Goal: Task Accomplishment & Management: Complete application form

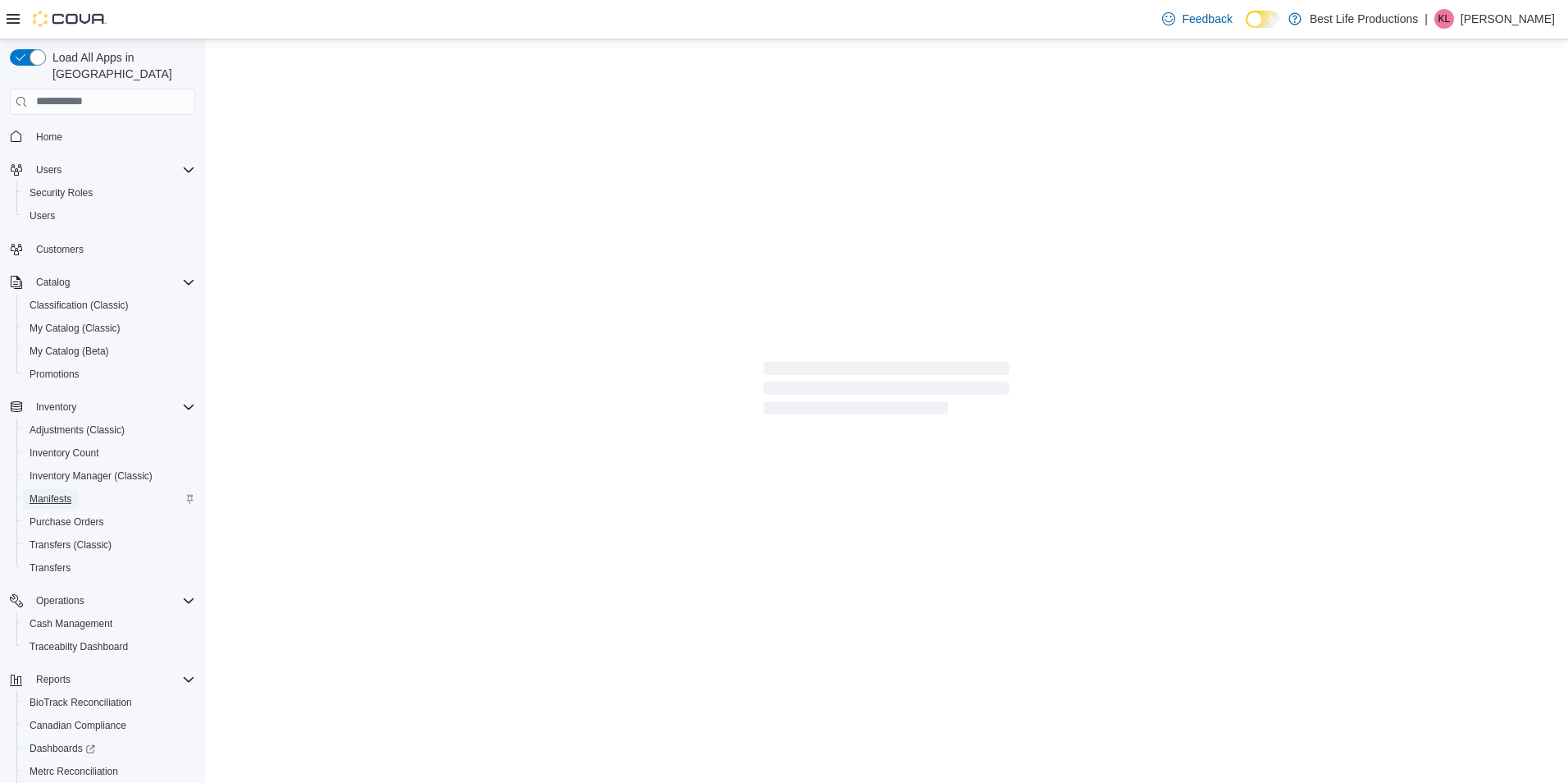
click at [60, 492] on span "Manifests" at bounding box center [50, 499] width 41 height 13
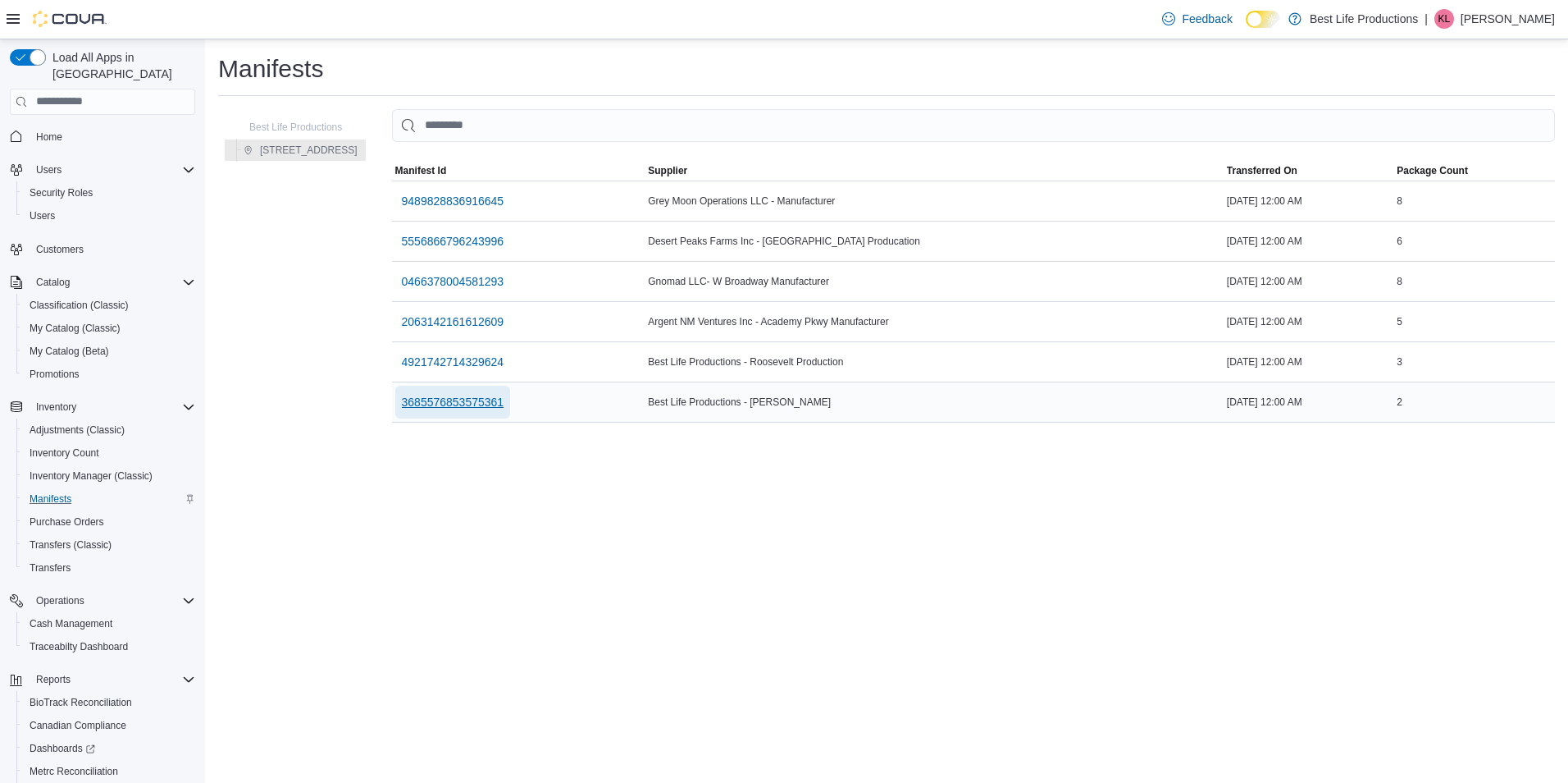
click at [470, 404] on span "3685576853575361" at bounding box center [453, 402] width 103 height 16
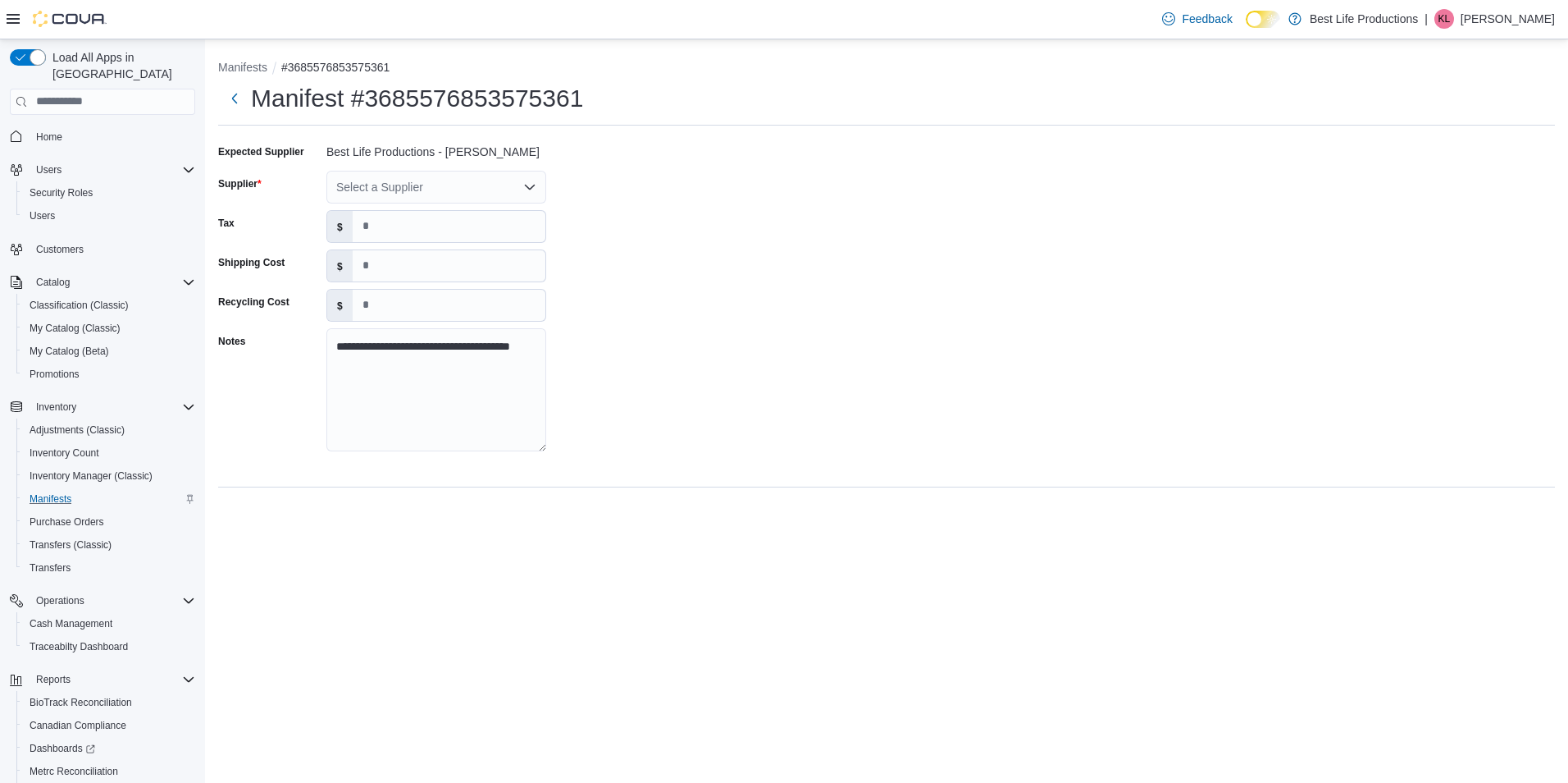
click at [533, 187] on icon "Open list of options" at bounding box center [529, 186] width 10 height 5
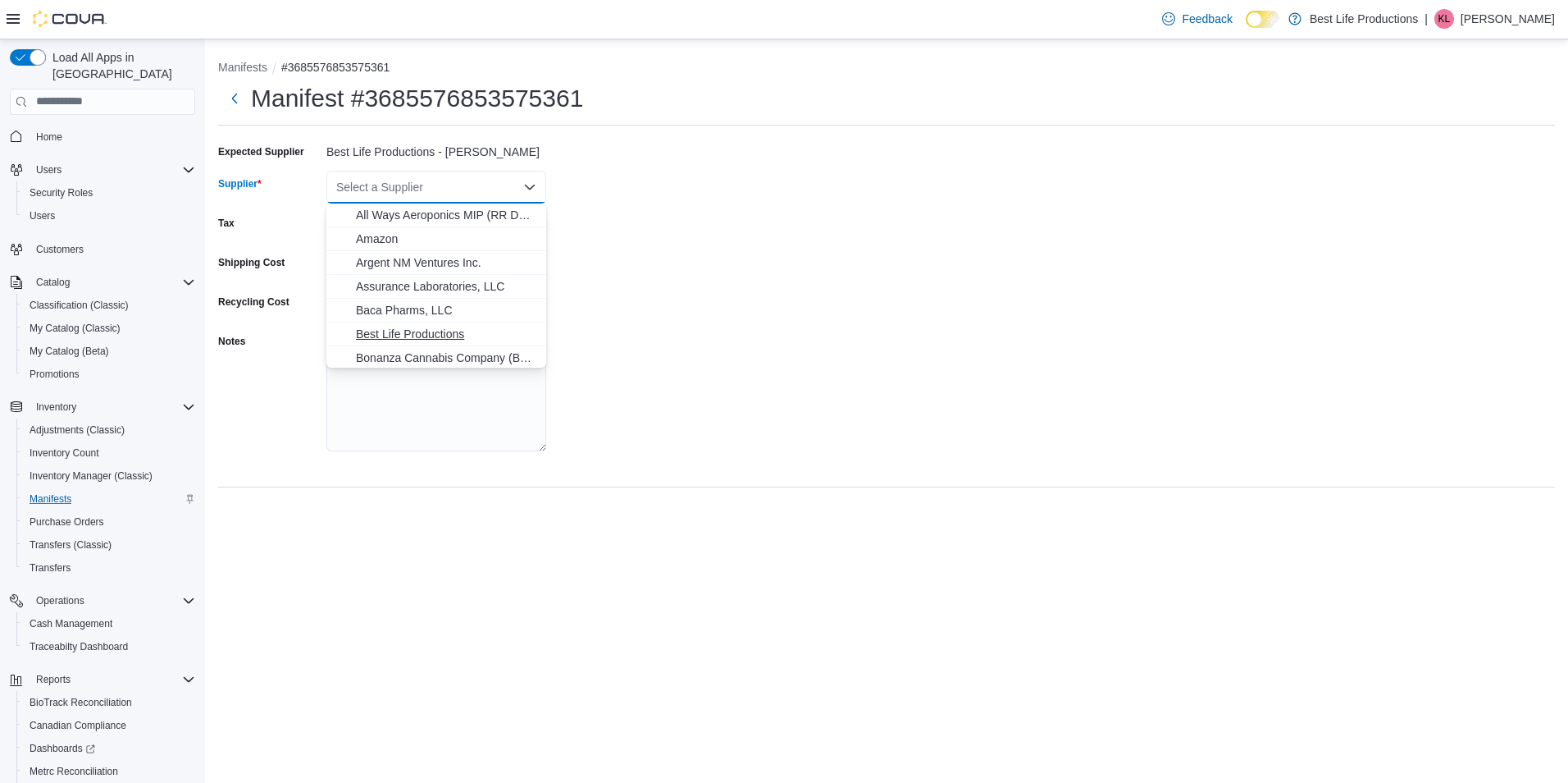
click at [441, 338] on span "Best Life Productions" at bounding box center [446, 333] width 180 height 16
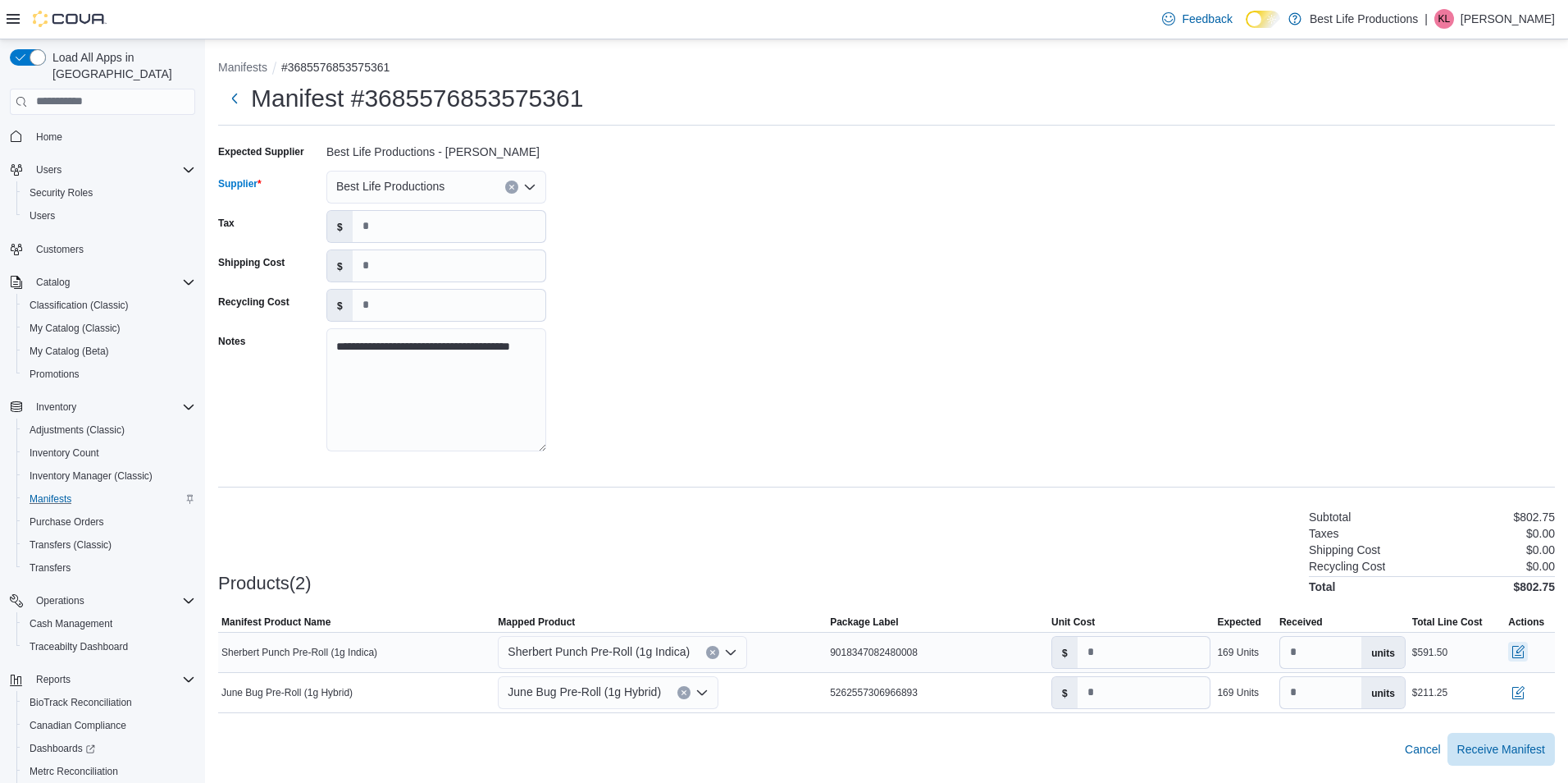
click at [1515, 647] on button "button" at bounding box center [1518, 651] width 19 height 19
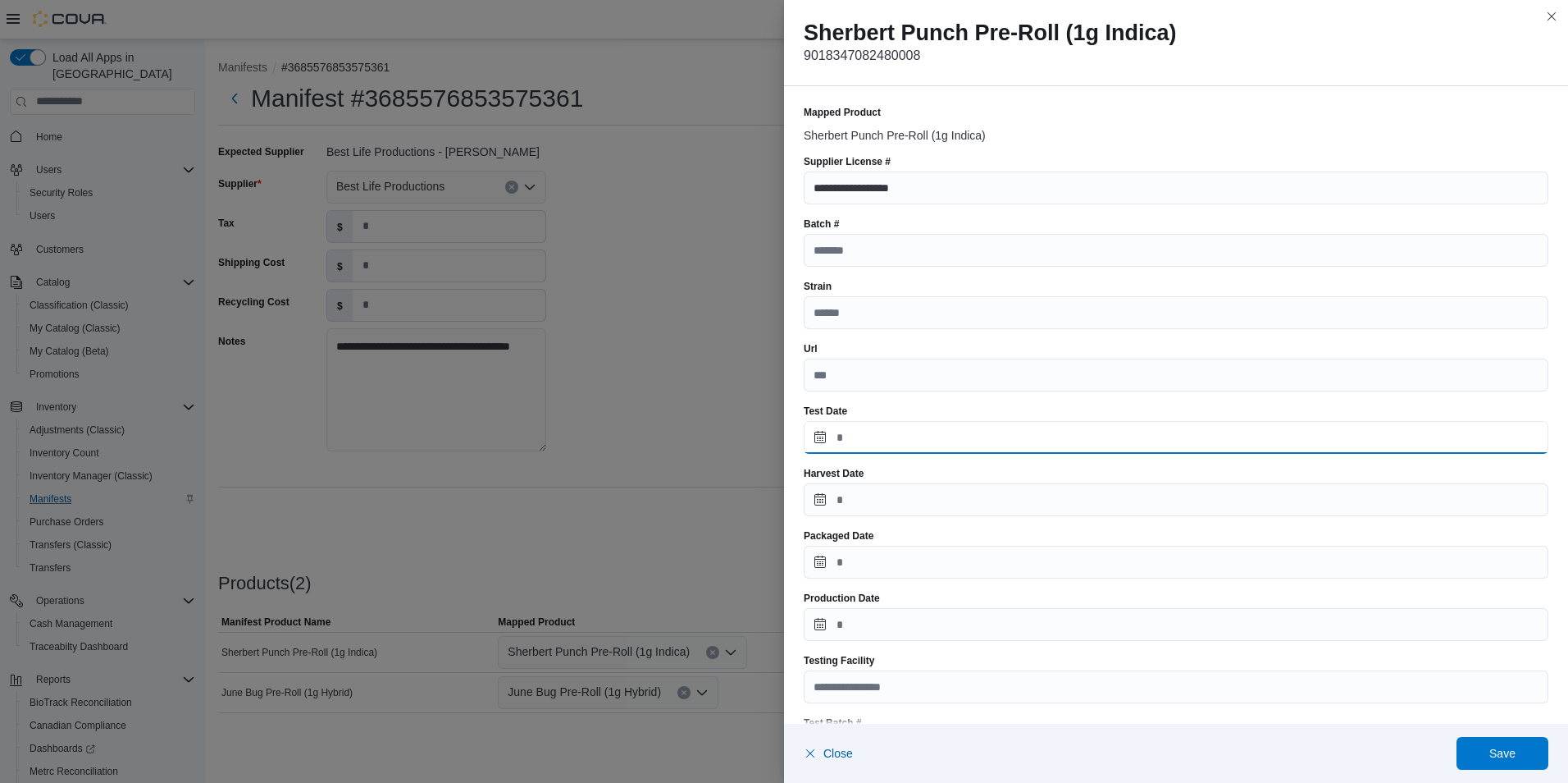
click at [819, 444] on input "Test Date" at bounding box center [1176, 437] width 745 height 33
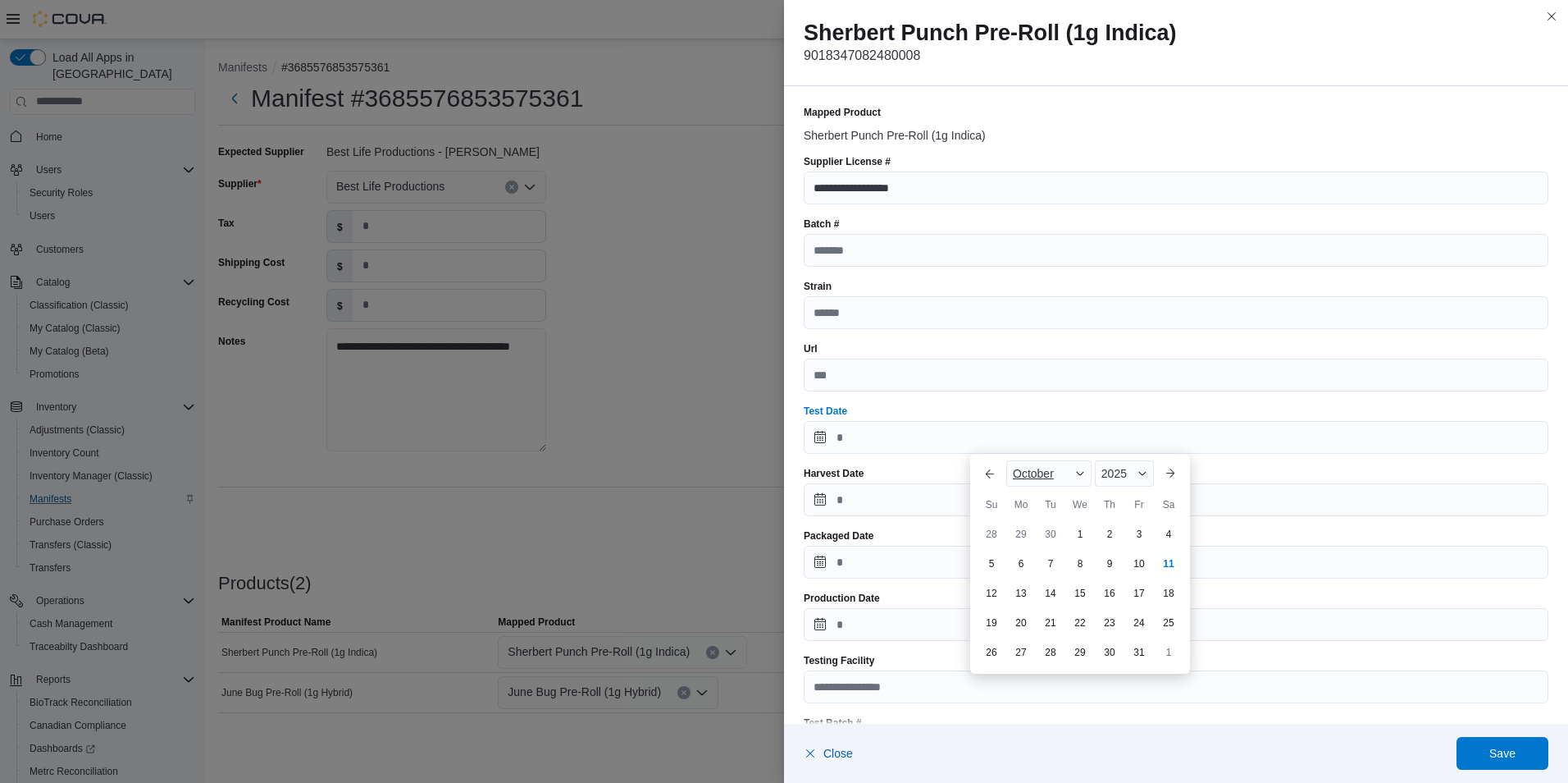
click at [1065, 476] on div "October" at bounding box center [1049, 473] width 86 height 26
click at [1041, 568] on div "May" at bounding box center [1064, 568] width 108 height 19
click at [1048, 626] on div "20" at bounding box center [1050, 622] width 29 height 29
type input "**********"
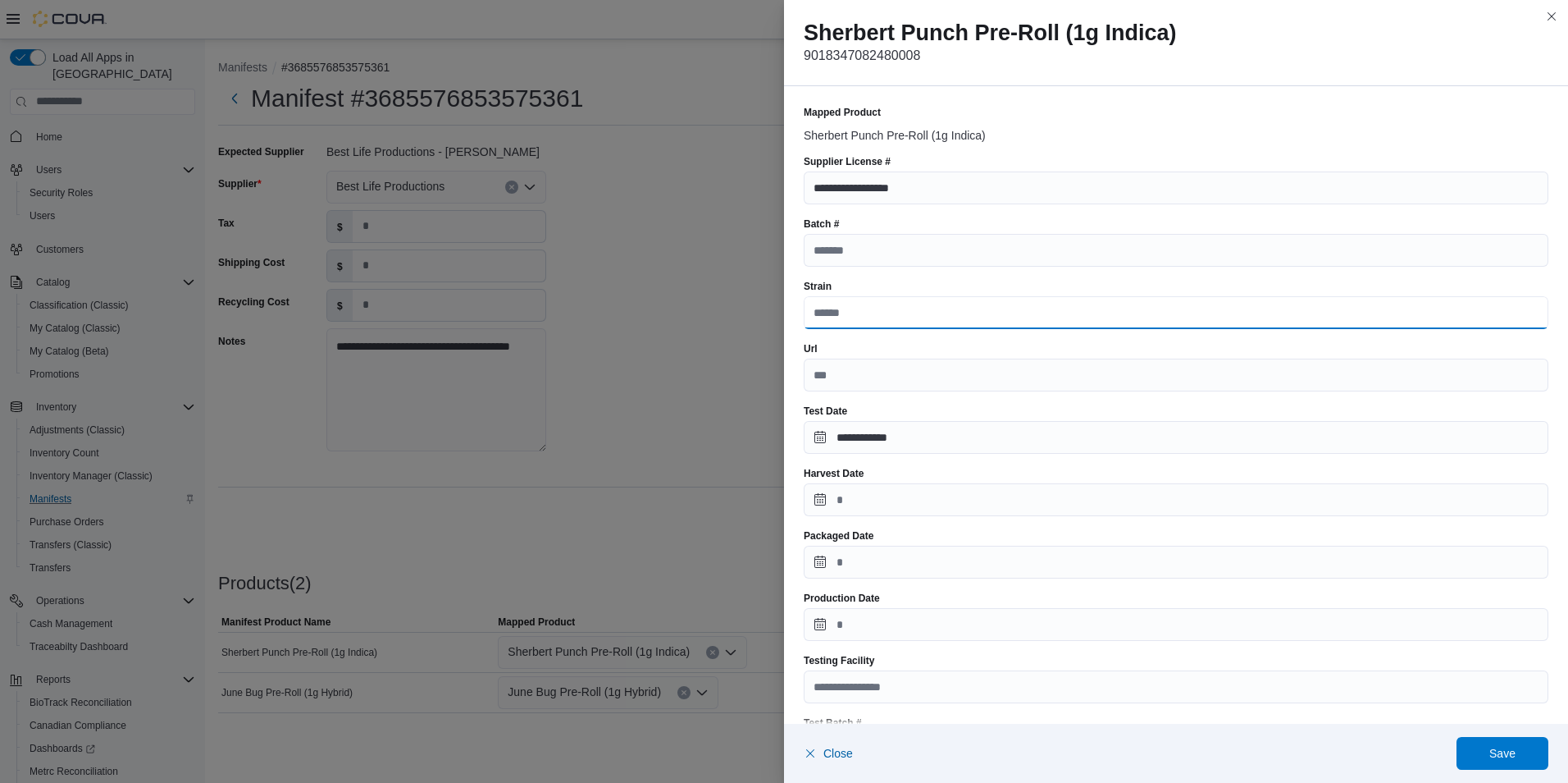
click at [850, 309] on input "Strain" at bounding box center [1176, 313] width 745 height 33
type input "**********"
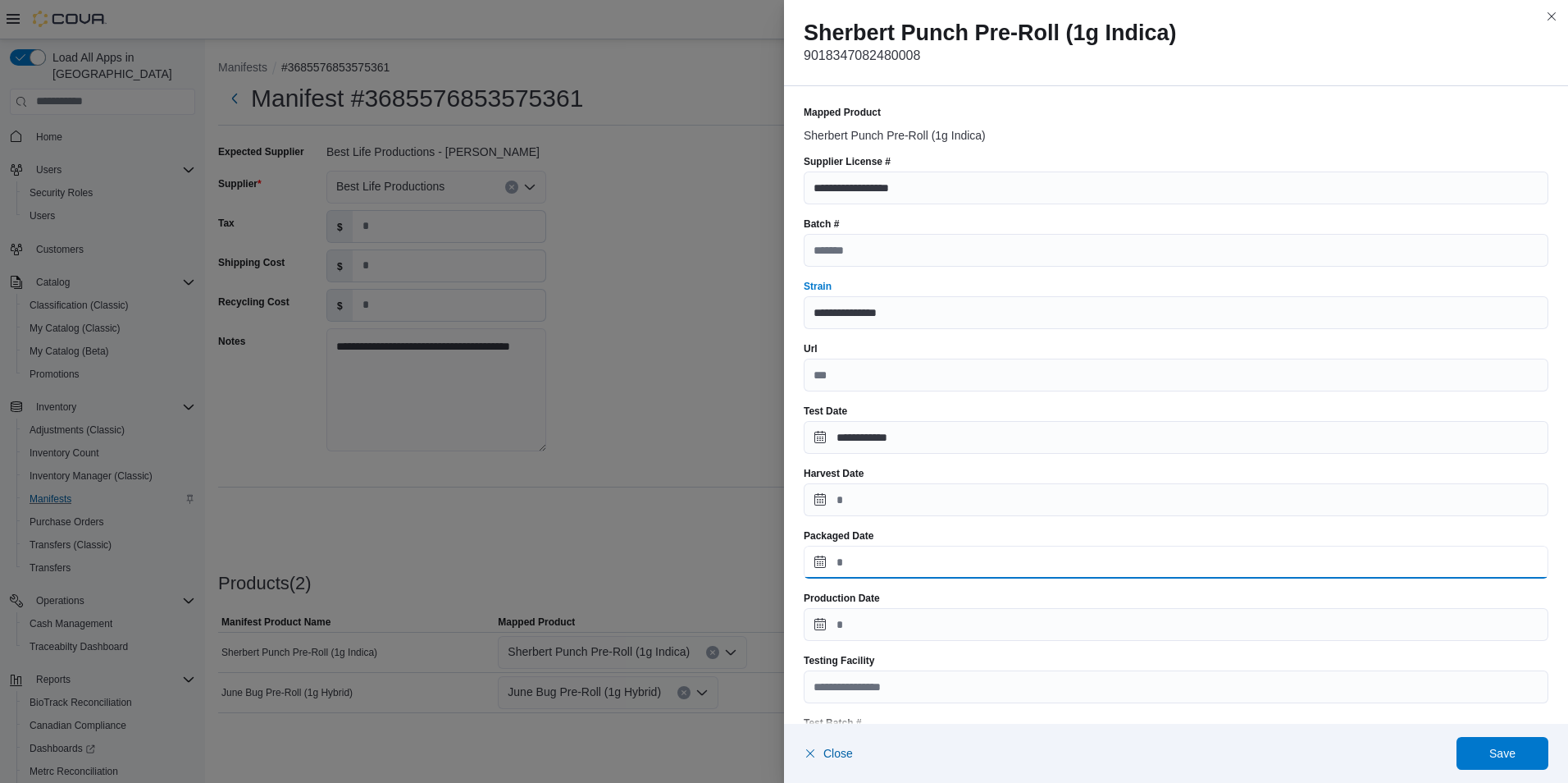
click at [813, 560] on input "Packaged Date" at bounding box center [1176, 562] width 745 height 33
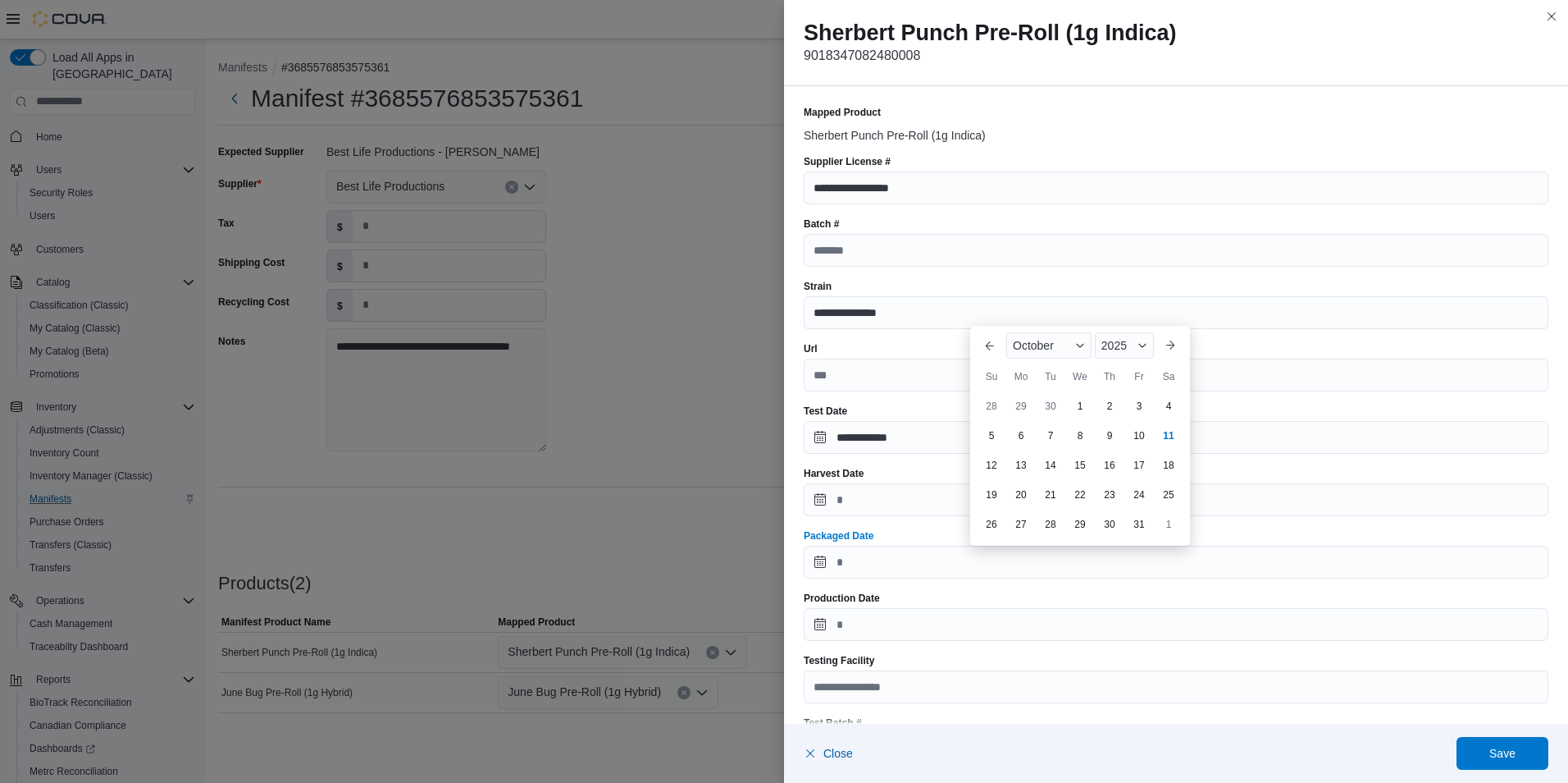
click at [1144, 437] on div "10" at bounding box center [1139, 435] width 26 height 26
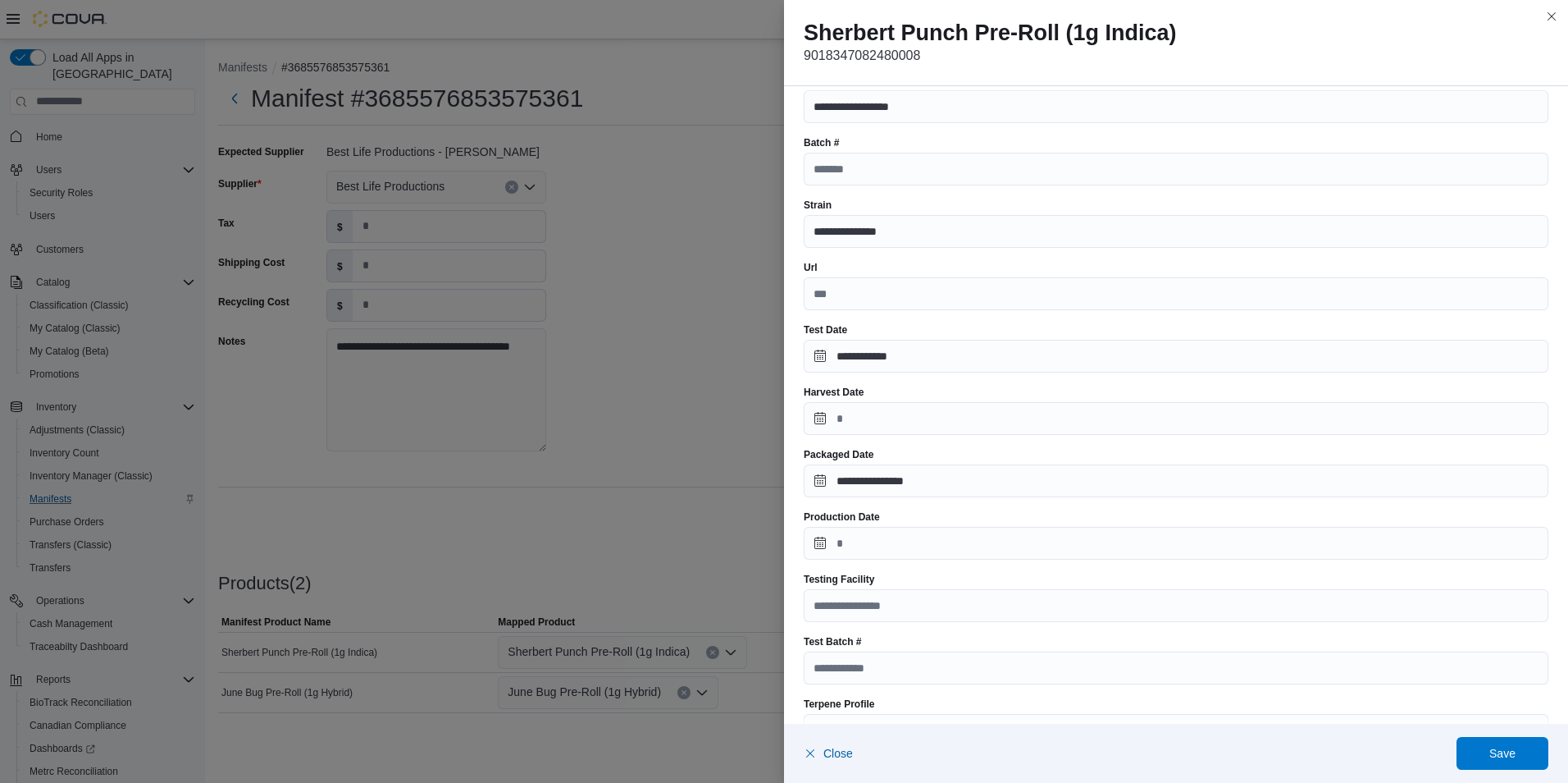
scroll to position [82, 0]
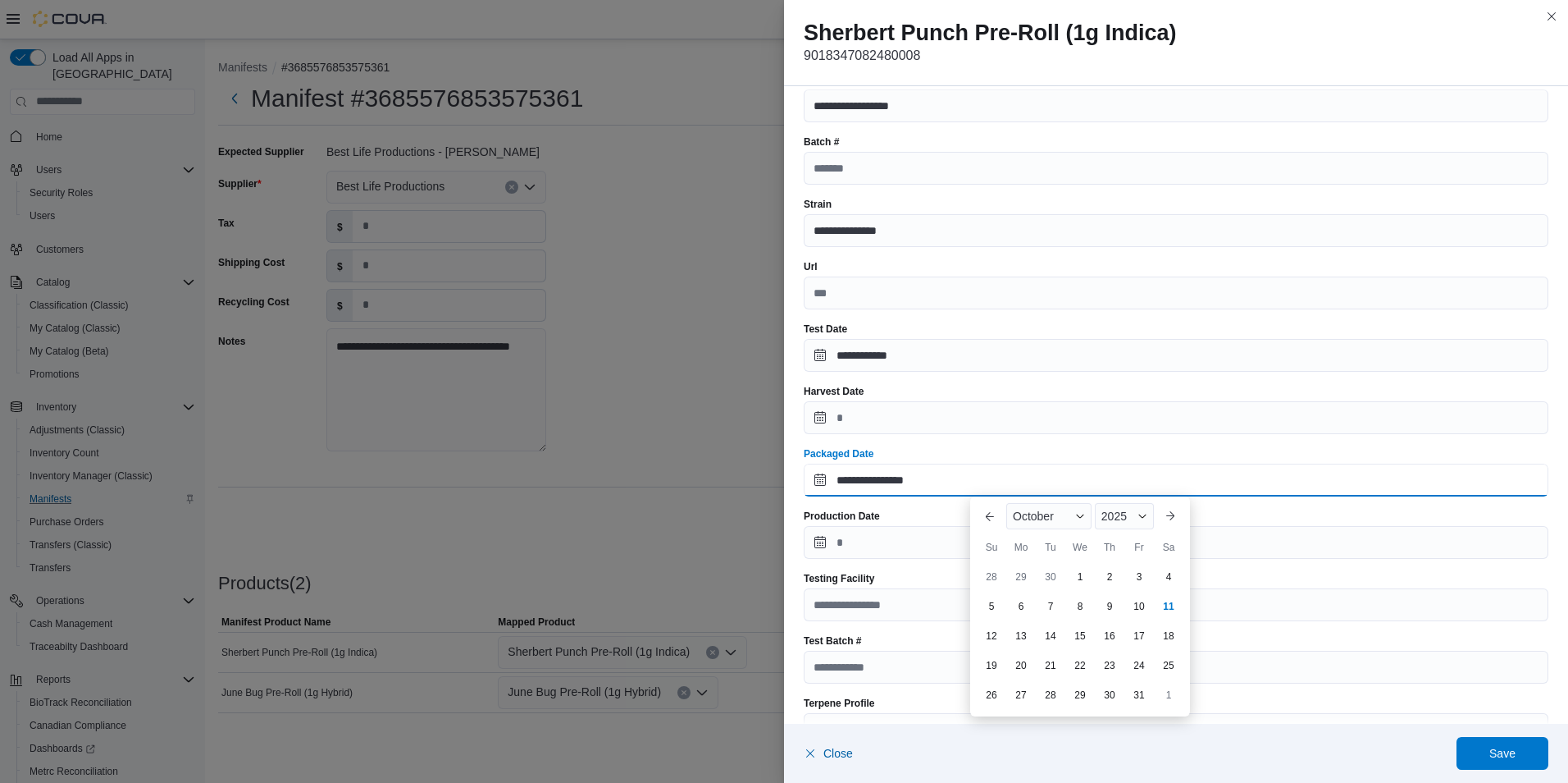
click at [815, 481] on input "**********" at bounding box center [1176, 480] width 745 height 33
drag, startPoint x: 1163, startPoint y: 609, endPoint x: 1104, endPoint y: 613, distance: 59.1
click at [1163, 608] on div "11" at bounding box center [1169, 606] width 26 height 26
type input "**********"
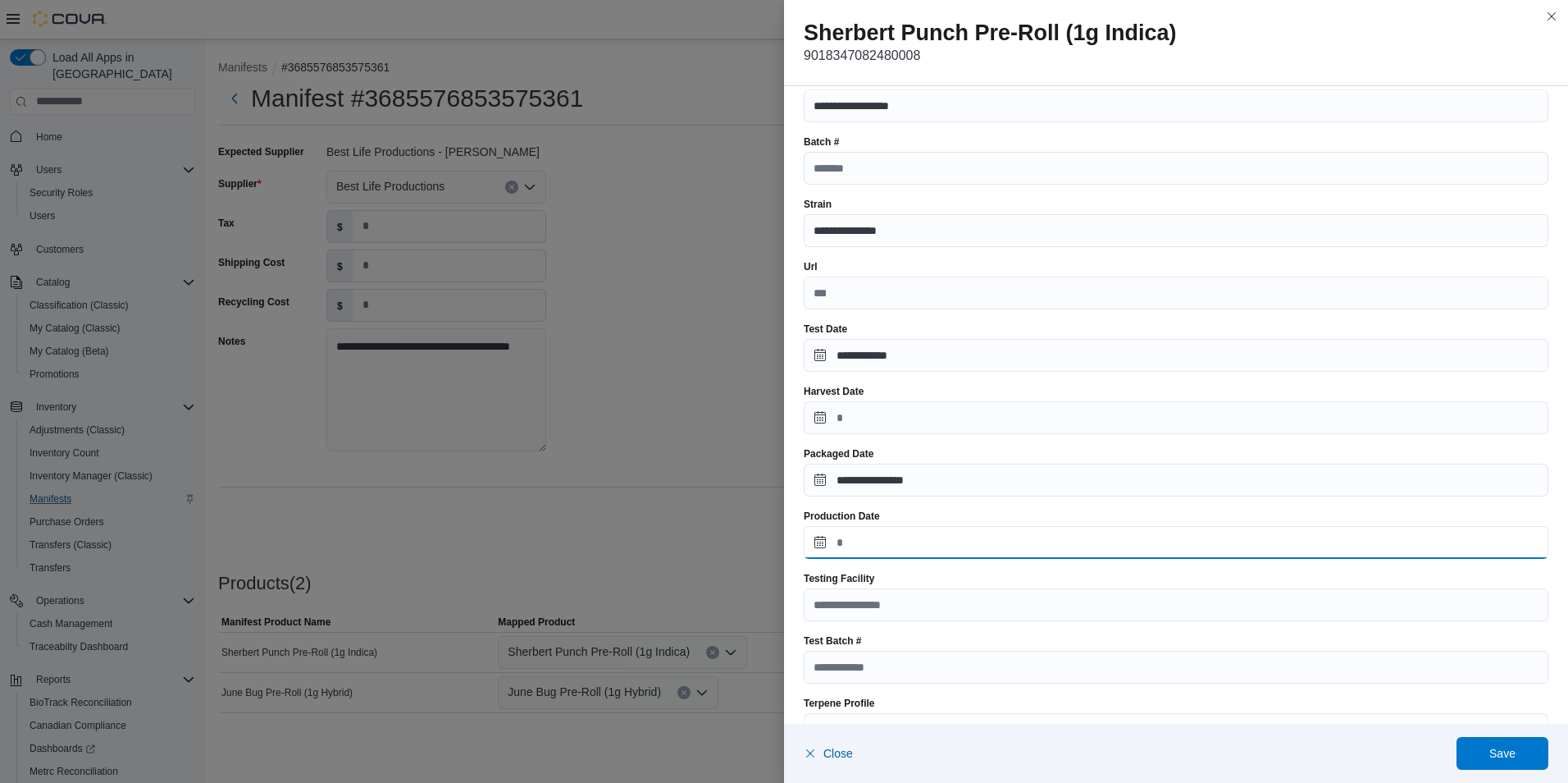
drag, startPoint x: 819, startPoint y: 543, endPoint x: 861, endPoint y: 552, distance: 43.0
click at [819, 543] on input "Production Date" at bounding box center [1176, 542] width 745 height 33
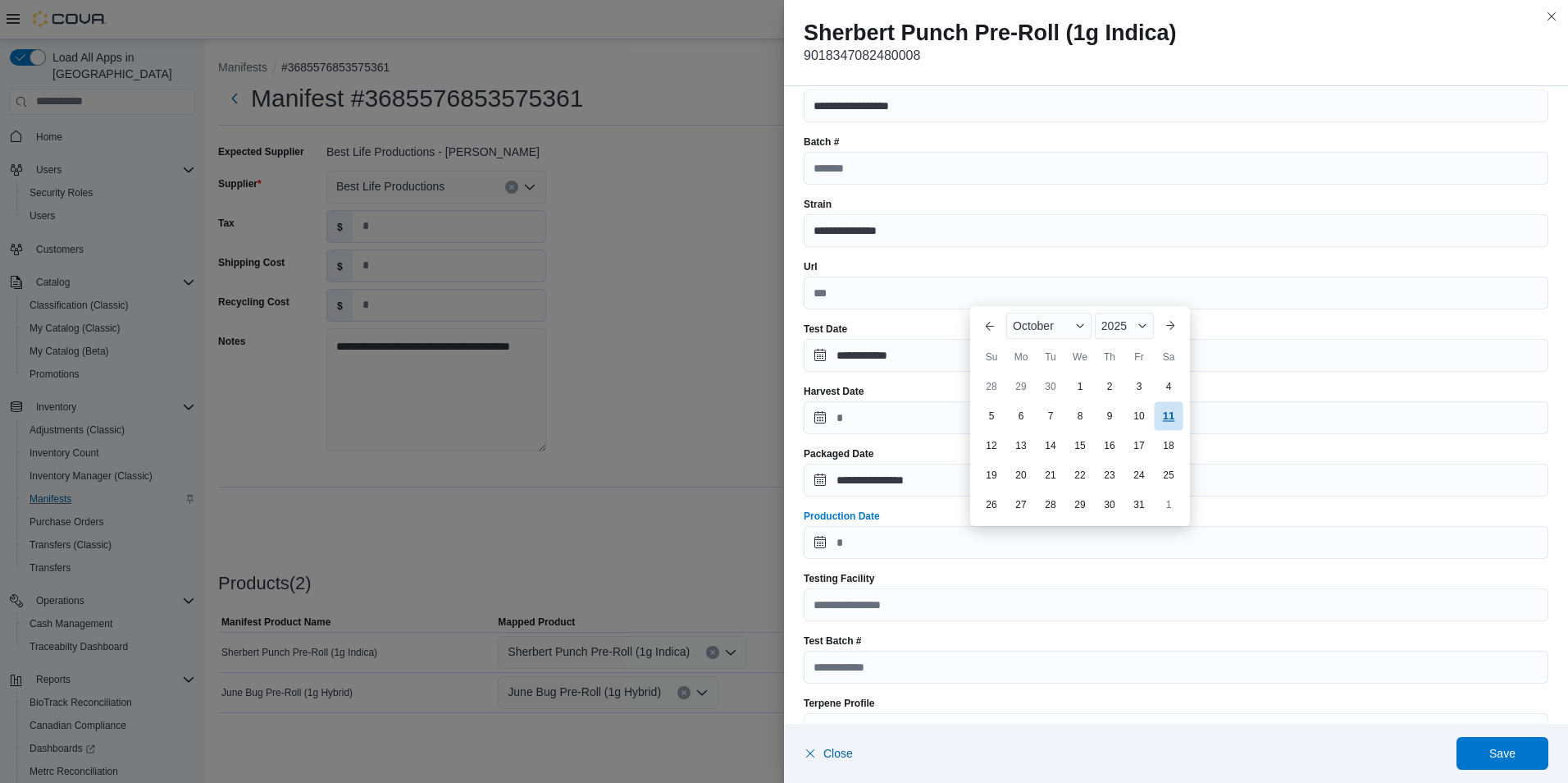
click at [1175, 420] on div "11" at bounding box center [1169, 416] width 29 height 29
type input "**********"
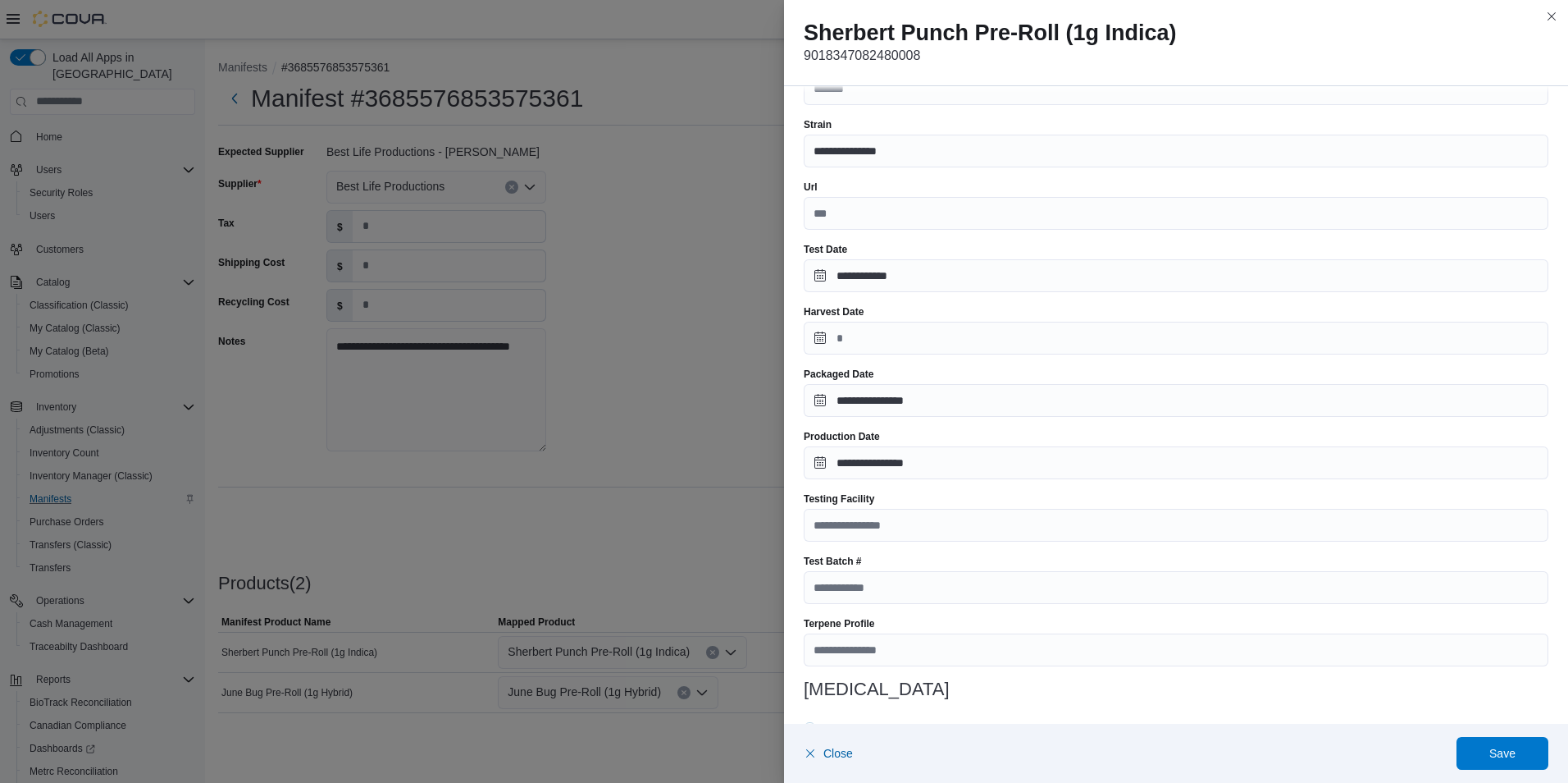
scroll to position [164, 0]
click at [901, 526] on input "Testing Facility" at bounding box center [1176, 523] width 745 height 33
type input "**********"
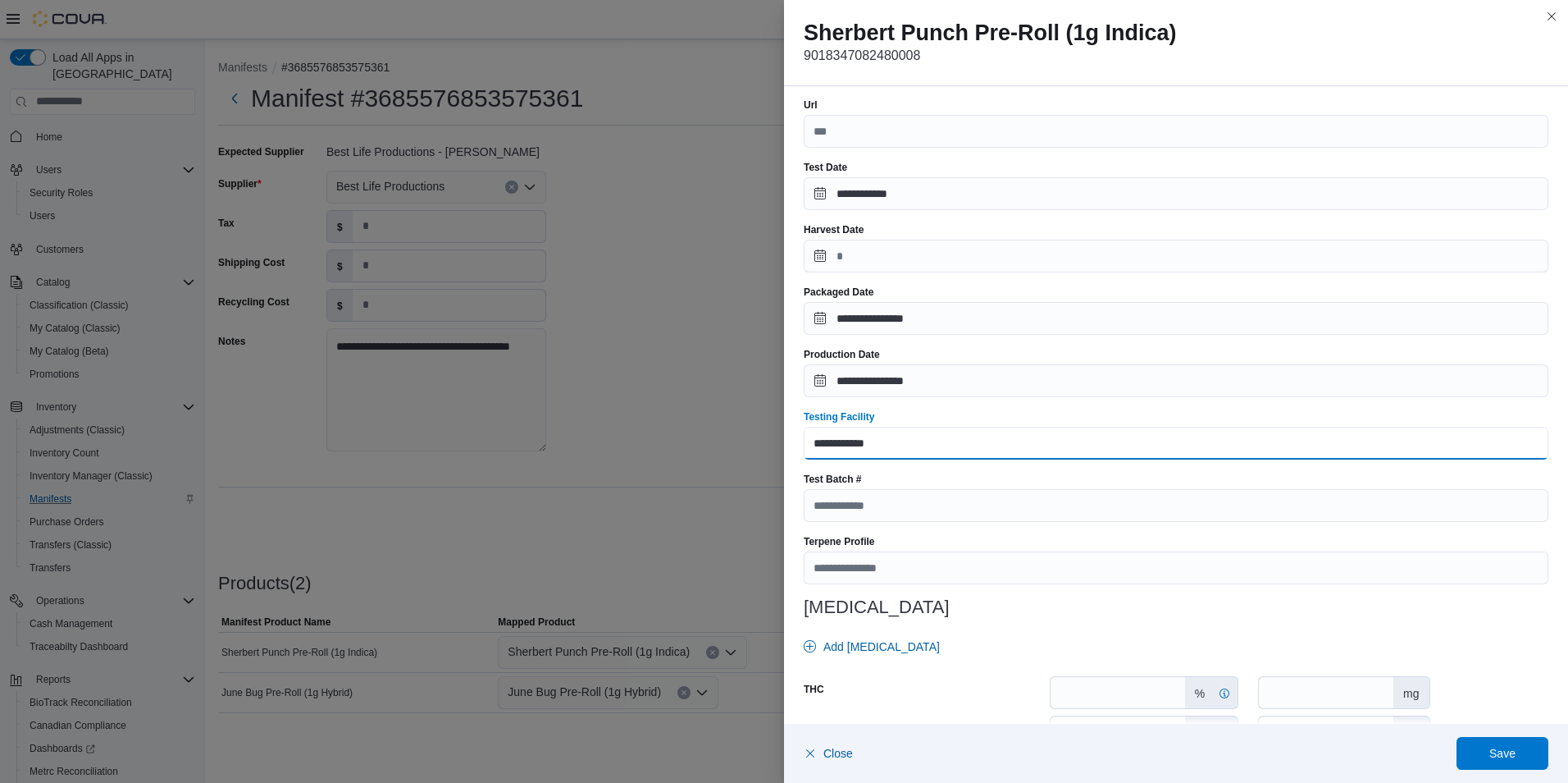
scroll to position [247, 0]
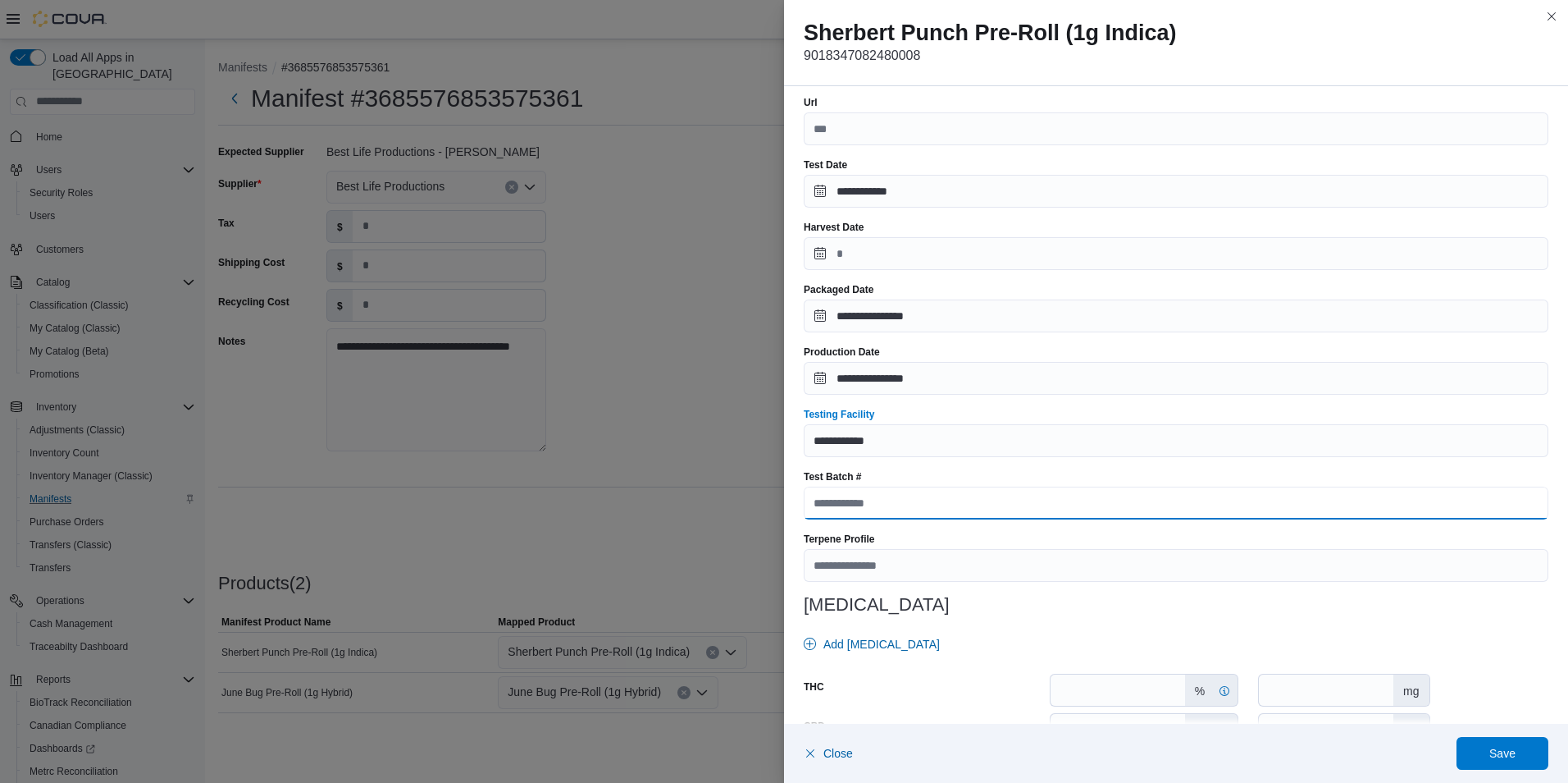
click at [911, 504] on input "Test Batch #" at bounding box center [1176, 503] width 745 height 33
paste input "**********"
type input "**********"
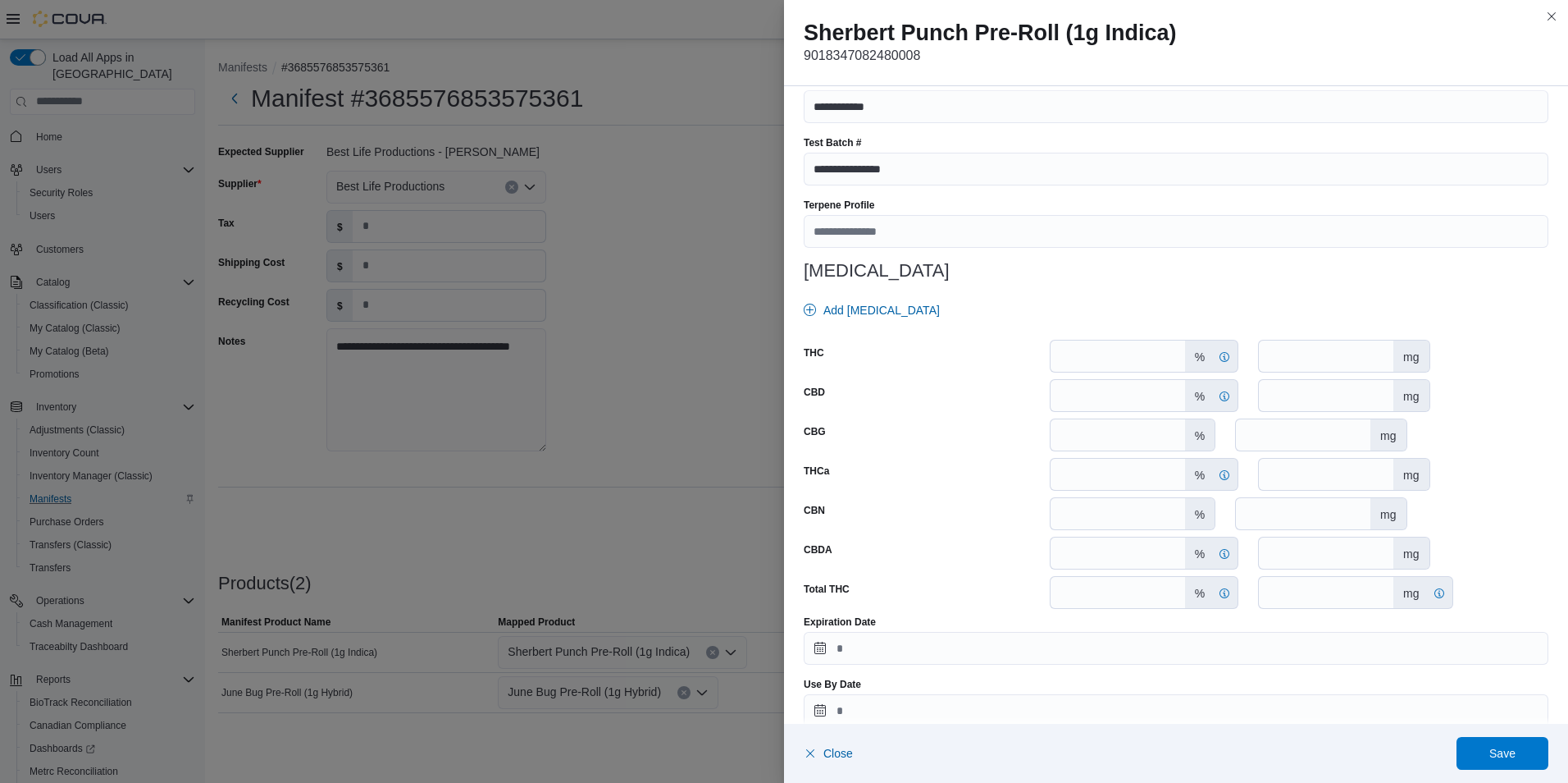
scroll to position [603, 0]
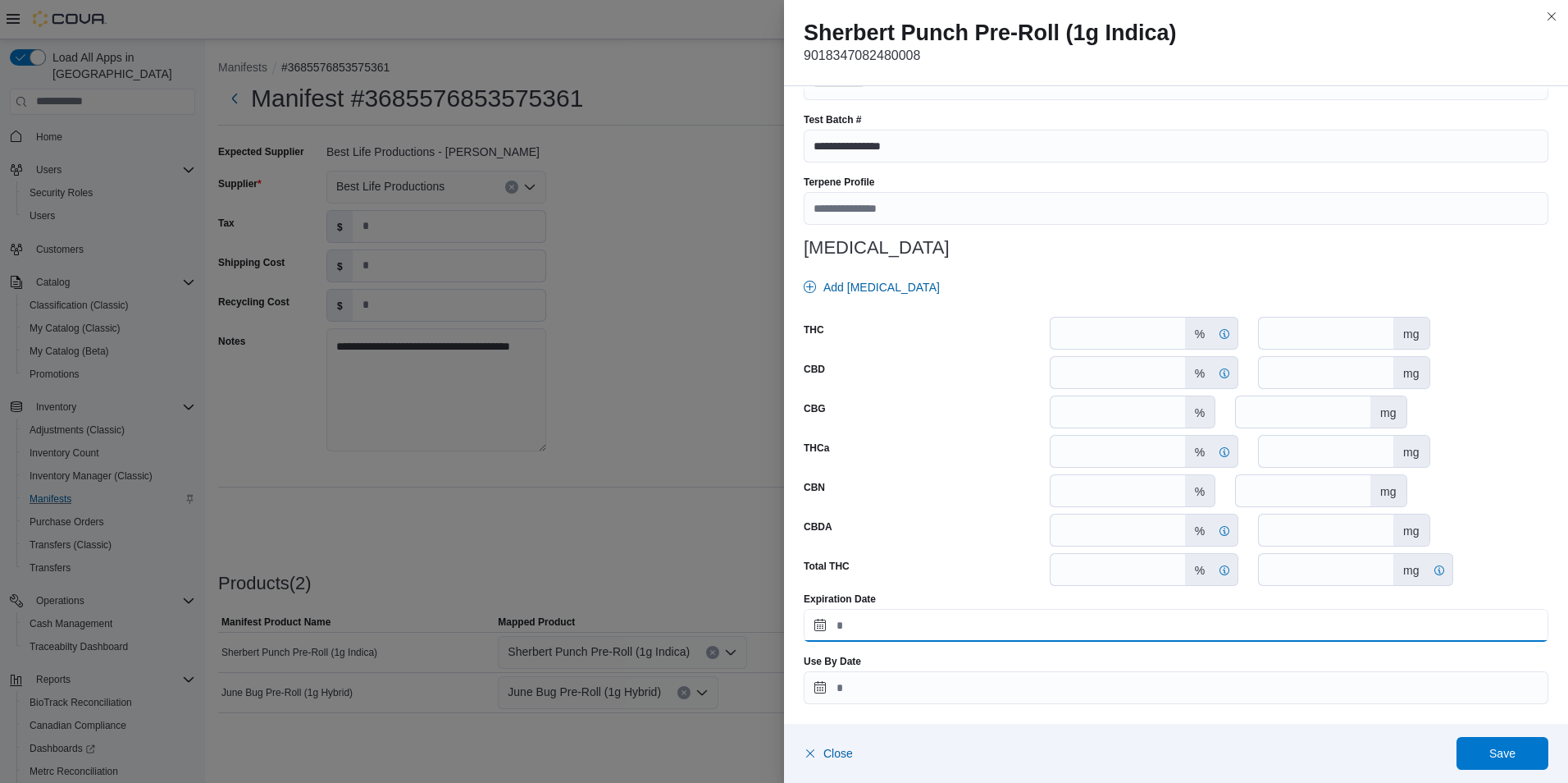
click at [816, 629] on input "Expiration Date" at bounding box center [1176, 625] width 745 height 33
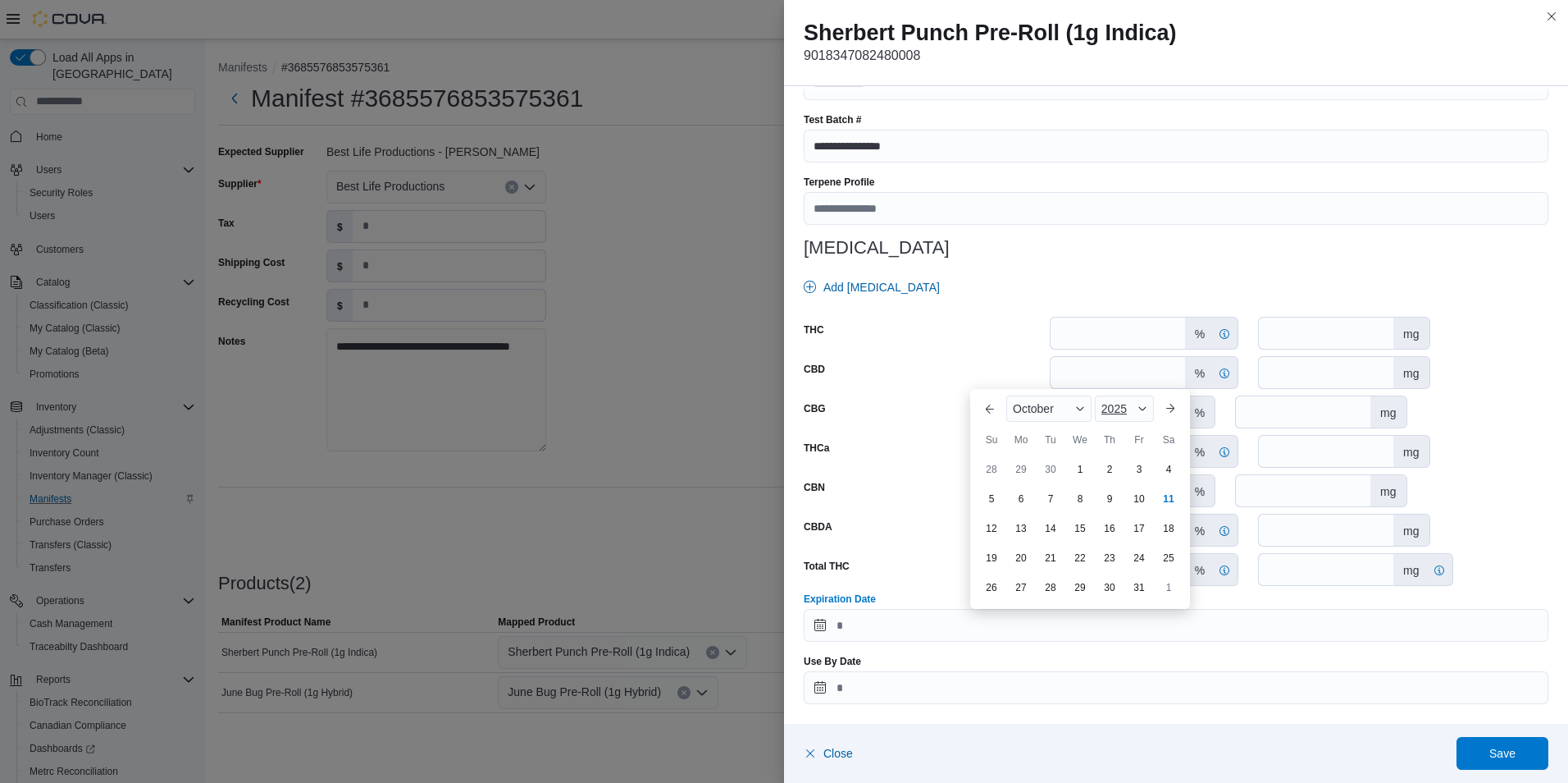
click at [1141, 407] on span "Button. Open the year selector. 2025 is currently selected." at bounding box center [1143, 408] width 10 height 10
click at [1132, 535] on div "2026" at bounding box center [1136, 535] width 75 height 19
type input "**********"
click at [996, 529] on div "11" at bounding box center [991, 528] width 29 height 29
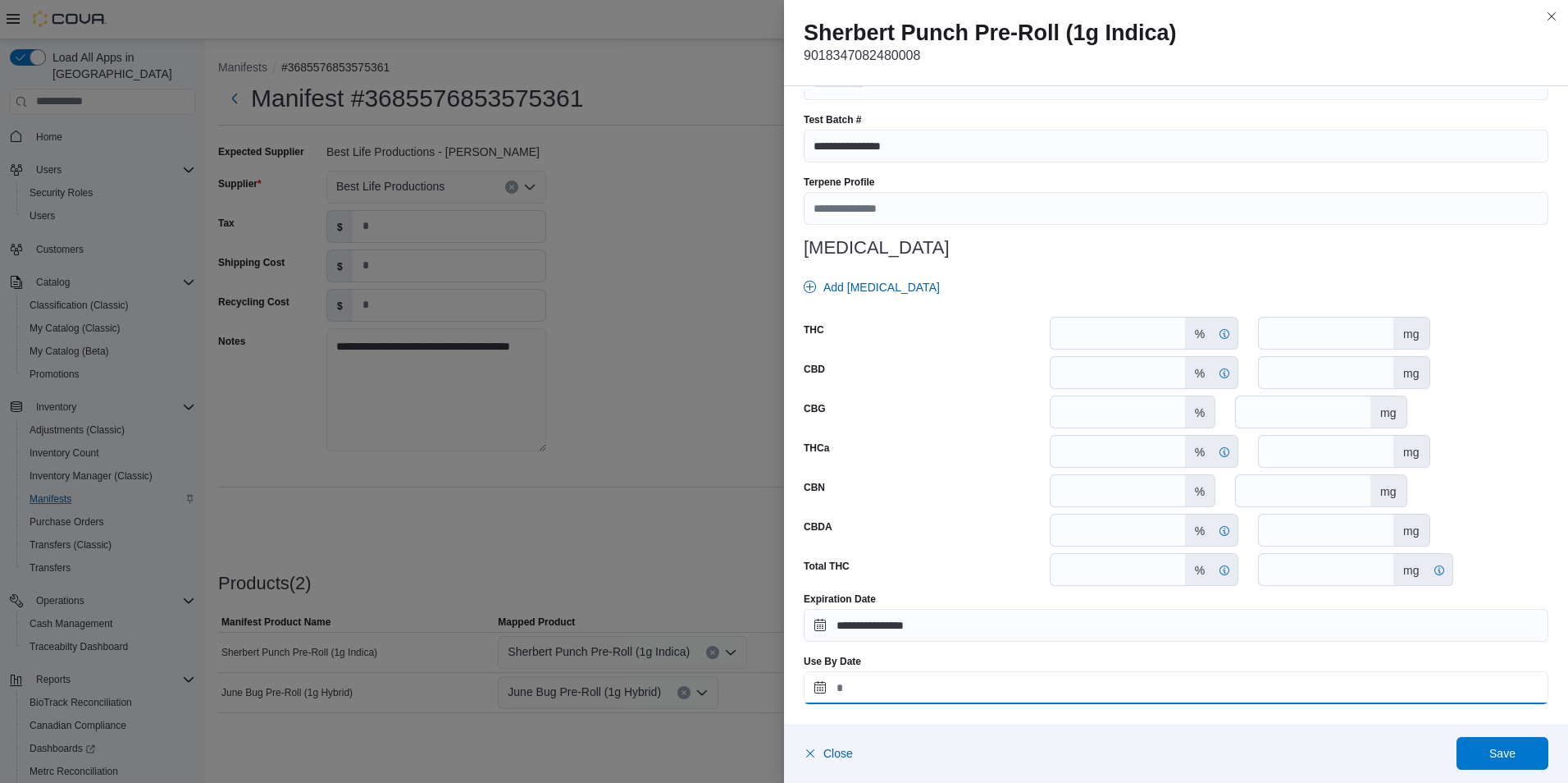
click at [819, 688] on input "Use By Date" at bounding box center [1176, 688] width 745 height 33
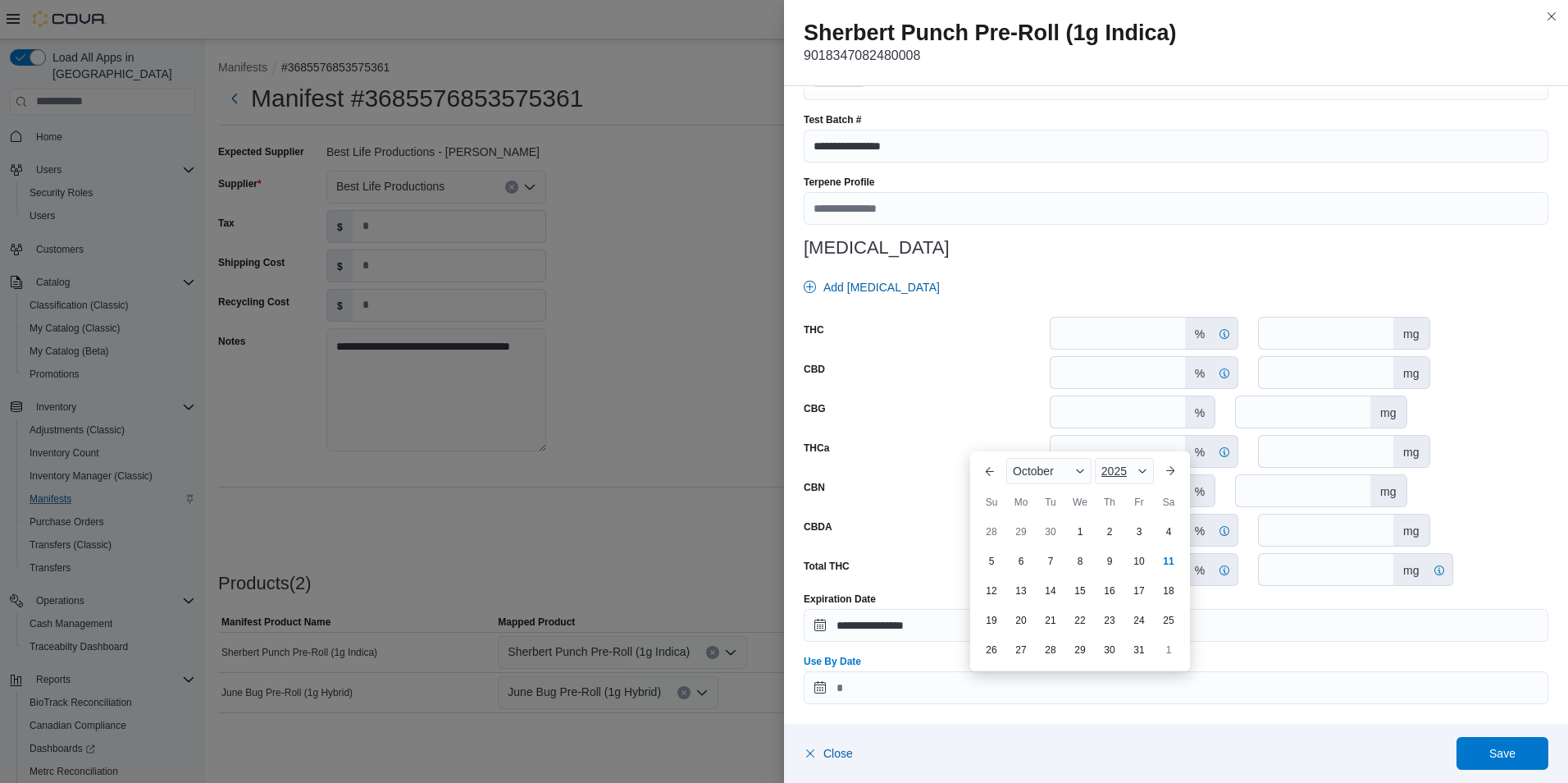
click at [1131, 466] on div "2025" at bounding box center [1124, 470] width 59 height 26
click at [1124, 596] on div "2026" at bounding box center [1136, 597] width 75 height 19
type input "**********"
click at [990, 596] on div "11" at bounding box center [991, 590] width 29 height 29
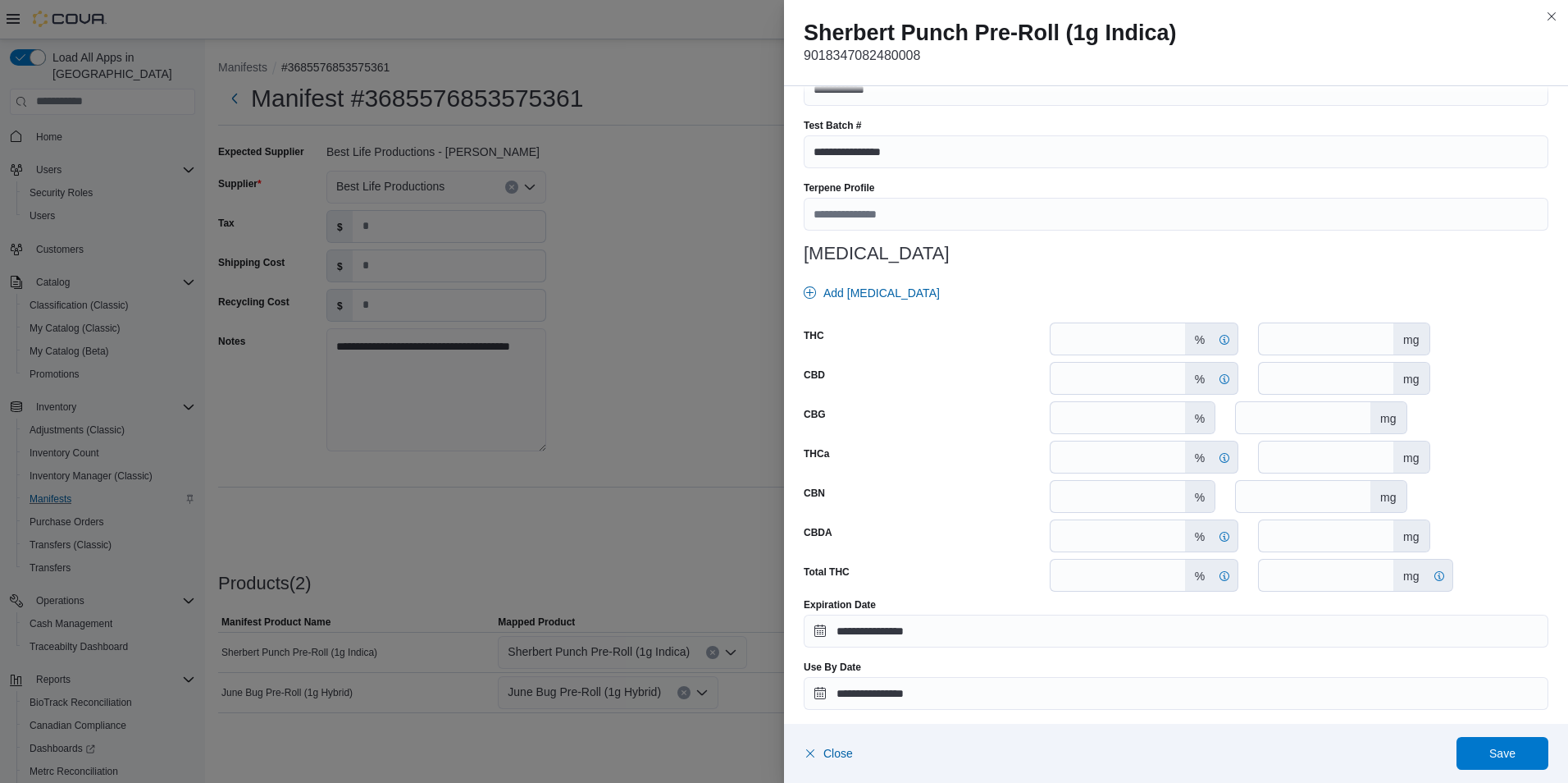
scroll to position [603, 0]
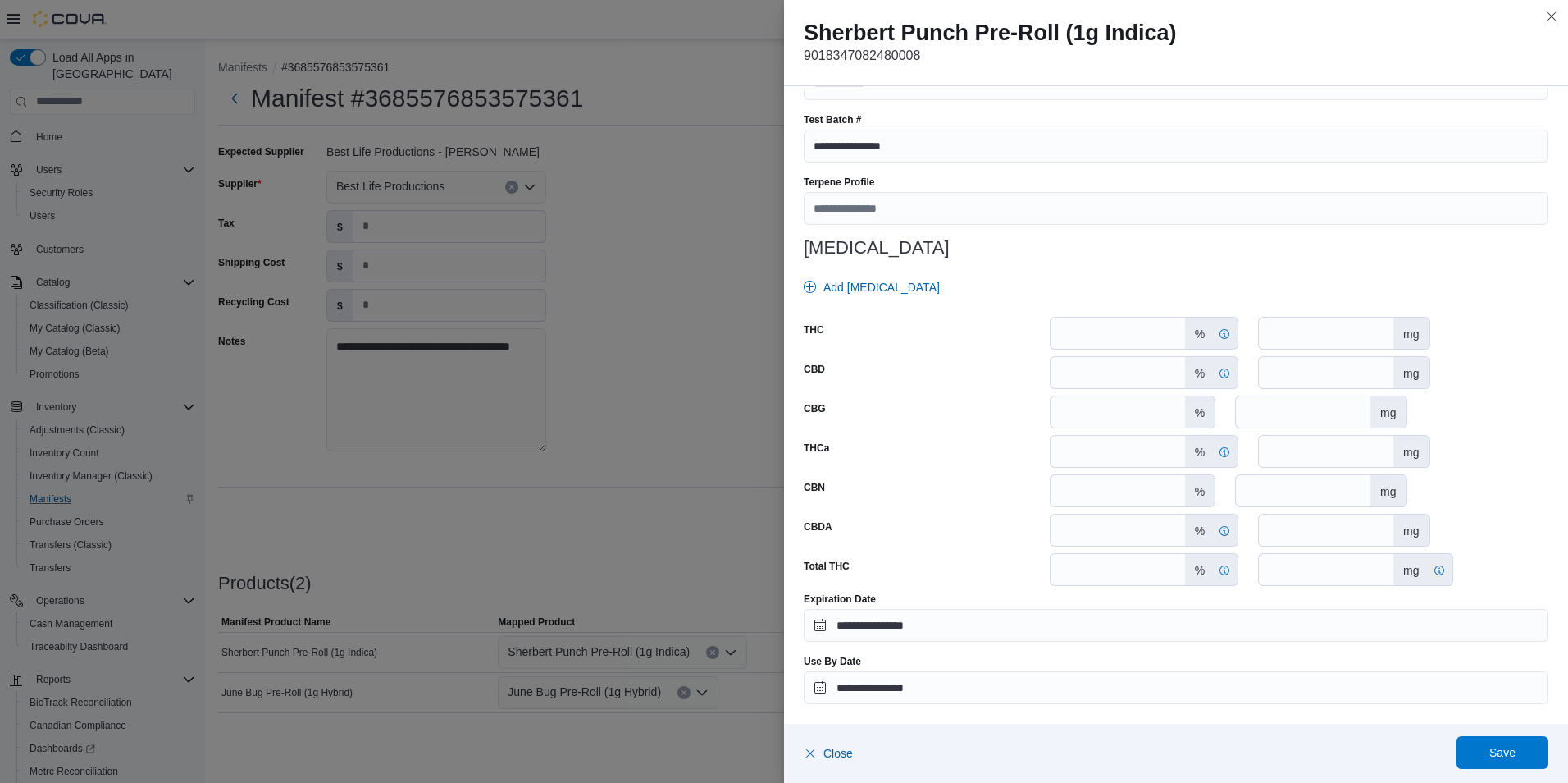
click at [1509, 749] on span "Save" at bounding box center [1502, 752] width 26 height 16
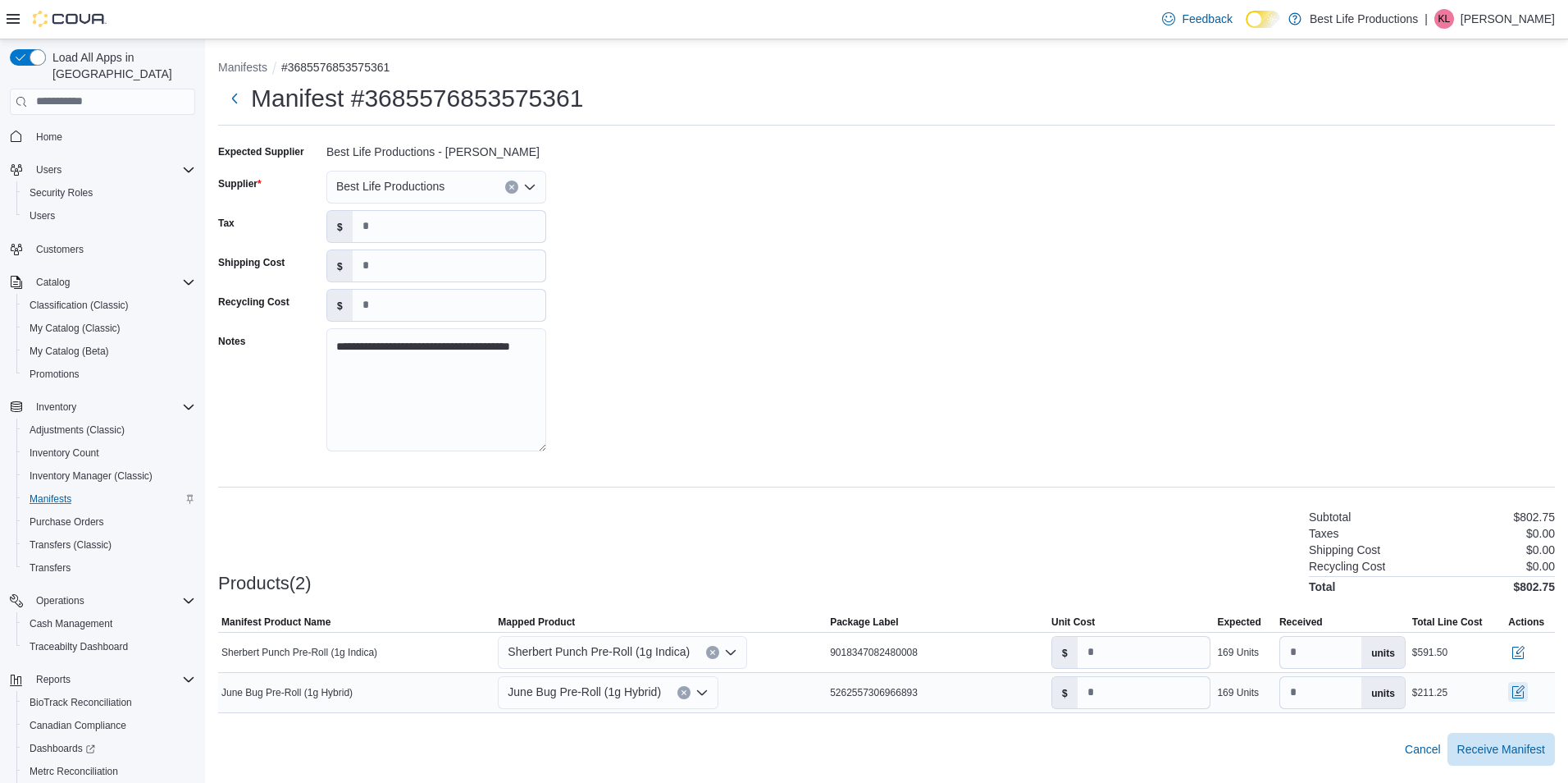
click at [1519, 696] on button "button" at bounding box center [1518, 692] width 19 height 19
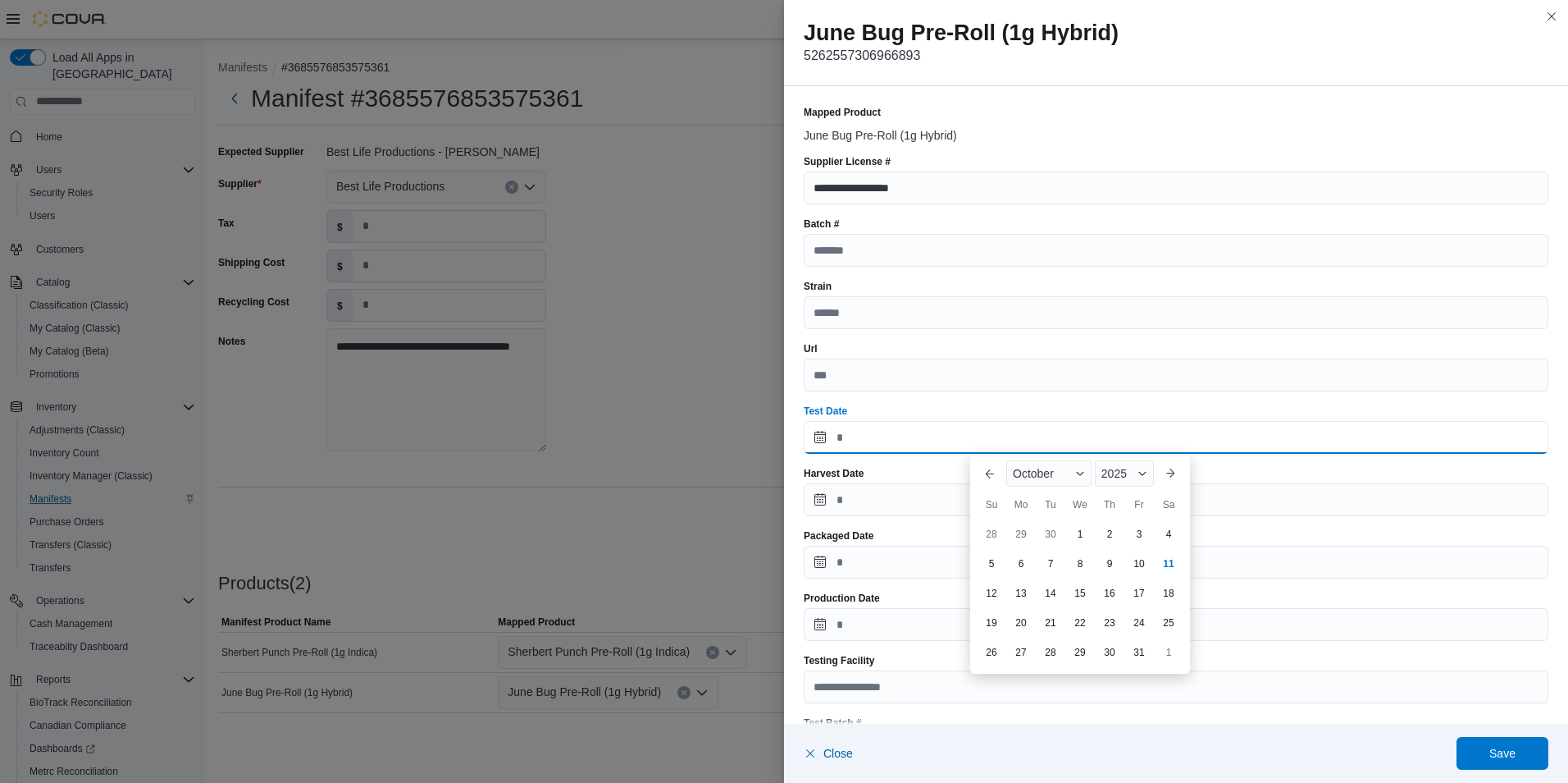
click at [817, 433] on input "Test Date" at bounding box center [1176, 437] width 745 height 33
click at [1075, 476] on span "Button. Open the month selector. October is currently selected." at bounding box center [1080, 474] width 10 height 10
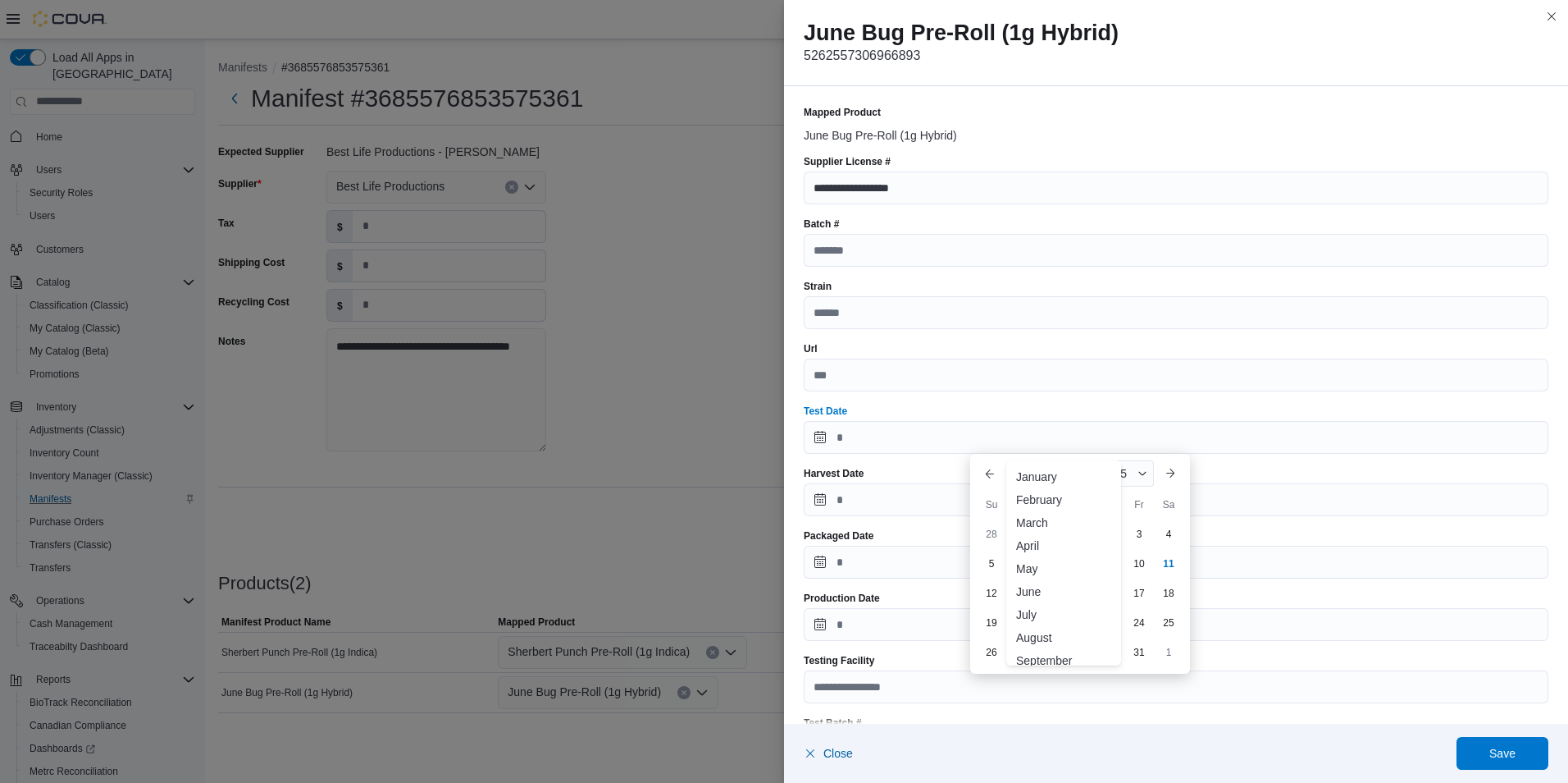
click at [1049, 665] on div "September" at bounding box center [1064, 661] width 108 height 19
click at [1141, 558] on div "12" at bounding box center [1139, 563] width 29 height 29
type input "**********"
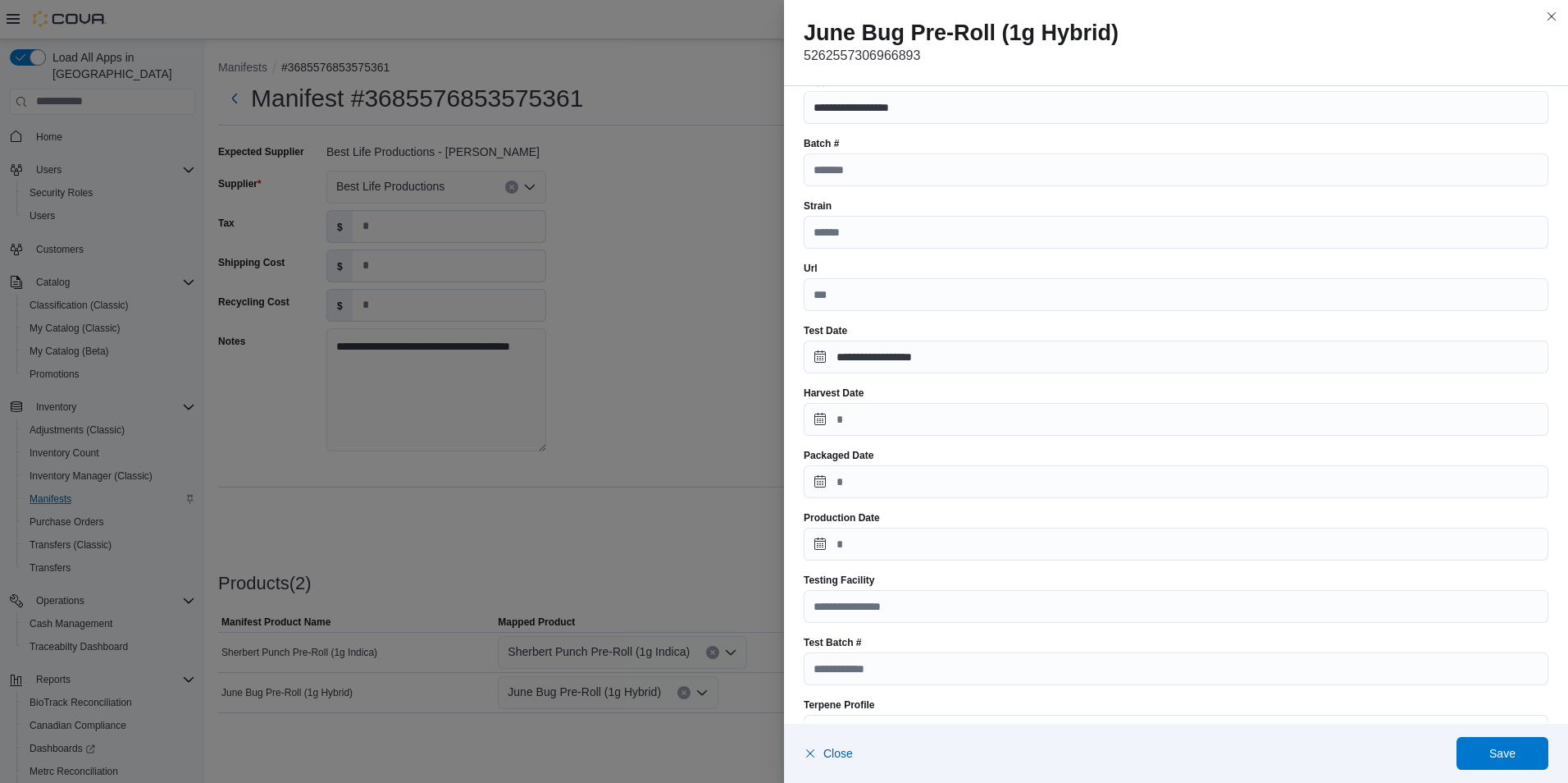
scroll to position [82, 0]
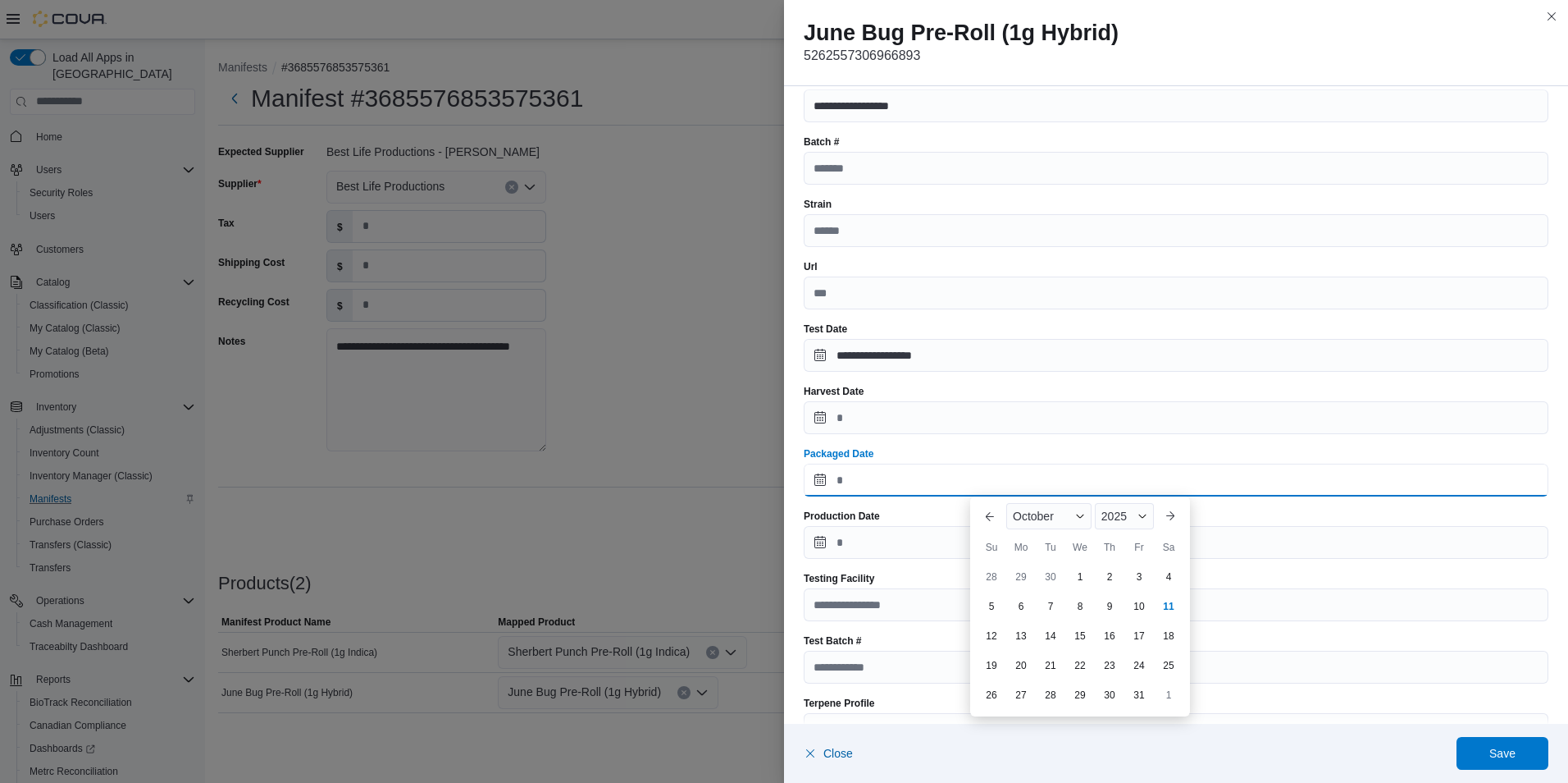
click at [822, 477] on input "Packaged Date" at bounding box center [1176, 480] width 745 height 33
click at [1121, 513] on span "2025" at bounding box center [1114, 516] width 25 height 13
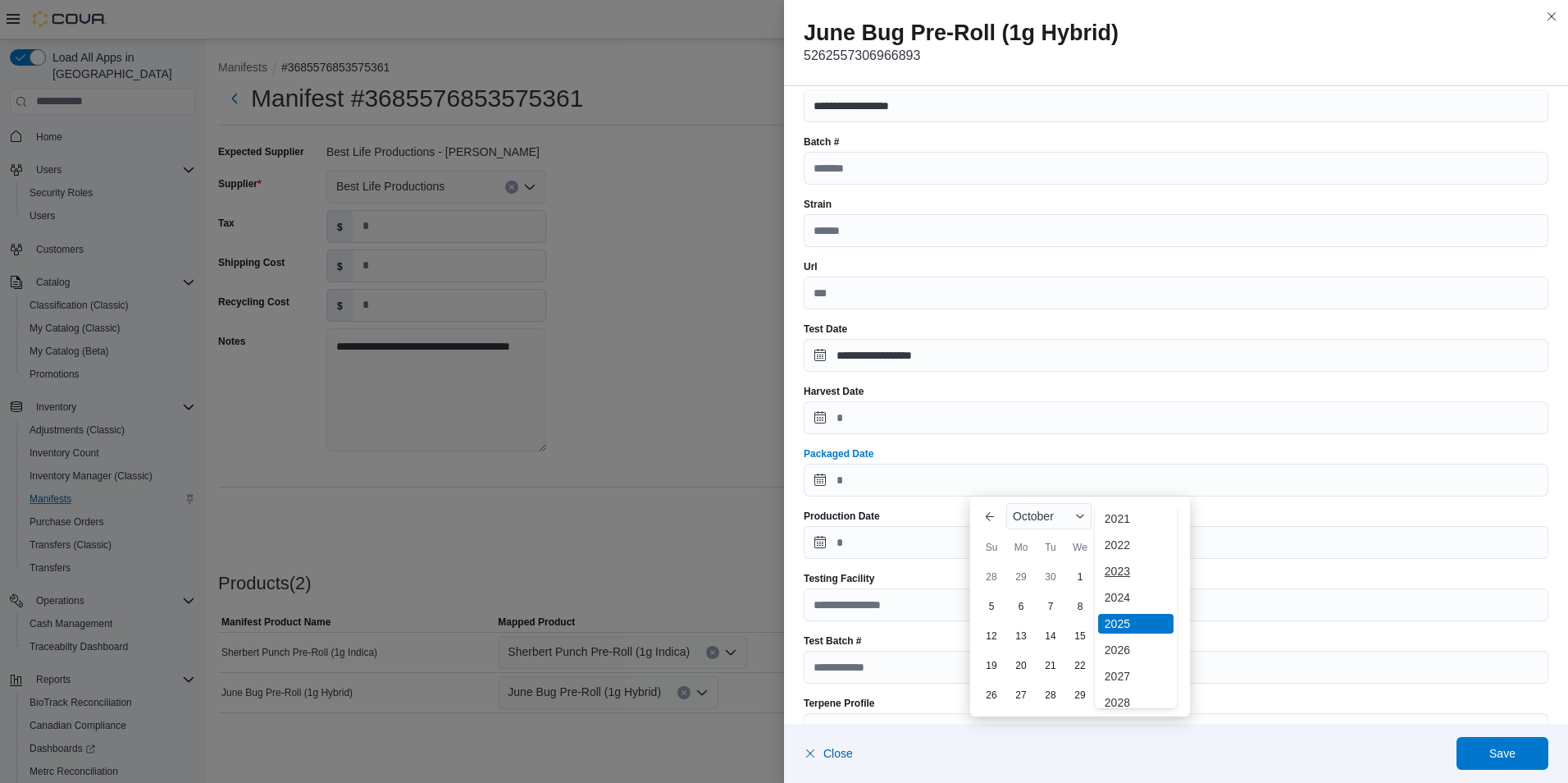
scroll to position [87, 0]
click at [823, 477] on input "Packaged Date" at bounding box center [1176, 480] width 745 height 33
click at [1171, 604] on div "11" at bounding box center [1169, 606] width 29 height 29
type input "**********"
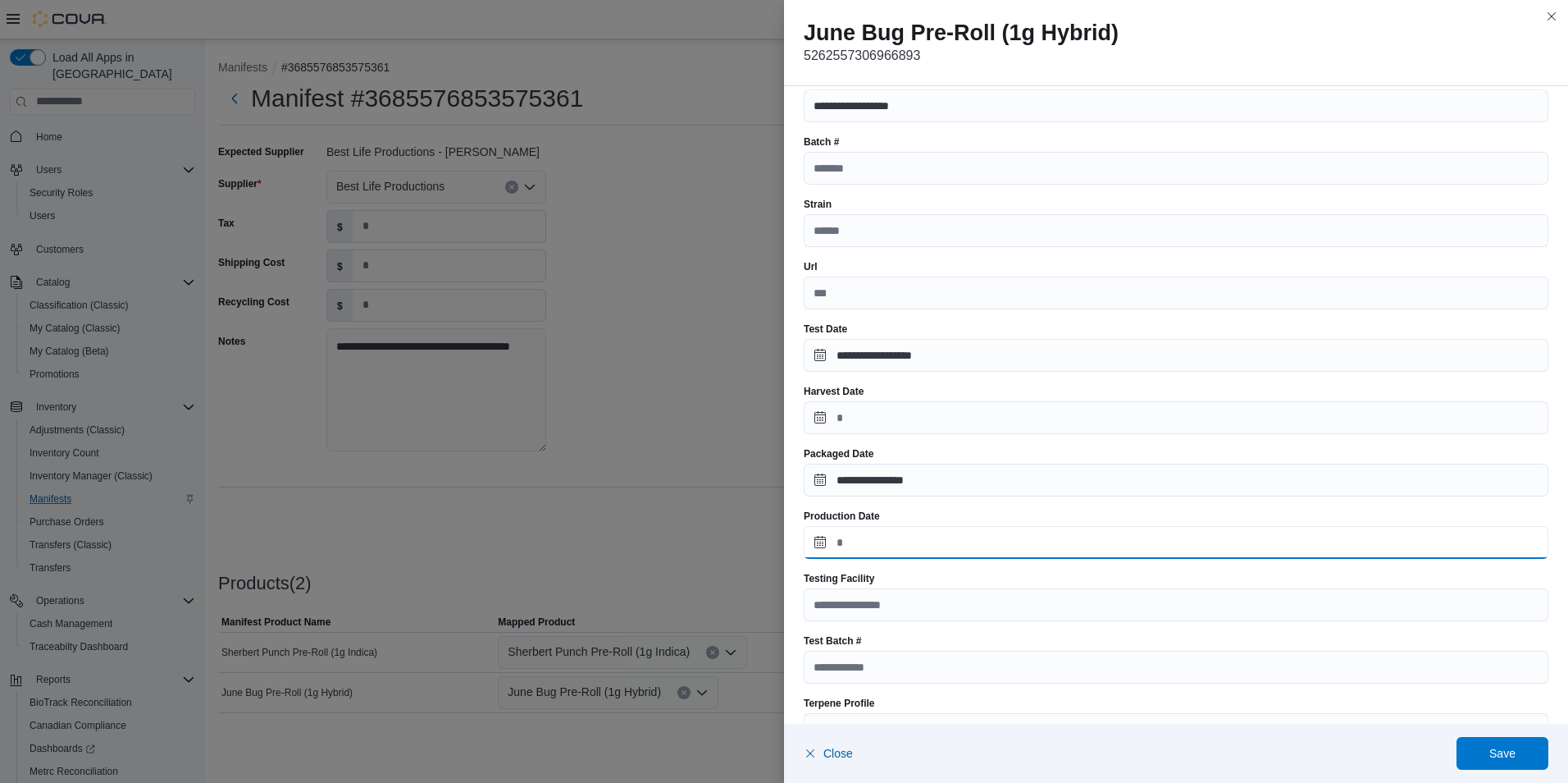
click at [823, 538] on input "Production Date" at bounding box center [1176, 542] width 745 height 33
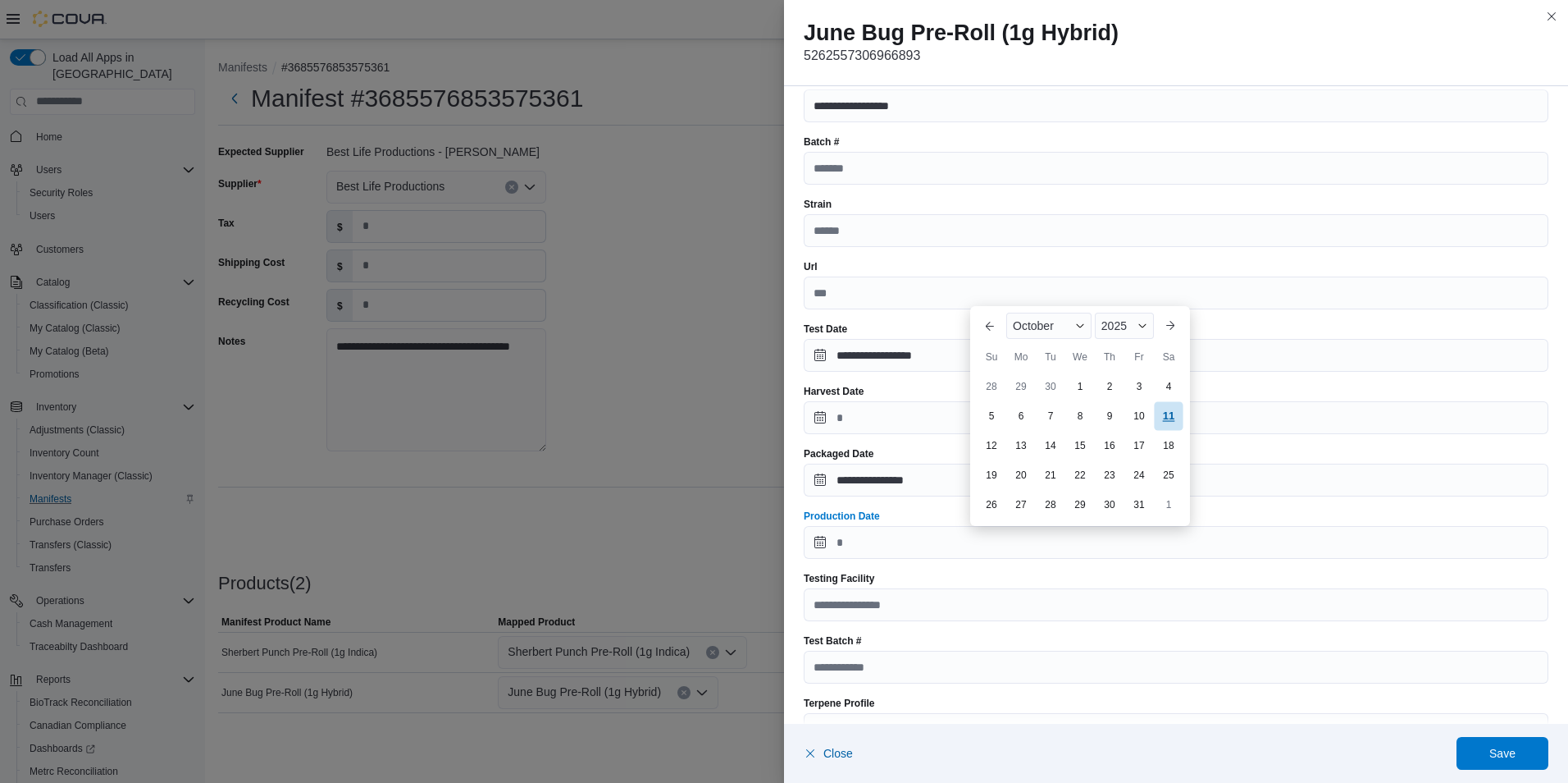
click at [1166, 410] on div "11" at bounding box center [1169, 416] width 29 height 29
type input "**********"
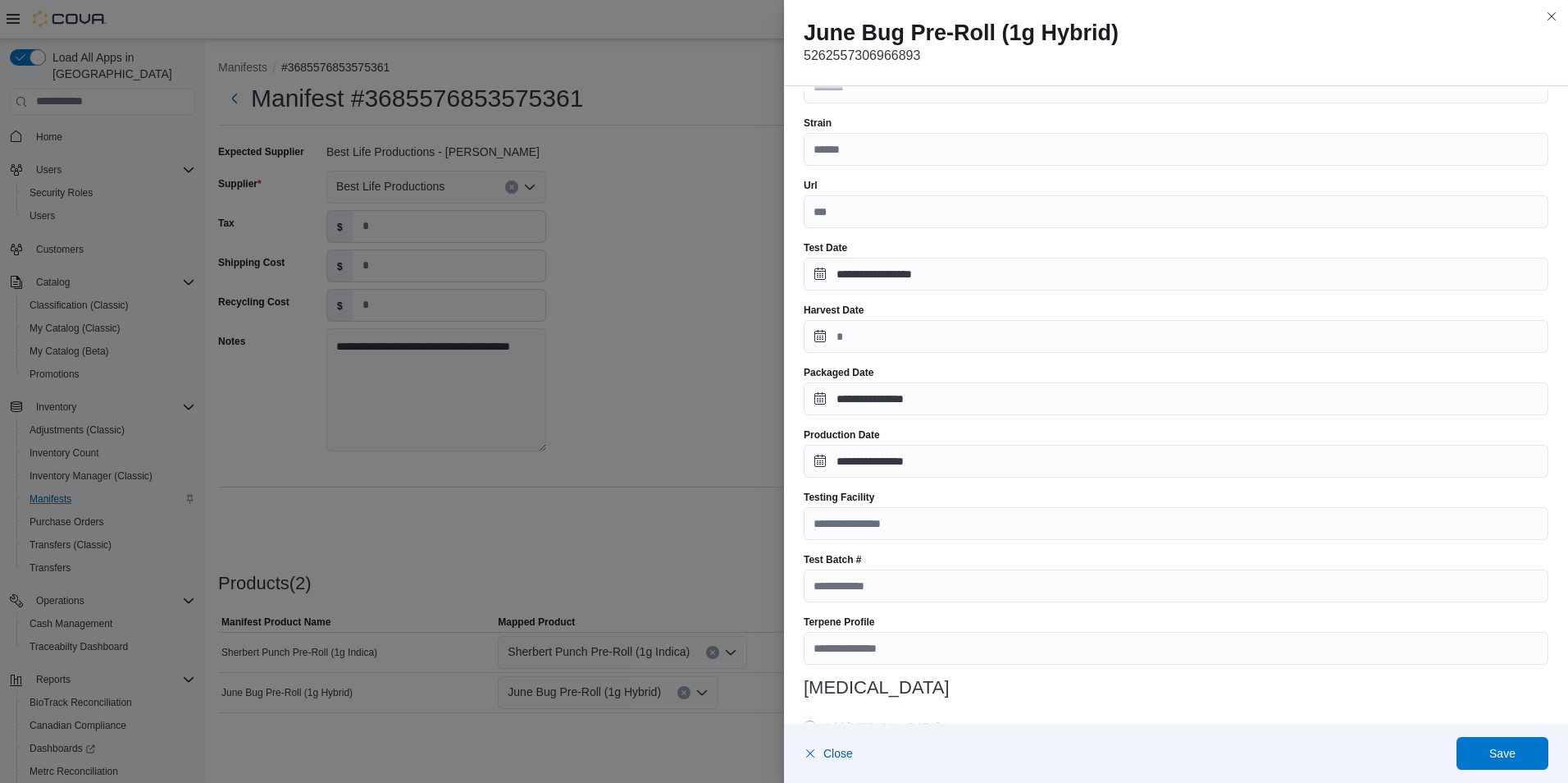
scroll to position [164, 0]
click at [917, 531] on input "Testing Facility" at bounding box center [1176, 523] width 745 height 33
type input "**********"
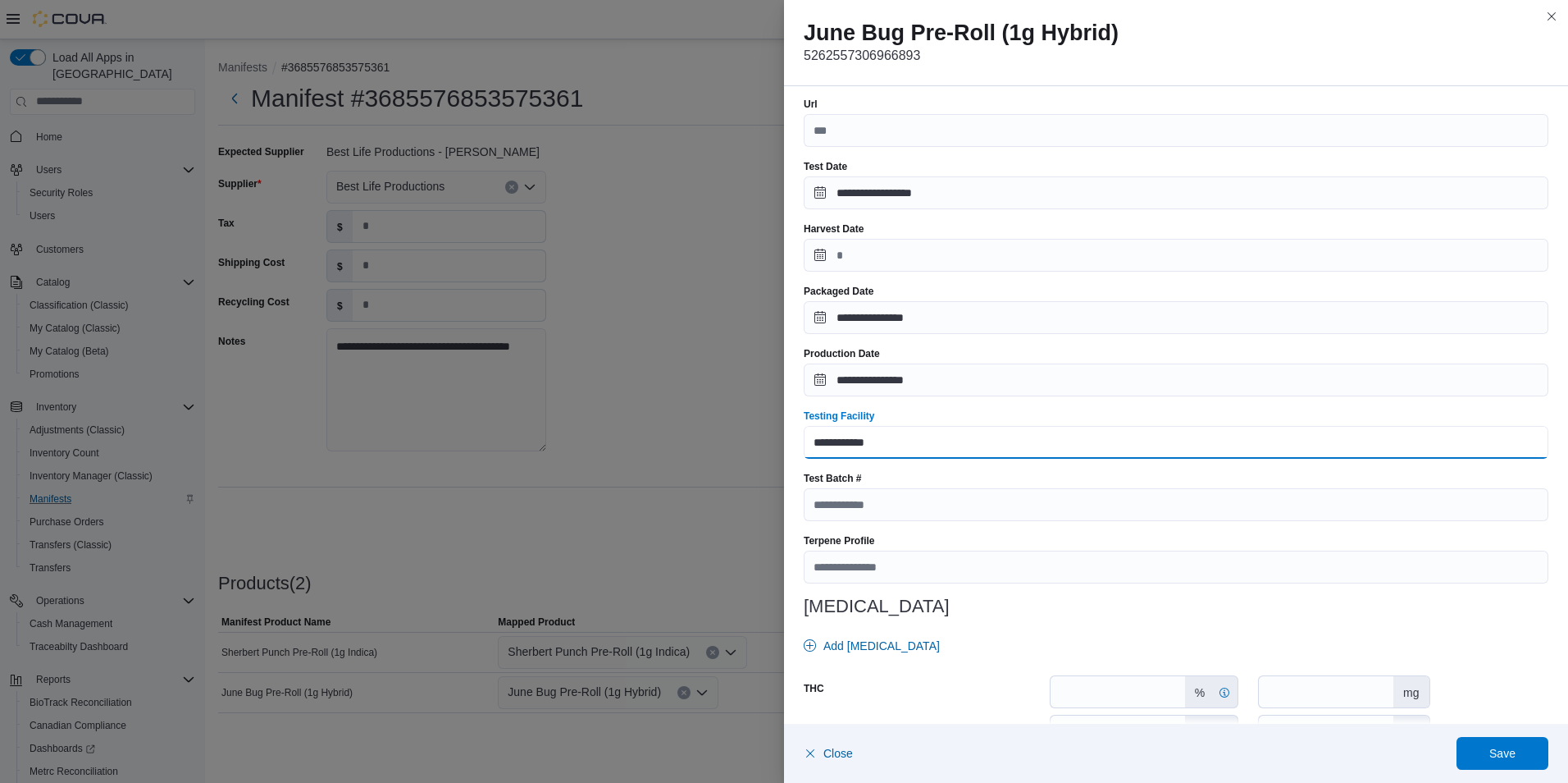
scroll to position [247, 0]
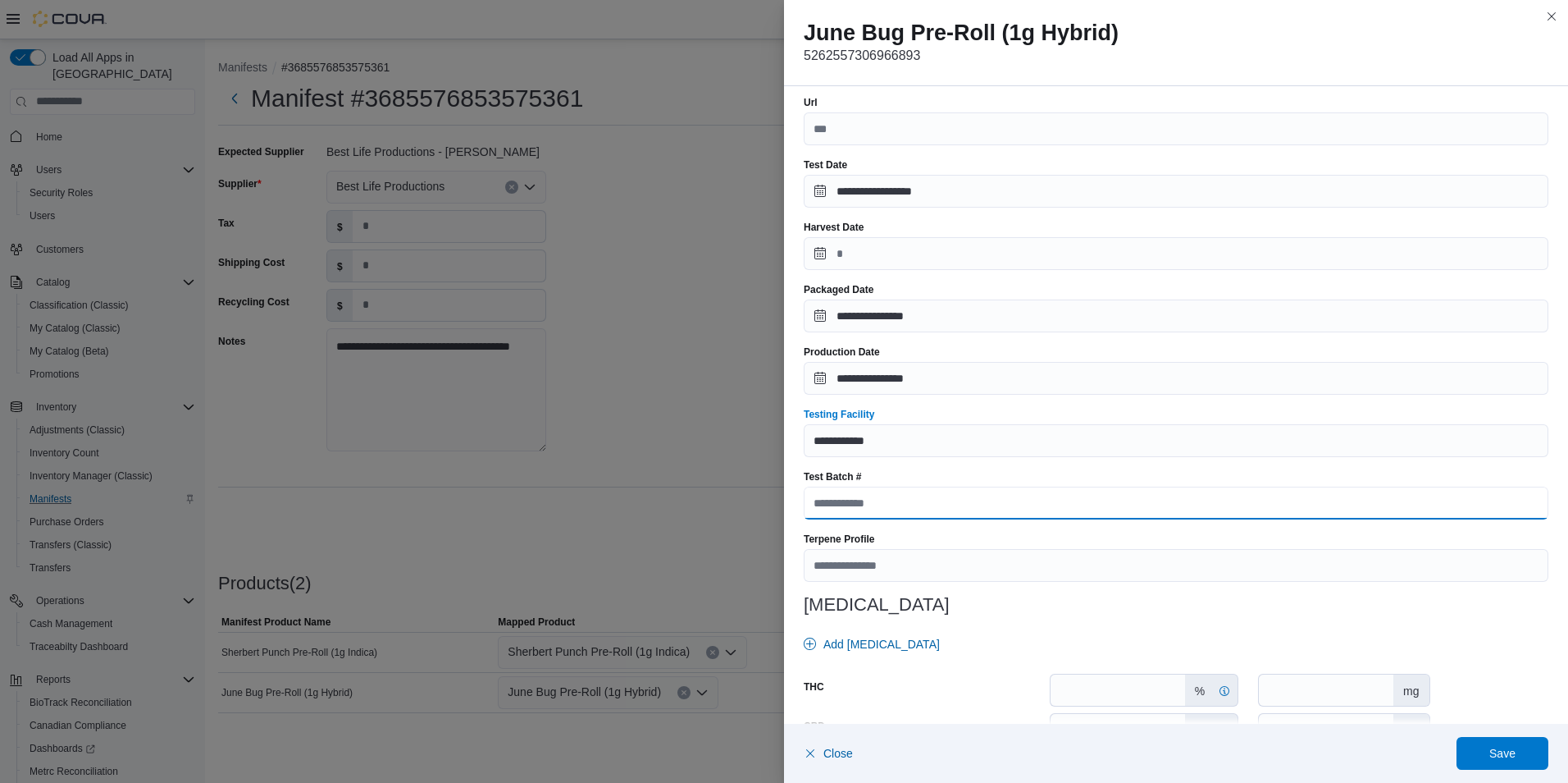
click at [929, 507] on input "Test Batch #" at bounding box center [1176, 503] width 745 height 33
paste input "**********"
type input "**********"
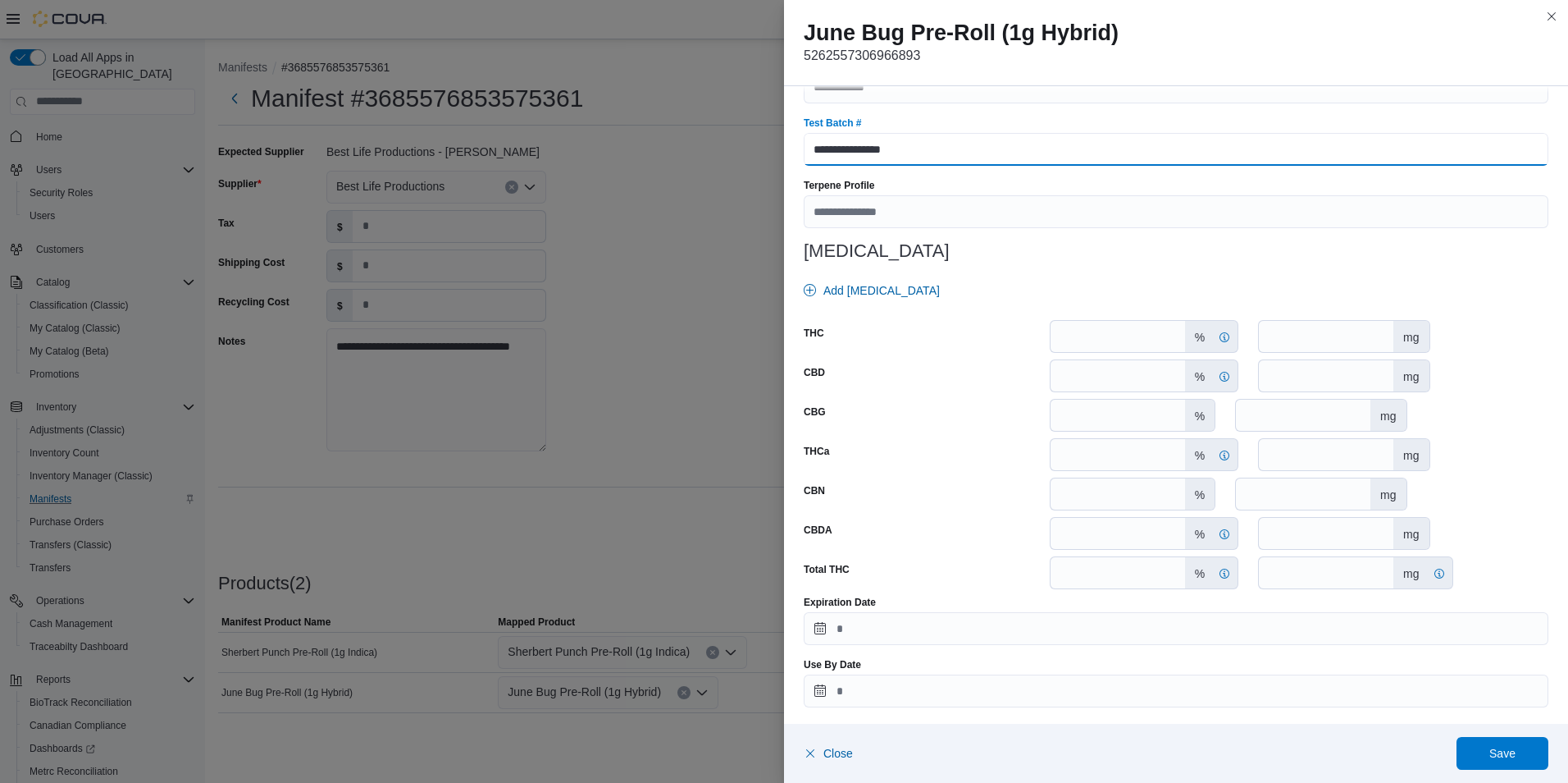
scroll to position [603, 0]
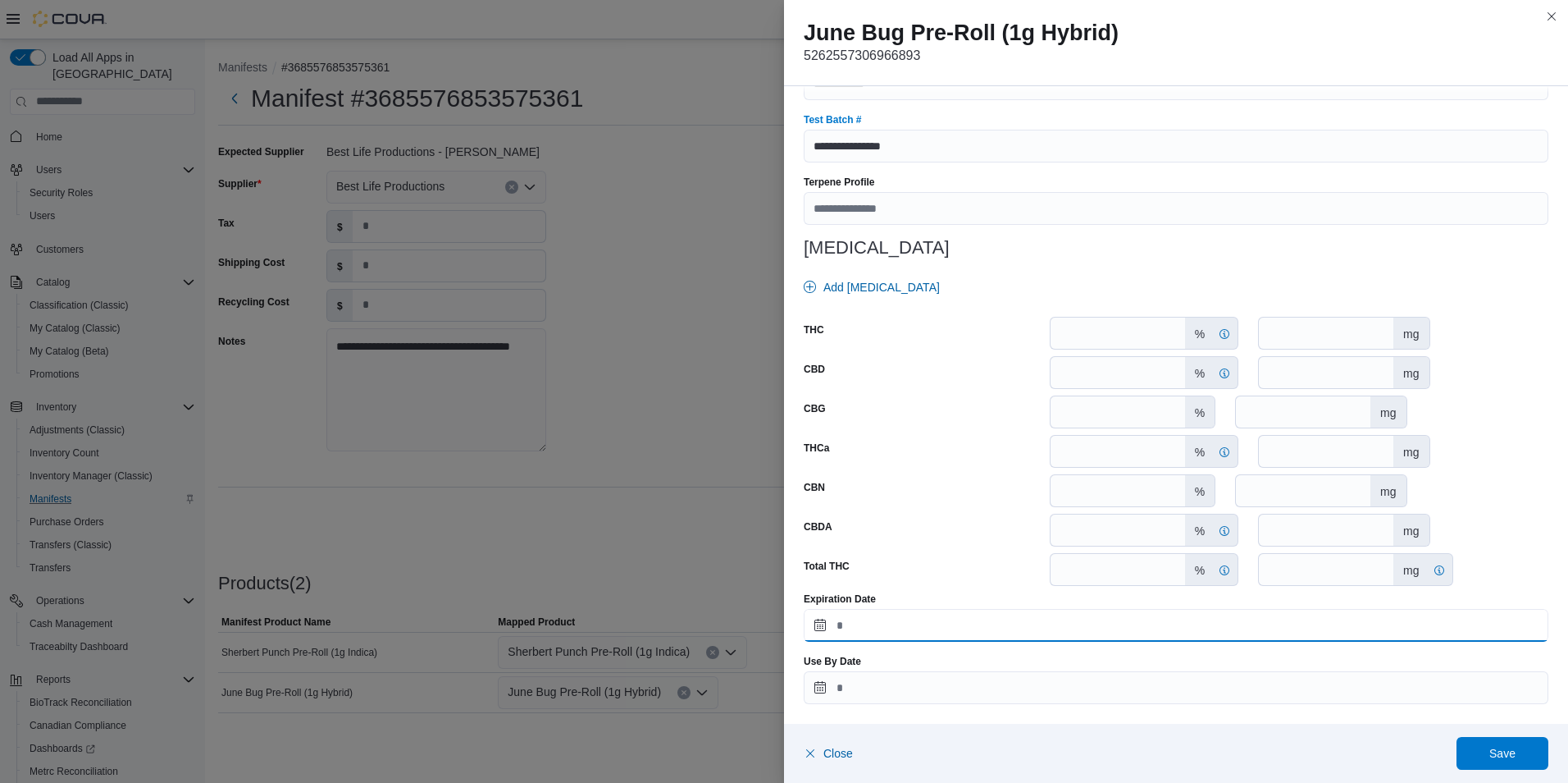
click at [816, 626] on input "Expiration Date" at bounding box center [1176, 625] width 745 height 33
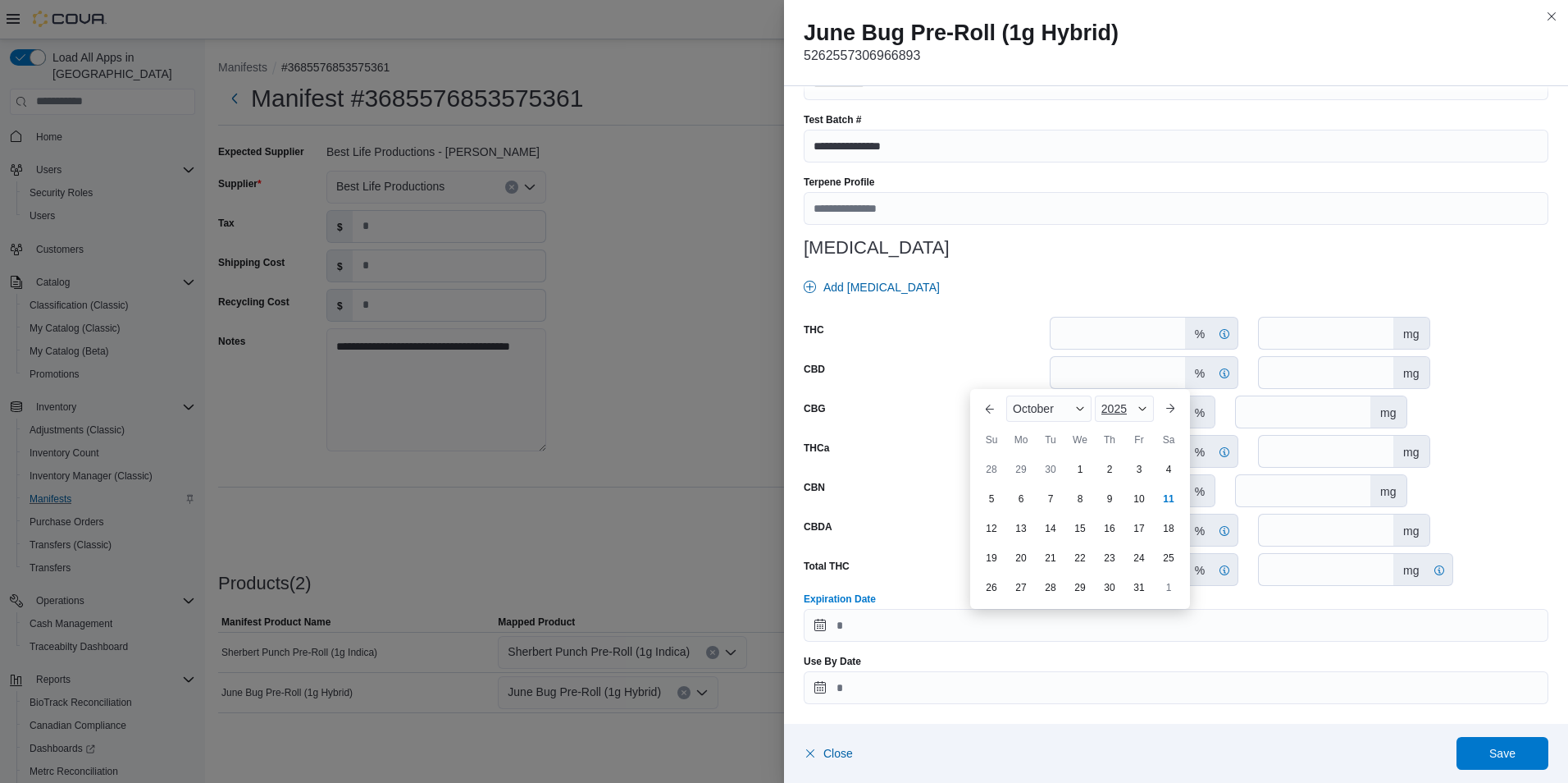
click at [1127, 408] on span "2025" at bounding box center [1114, 409] width 25 height 13
click at [1131, 531] on div "2026" at bounding box center [1136, 535] width 75 height 19
type input "**********"
click at [990, 530] on div "11" at bounding box center [991, 528] width 29 height 29
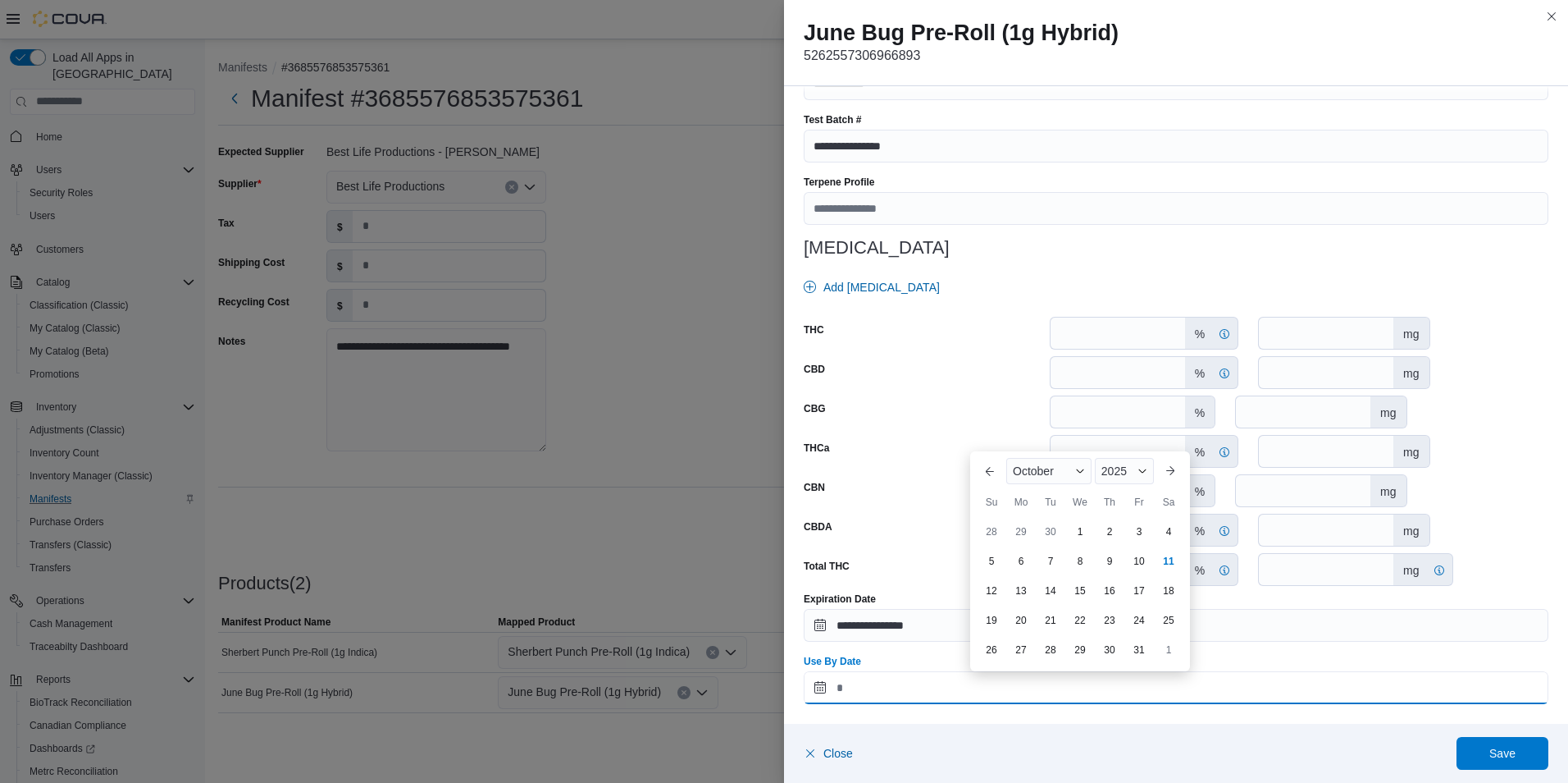
click at [821, 691] on input "Use By Date" at bounding box center [1176, 688] width 745 height 33
click at [1140, 474] on span "Button. Open the year selector. 2025 is currently selected." at bounding box center [1143, 471] width 10 height 10
click at [1118, 596] on div "2026" at bounding box center [1136, 597] width 75 height 19
type input "**********"
click at [988, 590] on div "11" at bounding box center [991, 590] width 29 height 29
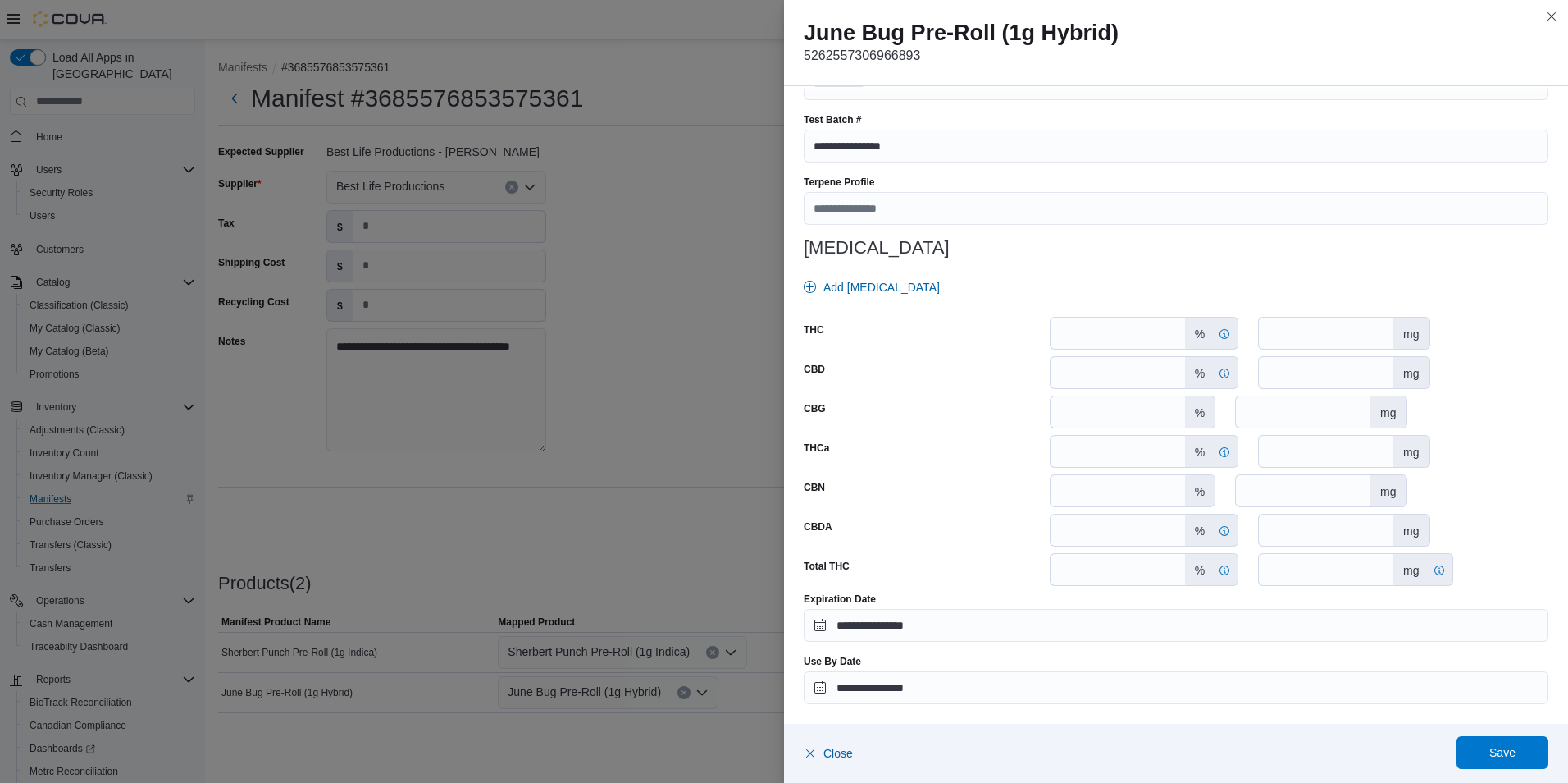
click at [1495, 755] on span "Save" at bounding box center [1502, 752] width 26 height 16
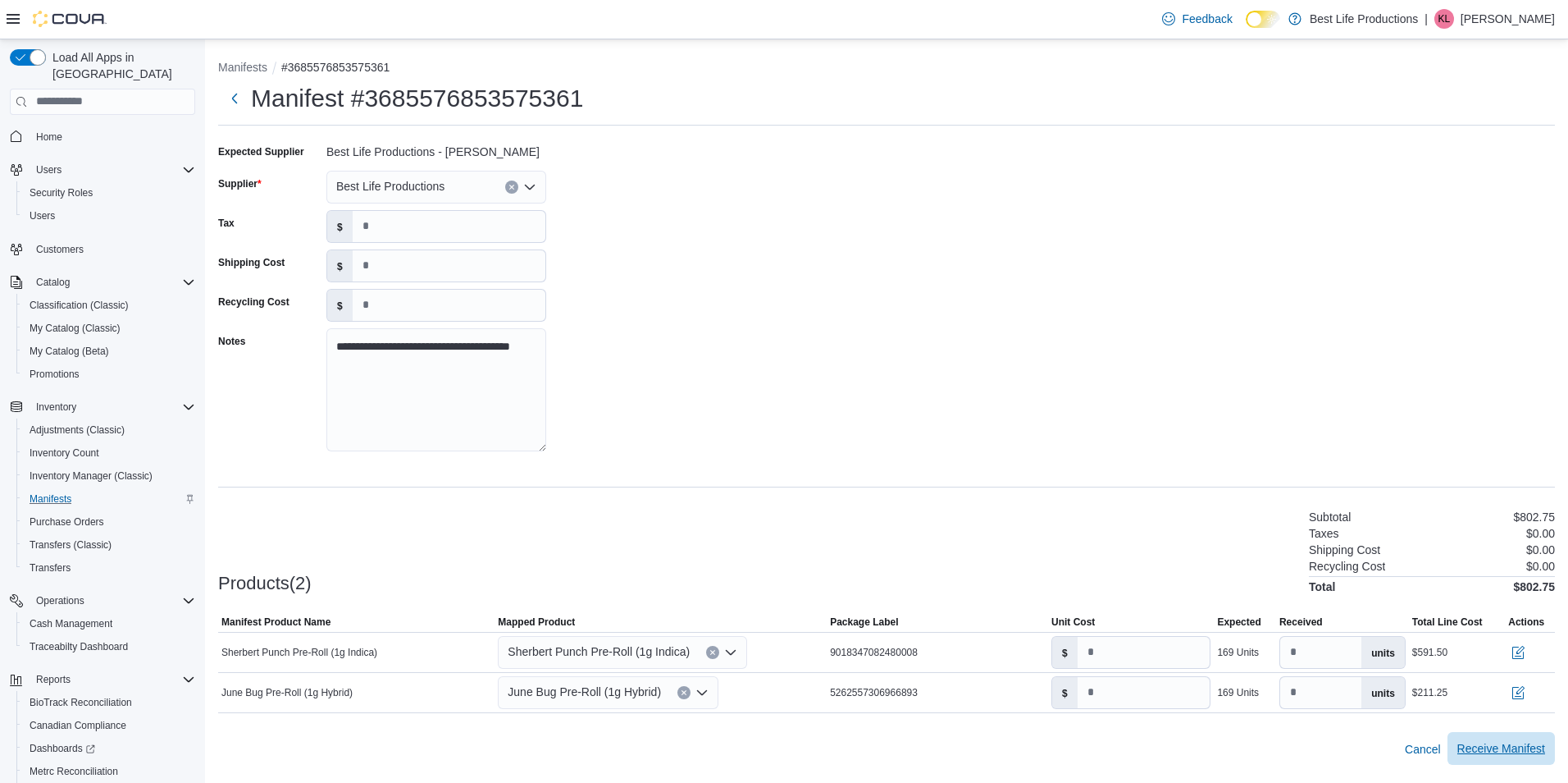
click at [1506, 745] on span "Receive Manifest" at bounding box center [1501, 748] width 88 height 16
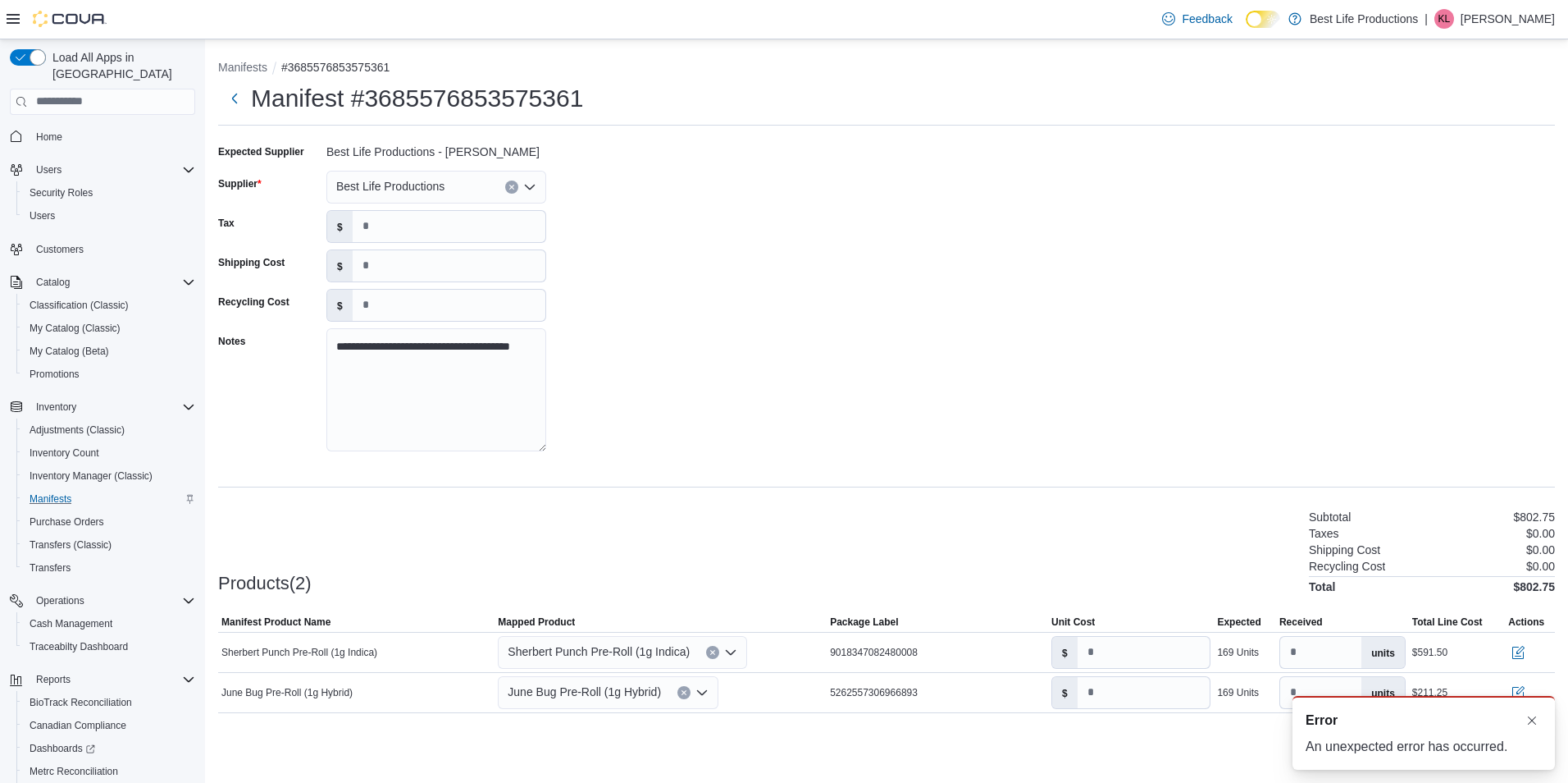
scroll to position [0, 0]
click at [1529, 718] on button "Dismiss toast" at bounding box center [1531, 719] width 19 height 19
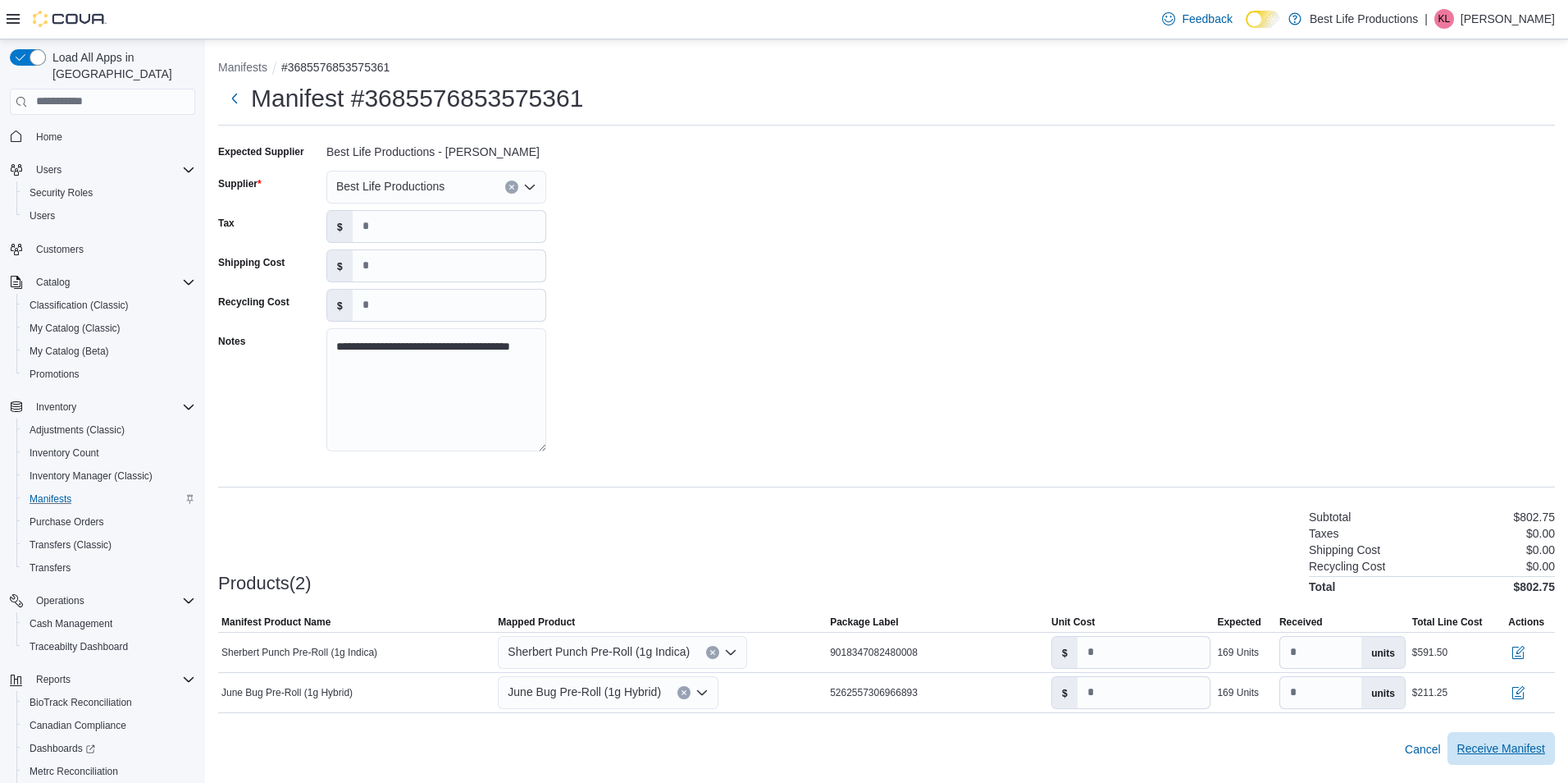
click at [1529, 745] on span "Receive Manifest" at bounding box center [1501, 748] width 88 height 16
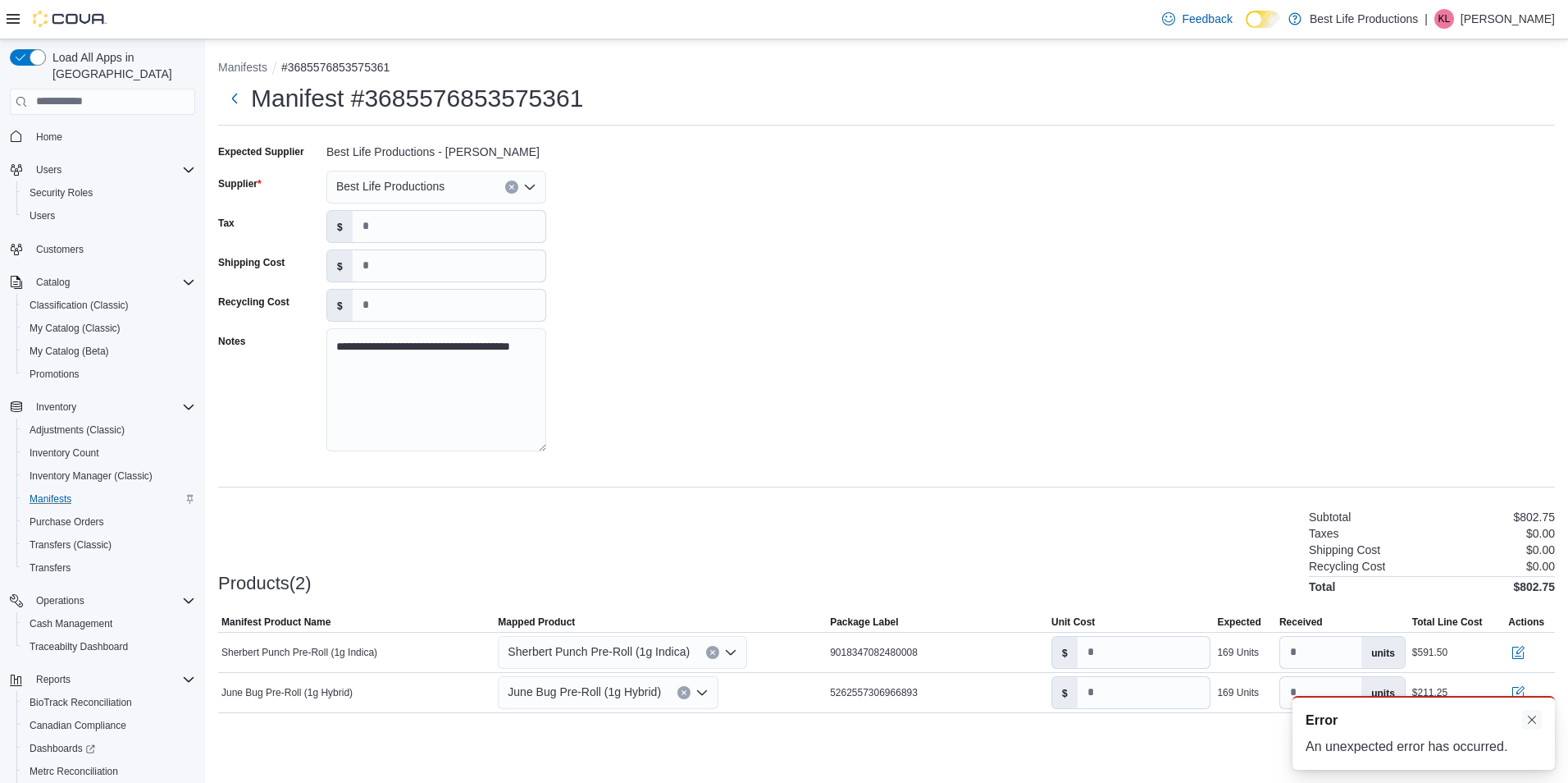
click at [1534, 721] on button "Dismiss toast" at bounding box center [1531, 719] width 19 height 19
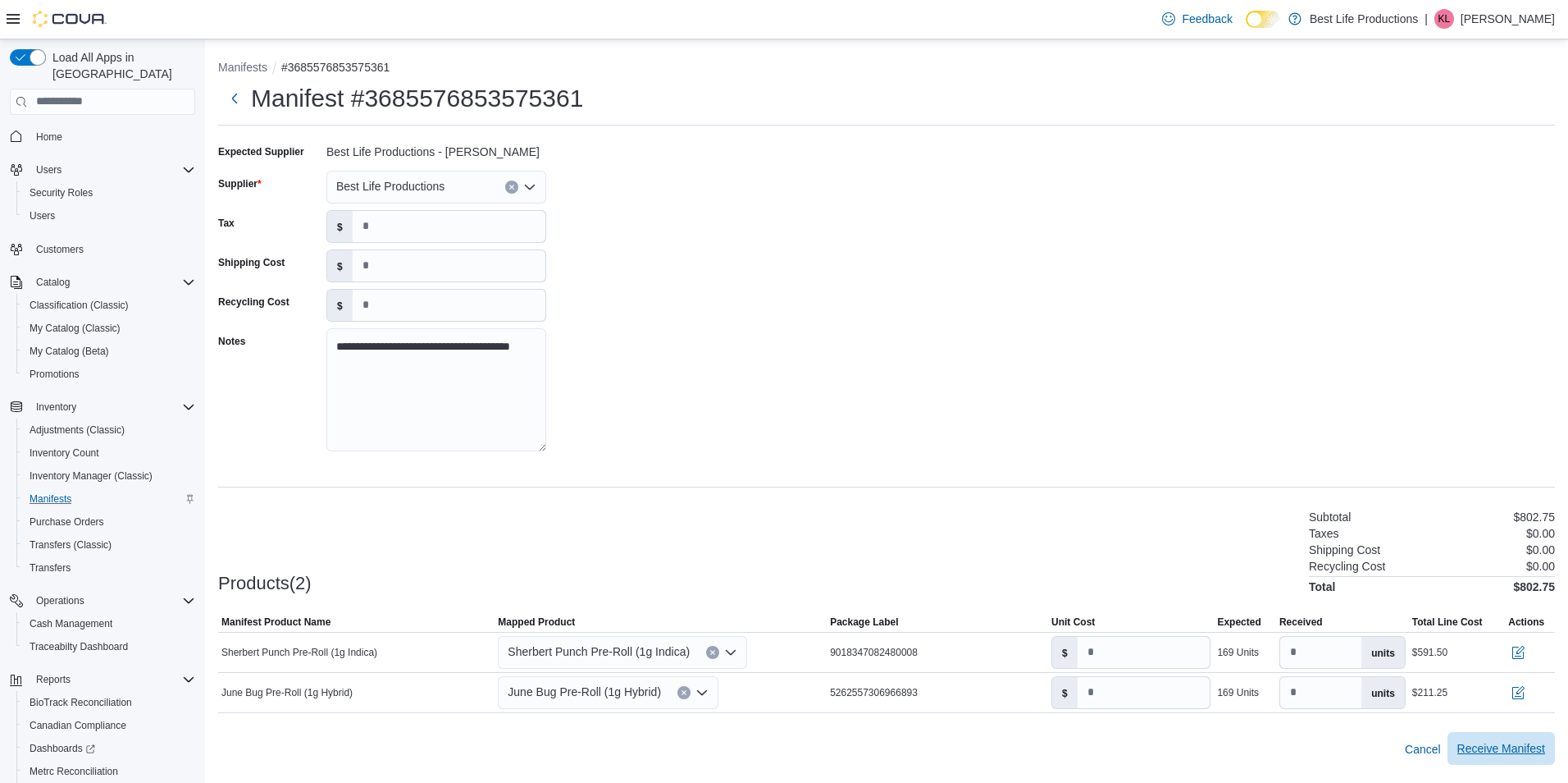
click at [1518, 748] on span "Receive Manifest" at bounding box center [1501, 748] width 88 height 16
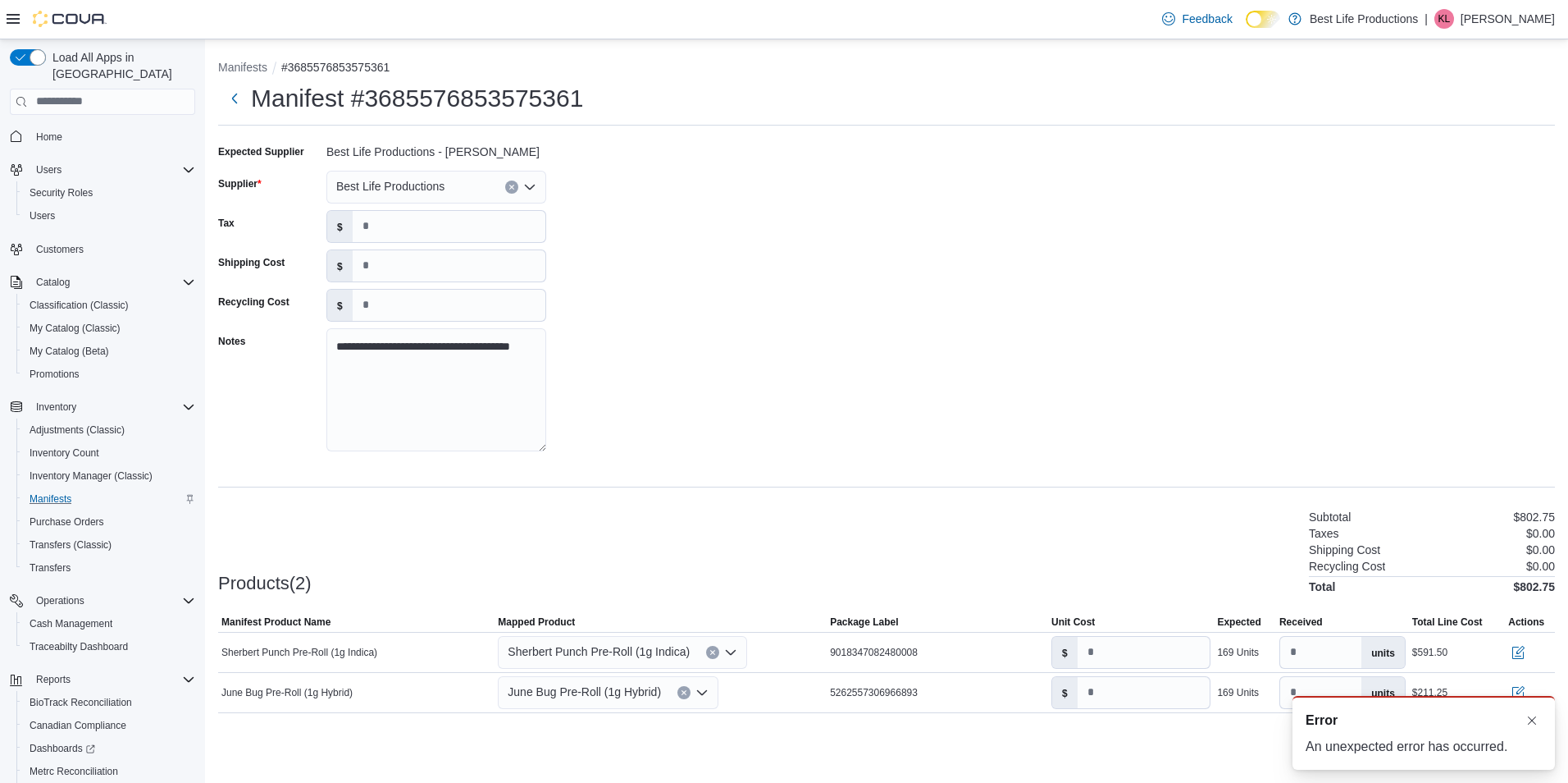
click at [1445, 753] on div "An unexpected error has occurred." at bounding box center [1424, 746] width 236 height 19
click at [1401, 744] on div "An unexpected error has occurred." at bounding box center [1424, 746] width 236 height 19
click at [1400, 744] on div "An unexpected error has occurred." at bounding box center [1424, 746] width 236 height 19
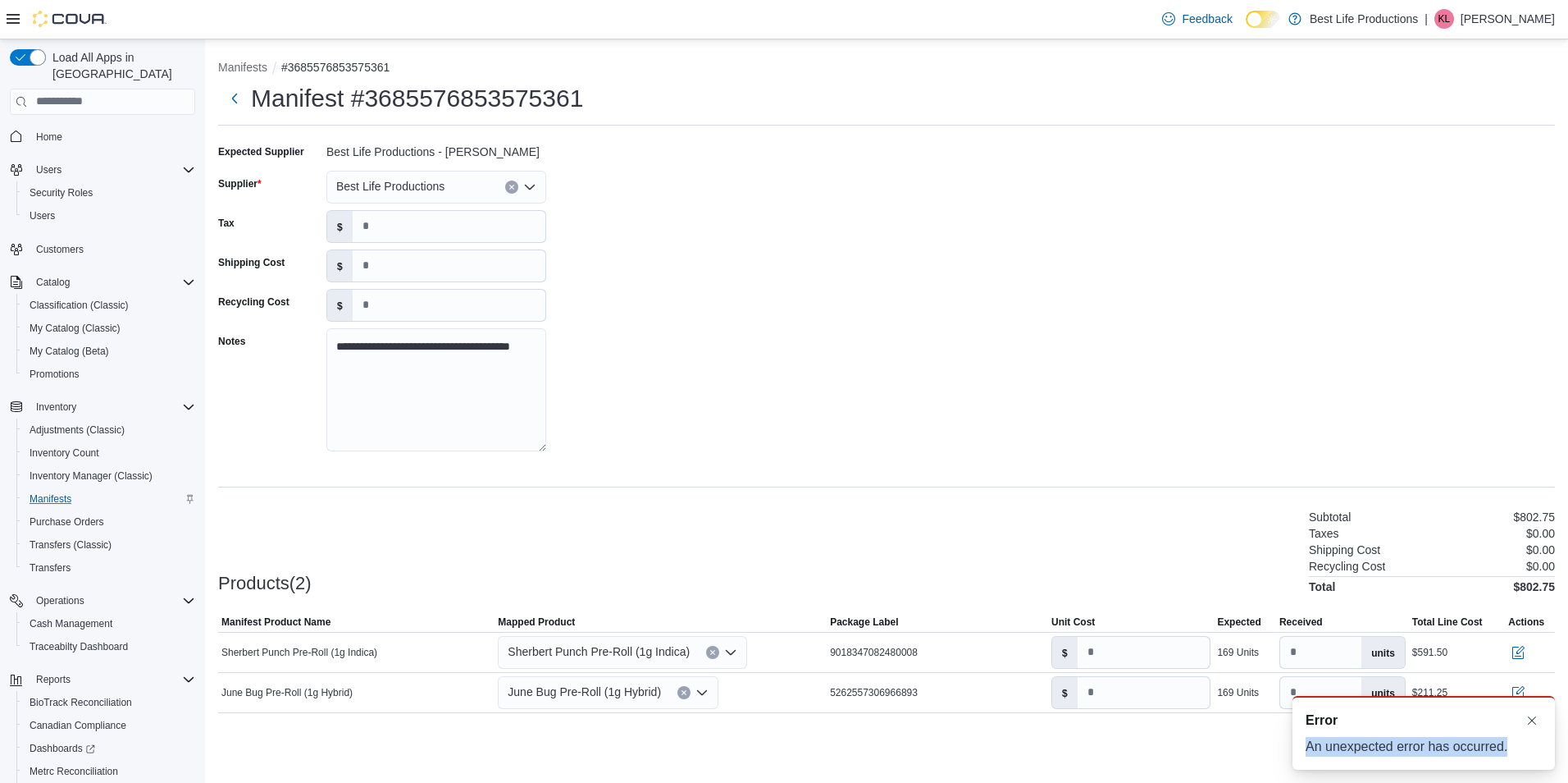
click at [1400, 744] on div "An unexpected error has occurred." at bounding box center [1424, 746] width 236 height 19
drag, startPoint x: 1400, startPoint y: 744, endPoint x: 1326, endPoint y: 723, distance: 76.9
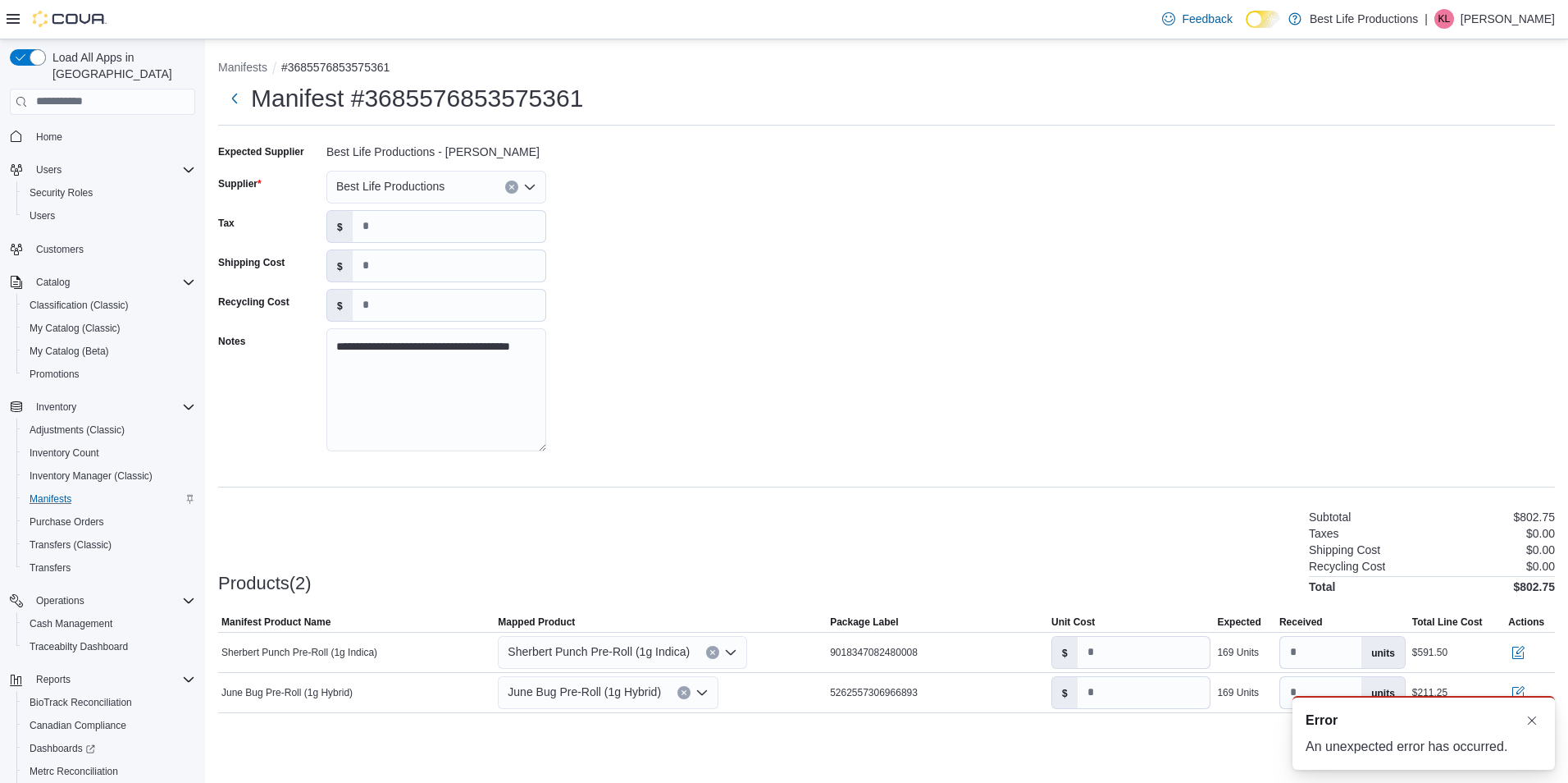
click at [1326, 723] on span "Error" at bounding box center [1322, 720] width 32 height 19
click at [1325, 724] on span "Error" at bounding box center [1322, 720] width 32 height 19
click at [1324, 724] on span "Error" at bounding box center [1322, 720] width 32 height 19
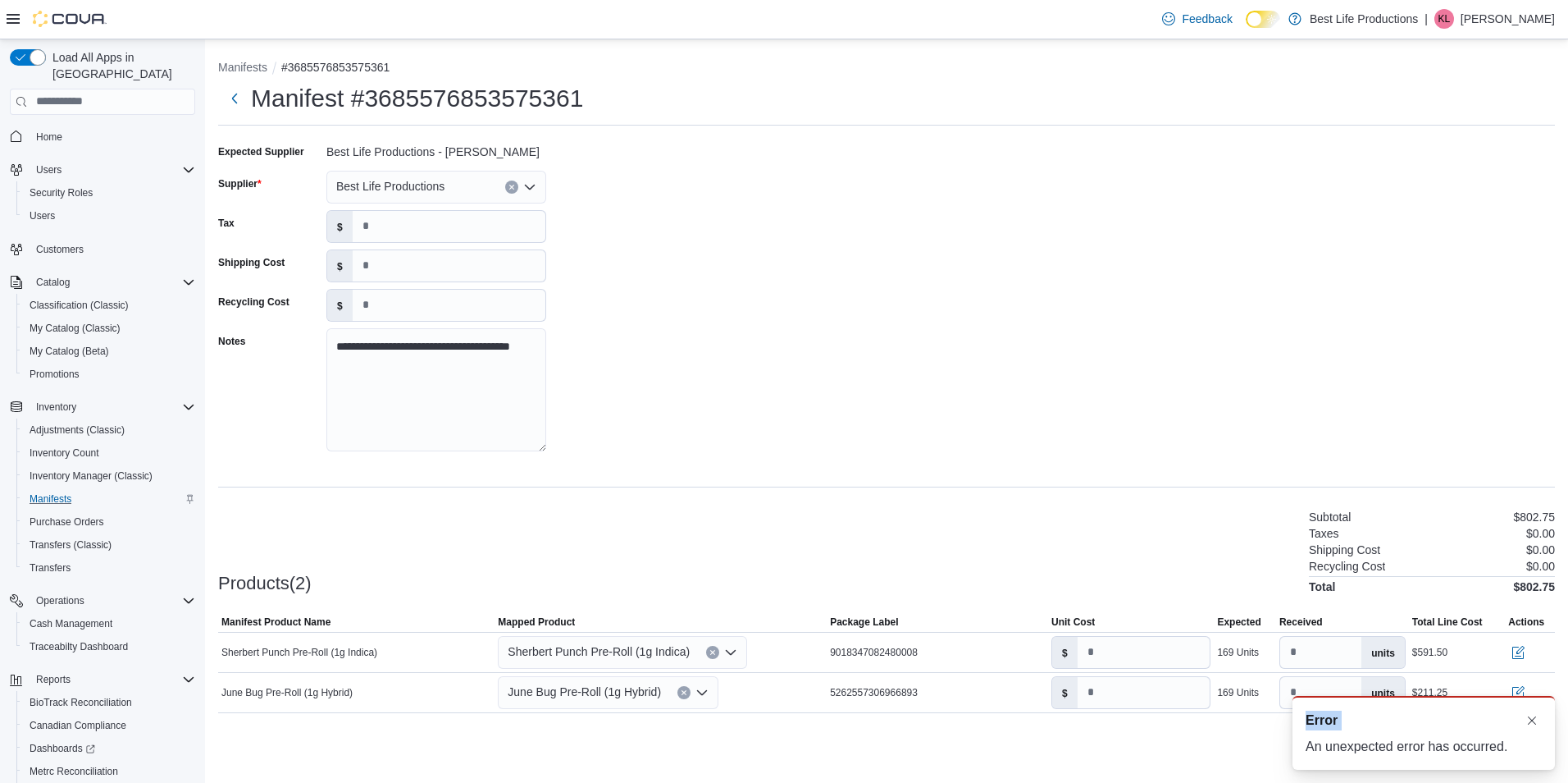
click at [1324, 724] on span "Error" at bounding box center [1322, 720] width 32 height 19
click at [1531, 721] on button "Dismiss toast" at bounding box center [1531, 719] width 19 height 19
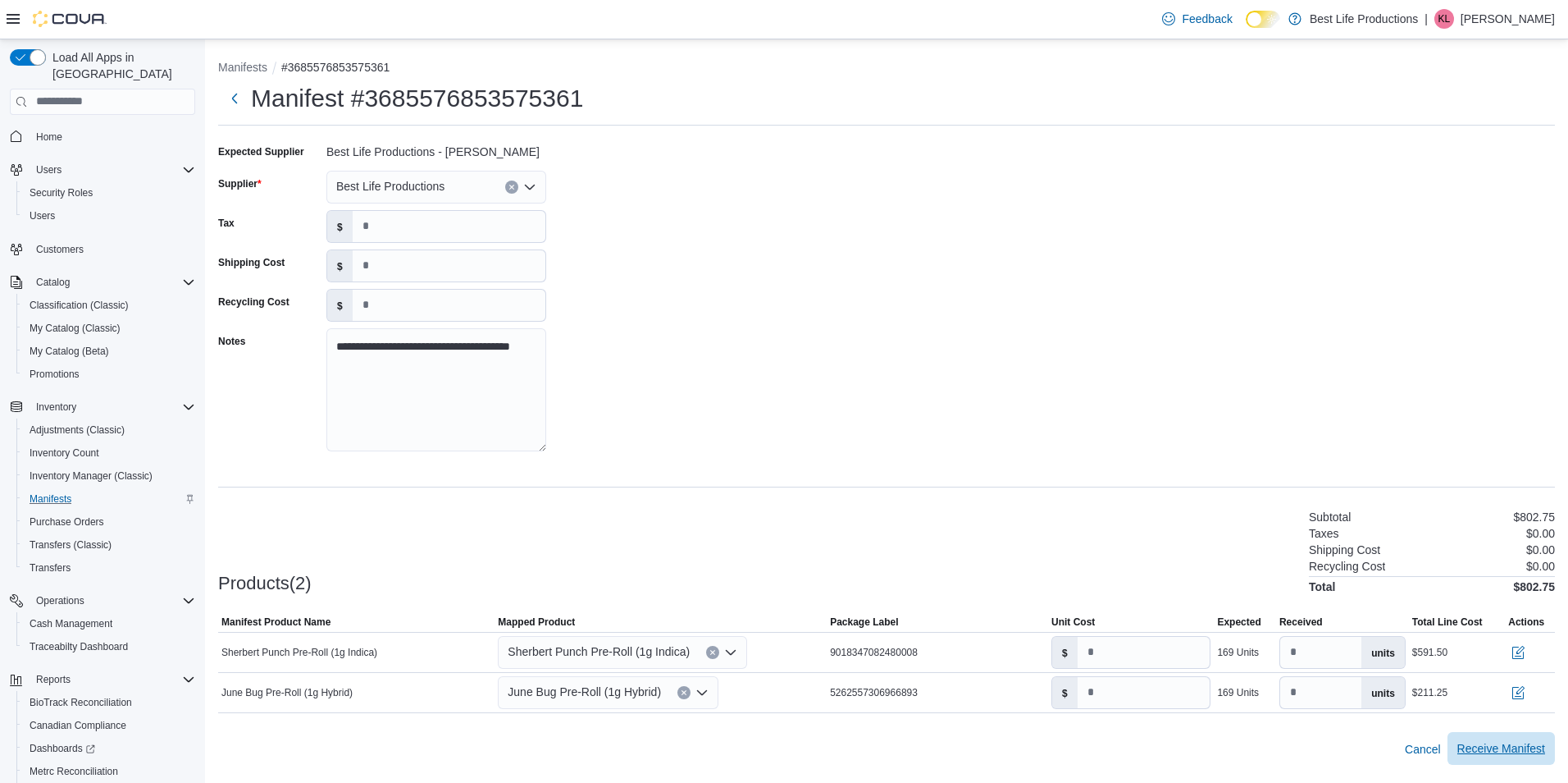
click at [1493, 748] on span "Receive Manifest" at bounding box center [1501, 748] width 88 height 16
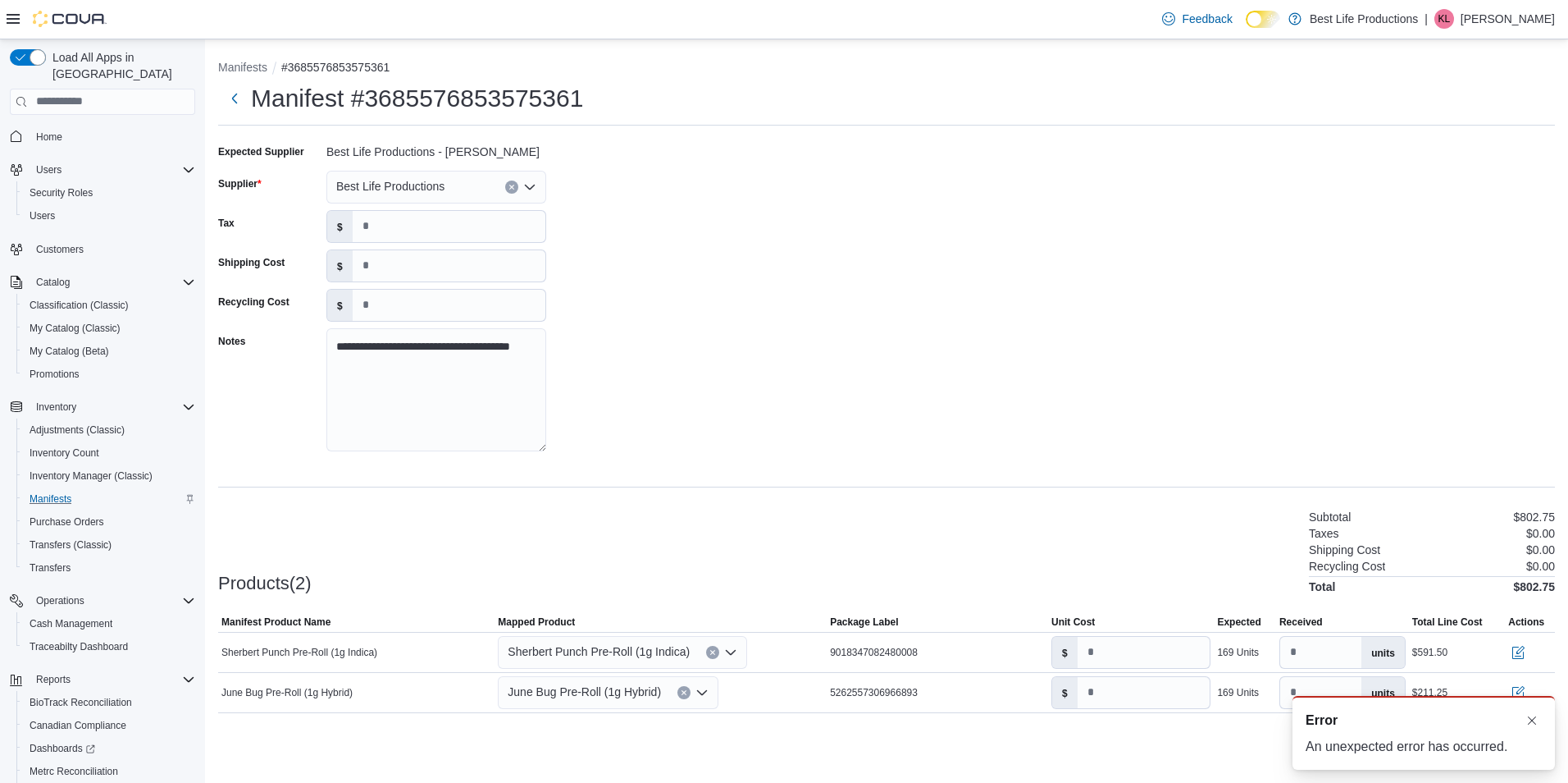
click at [1374, 399] on div "**********" at bounding box center [887, 302] width 1337 height 328
click at [1525, 716] on button "Dismiss toast" at bounding box center [1531, 719] width 19 height 19
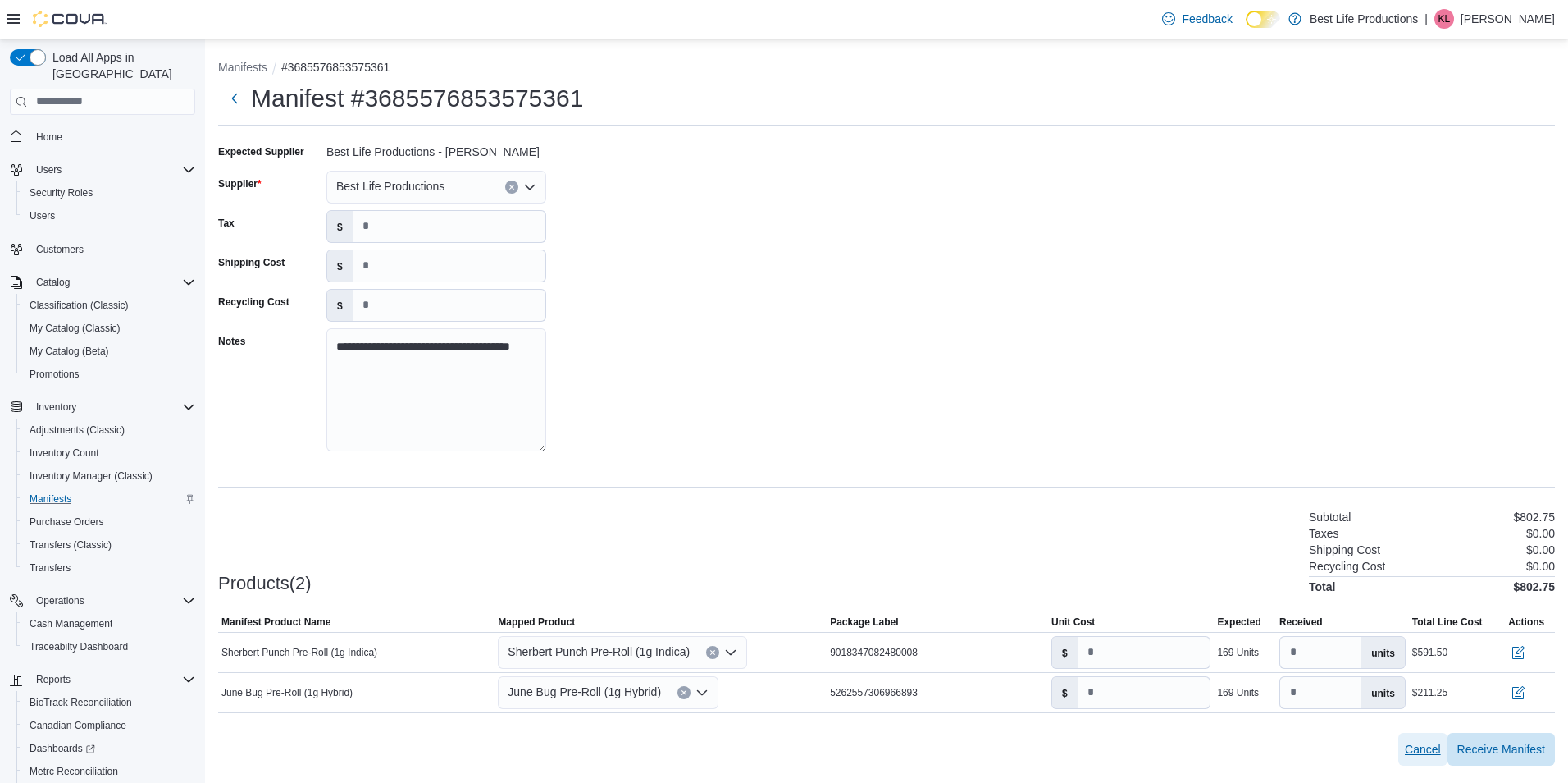
click at [1431, 750] on span "Cancel" at bounding box center [1423, 748] width 36 height 16
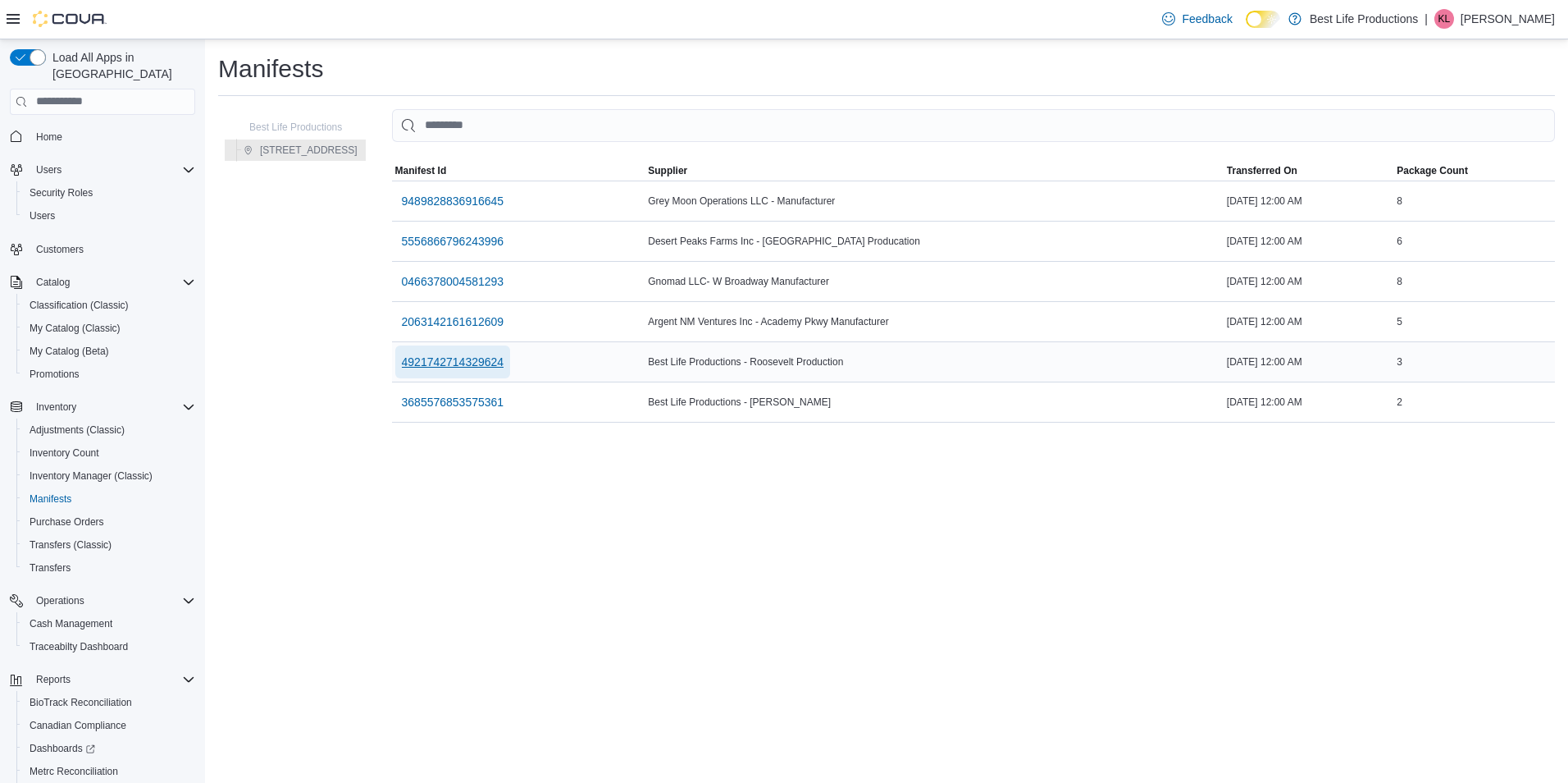
click at [460, 363] on span "4921742714329624" at bounding box center [453, 361] width 103 height 16
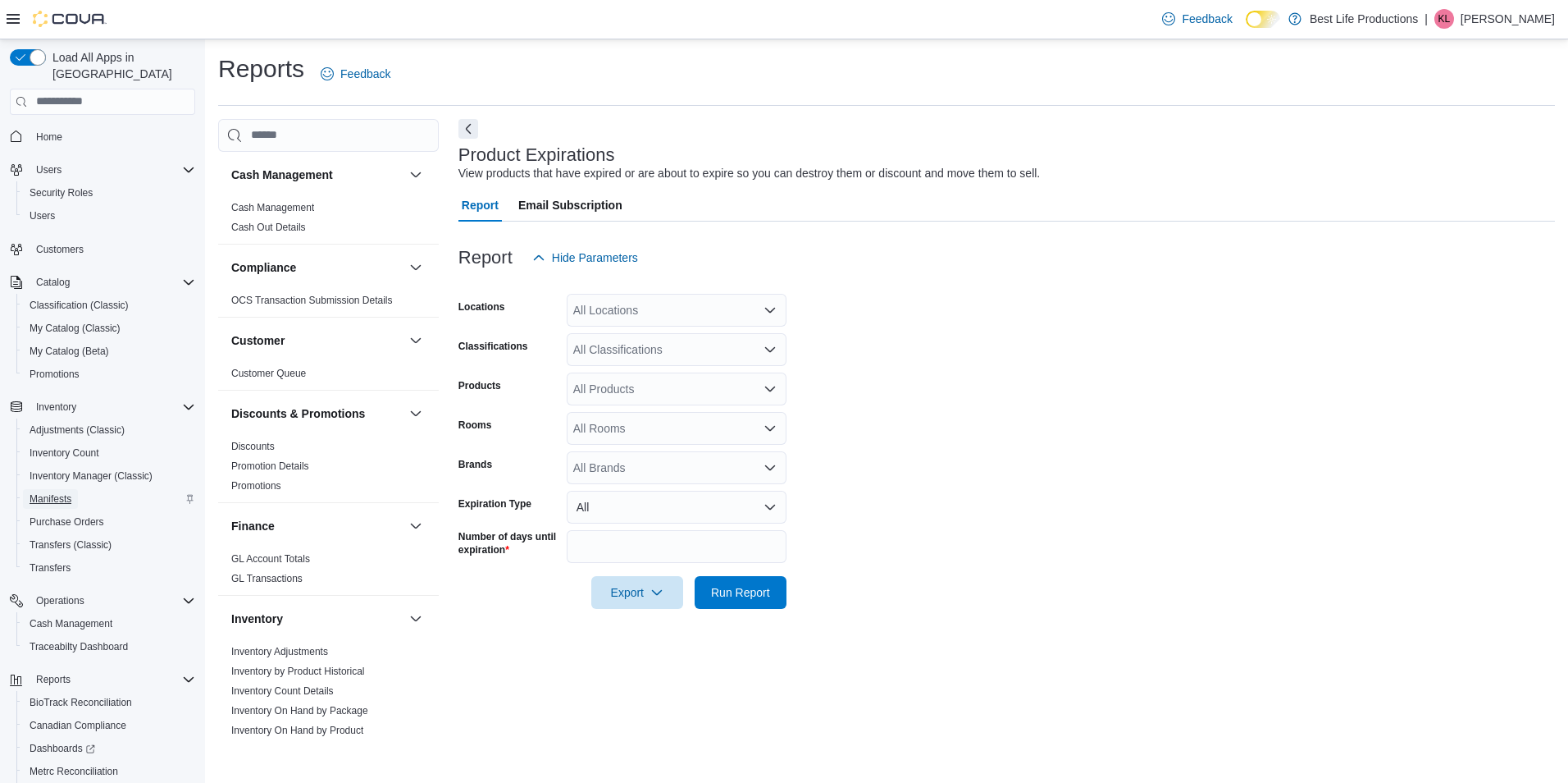
click at [63, 492] on span "Manifests" at bounding box center [50, 499] width 41 height 13
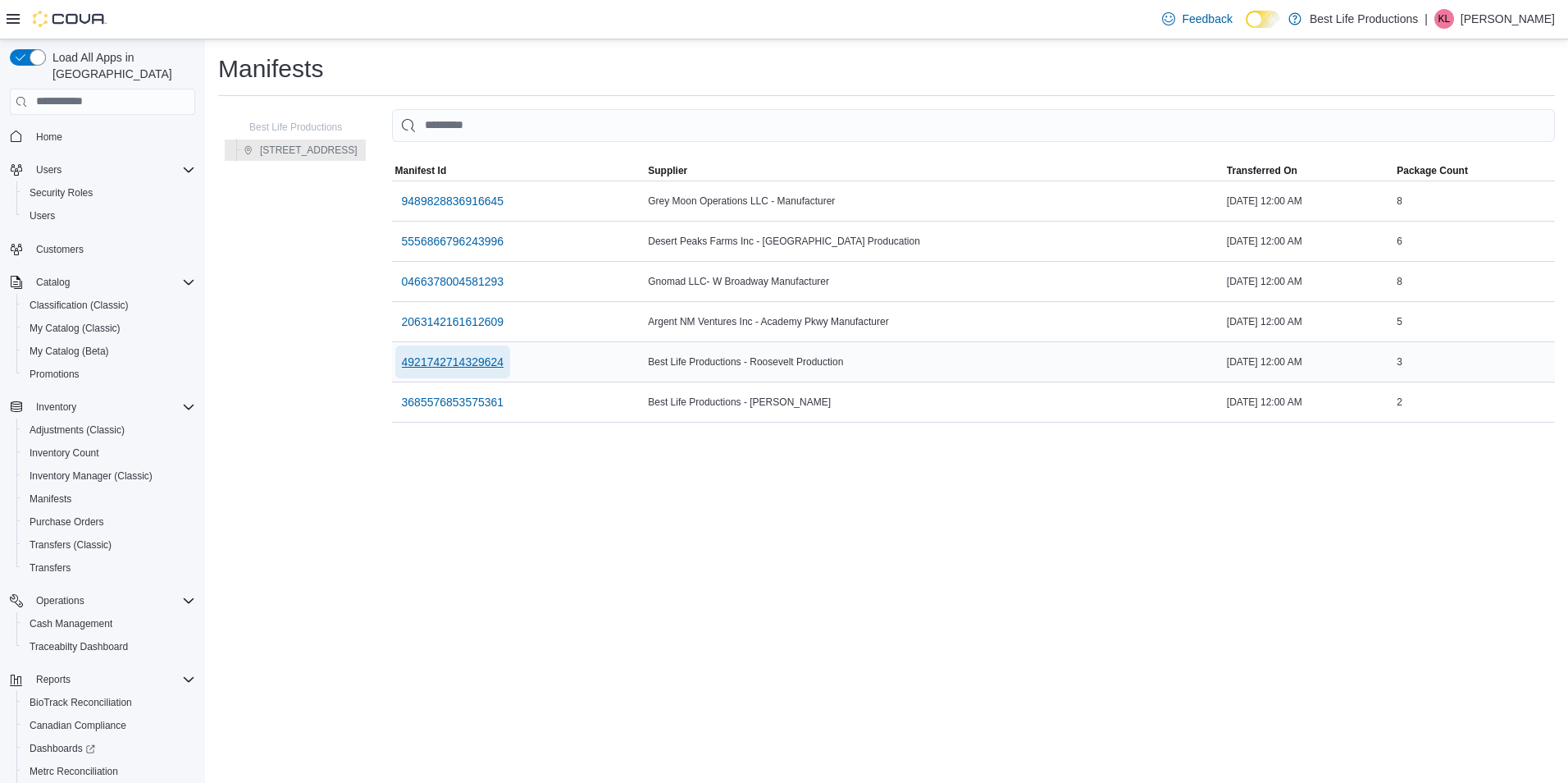
click at [471, 359] on span "4921742714329624" at bounding box center [453, 361] width 103 height 16
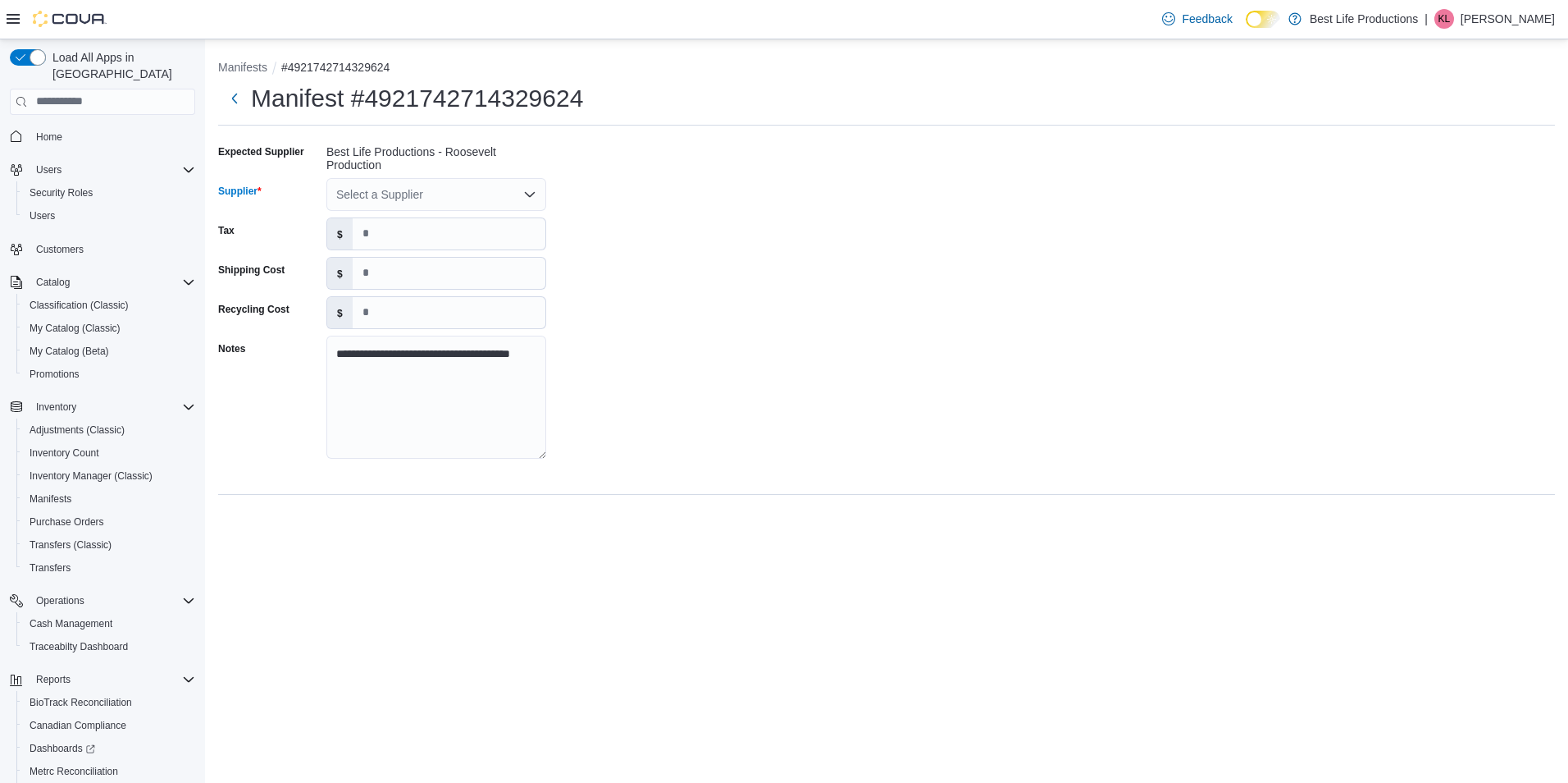
click at [530, 196] on icon "Open list of options" at bounding box center [529, 194] width 10 height 5
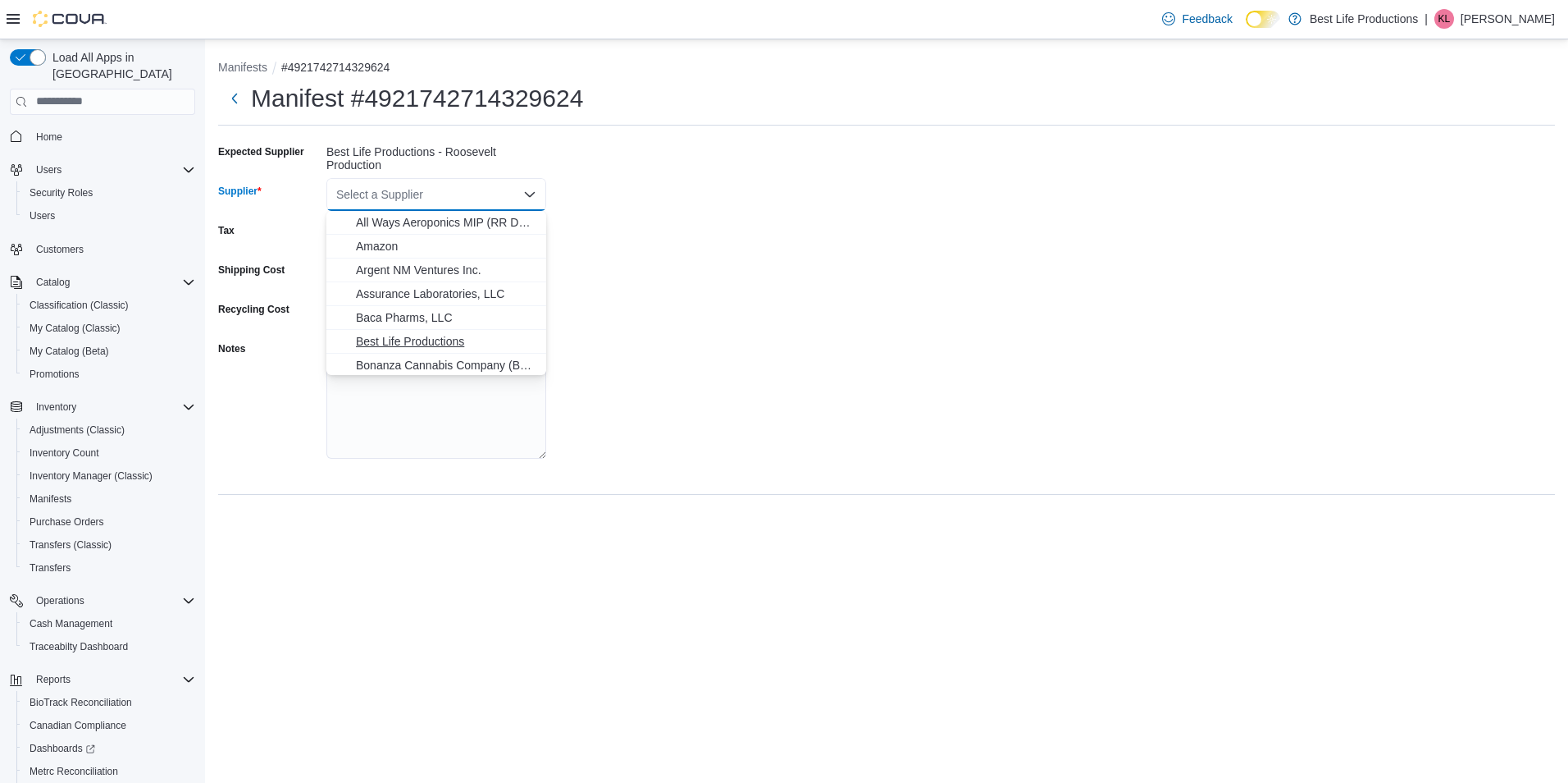
click at [412, 341] on span "Best Life Productions" at bounding box center [446, 341] width 180 height 16
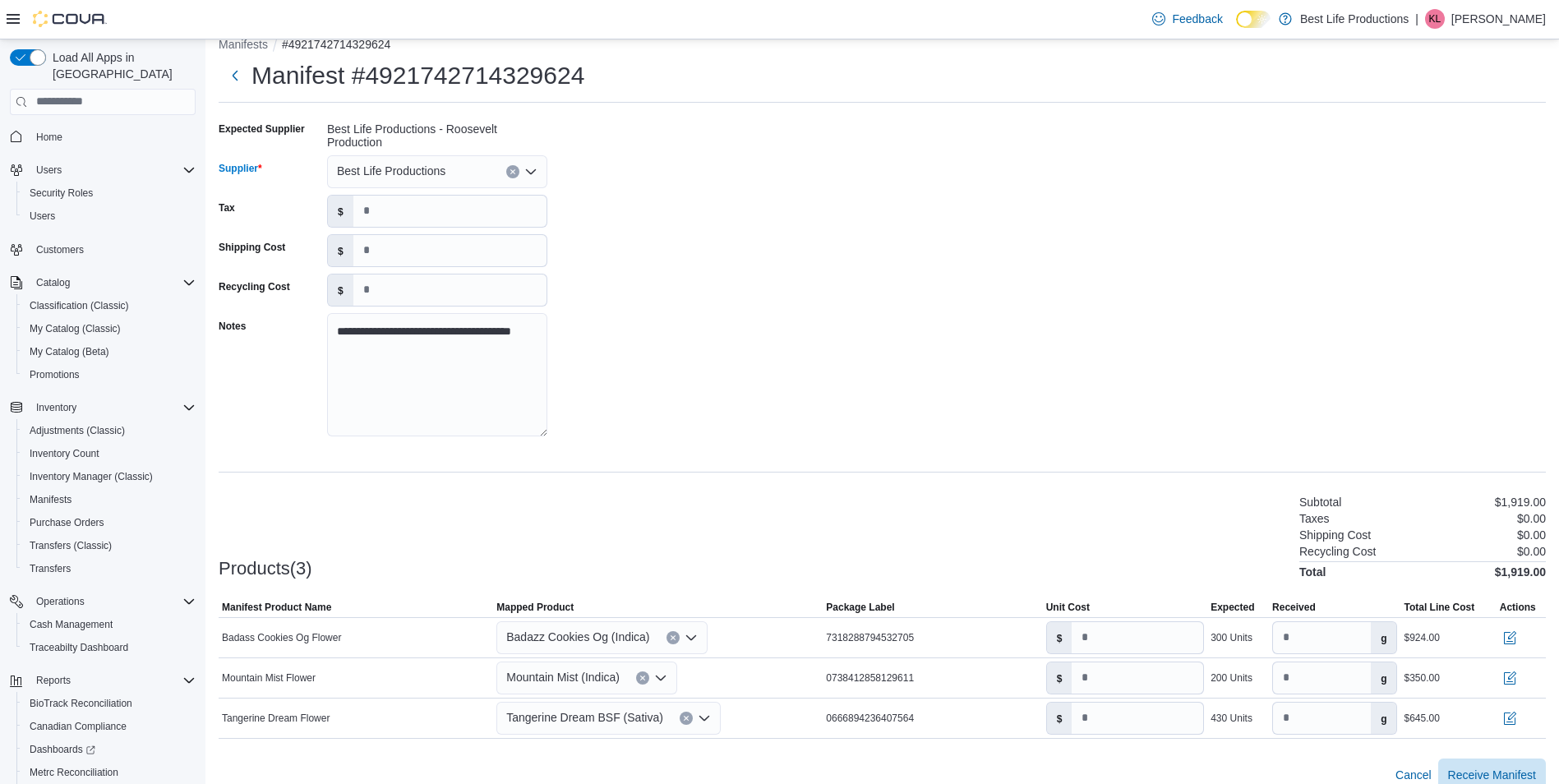
scroll to position [43, 0]
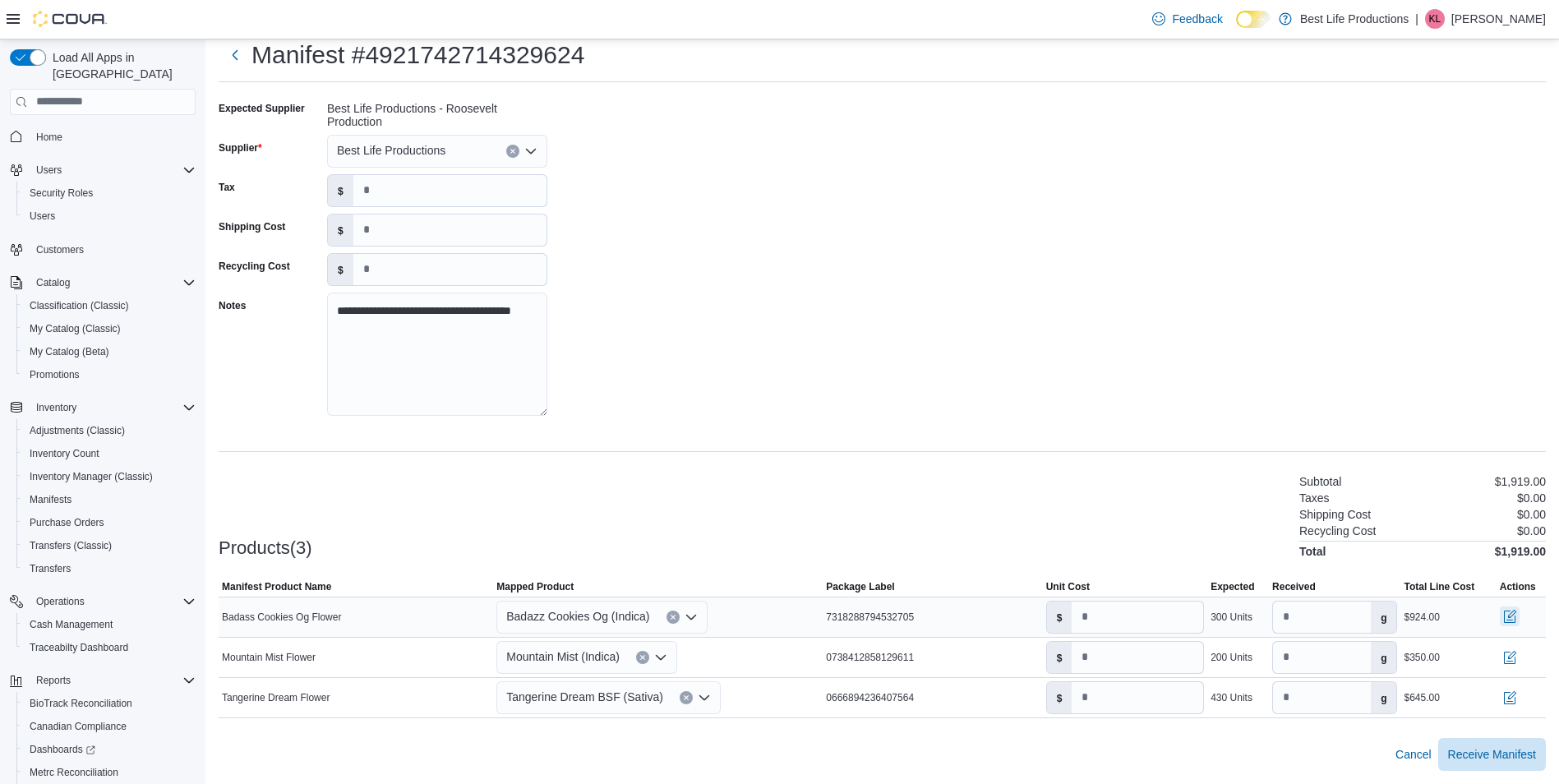
click at [1520, 617] on button "button" at bounding box center [1510, 616] width 19 height 19
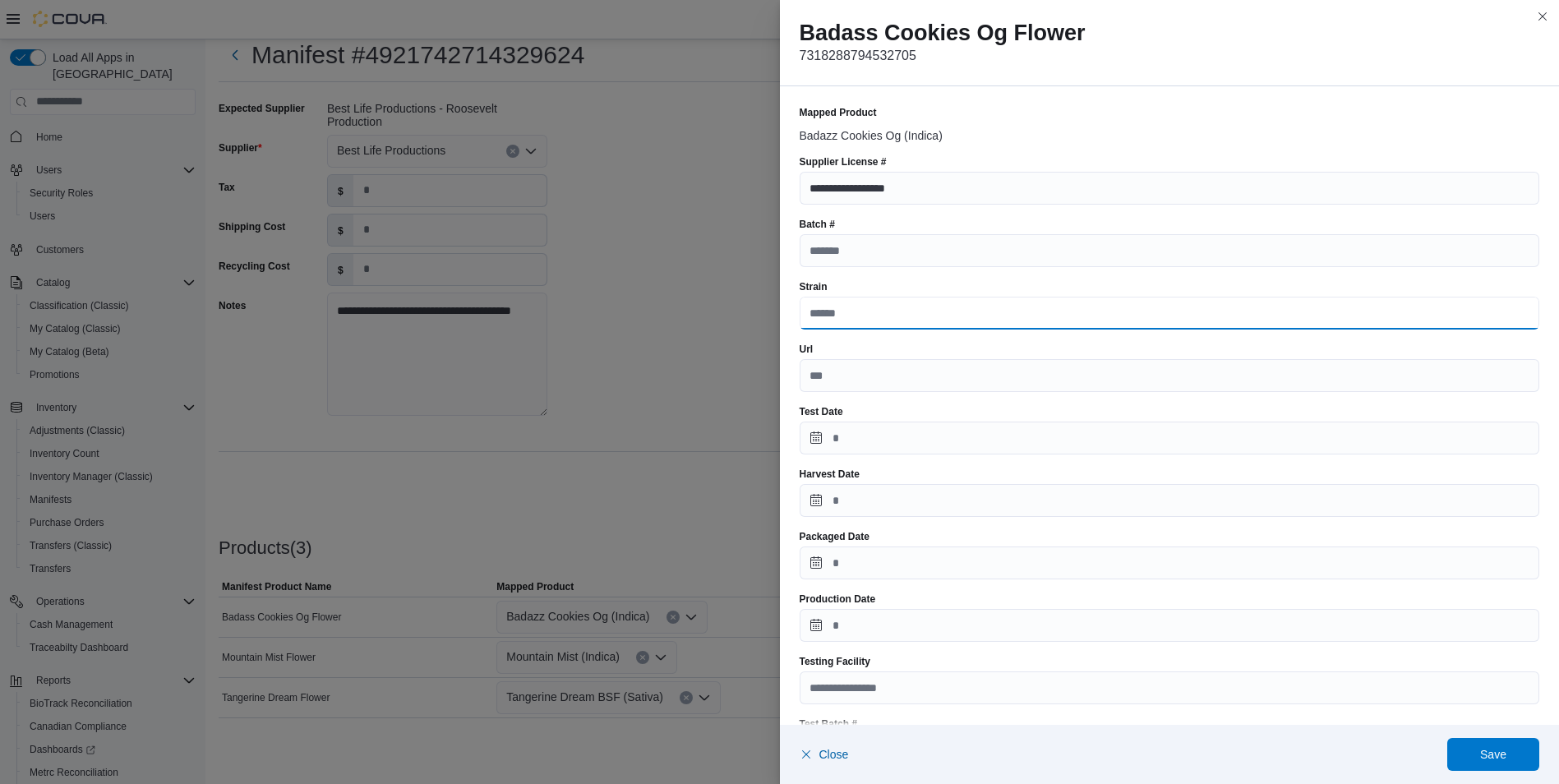
click at [843, 310] on input "Strain" at bounding box center [1170, 313] width 741 height 33
type input "**********"
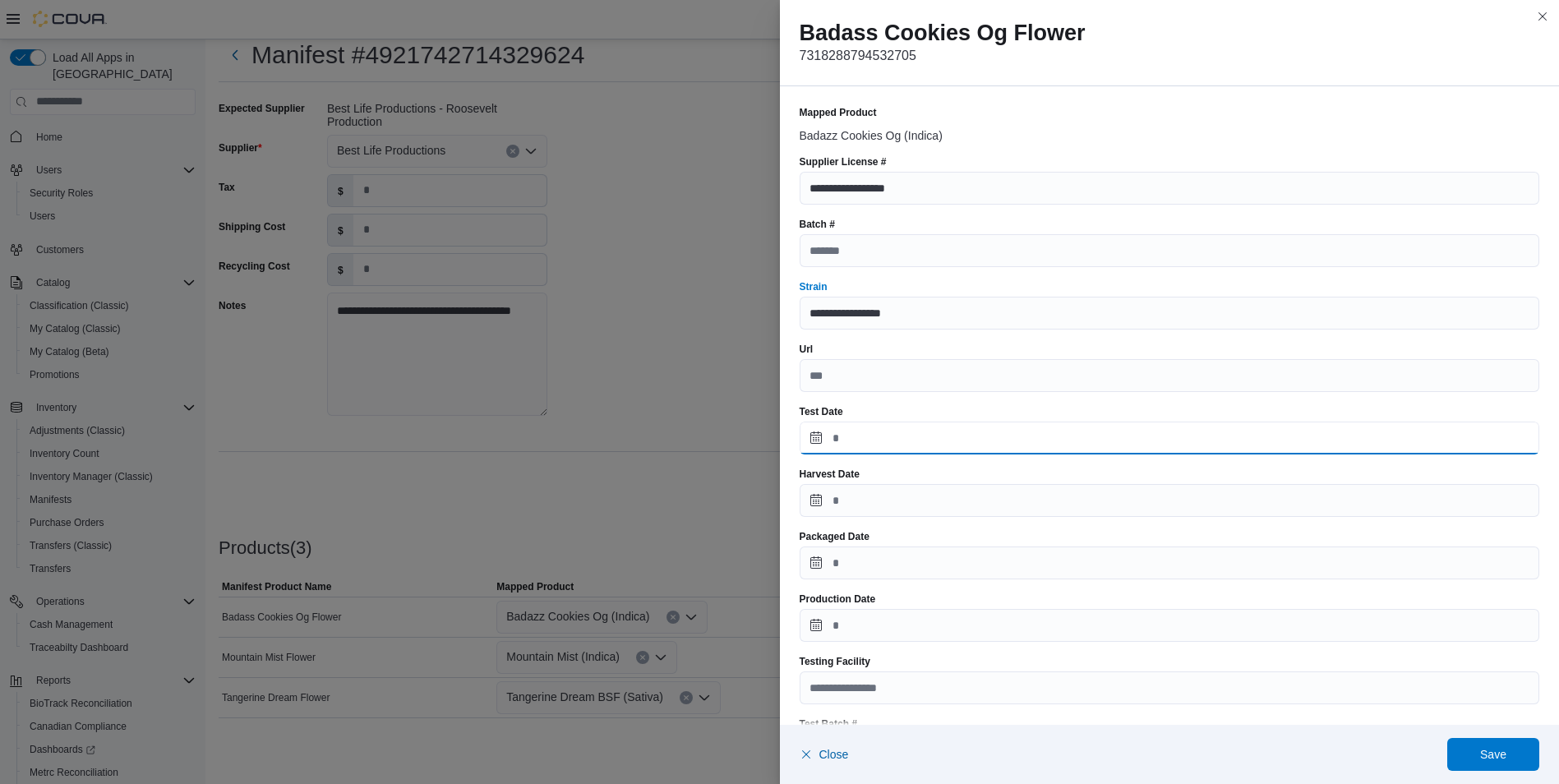
drag, startPoint x: 808, startPoint y: 440, endPoint x: 843, endPoint y: 446, distance: 35.5
click at [808, 440] on input "Test Date" at bounding box center [1170, 438] width 741 height 33
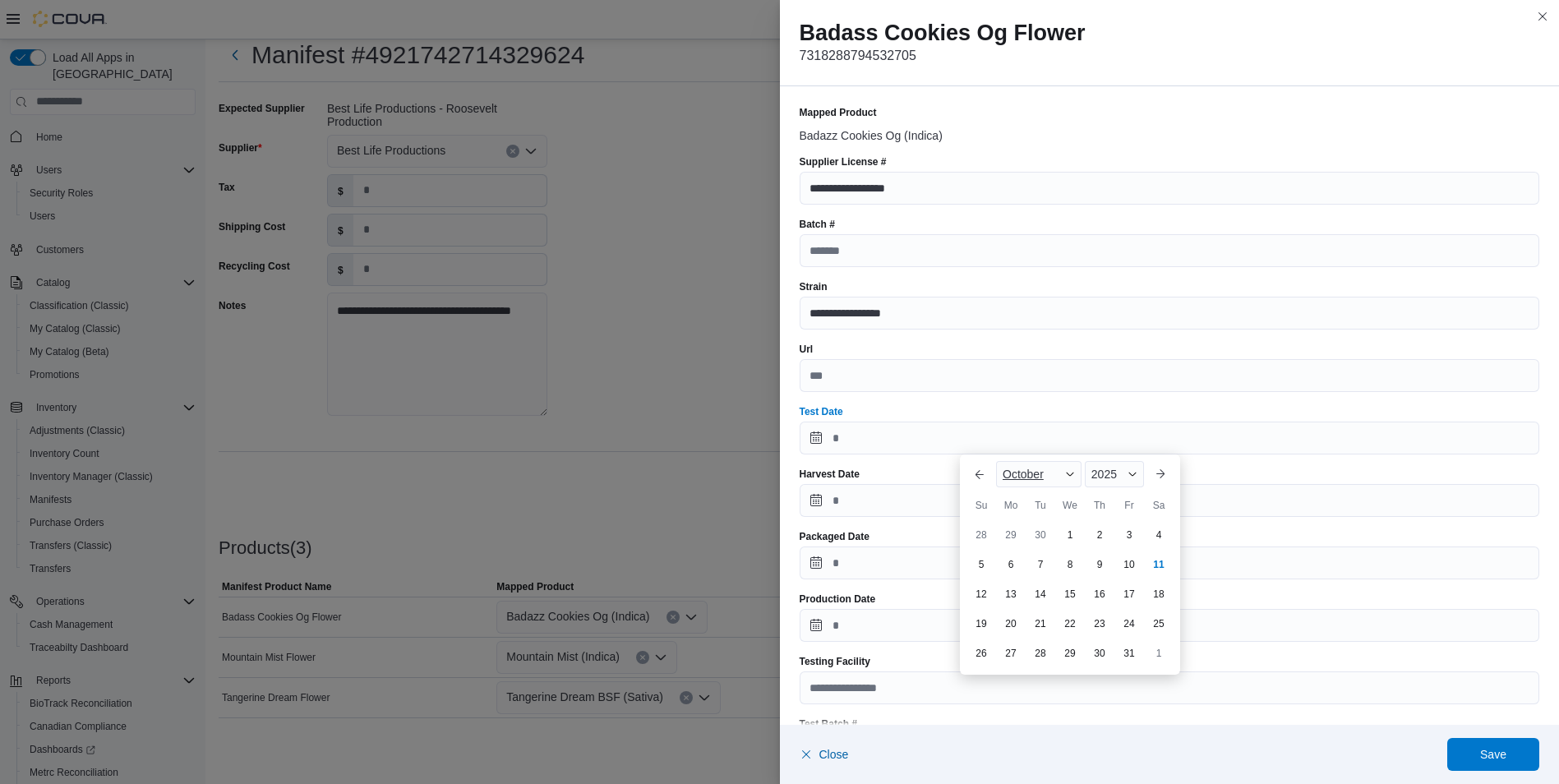
click at [1064, 476] on div "October" at bounding box center [1039, 473] width 86 height 26
click at [1026, 548] on div "April" at bounding box center [1053, 546] width 108 height 19
type input "**********"
click at [1133, 570] on div "11" at bounding box center [1129, 564] width 29 height 29
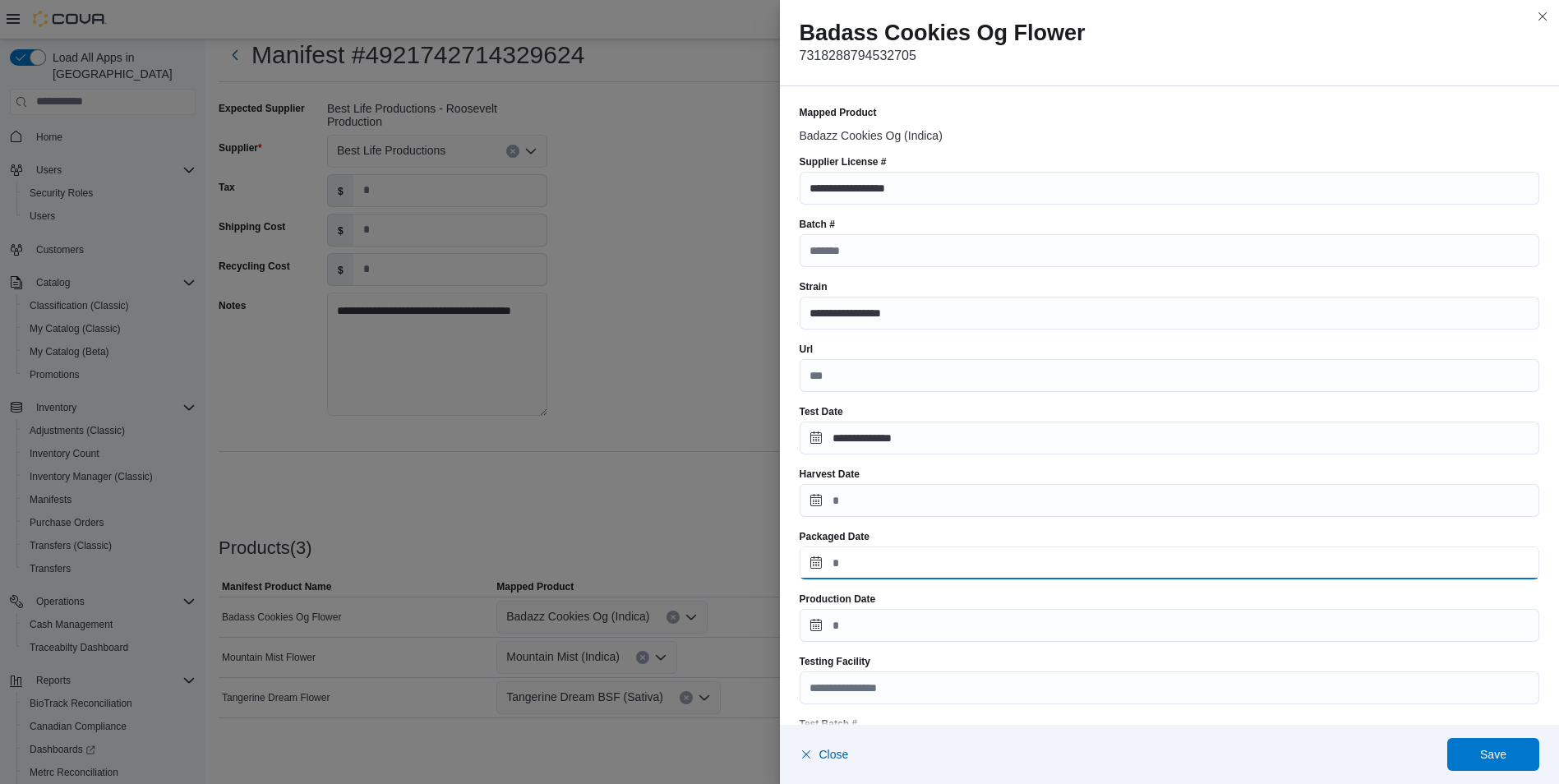
click at [812, 562] on input "Packaged Date" at bounding box center [1170, 563] width 741 height 33
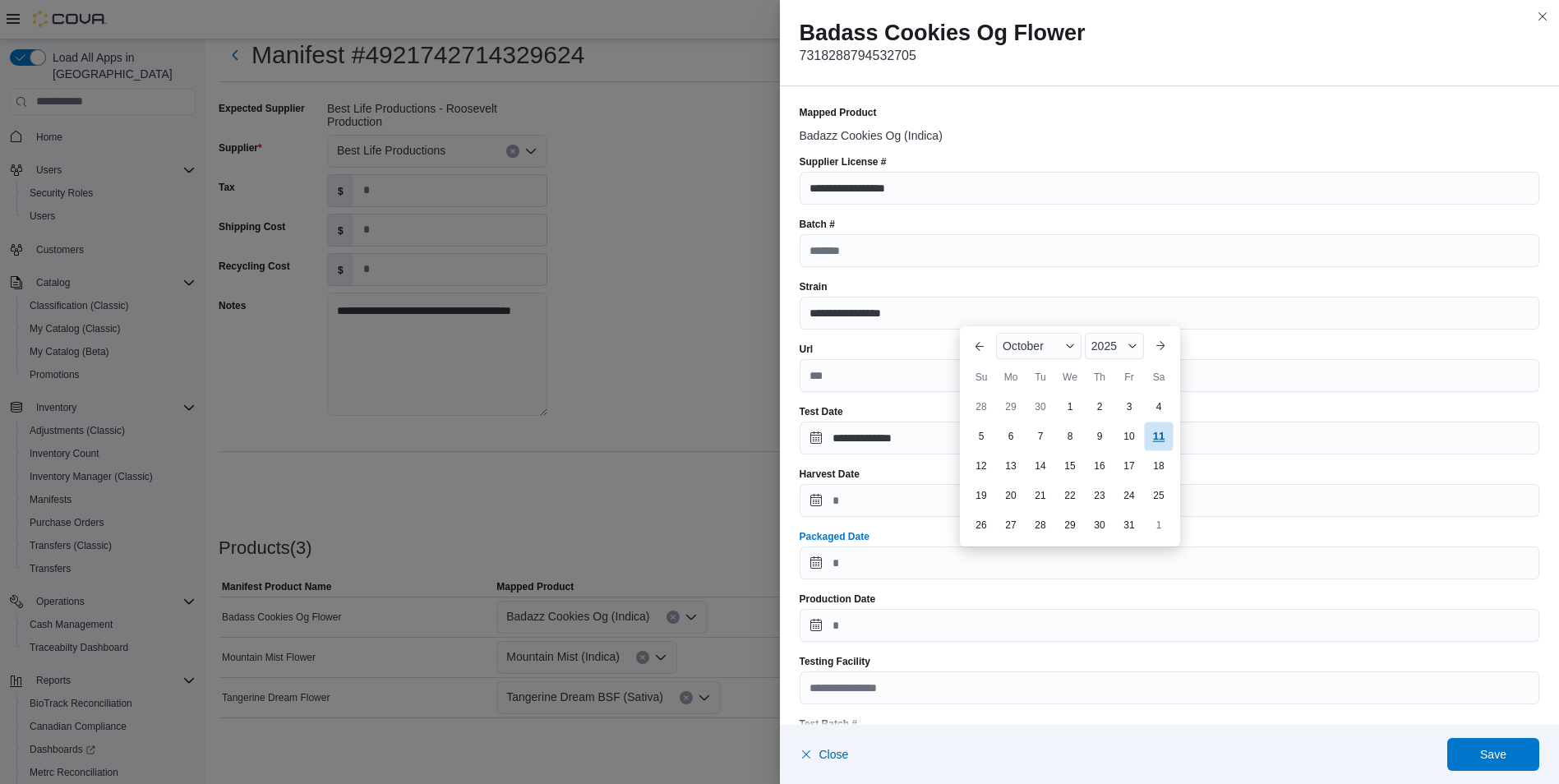
click at [1163, 438] on div "11" at bounding box center [1159, 436] width 29 height 29
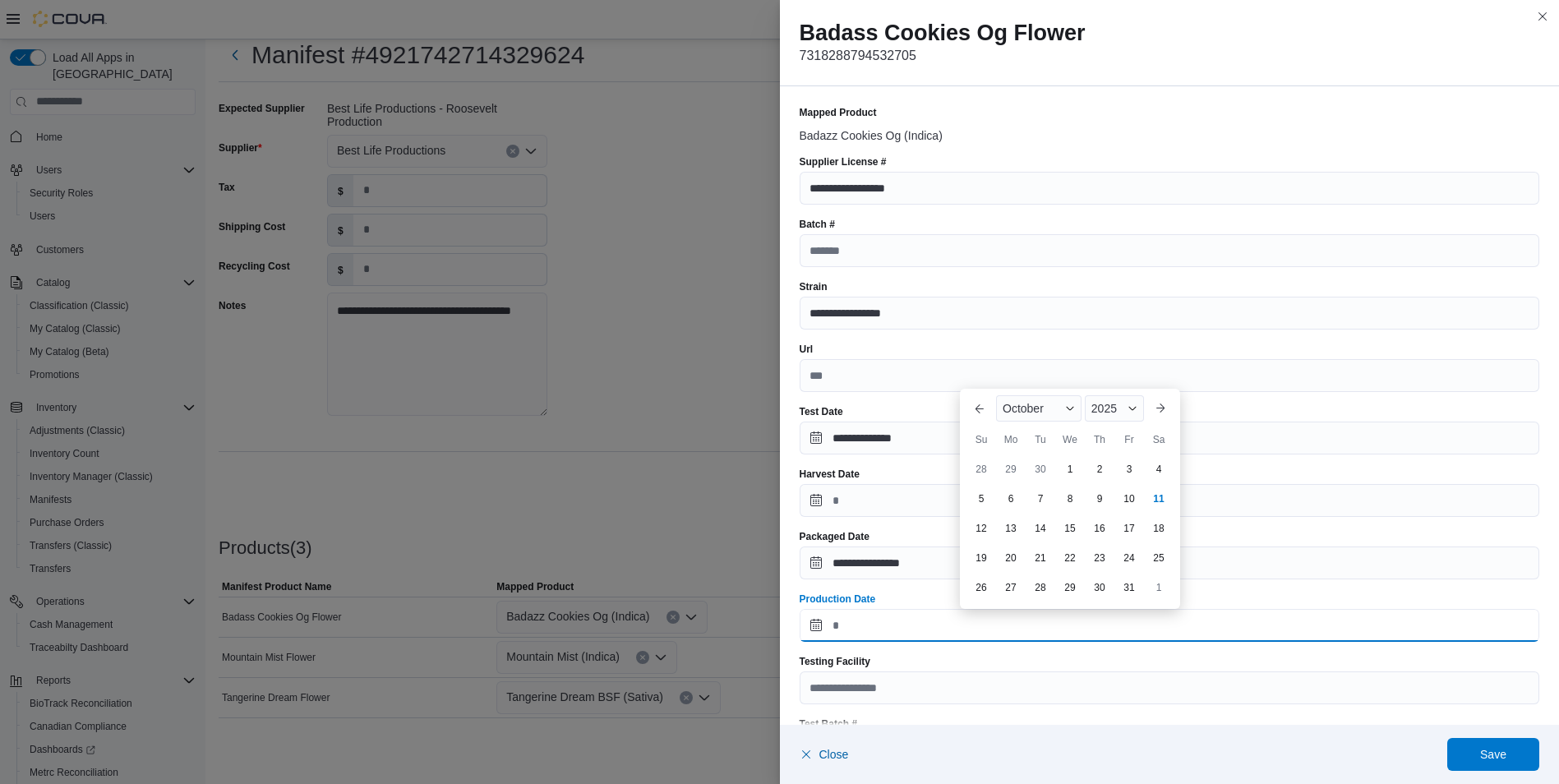
click at [814, 627] on input "Production Date" at bounding box center [1170, 625] width 741 height 33
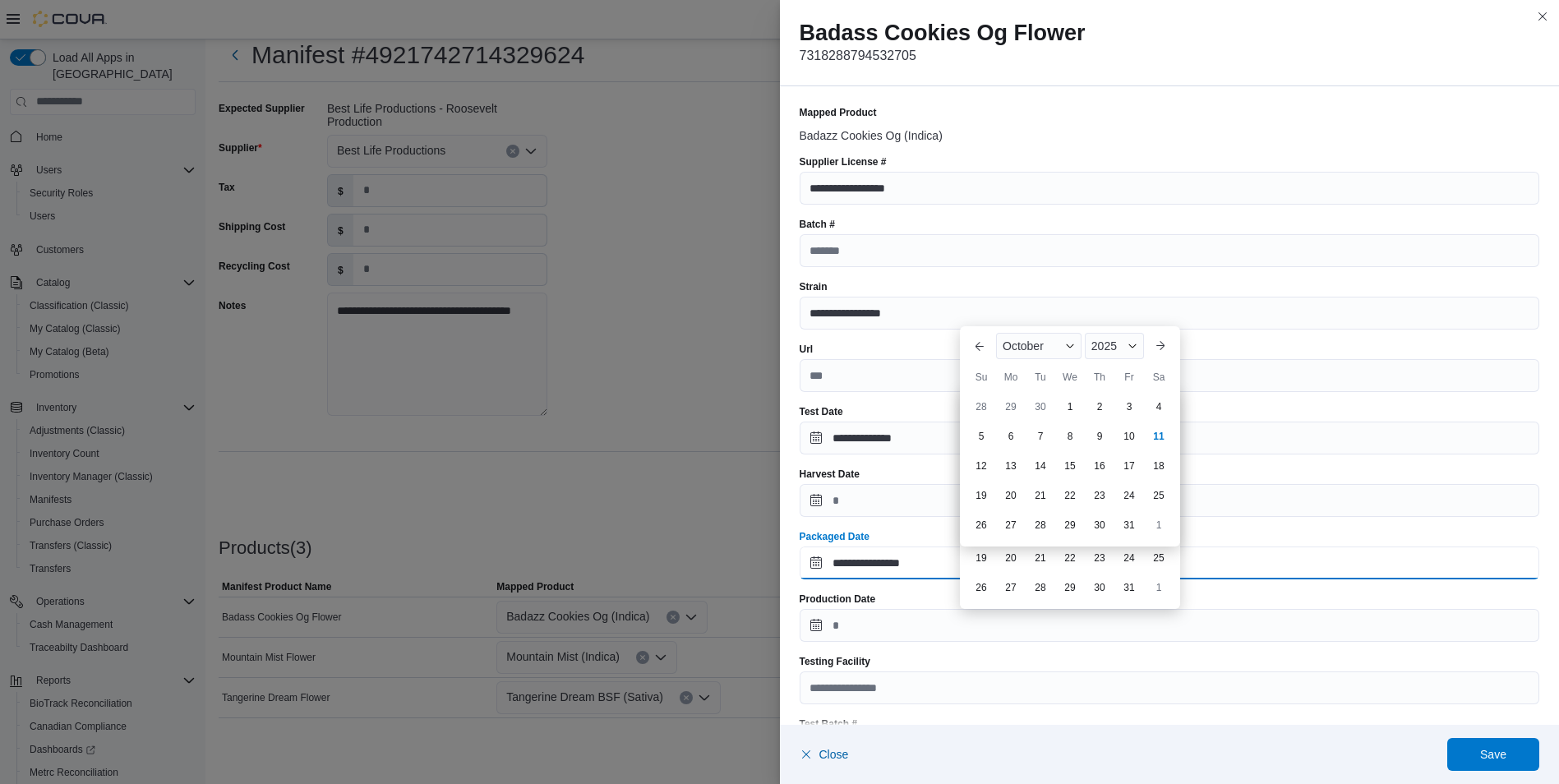
click at [811, 556] on input "**********" at bounding box center [1170, 563] width 741 height 33
click at [1134, 436] on div "10" at bounding box center [1129, 436] width 29 height 29
type input "**********"
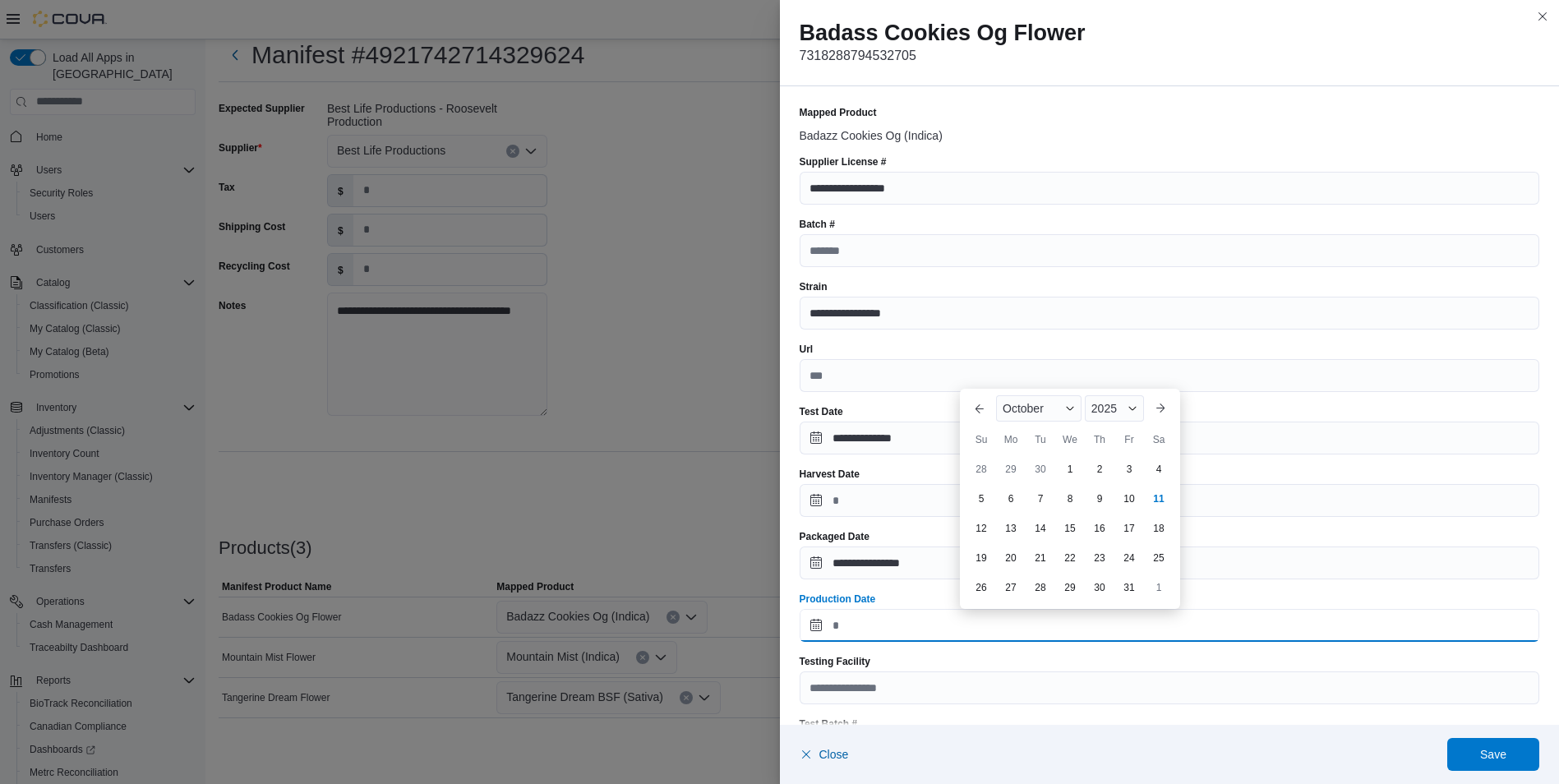
click at [813, 624] on input "Production Date" at bounding box center [1170, 625] width 741 height 33
click at [1129, 502] on div "10" at bounding box center [1129, 499] width 29 height 29
type input "**********"
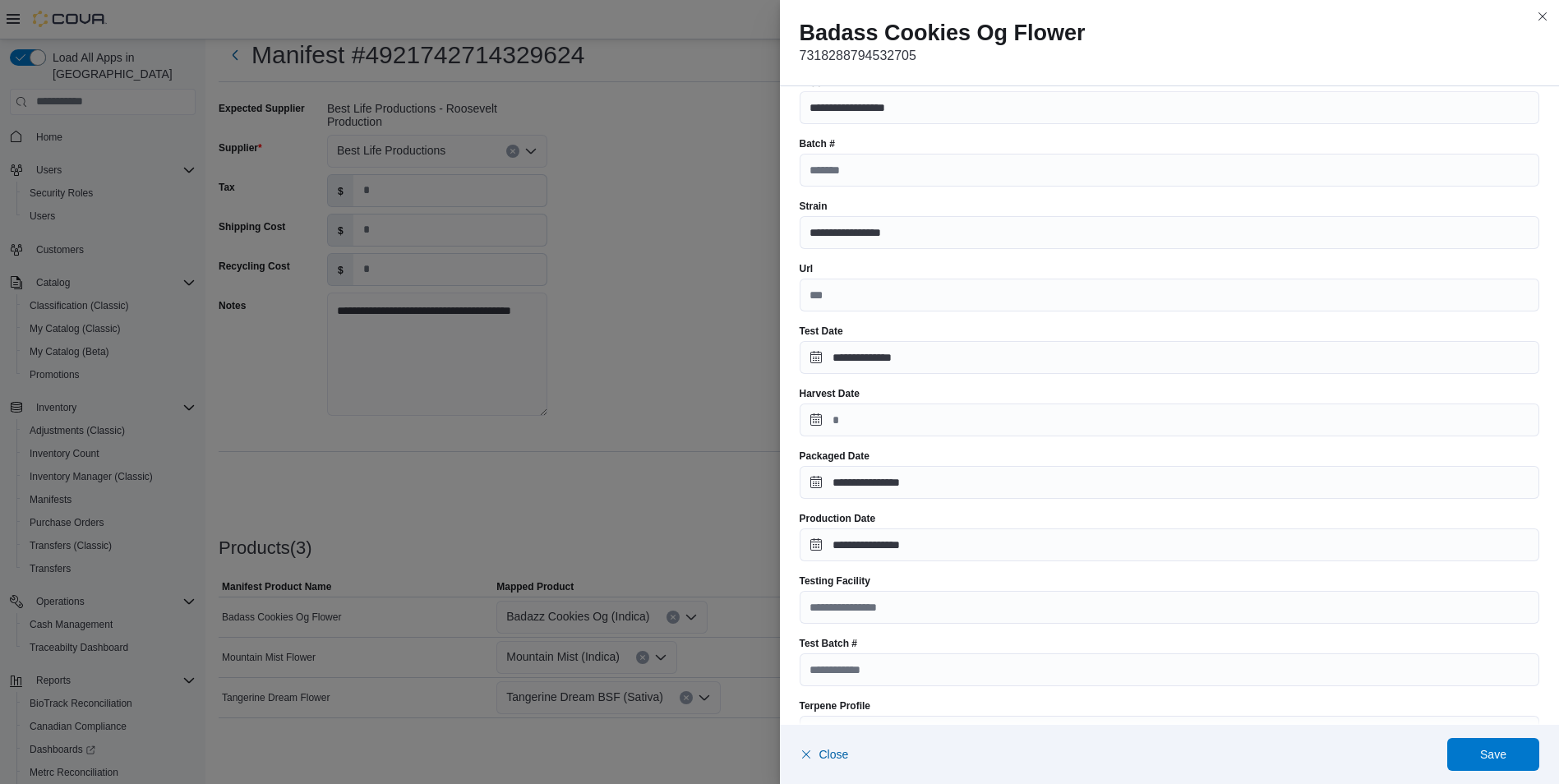
scroll to position [82, 0]
click at [916, 608] on input "Testing Facility" at bounding box center [1170, 606] width 741 height 33
type input "**********"
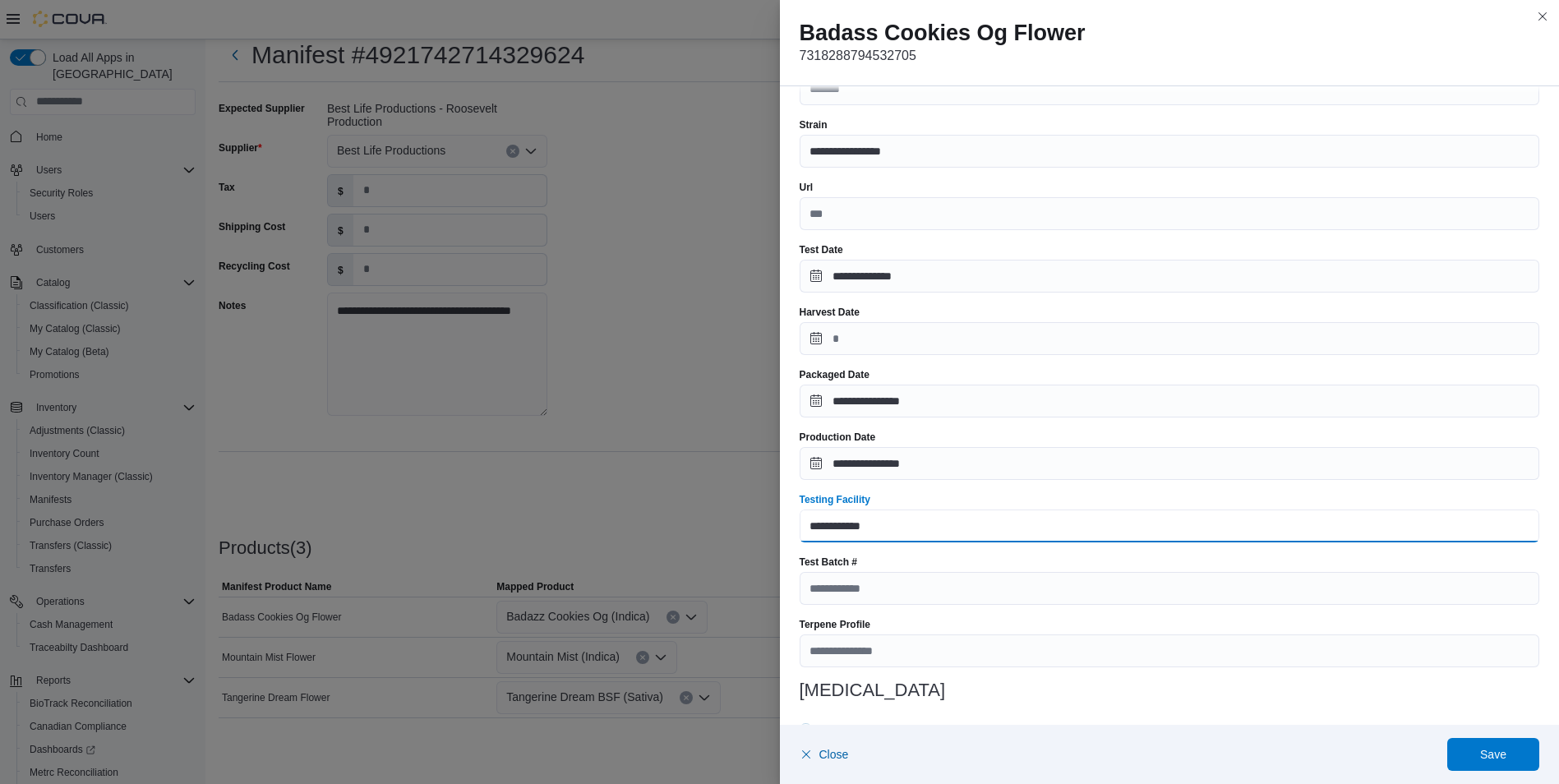
scroll to position [164, 0]
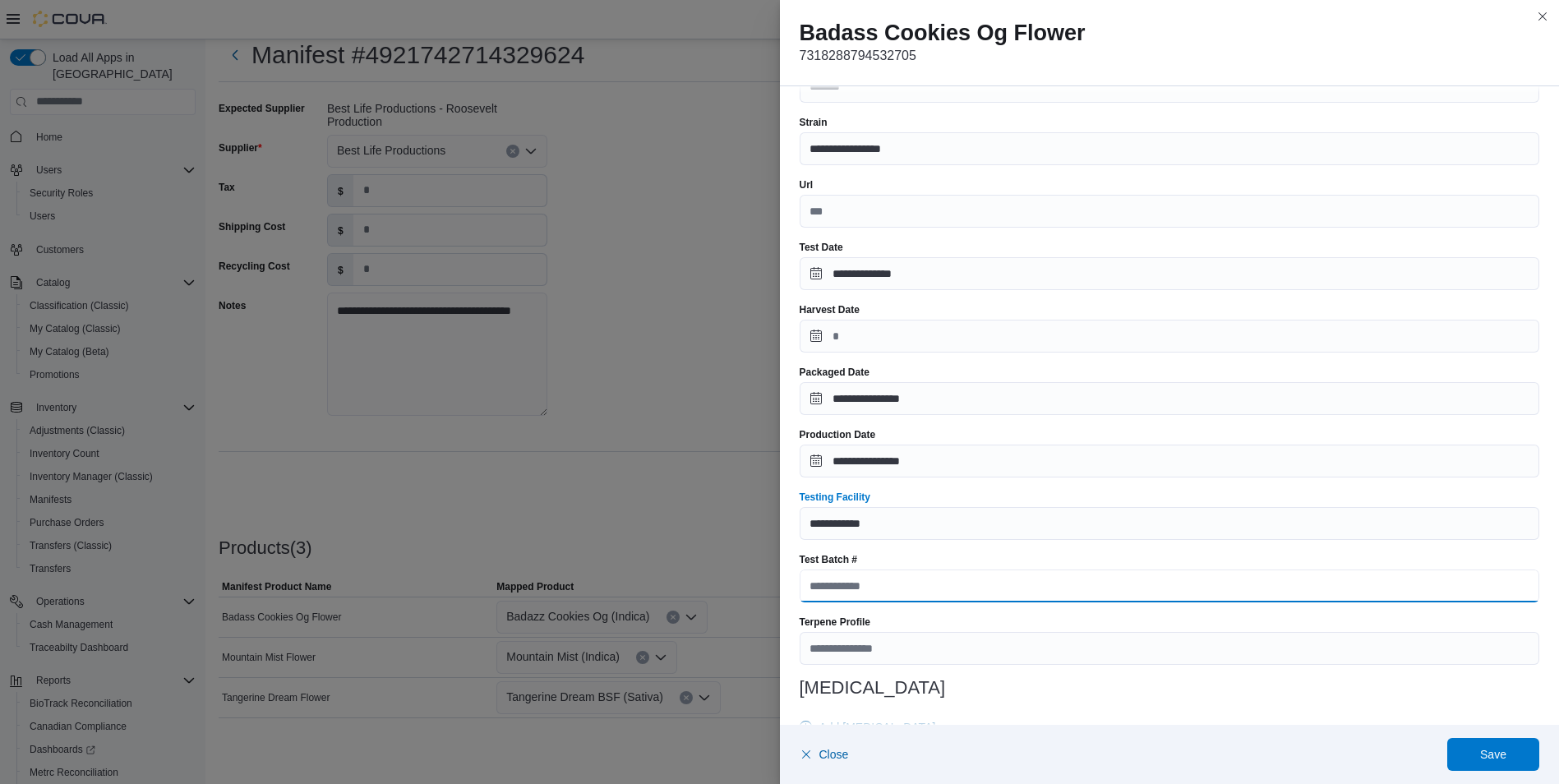
click at [891, 586] on input "Test Batch #" at bounding box center [1170, 585] width 741 height 33
paste input "**********"
type input "**********"
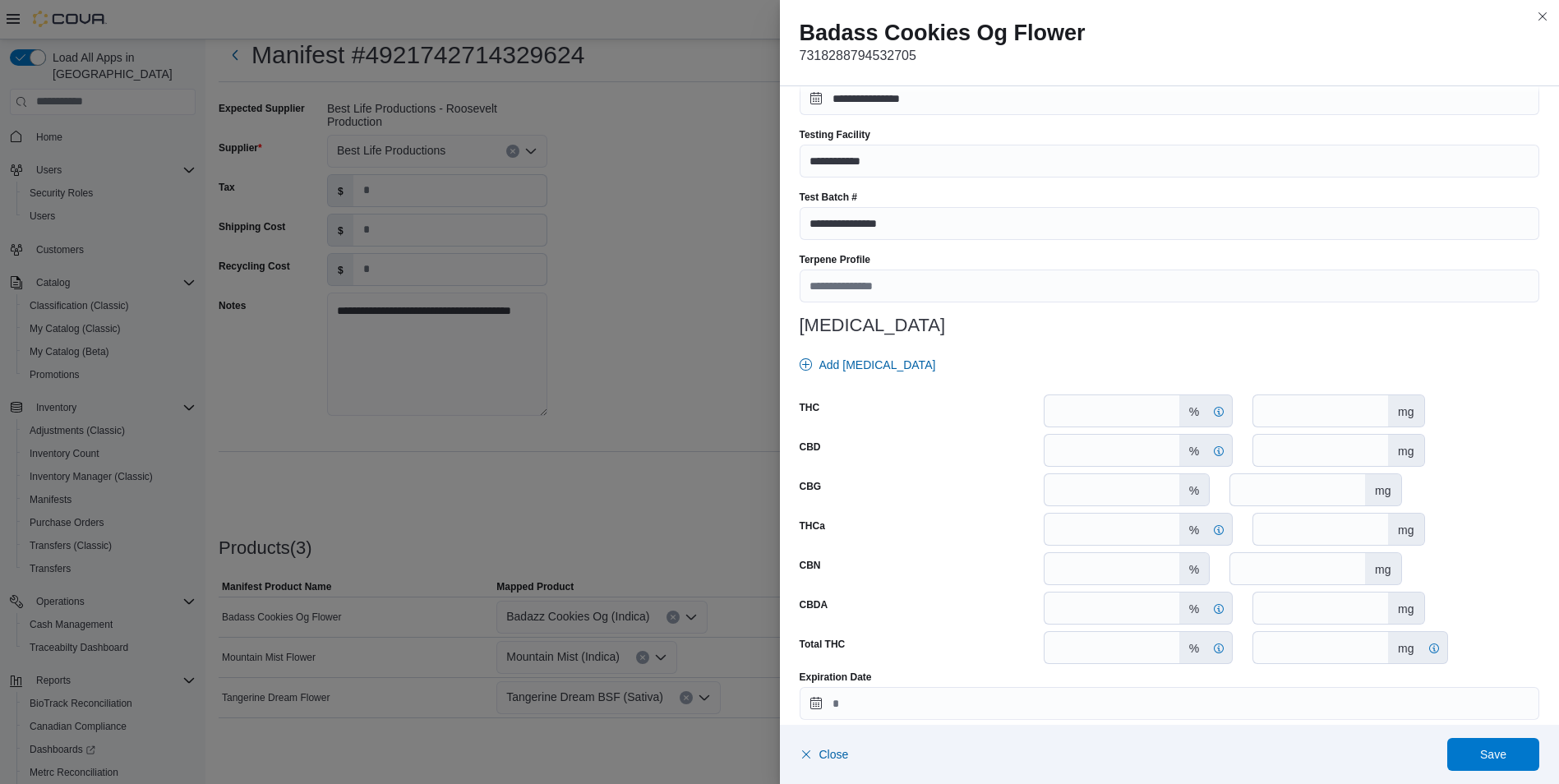
scroll to position [604, 0]
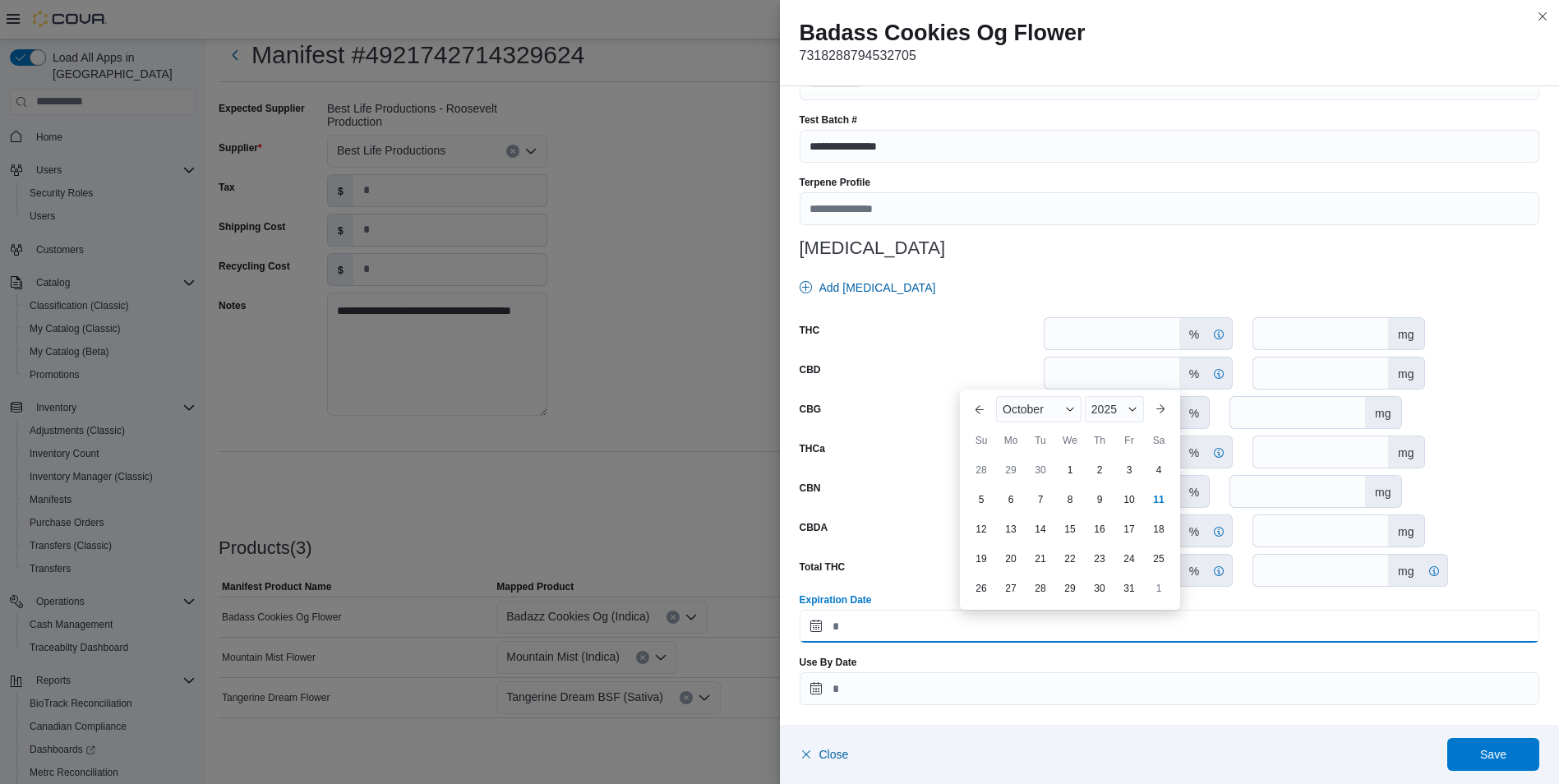
click at [807, 628] on input "Expiration Date" at bounding box center [1170, 626] width 741 height 33
click at [1120, 409] on div "2025" at bounding box center [1114, 409] width 59 height 26
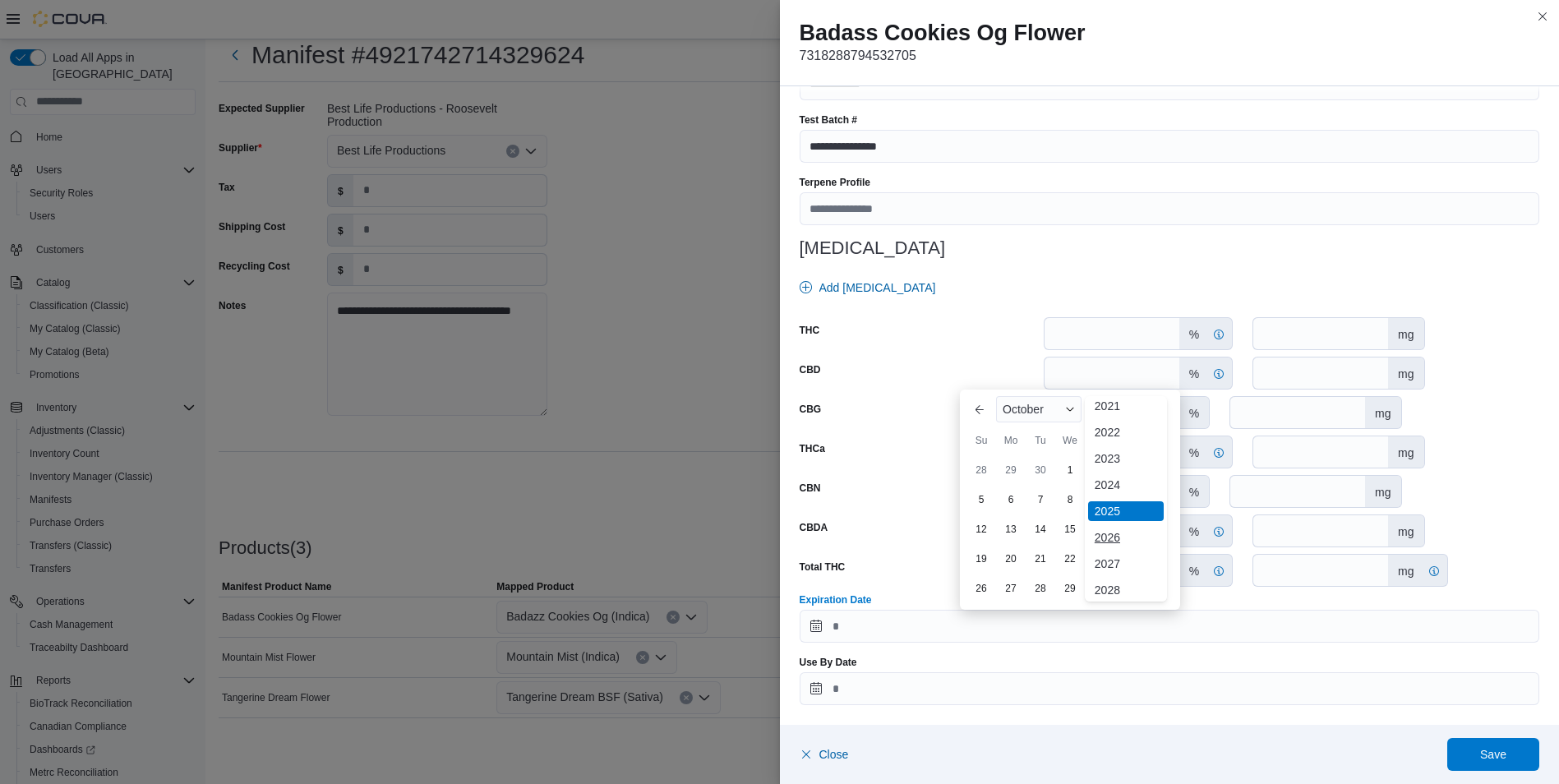
scroll to position [87, 0]
click at [1113, 533] on div "2026" at bounding box center [1126, 535] width 75 height 19
click at [1163, 501] on div "10" at bounding box center [1159, 500] width 29 height 29
type input "**********"
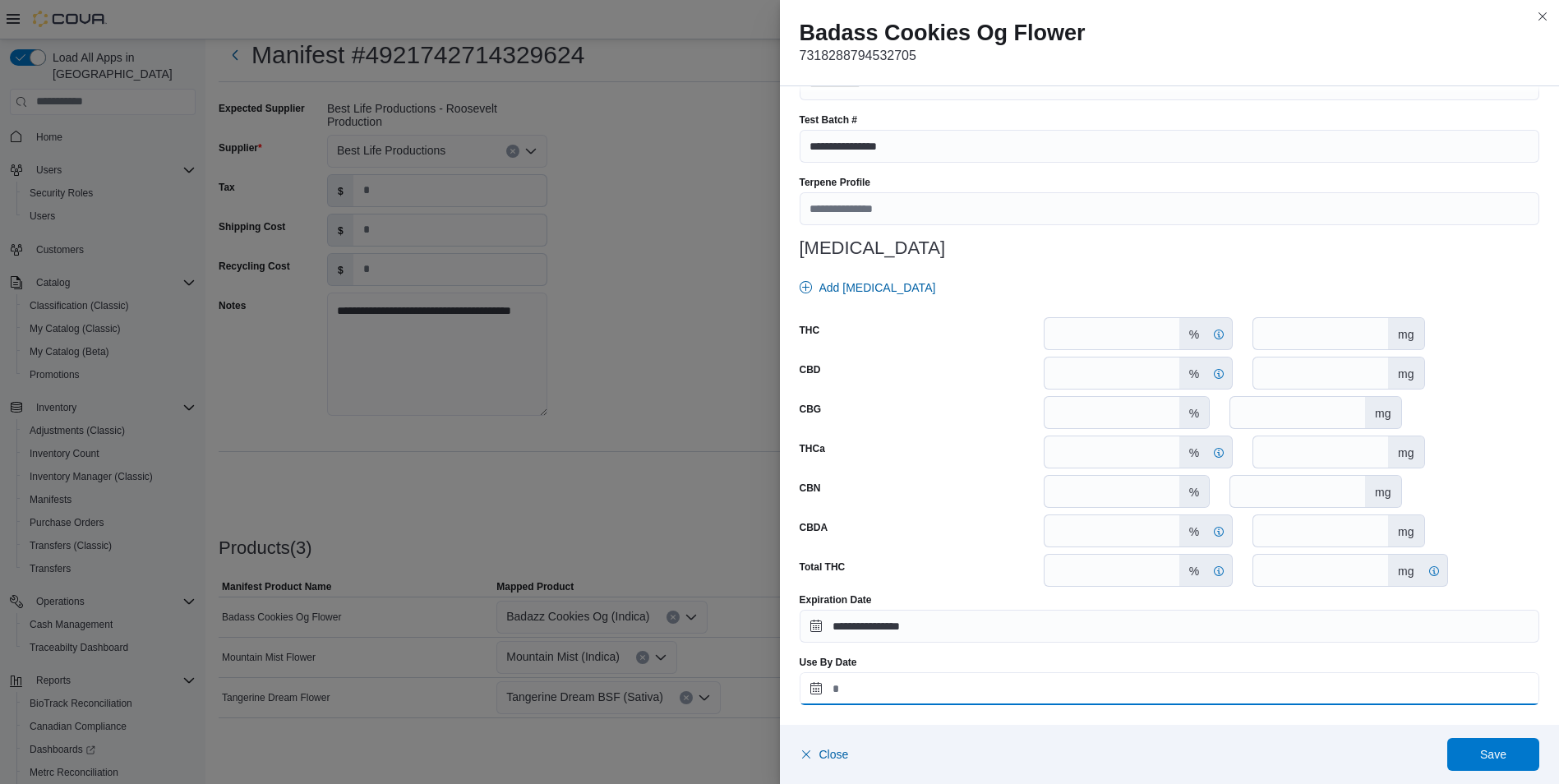
click at [809, 681] on input "Use By Date" at bounding box center [1170, 689] width 741 height 33
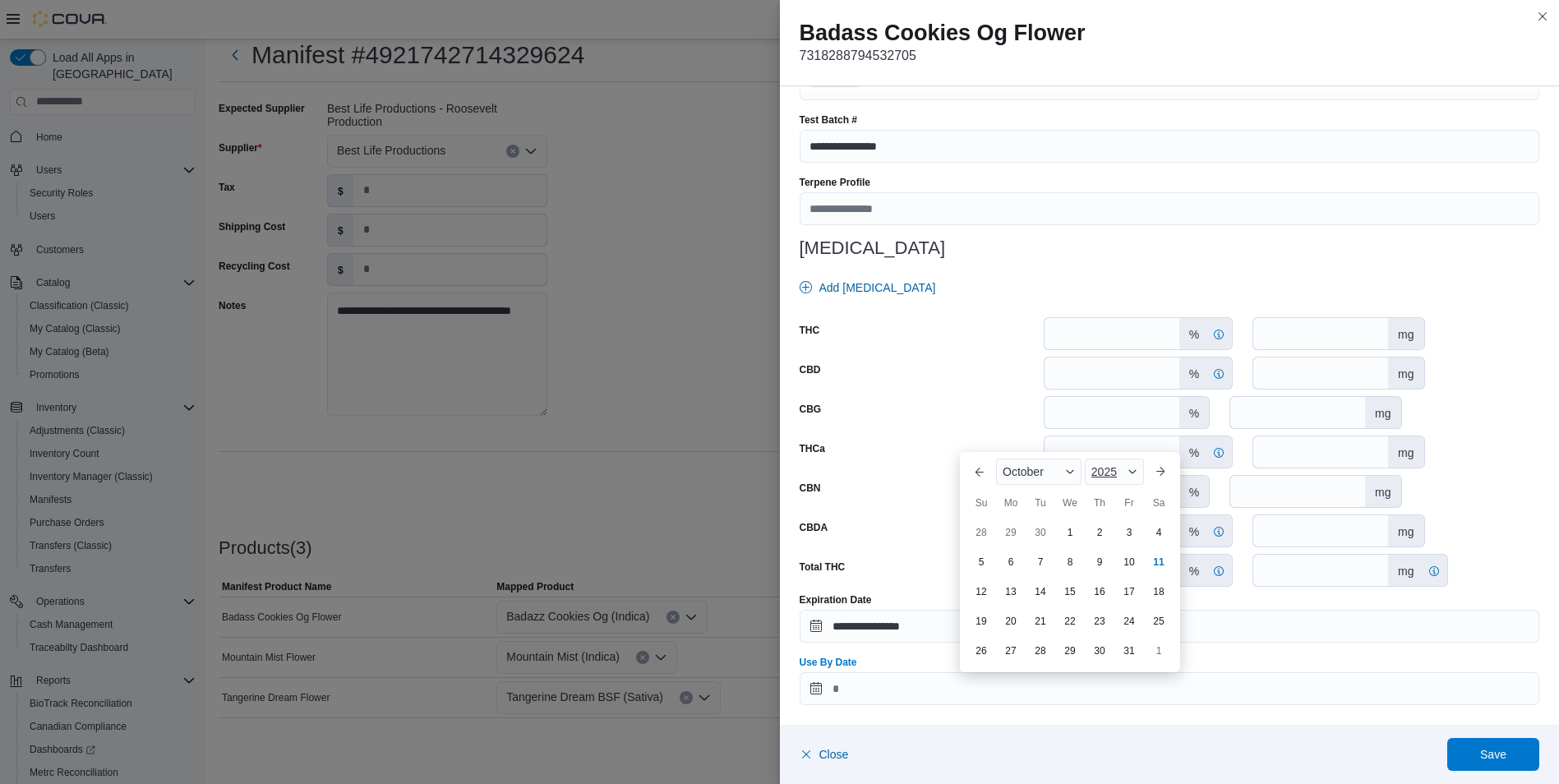
click at [1113, 472] on span "2025" at bounding box center [1105, 472] width 25 height 14
click at [1106, 596] on div "2026" at bounding box center [1126, 598] width 75 height 19
drag, startPoint x: 1166, startPoint y: 564, endPoint x: 1169, endPoint y: 619, distance: 55.1
click at [1166, 564] on div "10" at bounding box center [1159, 561] width 29 height 29
type input "**********"
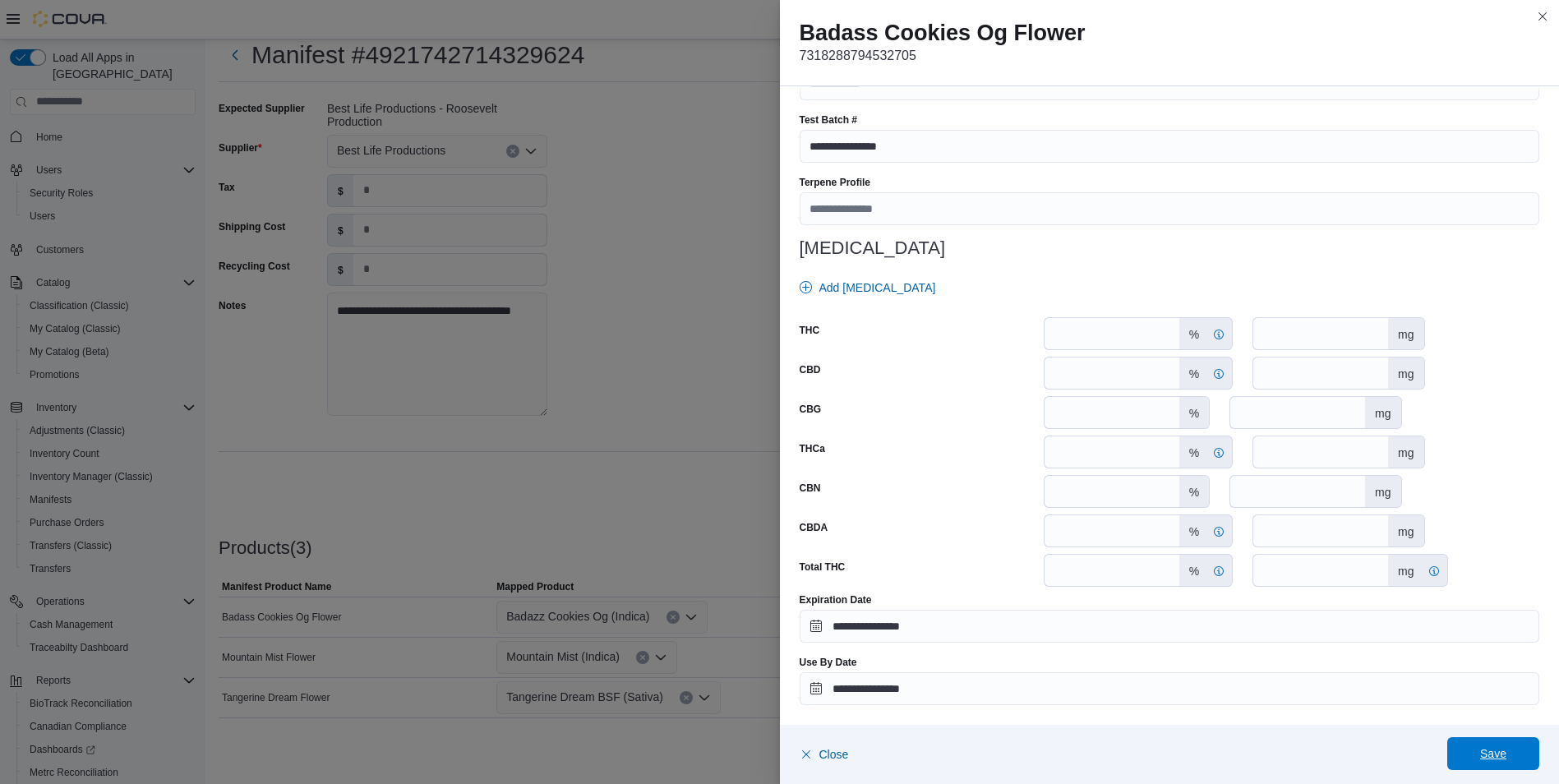
click at [1504, 750] on span "Save" at bounding box center [1493, 753] width 26 height 16
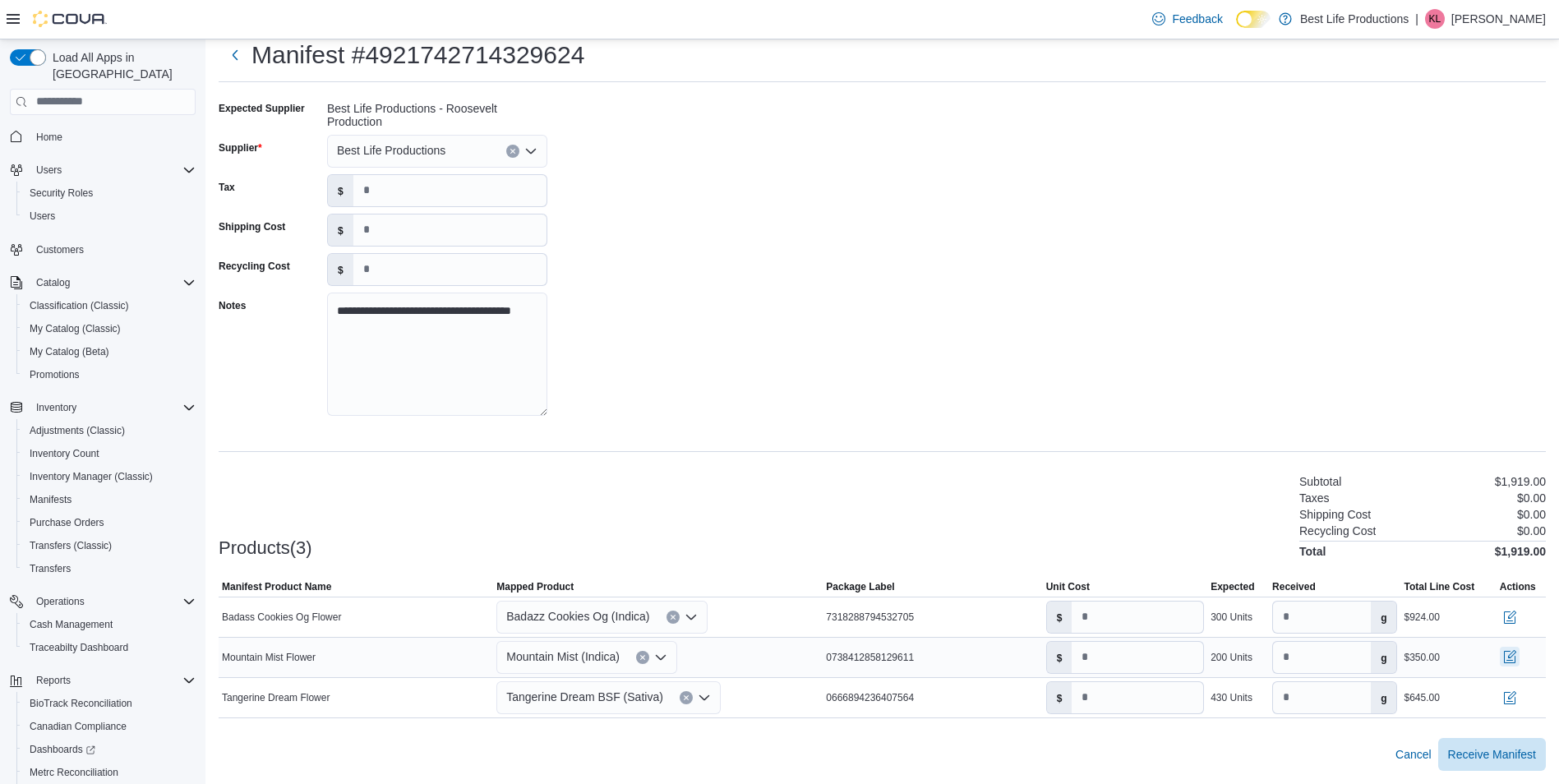
click at [1520, 657] on button "button" at bounding box center [1510, 657] width 19 height 19
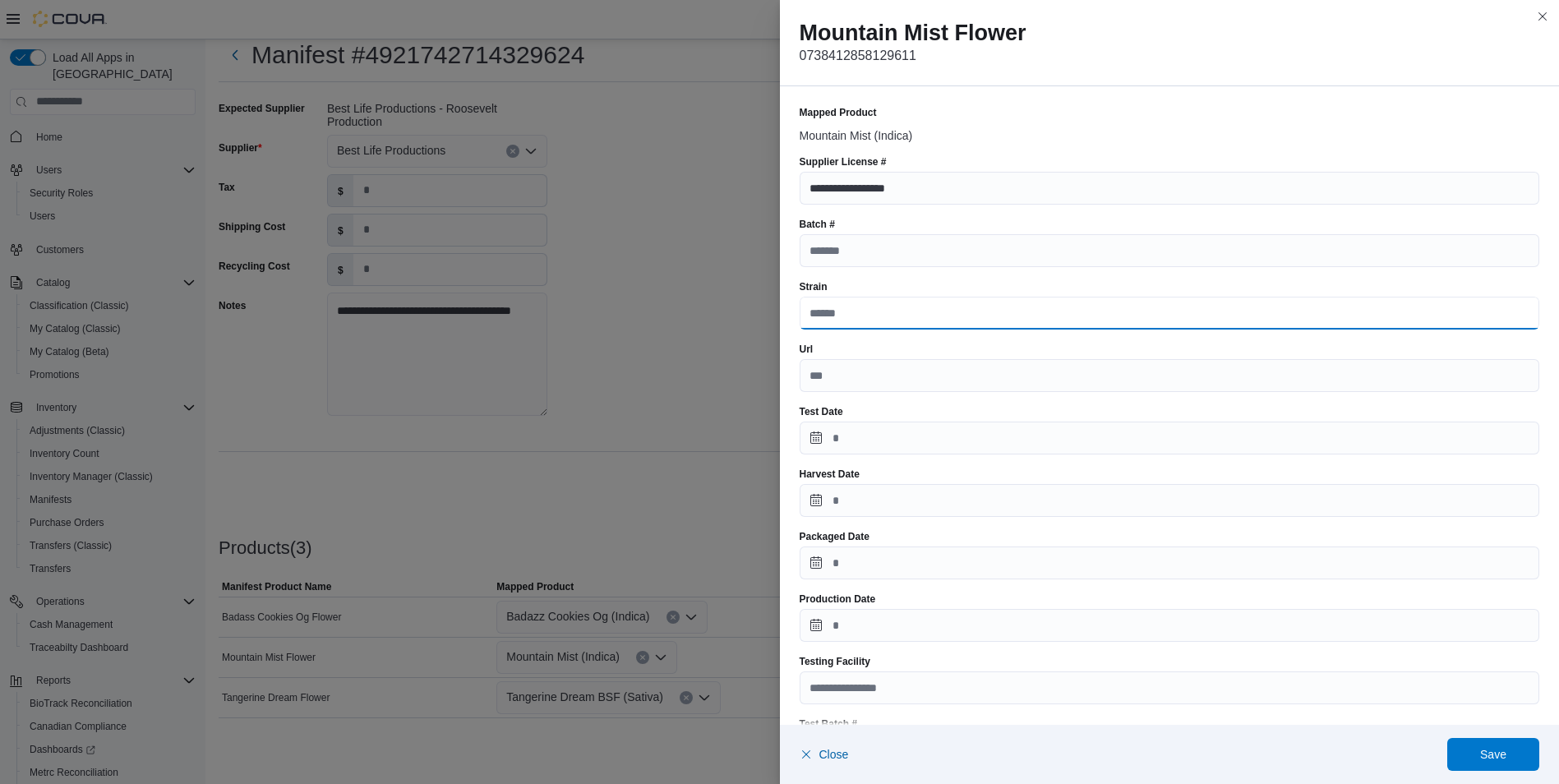
click at [874, 314] on input "Strain" at bounding box center [1170, 313] width 741 height 33
type input "**********"
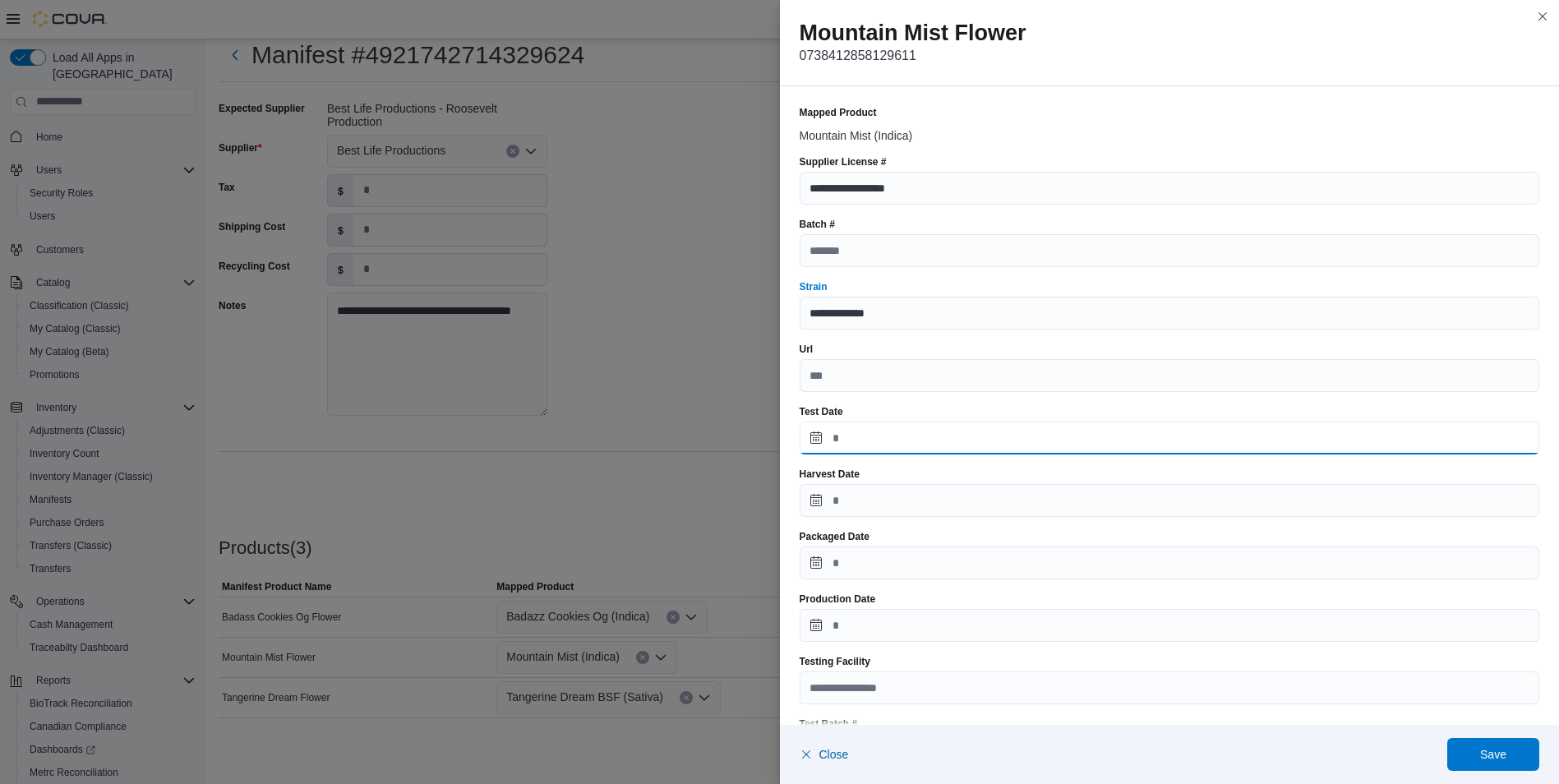
click at [805, 430] on input "Test Date" at bounding box center [1170, 438] width 741 height 33
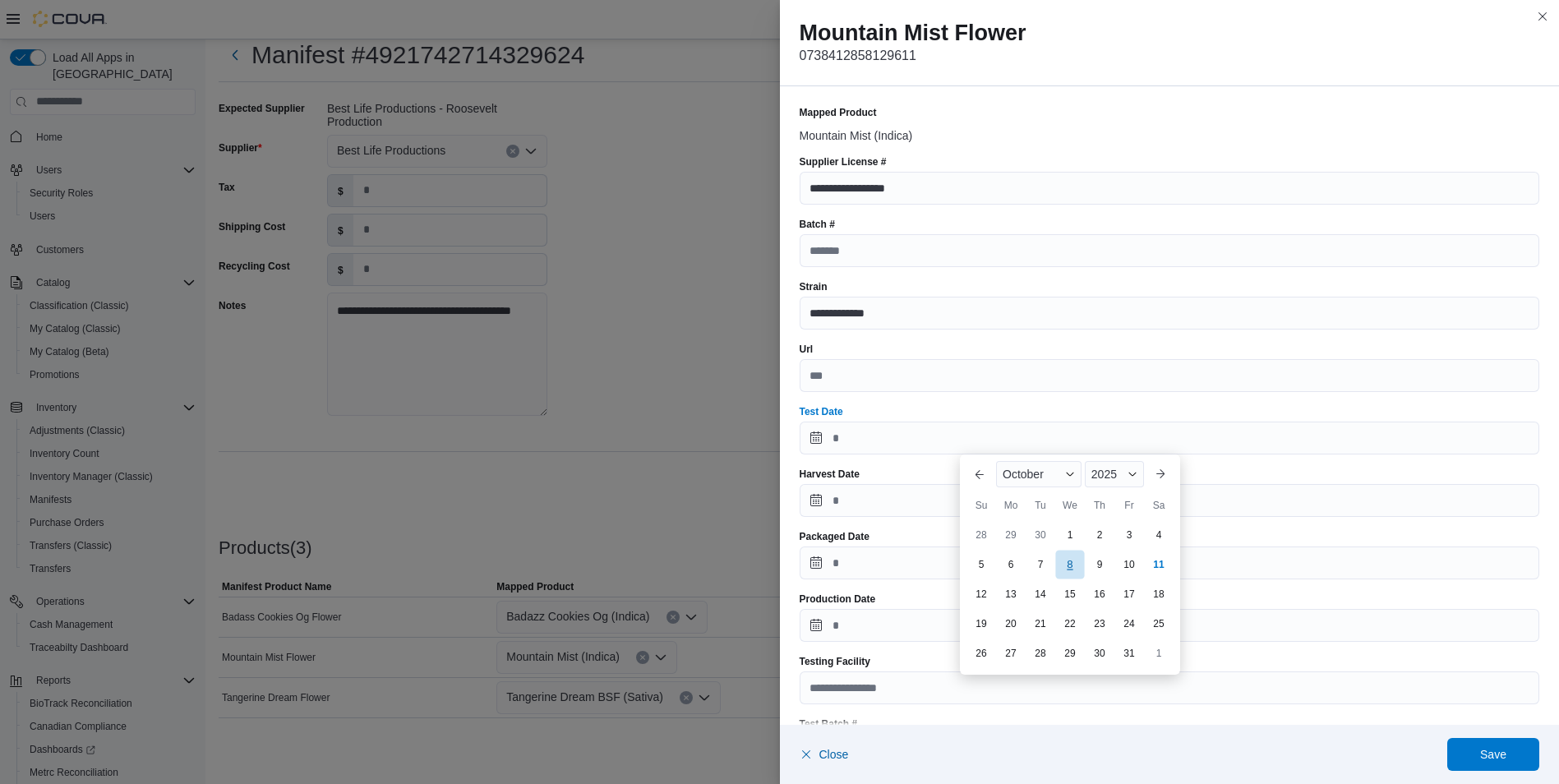
click at [1075, 564] on div "8" at bounding box center [1070, 564] width 29 height 29
type input "**********"
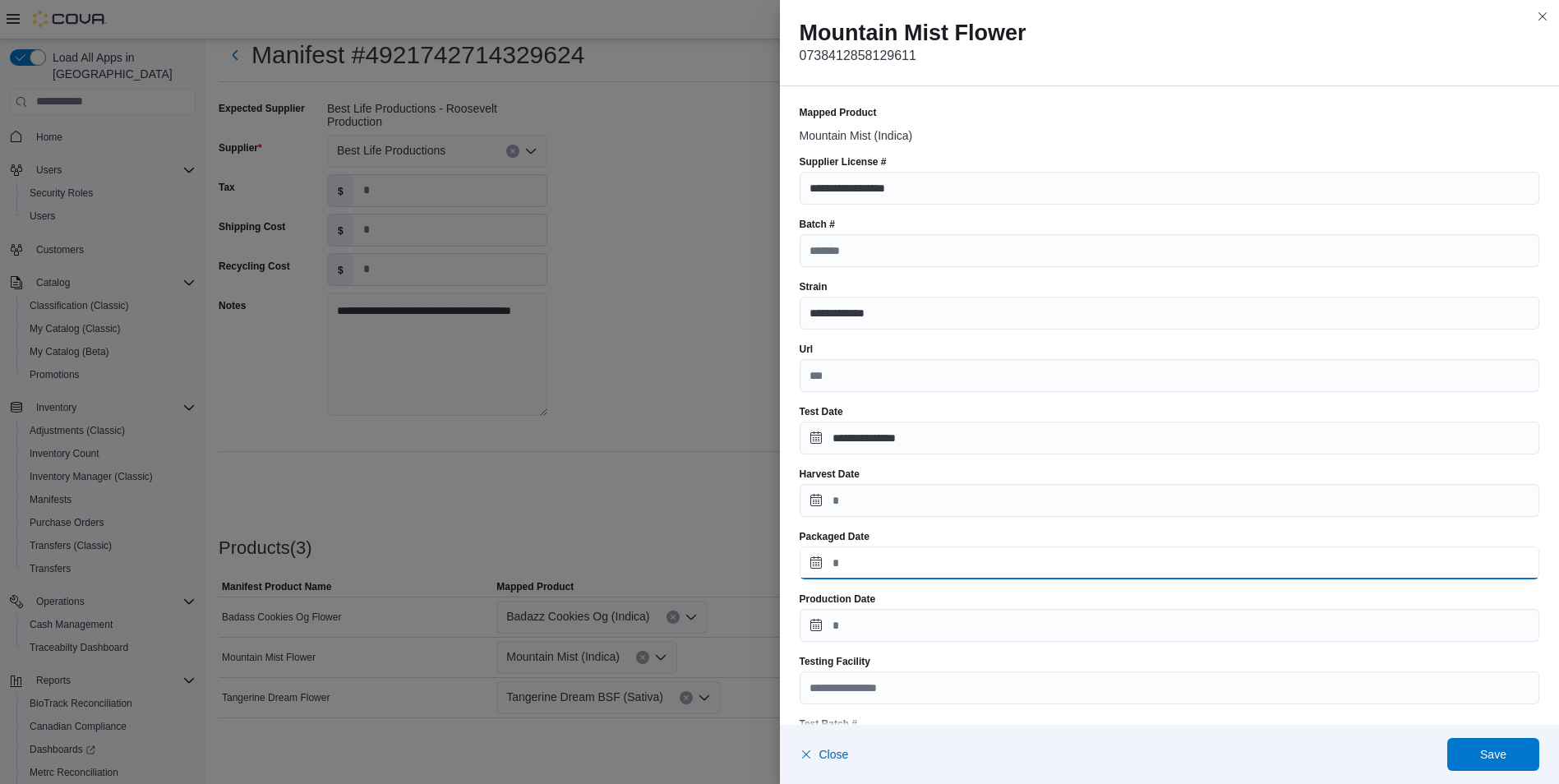
click at [807, 569] on input "Packaged Date" at bounding box center [1170, 563] width 741 height 33
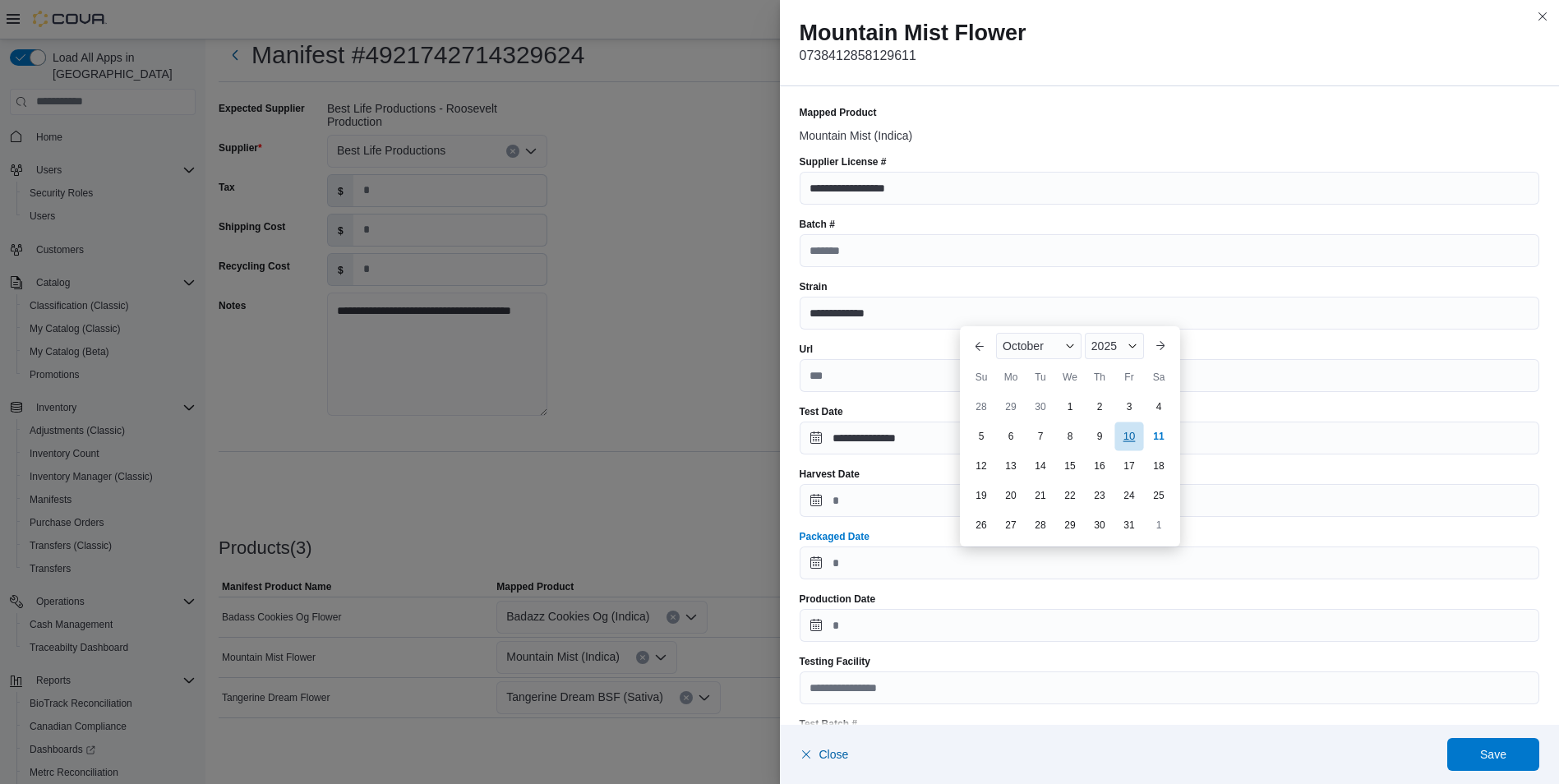
click at [1135, 433] on div "10" at bounding box center [1129, 436] width 29 height 29
type input "**********"
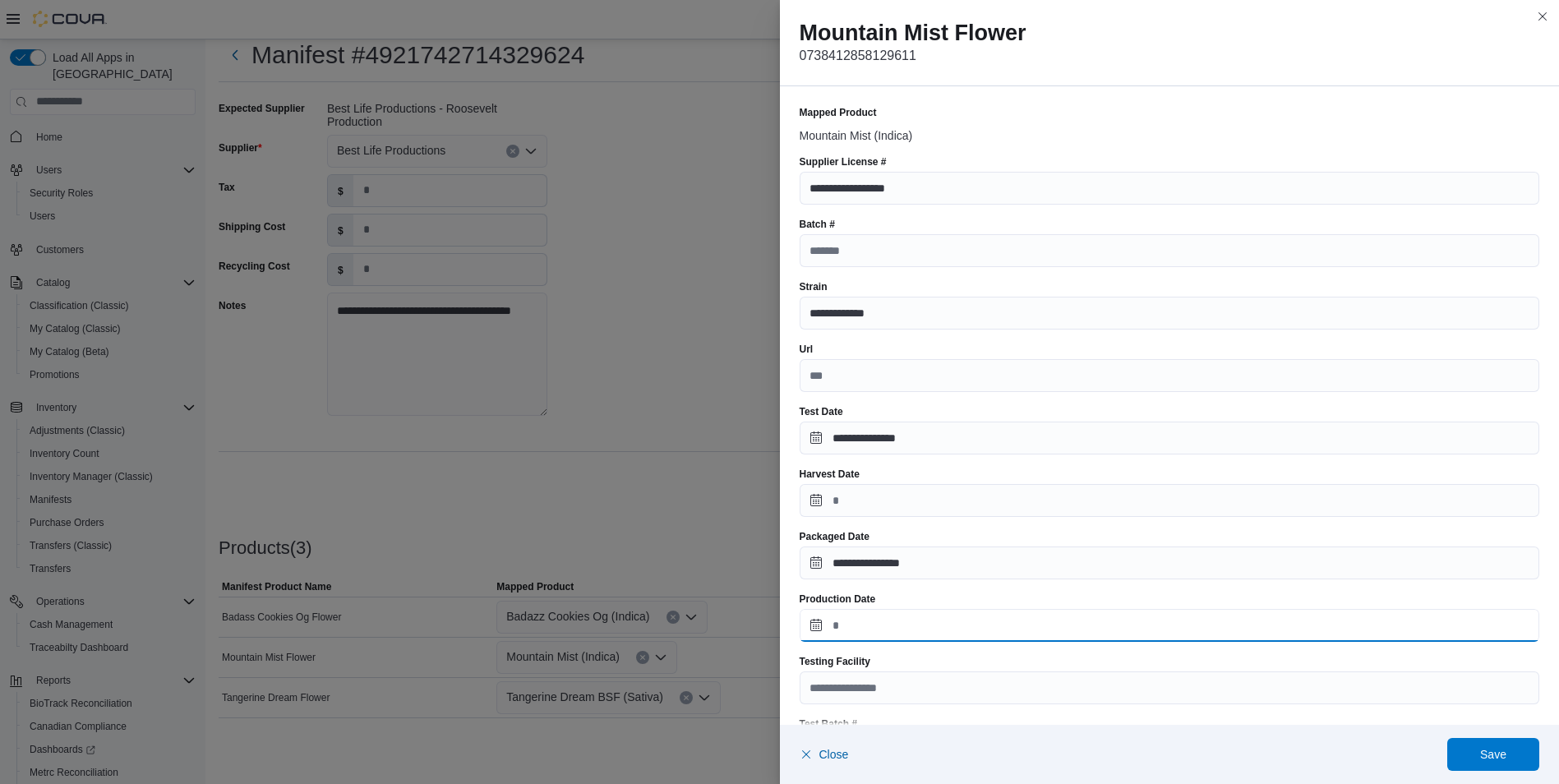
drag, startPoint x: 807, startPoint y: 623, endPoint x: 888, endPoint y: 624, distance: 81.0
click at [807, 623] on input "Production Date" at bounding box center [1170, 625] width 741 height 33
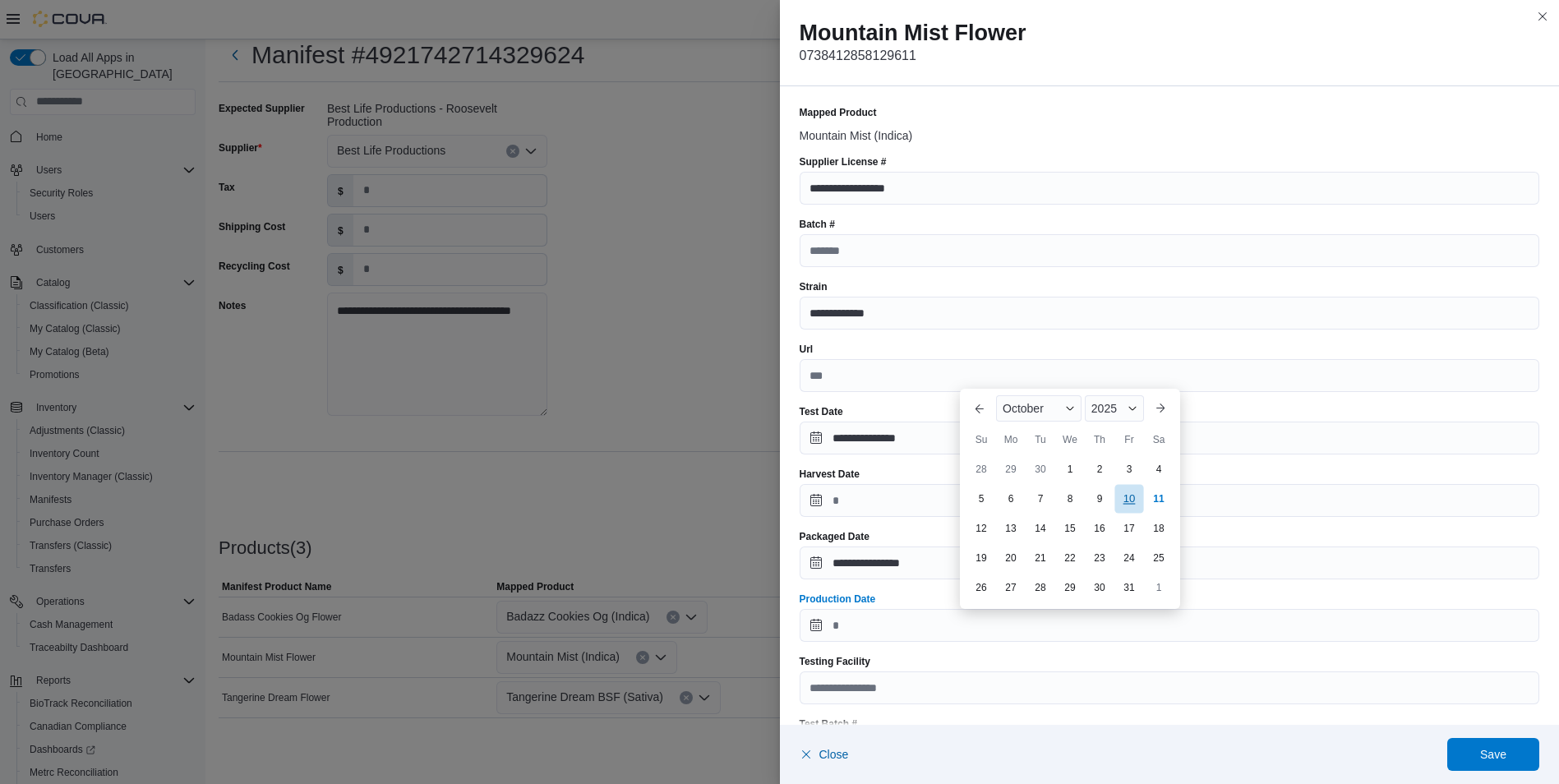
click at [1134, 502] on div "10" at bounding box center [1129, 499] width 29 height 29
type input "**********"
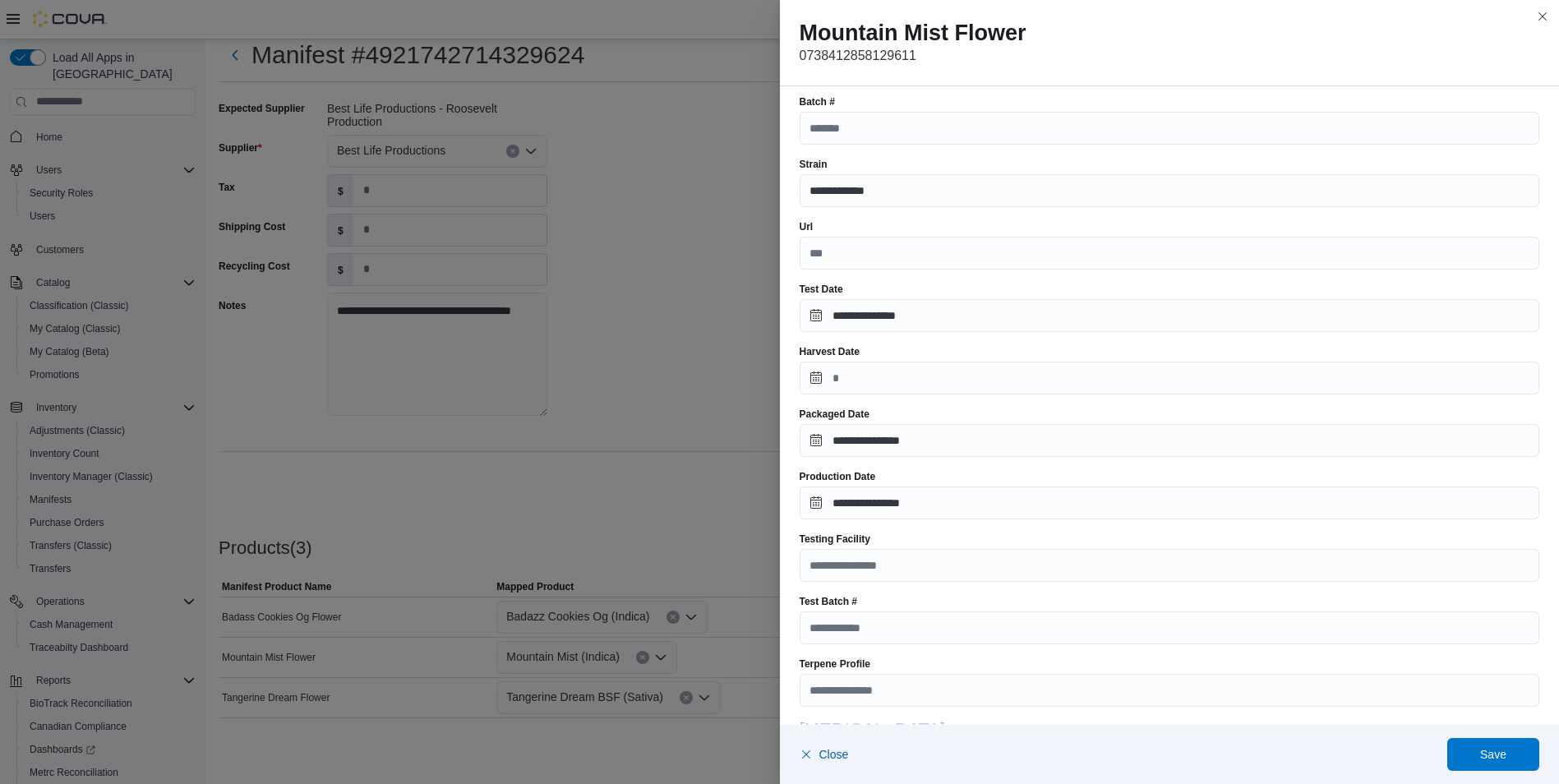
scroll to position [164, 0]
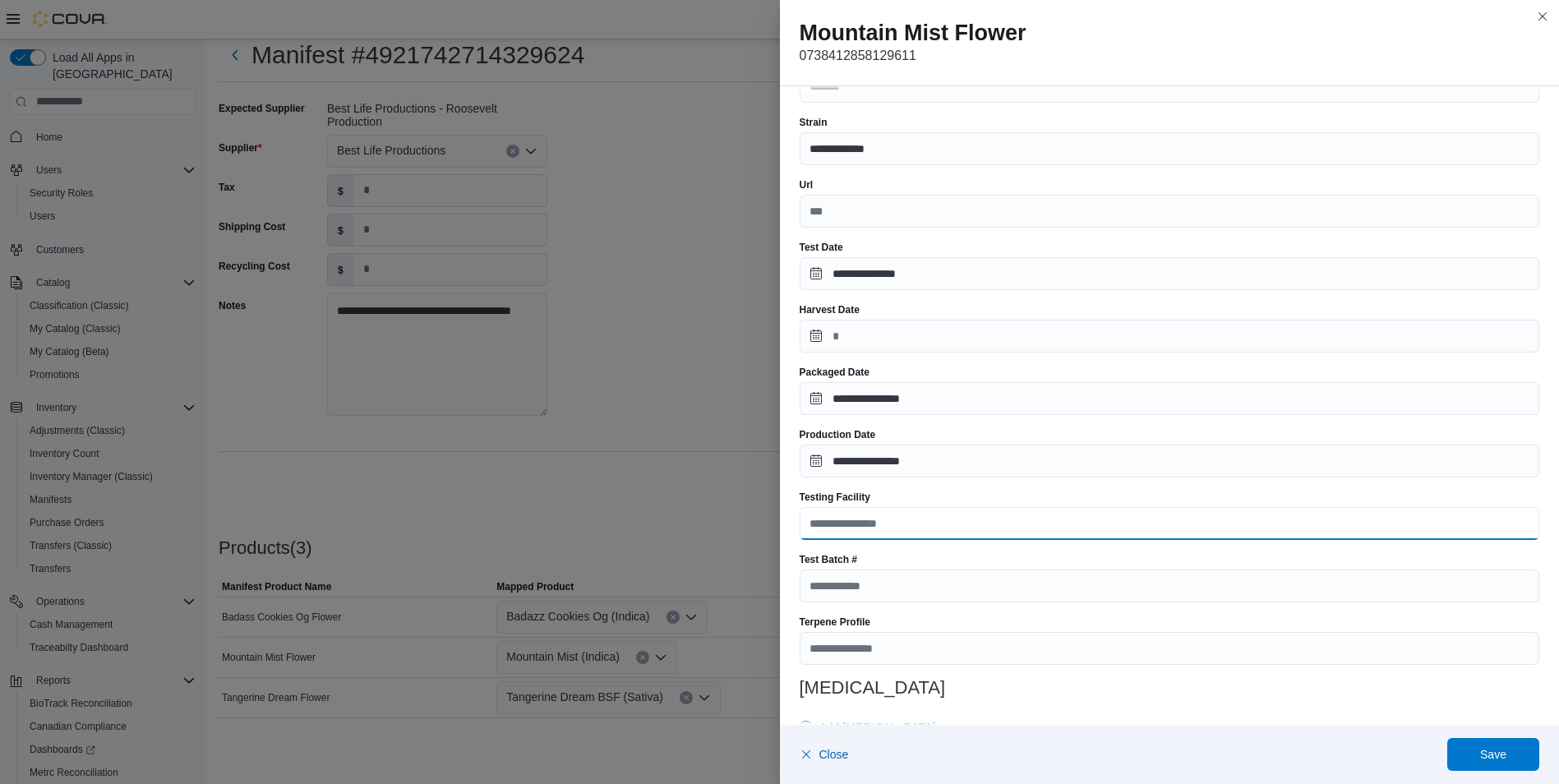
click at [909, 526] on input "Testing Facility" at bounding box center [1170, 524] width 741 height 33
type input "**********"
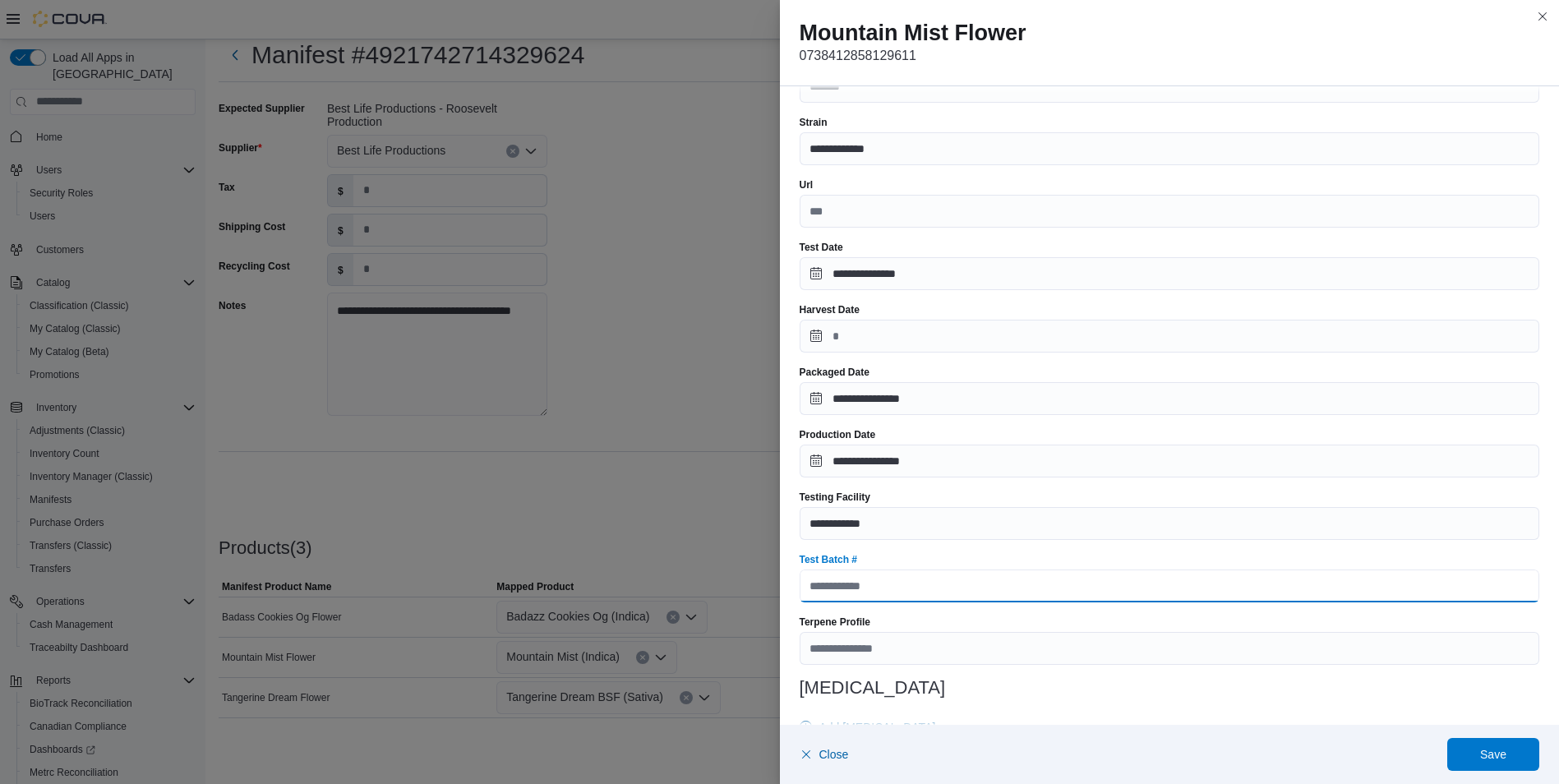
paste input "**********"
type input "**********"
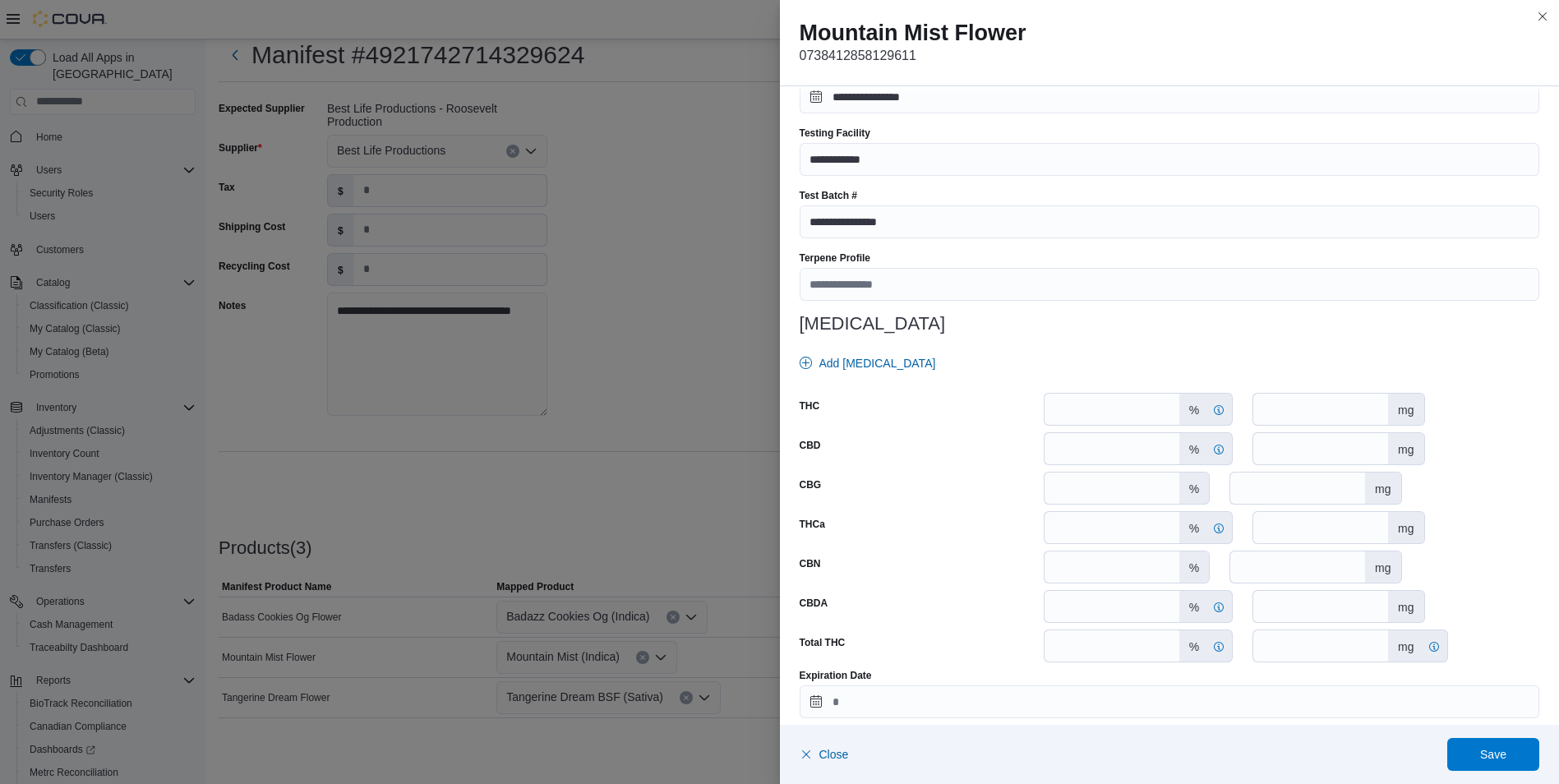
scroll to position [604, 0]
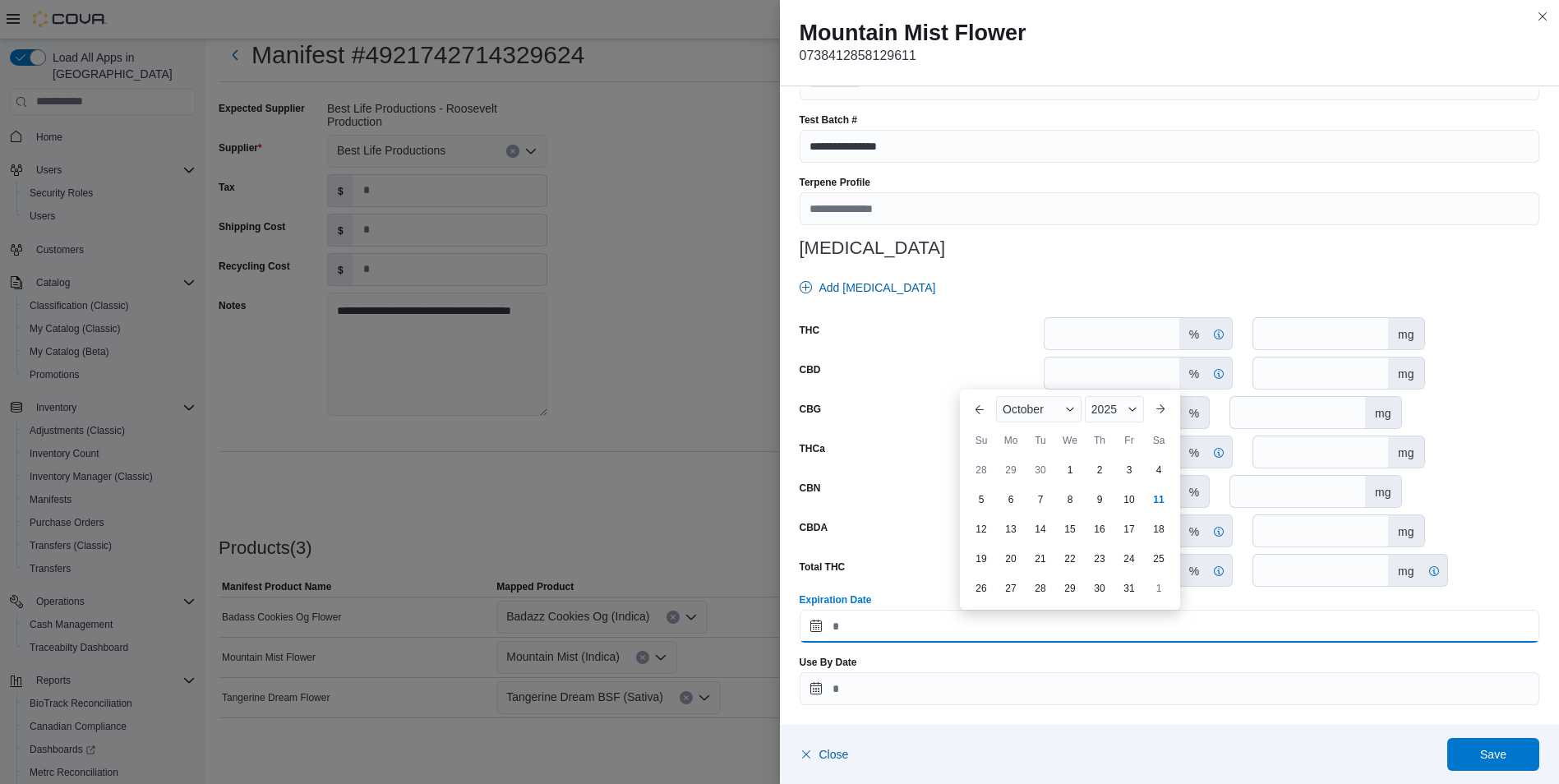
click at [807, 632] on input "Expiration Date" at bounding box center [1170, 626] width 741 height 33
click at [1109, 414] on span "2025" at bounding box center [1105, 410] width 25 height 14
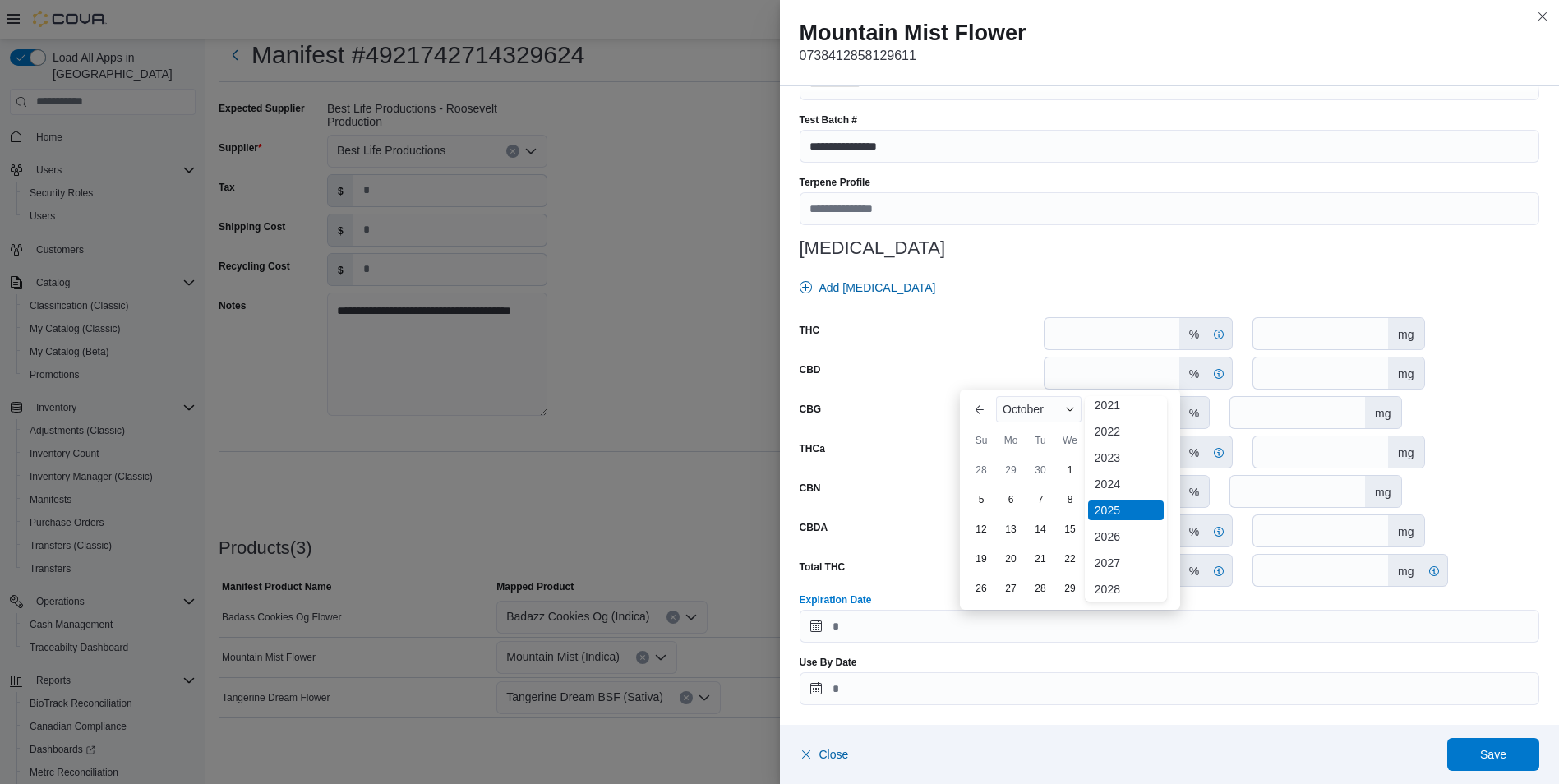
scroll to position [87, 0]
click at [1115, 532] on div "2026" at bounding box center [1126, 535] width 75 height 19
click at [1166, 502] on div "10" at bounding box center [1159, 500] width 29 height 29
type input "**********"
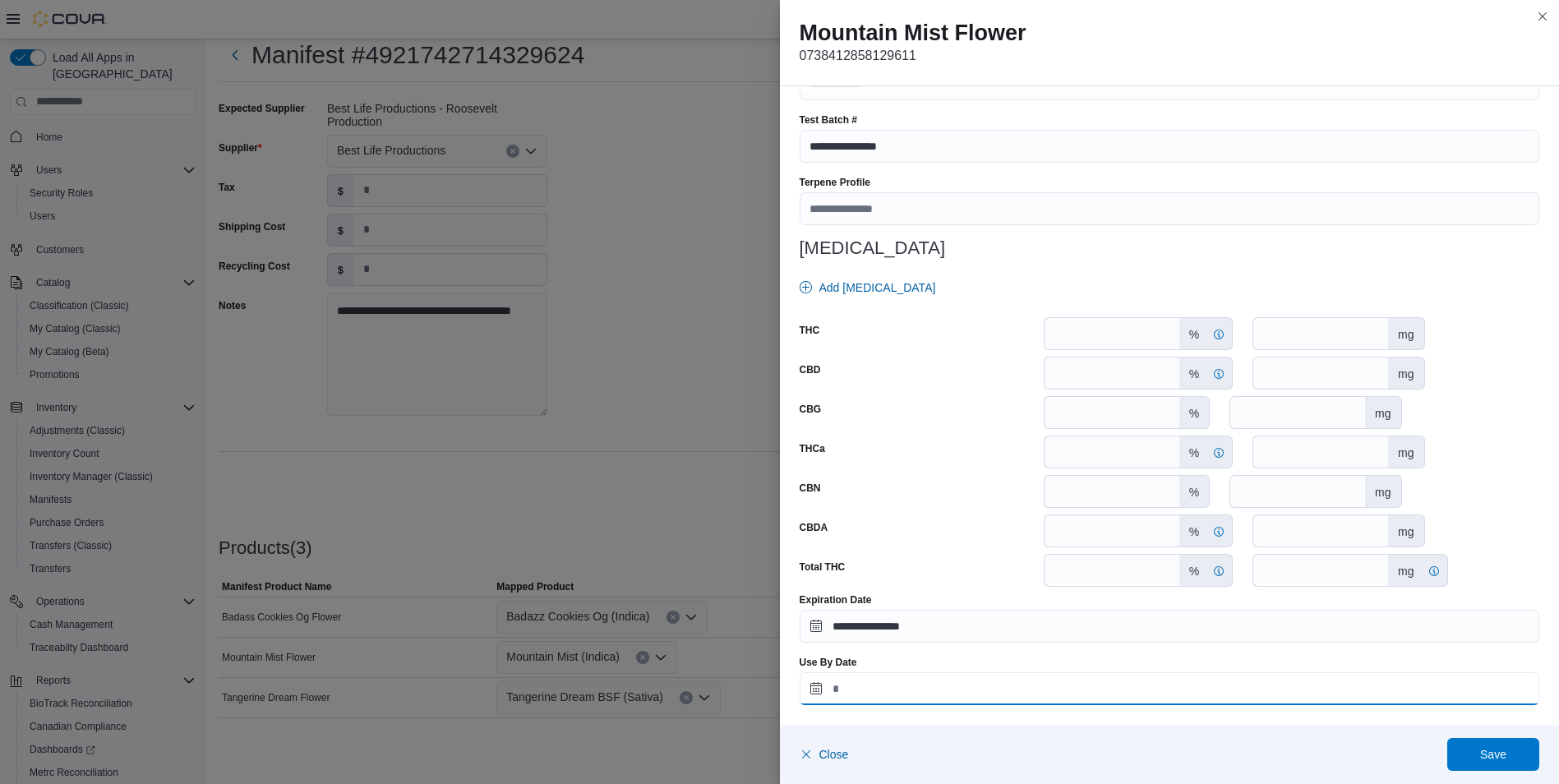
click at [811, 686] on input "Use By Date" at bounding box center [1170, 689] width 741 height 33
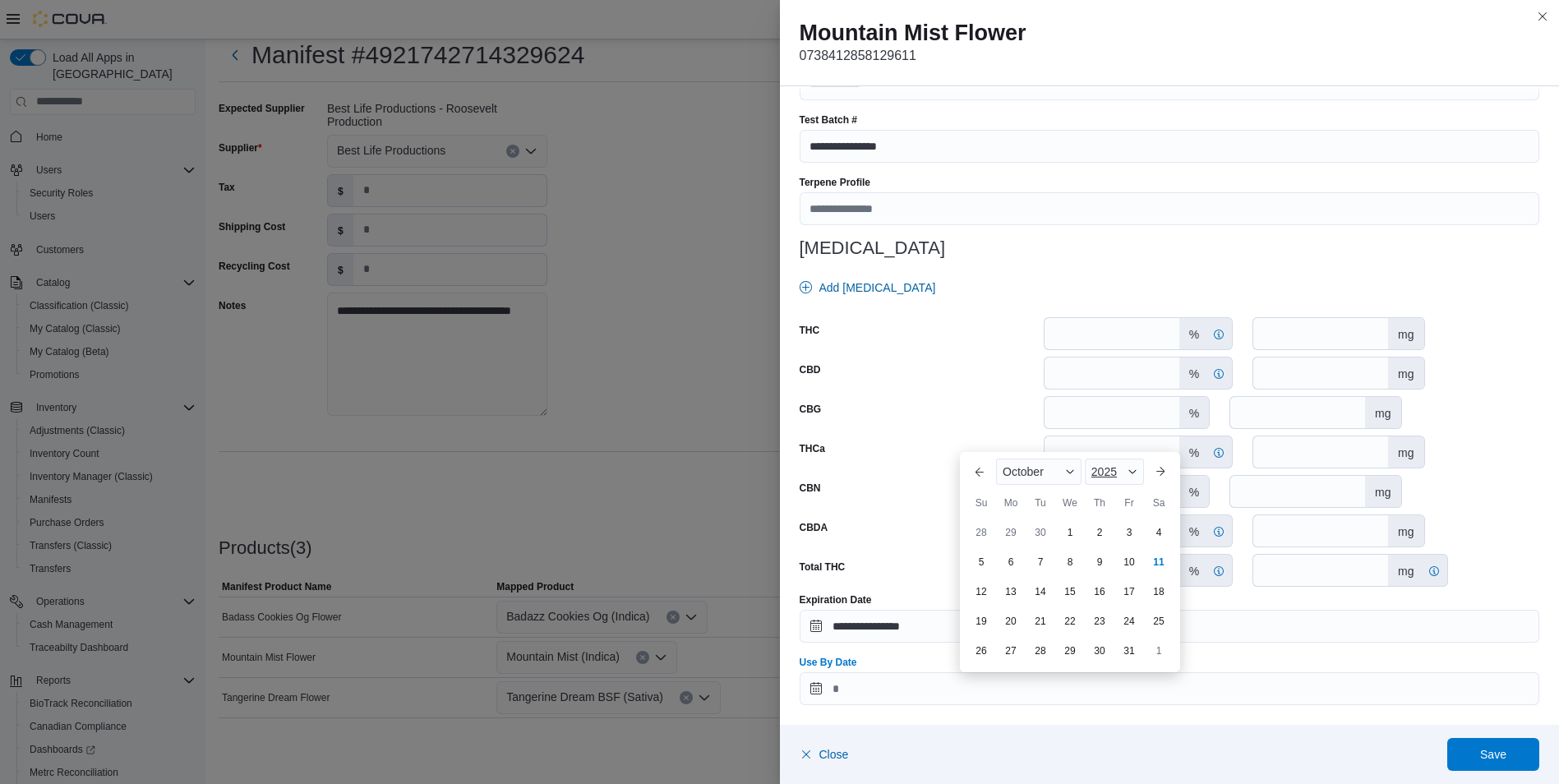
click at [1109, 476] on span "2025" at bounding box center [1105, 472] width 25 height 14
click at [1108, 598] on div "2026" at bounding box center [1126, 598] width 75 height 19
click at [1165, 564] on div "10" at bounding box center [1159, 561] width 29 height 29
type input "**********"
click at [1487, 757] on span "Save" at bounding box center [1493, 753] width 26 height 16
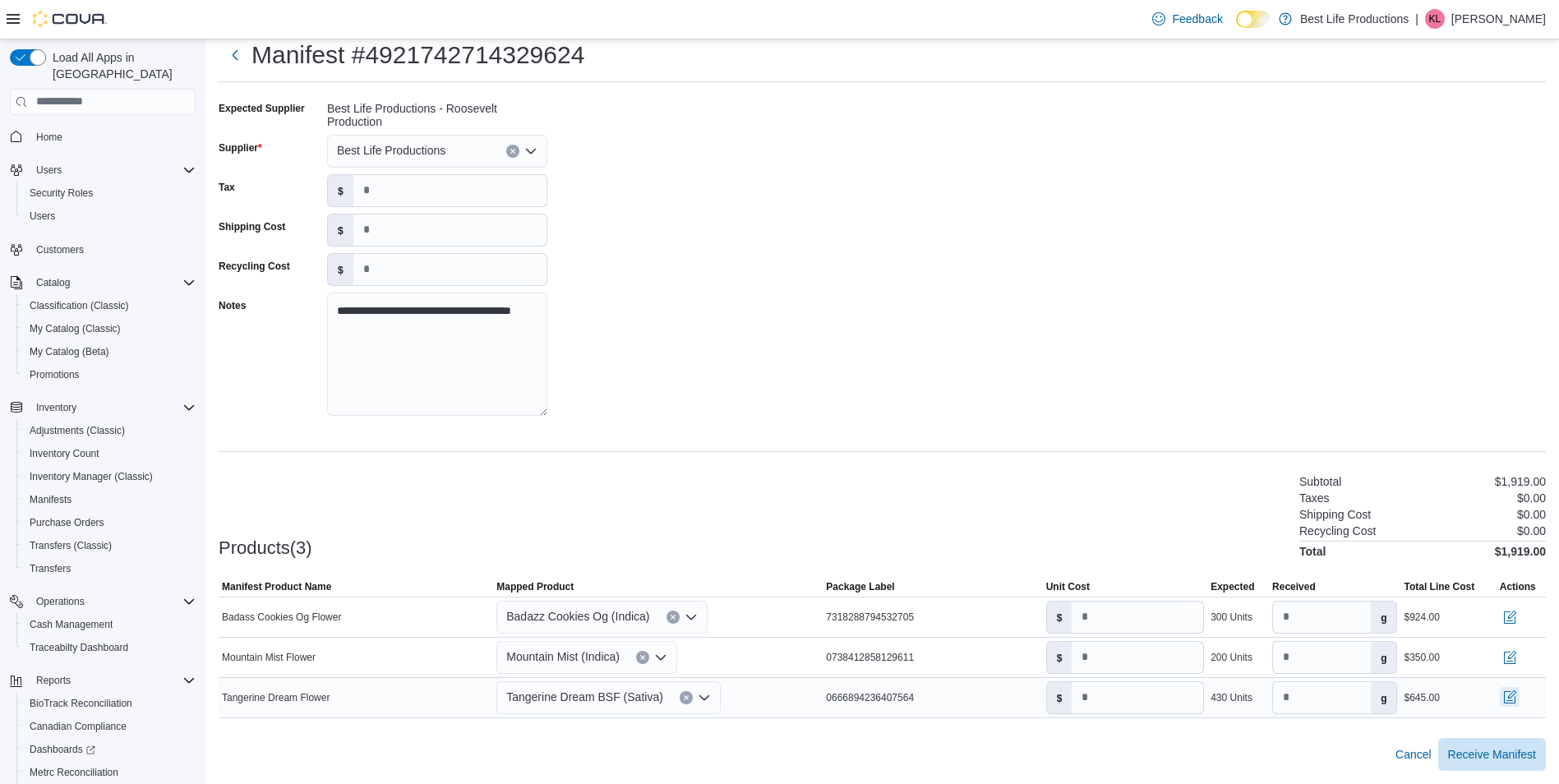
click at [1520, 700] on button "button" at bounding box center [1510, 696] width 19 height 19
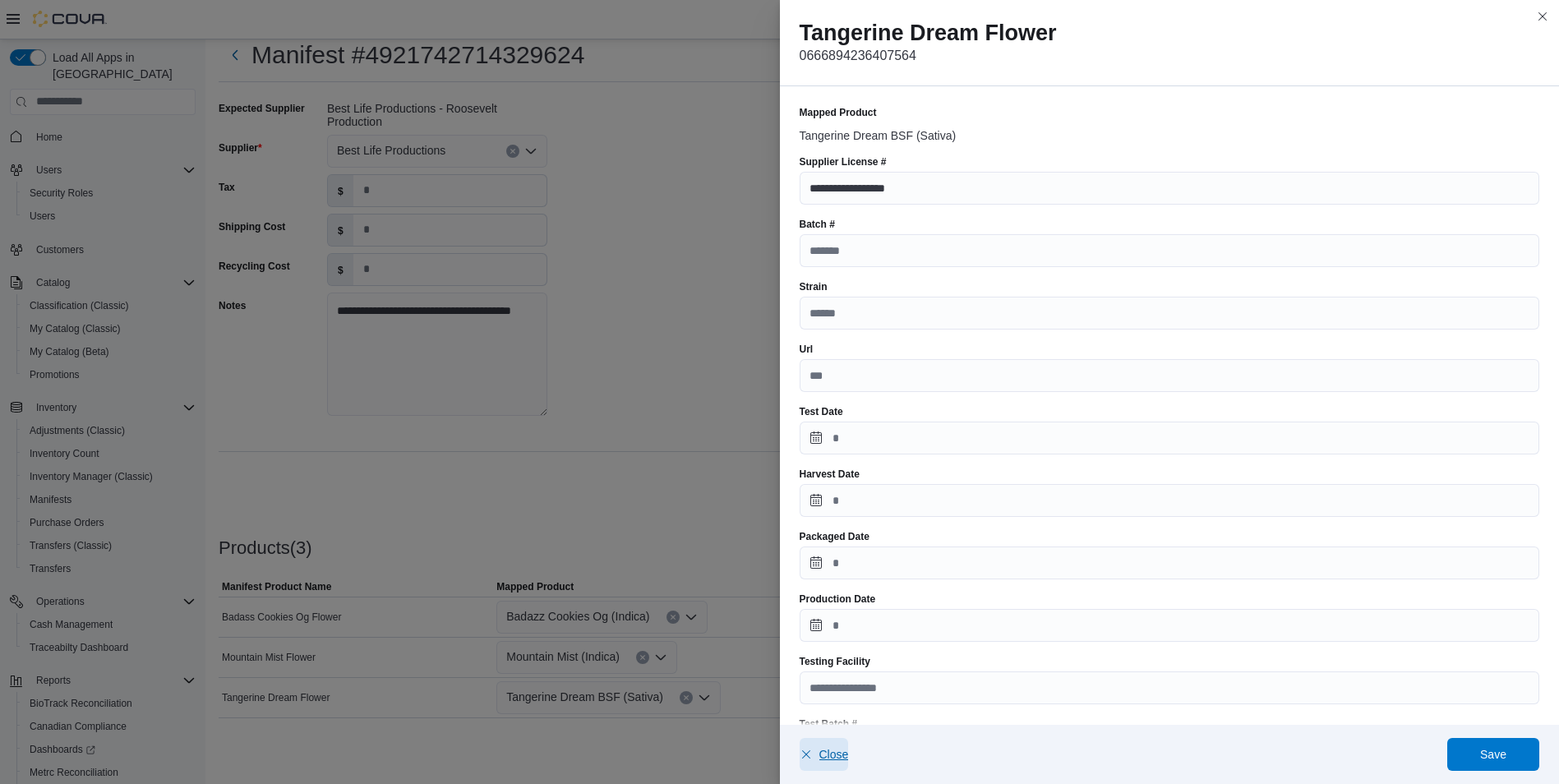
click at [826, 762] on span "Close" at bounding box center [834, 754] width 30 height 16
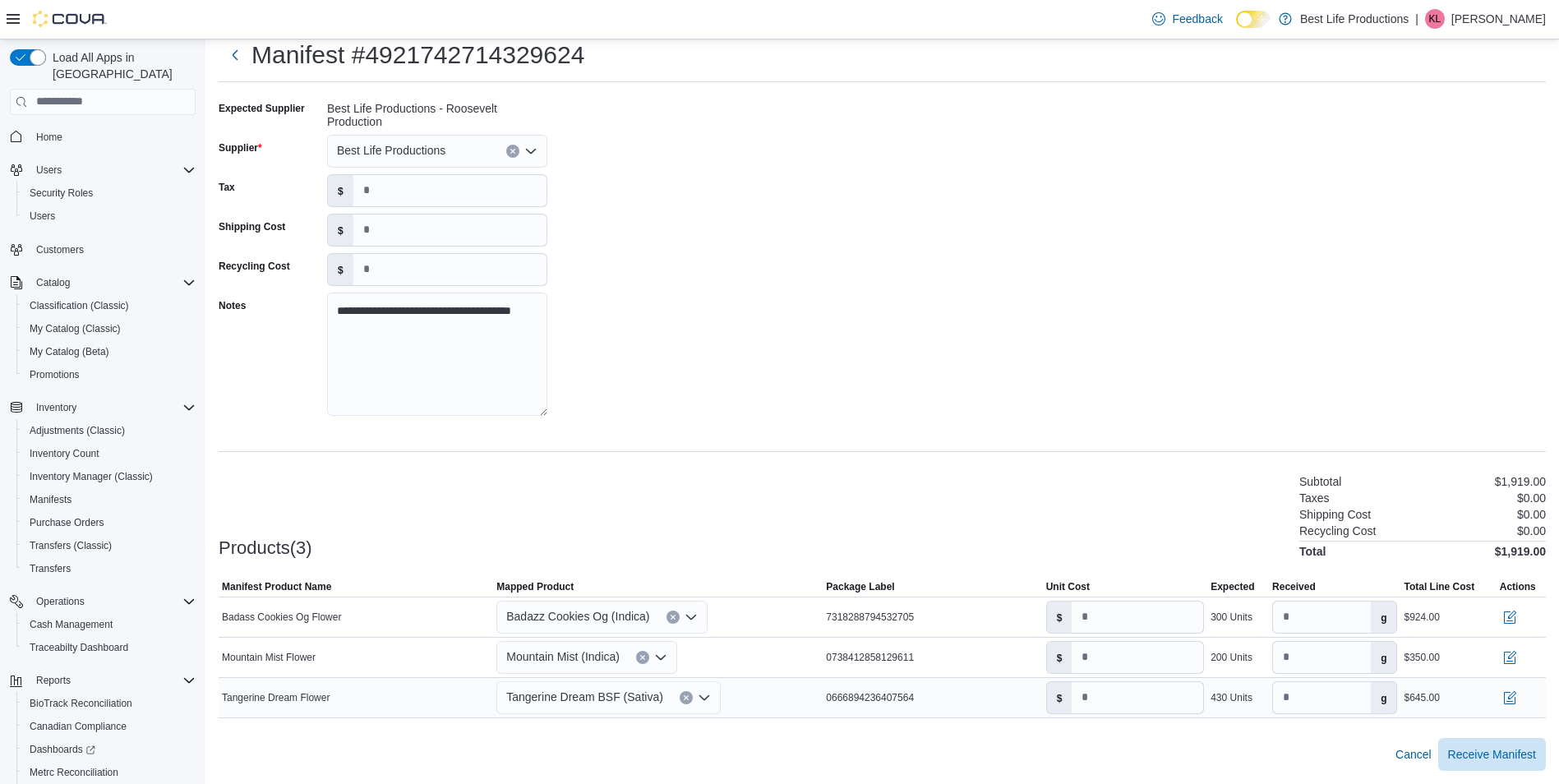
click at [680, 691] on button "Clear input" at bounding box center [687, 698] width 14 height 14
type input "*"
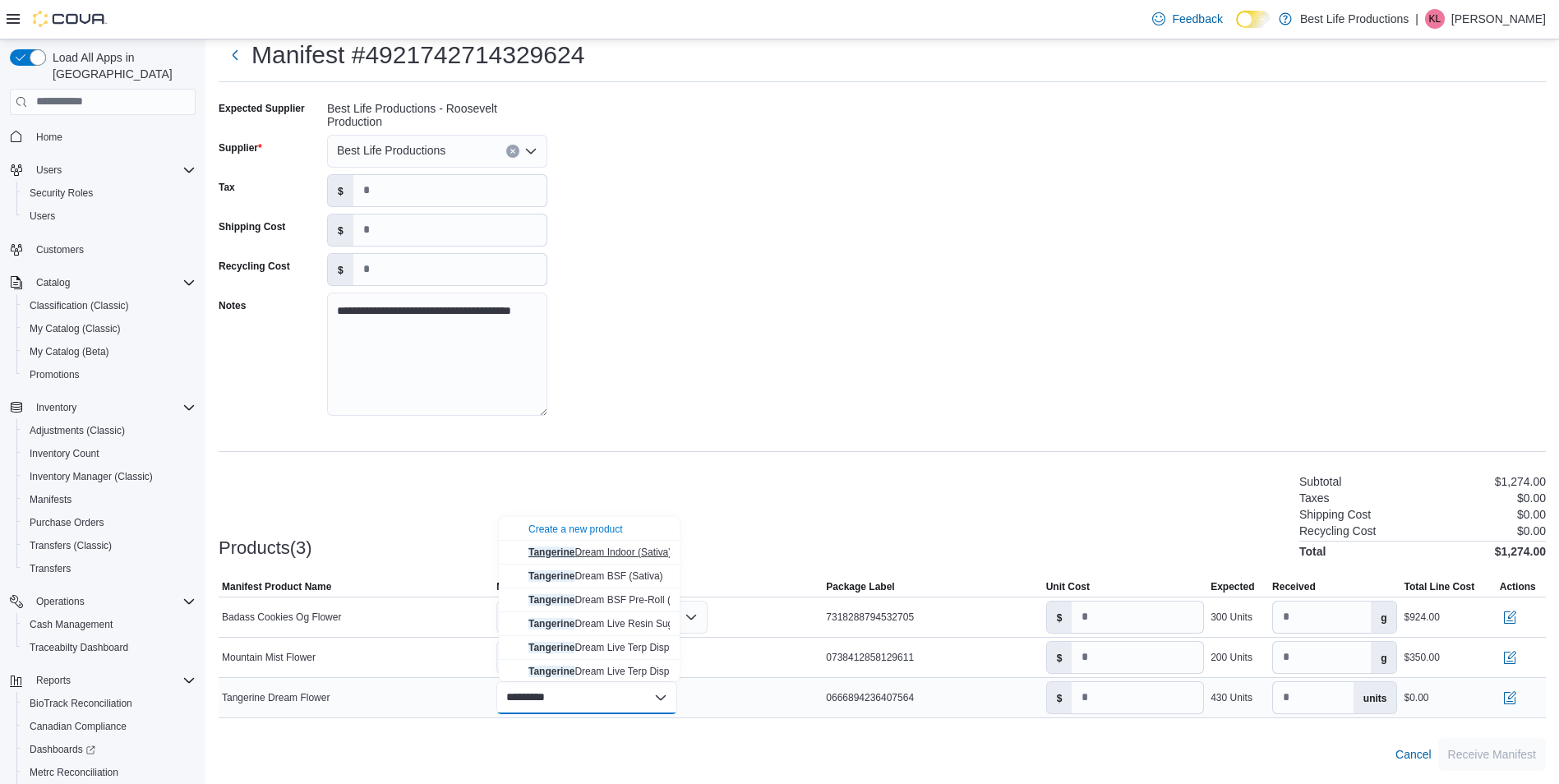
type input "*********"
click at [618, 551] on span "Tangerine Dream Indoor (Sativa)" at bounding box center [600, 553] width 143 height 12
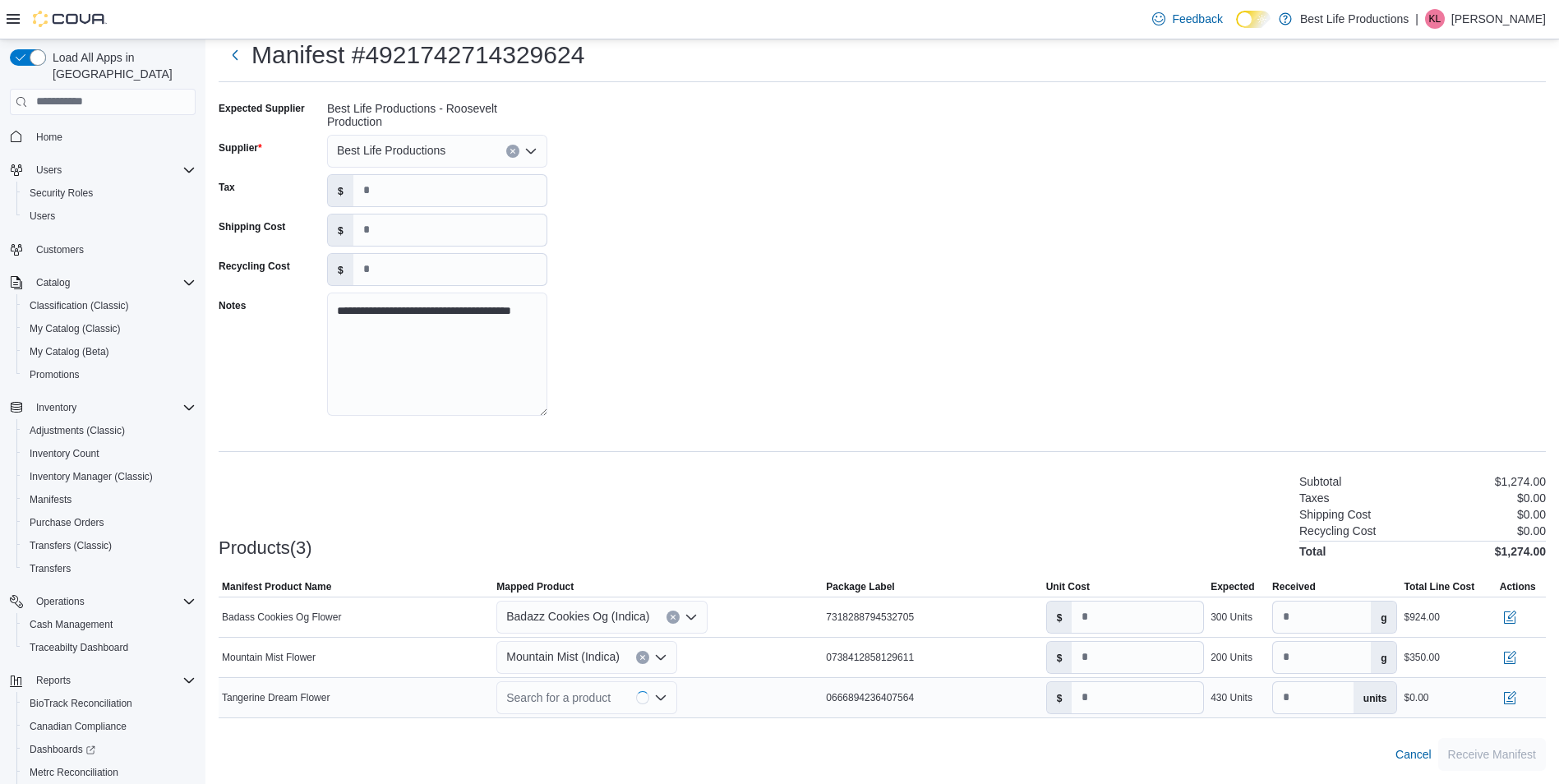
type input "****"
click at [1520, 693] on button "button" at bounding box center [1510, 696] width 19 height 19
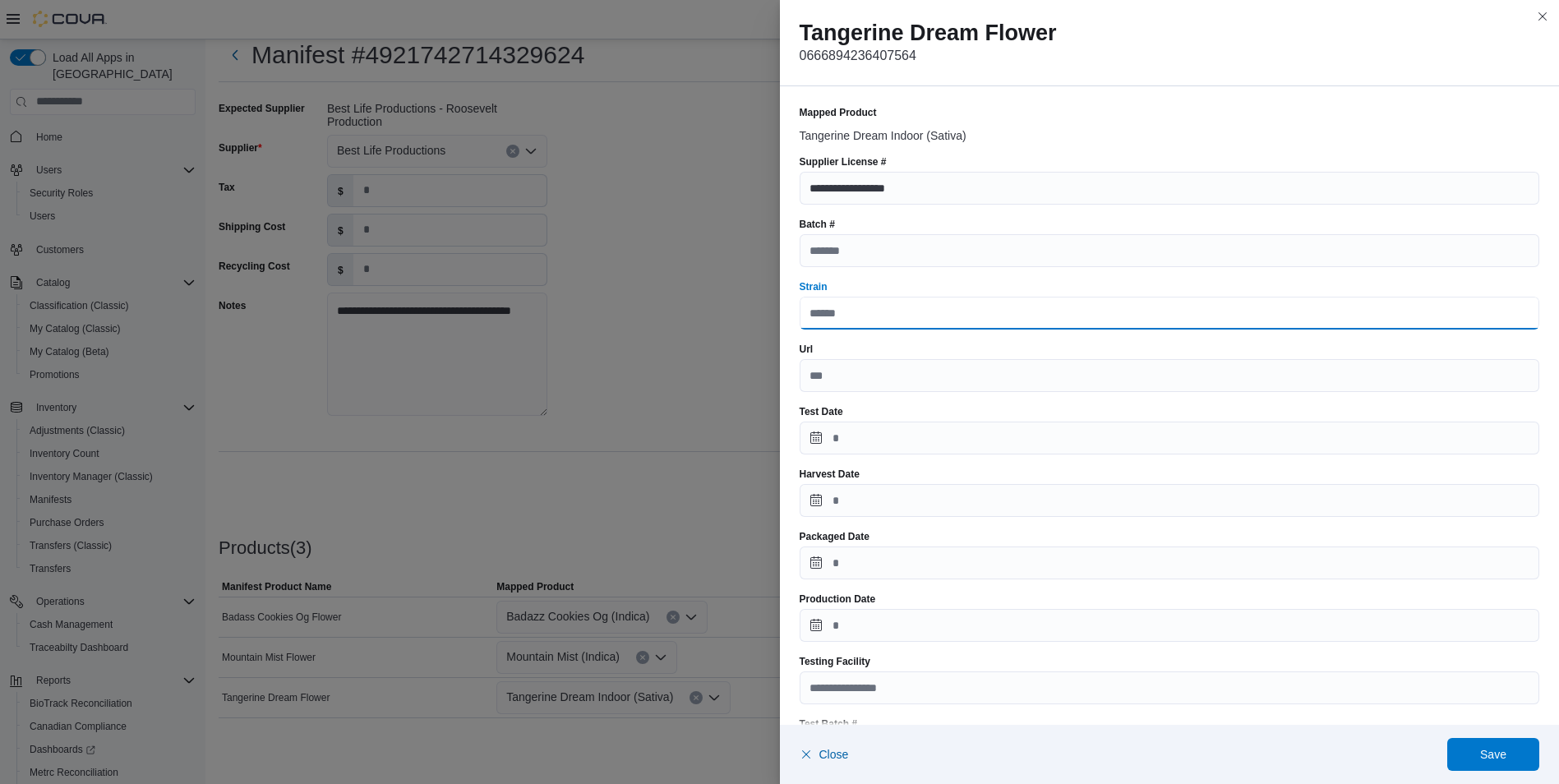
click at [859, 311] on input "Strain" at bounding box center [1170, 313] width 741 height 33
type input "*"
type input "**********"
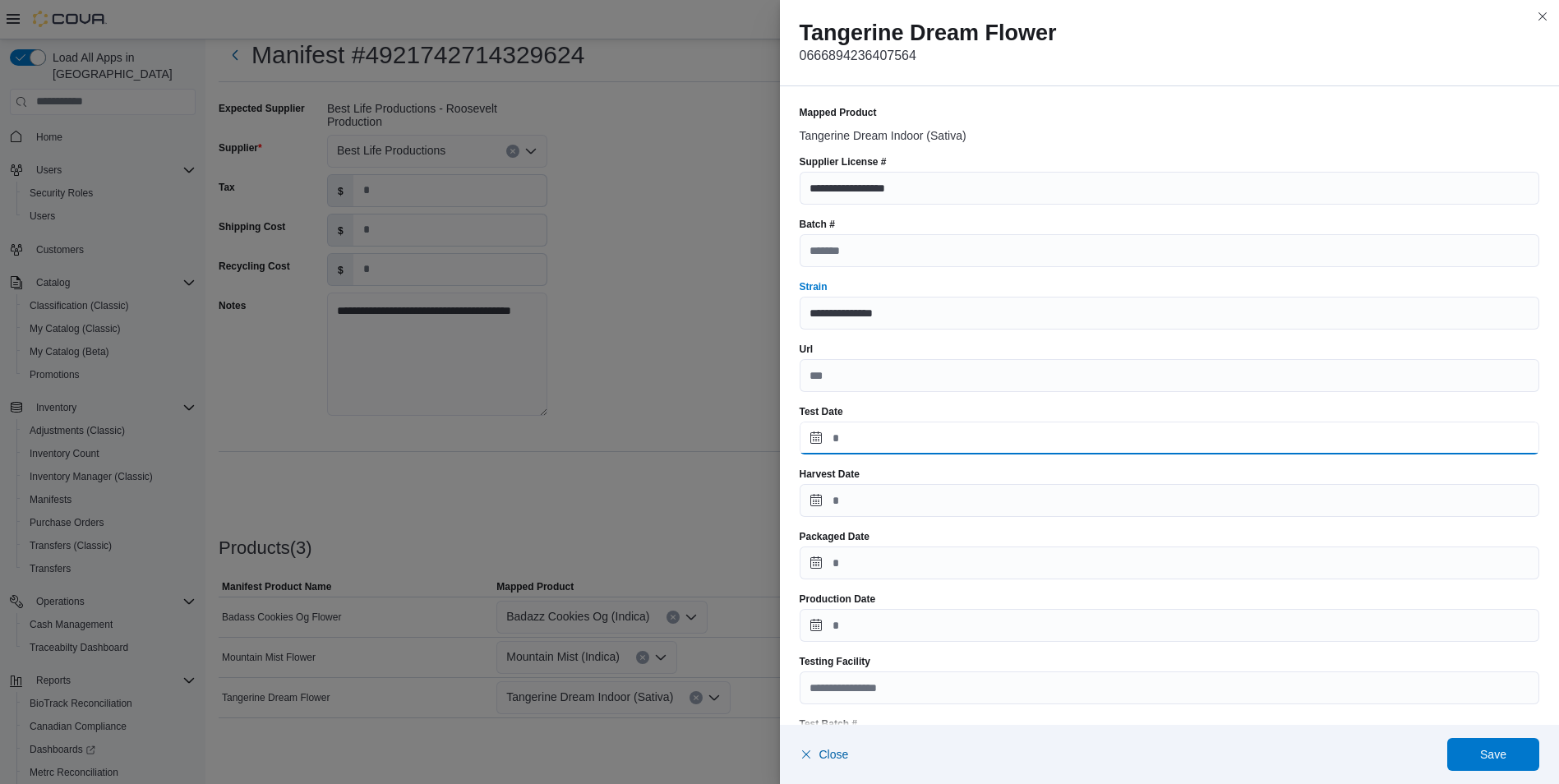
click at [807, 434] on input "Test Date" at bounding box center [1170, 438] width 741 height 33
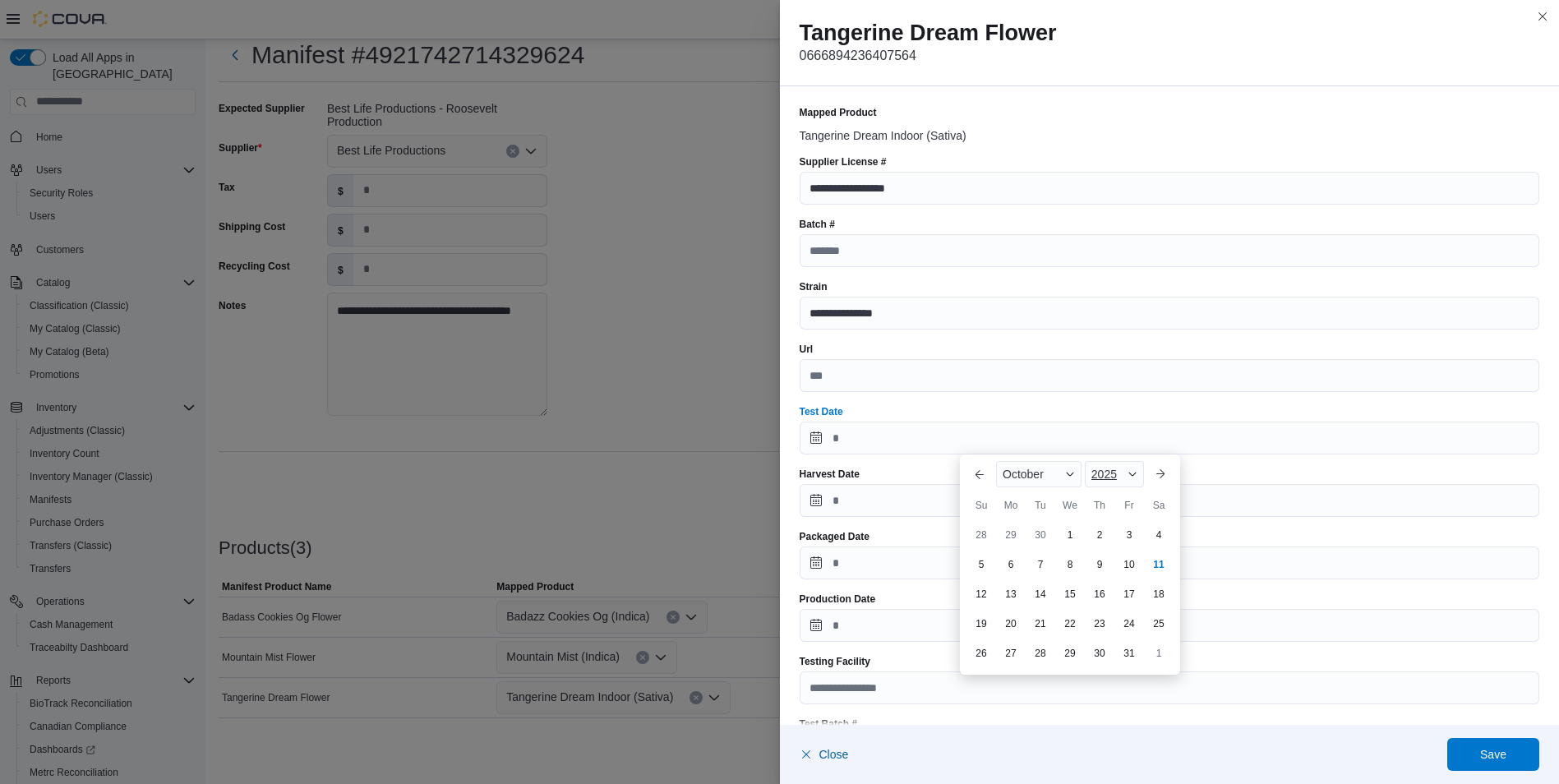
click at [1122, 466] on div "2025" at bounding box center [1114, 473] width 59 height 26
click at [1121, 547] on div "2024" at bounding box center [1126, 548] width 75 height 19
click at [1031, 472] on span "October" at bounding box center [1024, 474] width 41 height 14
click at [1048, 626] on div "November" at bounding box center [1053, 627] width 108 height 19
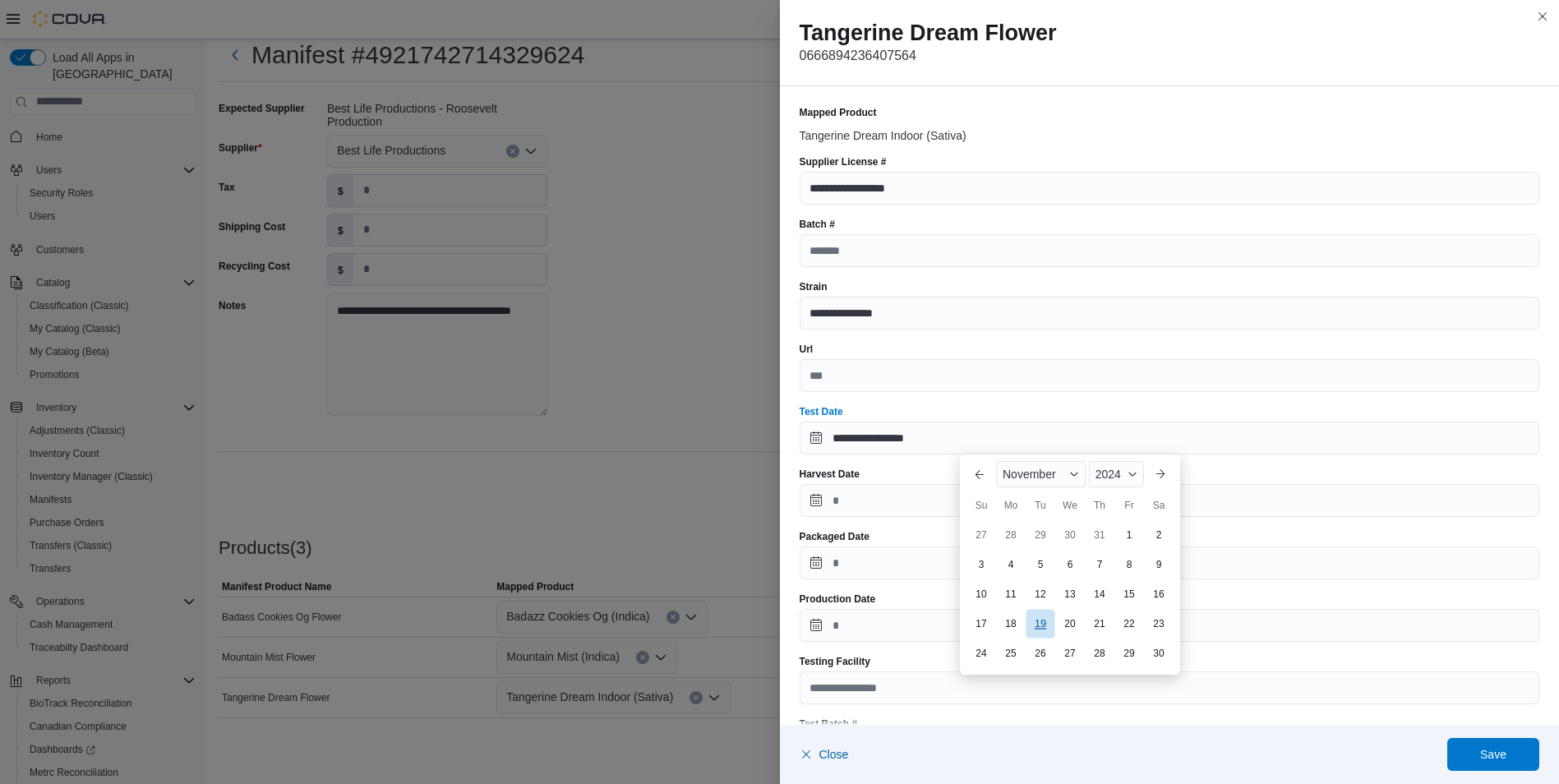
click at [1037, 626] on div "19" at bounding box center [1040, 623] width 29 height 29
type input "**********"
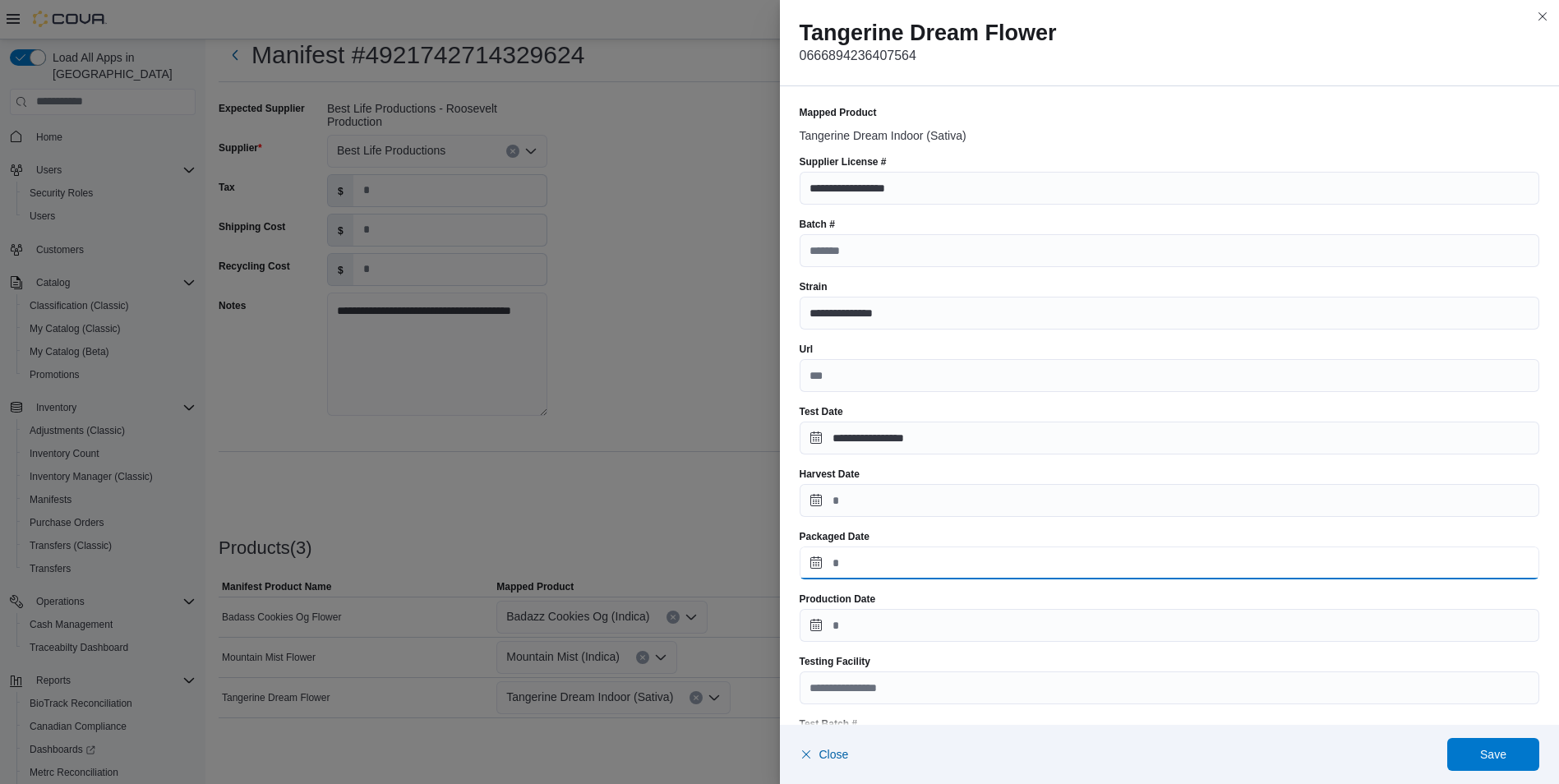
click at [809, 566] on input "Packaged Date" at bounding box center [1170, 563] width 741 height 33
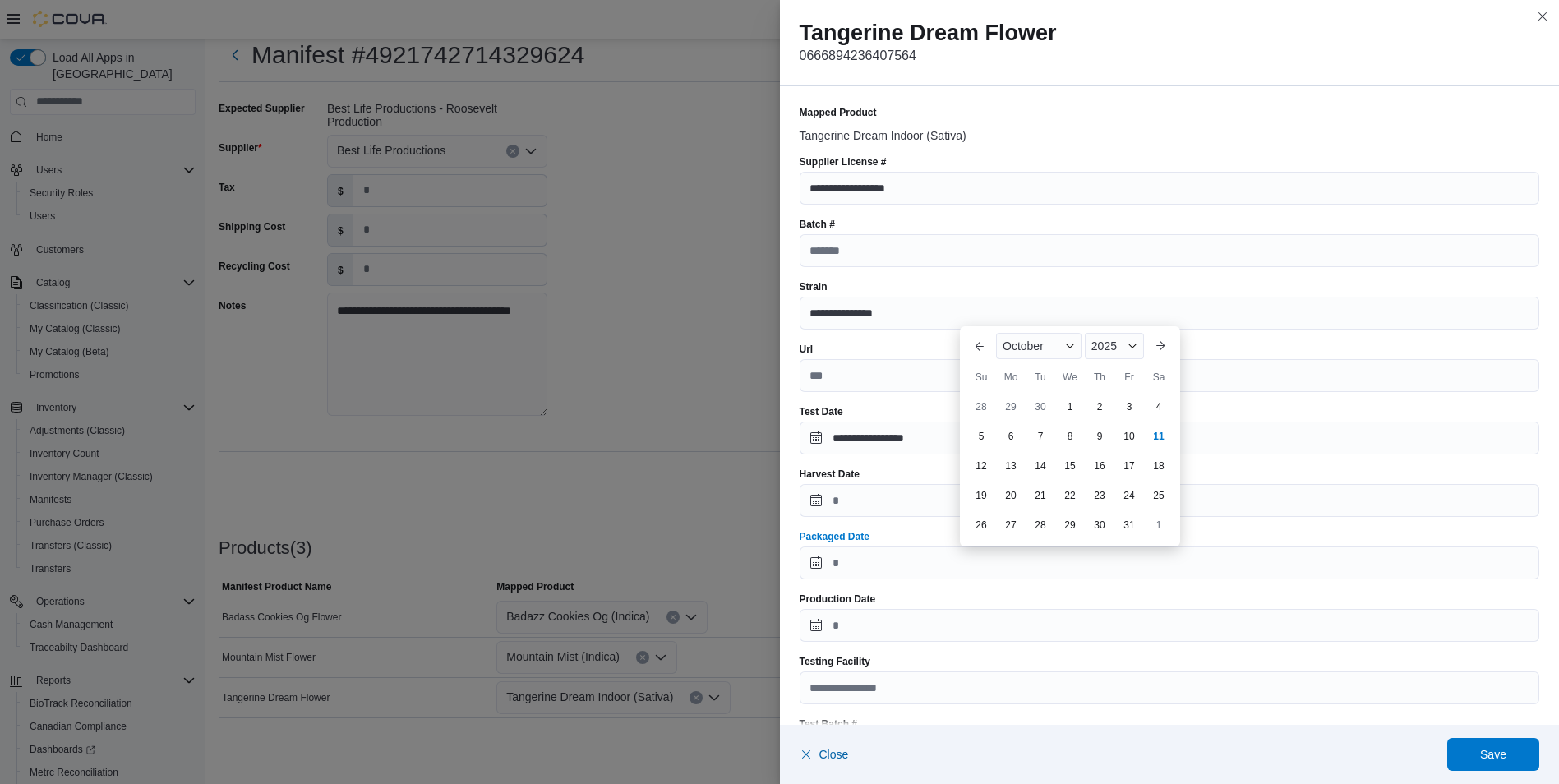
click at [1130, 438] on div "10" at bounding box center [1129, 436] width 26 height 26
type input "**********"
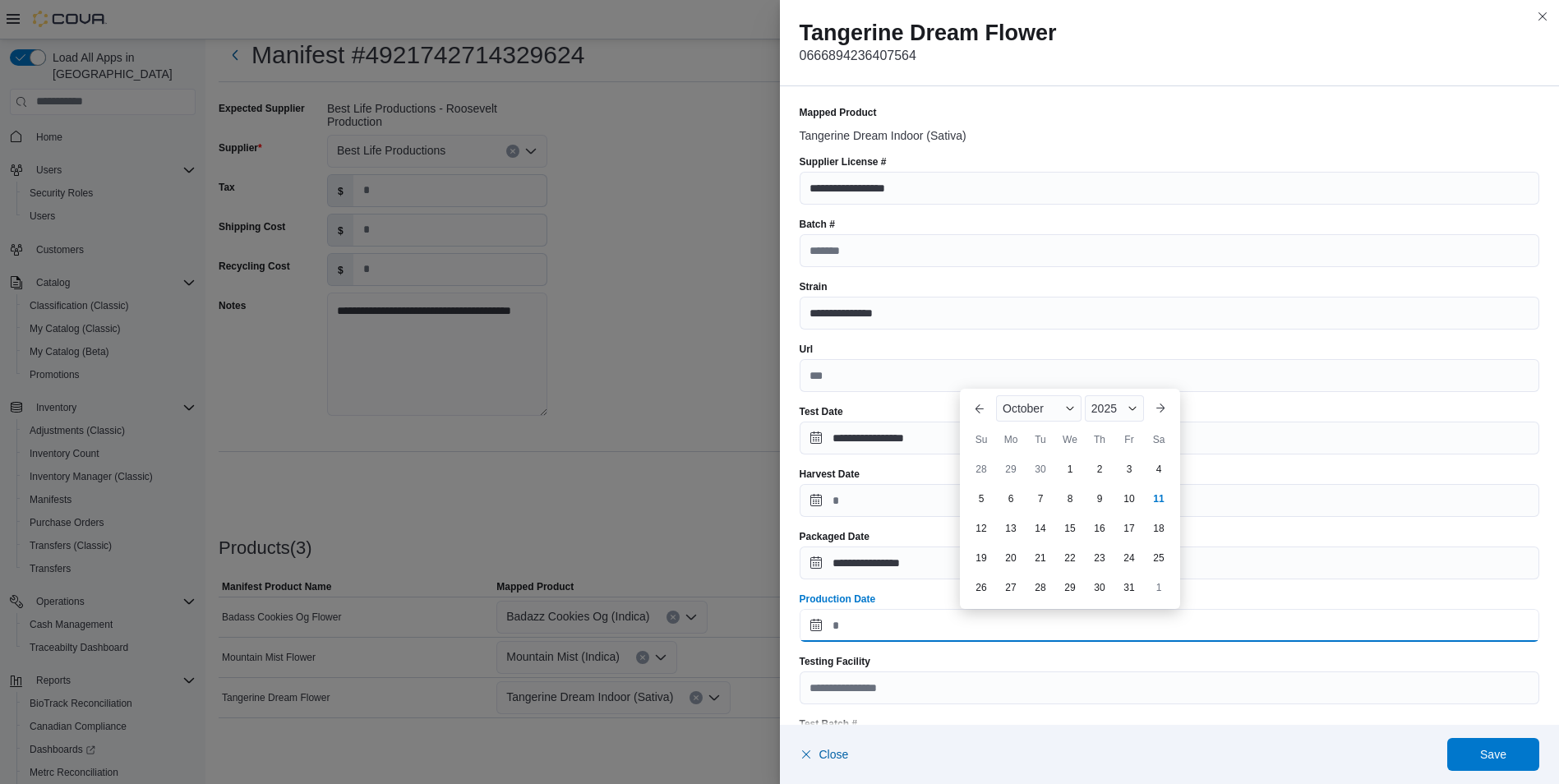
click at [807, 627] on input "Production Date" at bounding box center [1170, 625] width 741 height 33
click at [1133, 498] on div "10" at bounding box center [1129, 499] width 29 height 29
type input "**********"
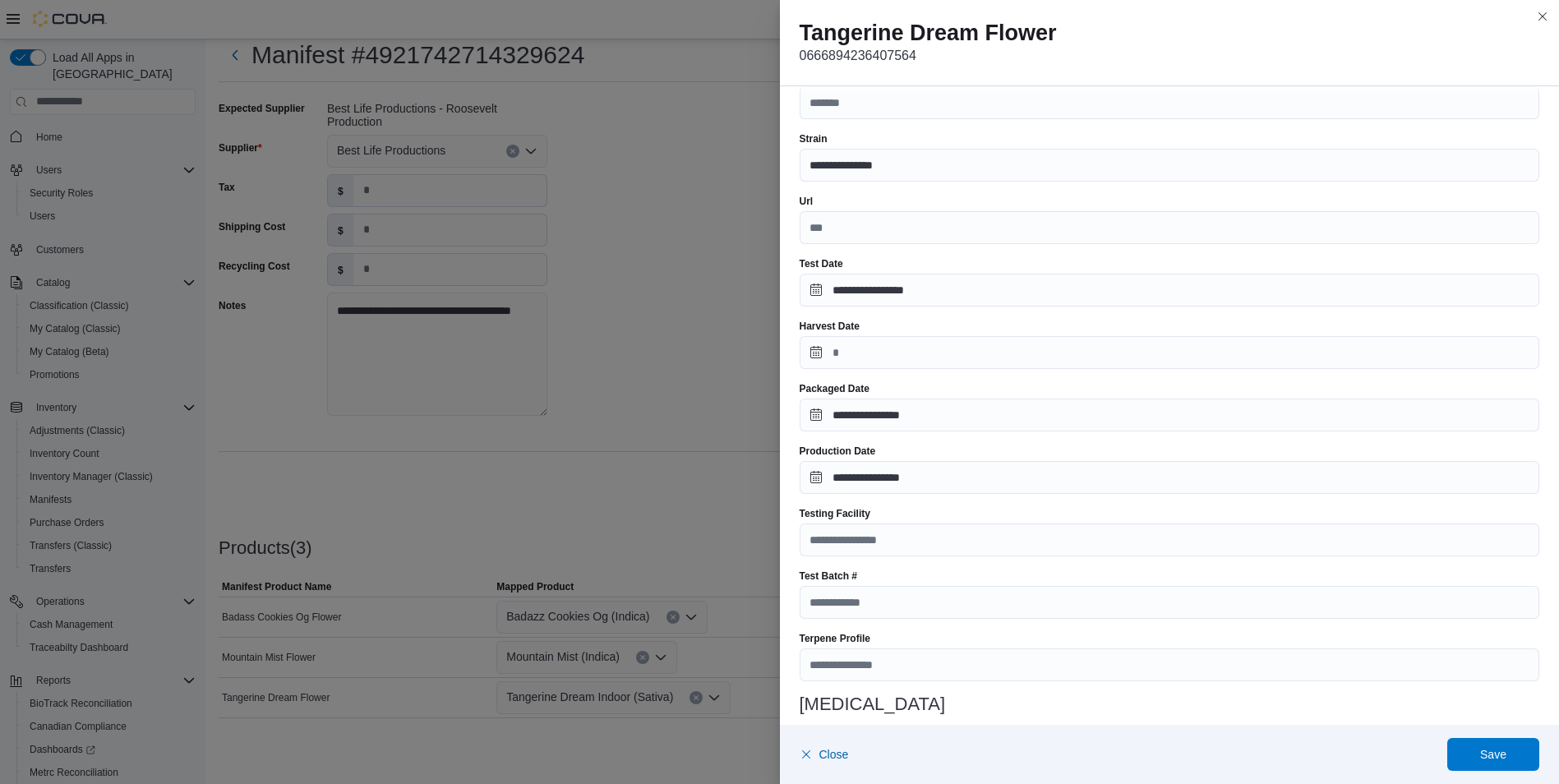
scroll to position [164, 0]
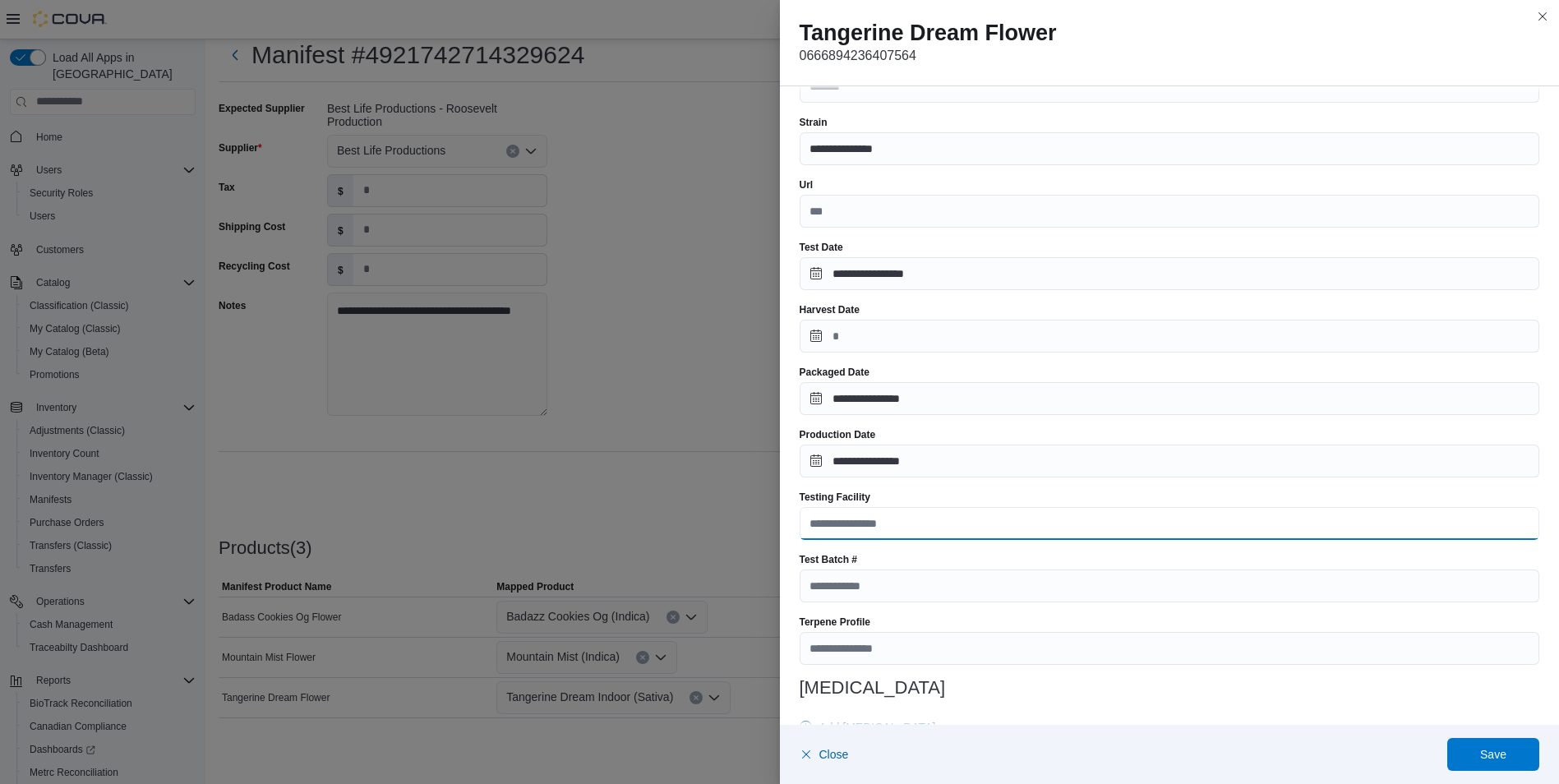
click at [942, 525] on input "Testing Facility" at bounding box center [1170, 524] width 741 height 33
type input "**********"
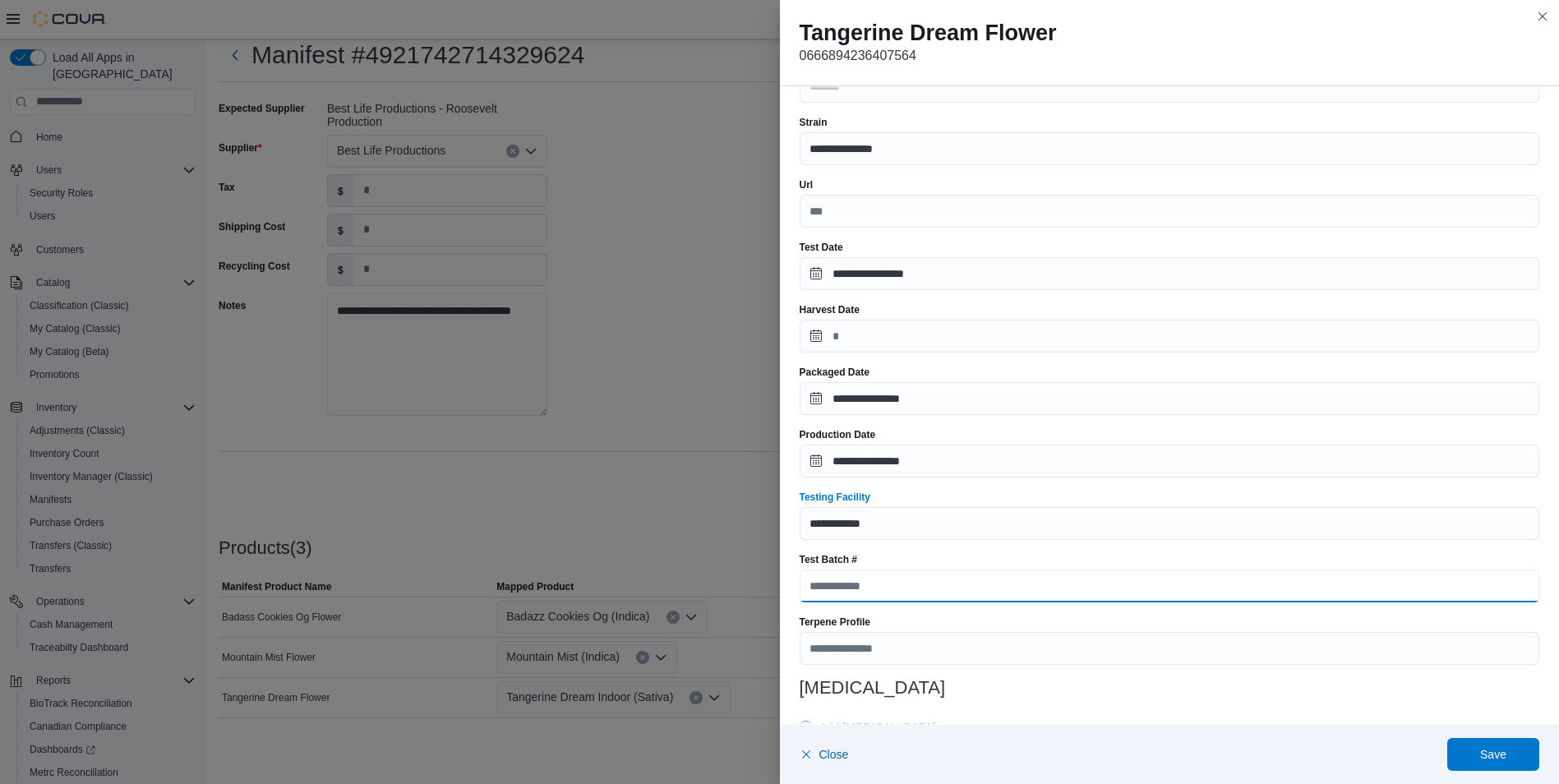
click at [916, 587] on input "Test Batch #" at bounding box center [1170, 585] width 741 height 33
paste input "**********"
type input "**********"
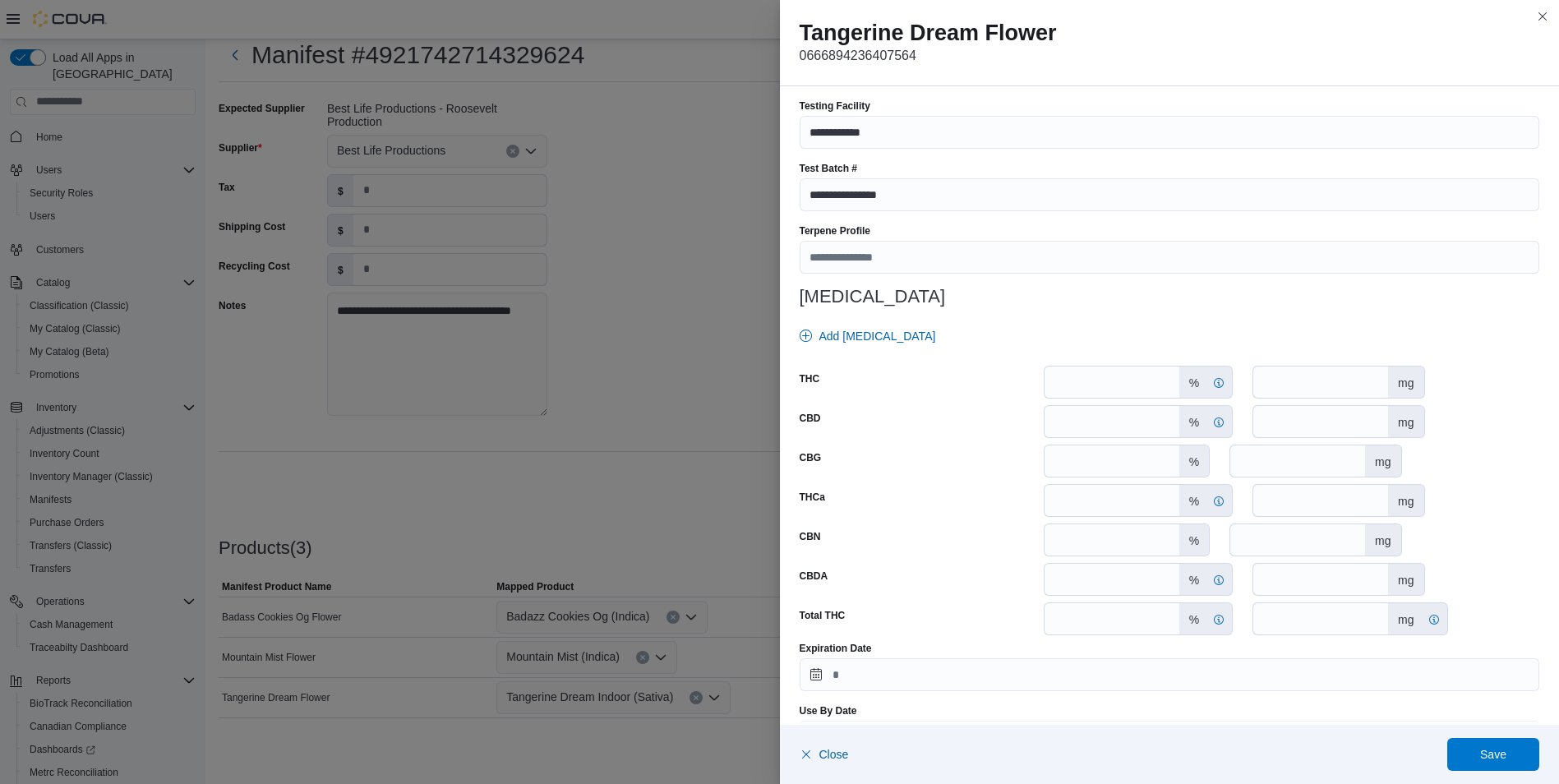
scroll to position [604, 0]
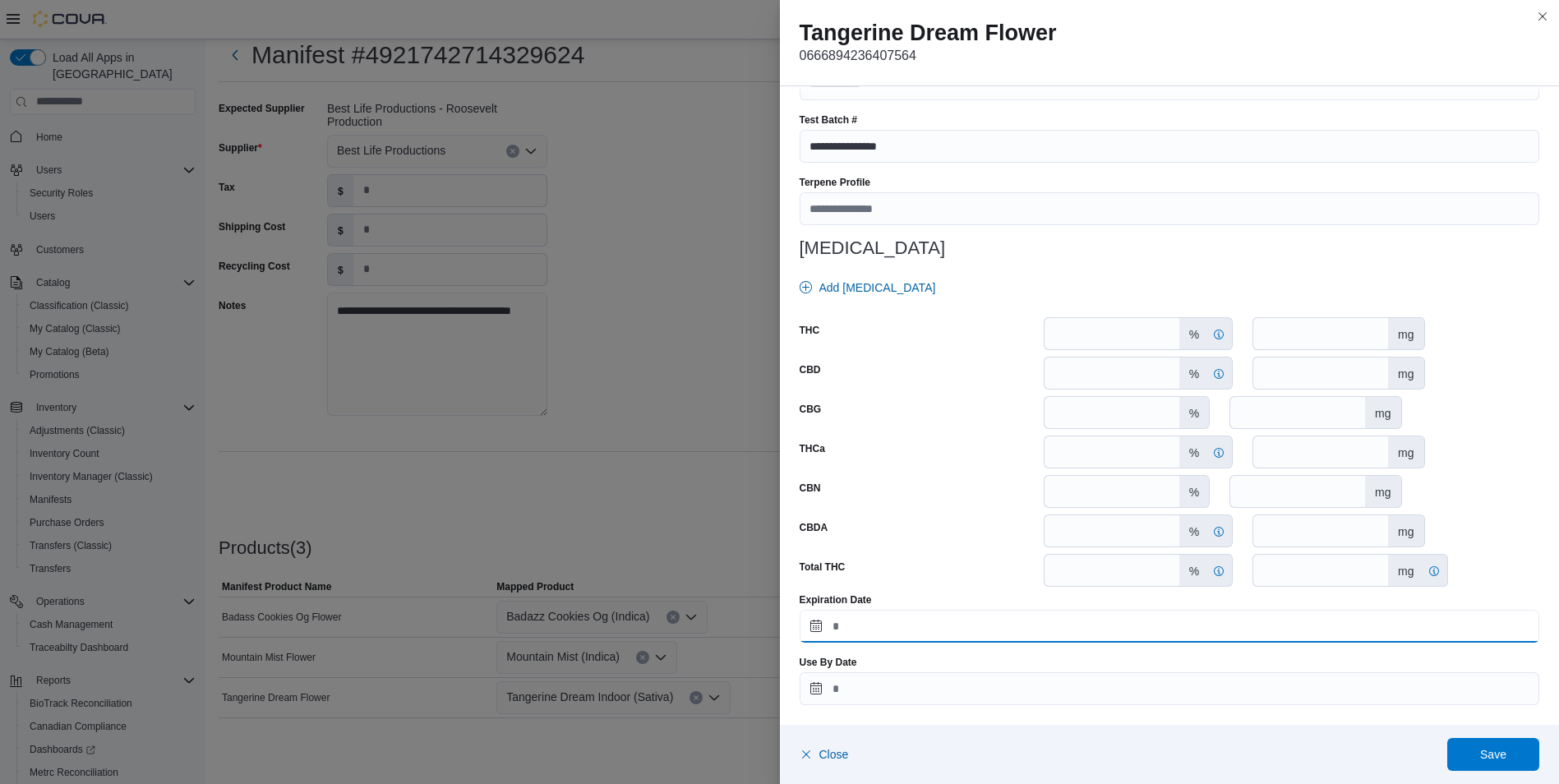
click at [808, 627] on input "Expiration Date" at bounding box center [1170, 626] width 741 height 33
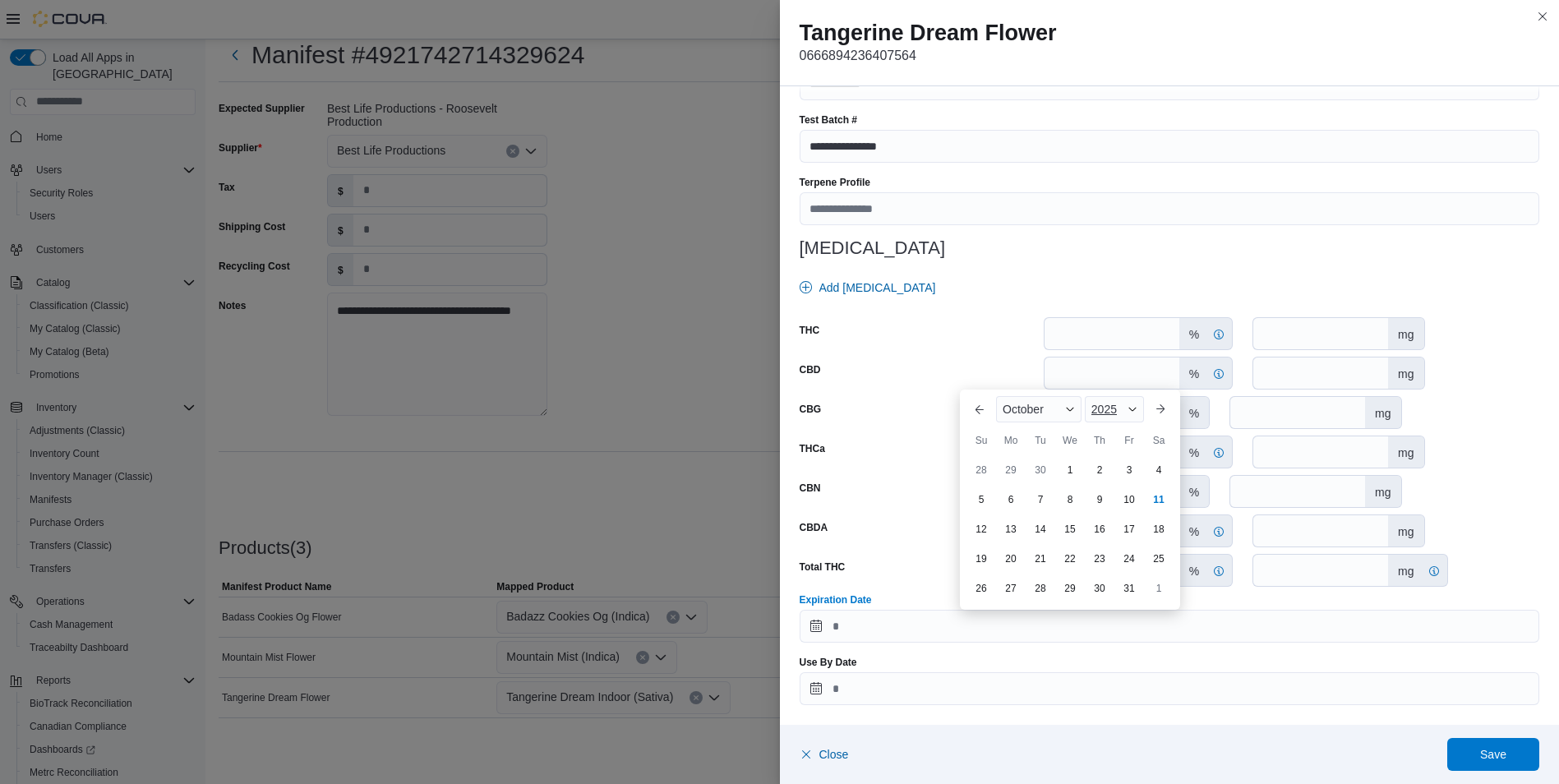
click at [1117, 408] on span "2025" at bounding box center [1105, 410] width 25 height 14
click at [1109, 536] on div "2026" at bounding box center [1126, 535] width 75 height 19
click at [1158, 501] on div "10" at bounding box center [1159, 500] width 29 height 29
type input "**********"
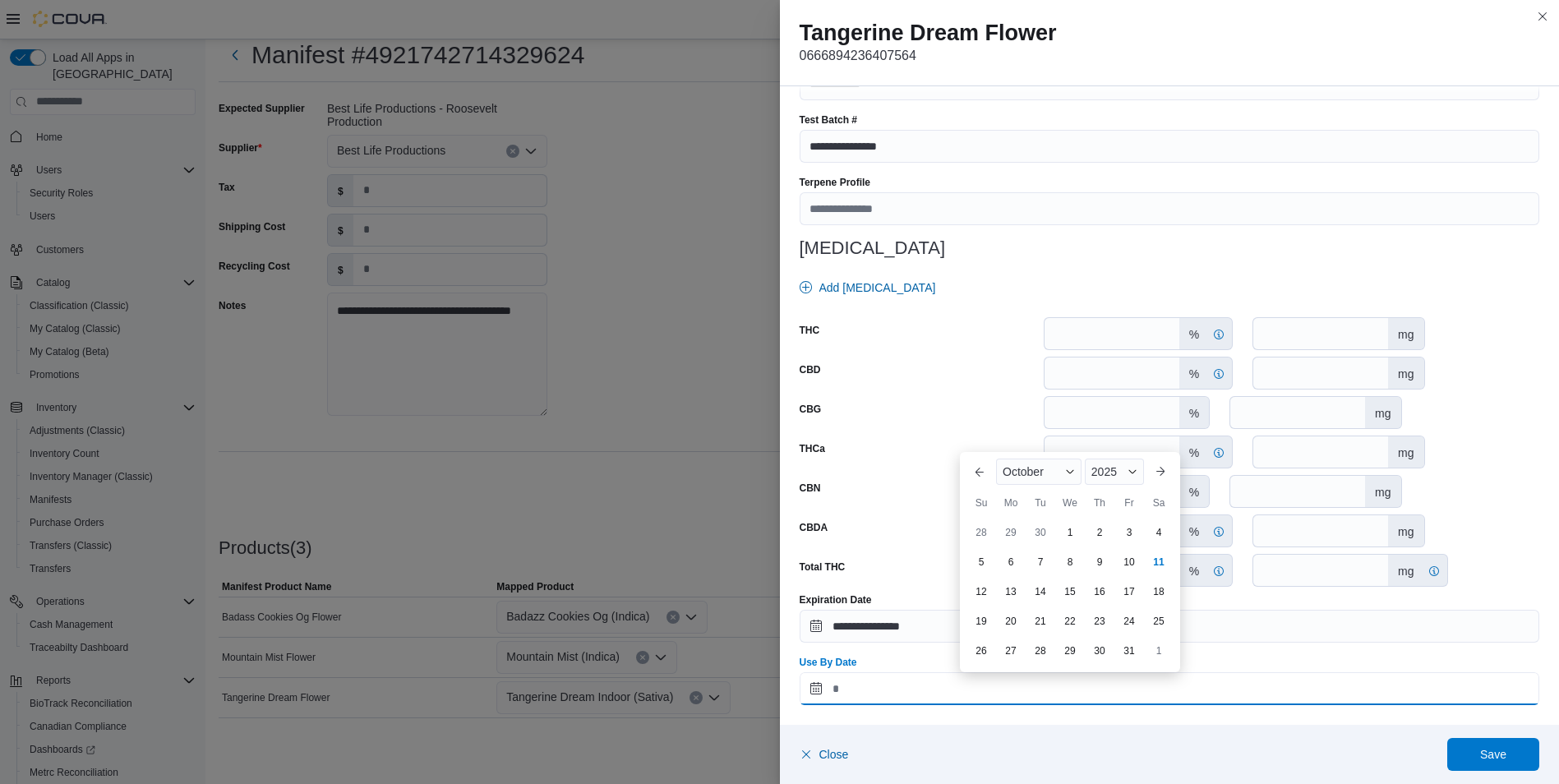
drag, startPoint x: 808, startPoint y: 689, endPoint x: 1197, endPoint y: 571, distance: 406.5
click at [808, 687] on input "Use By Date" at bounding box center [1170, 689] width 741 height 33
click at [1126, 466] on div "2025" at bounding box center [1114, 471] width 59 height 26
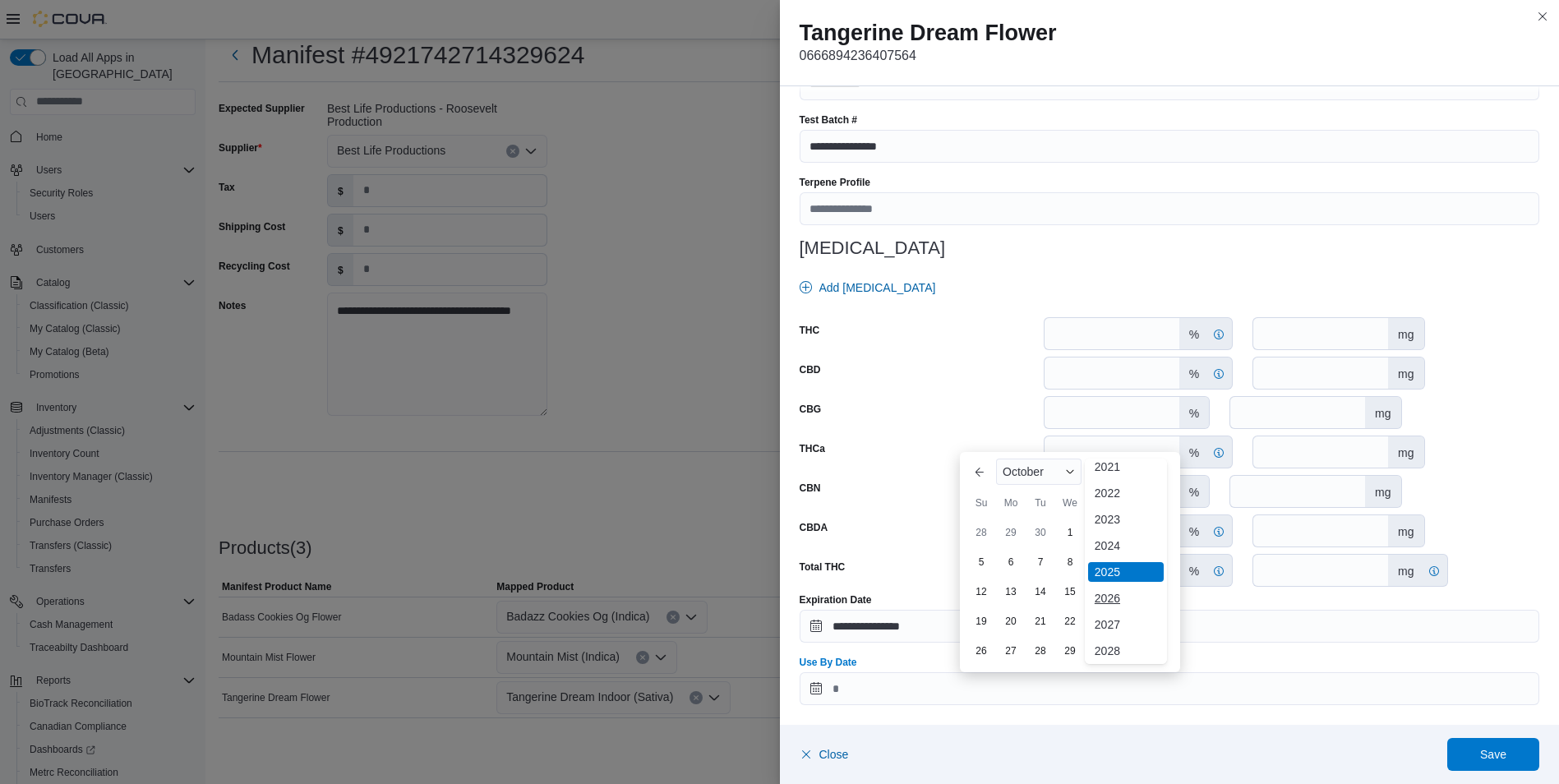
click at [1108, 593] on div "2026" at bounding box center [1126, 598] width 75 height 19
click at [1161, 565] on div "10" at bounding box center [1159, 561] width 29 height 29
type input "**********"
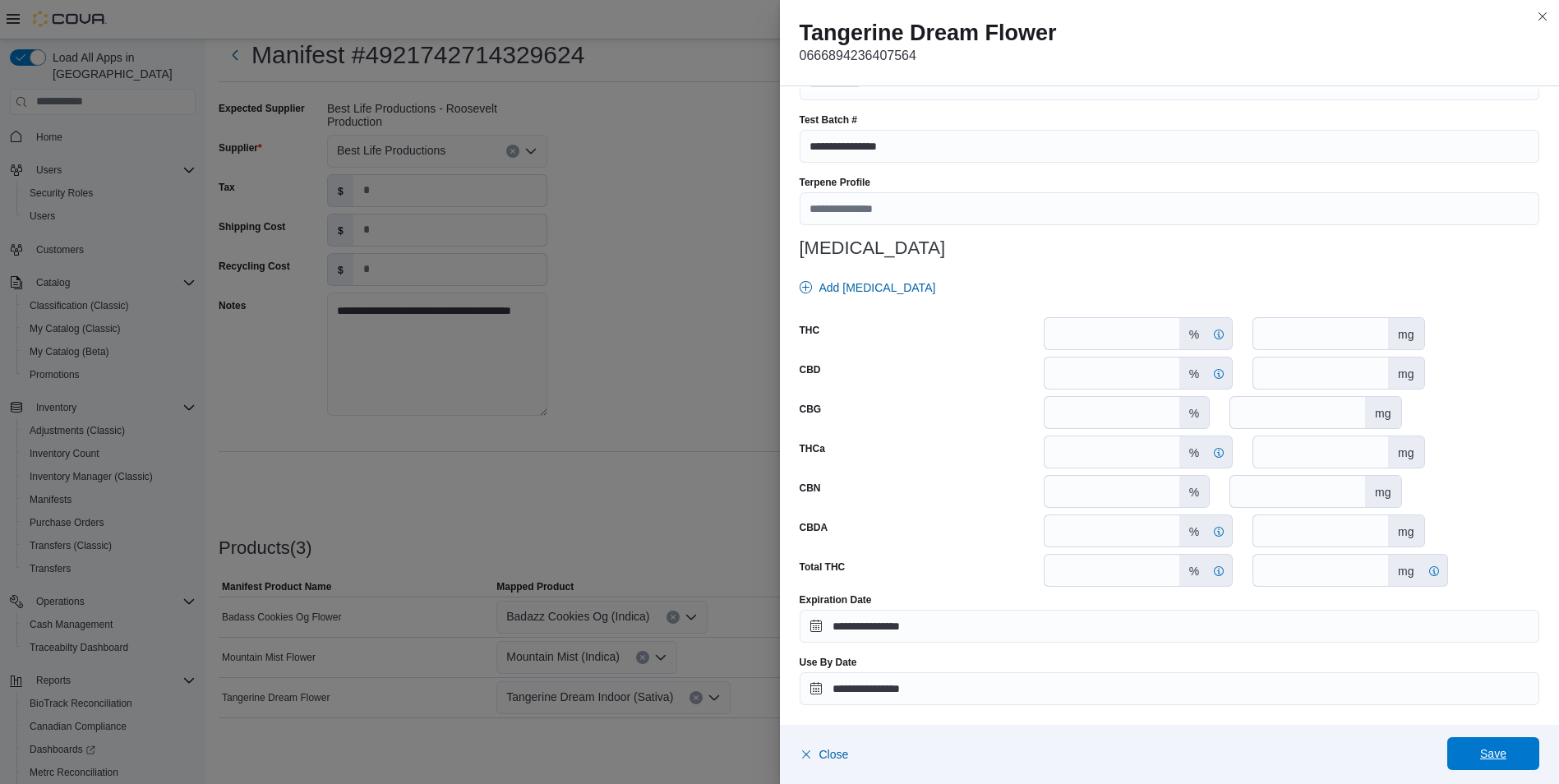
click at [1487, 753] on span "Save" at bounding box center [1493, 753] width 26 height 16
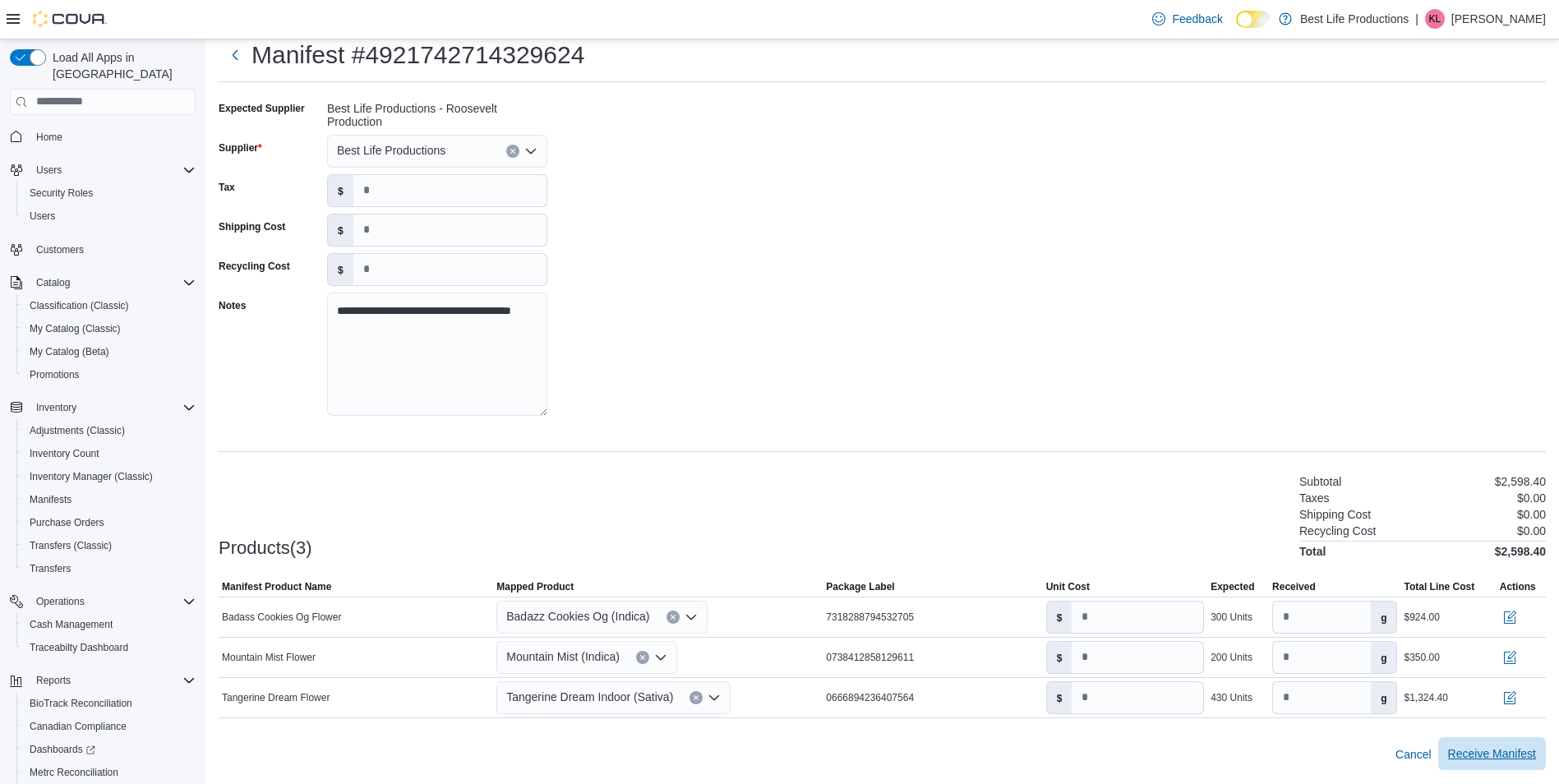
click at [1514, 754] on span "Receive Manifest" at bounding box center [1491, 753] width 88 height 16
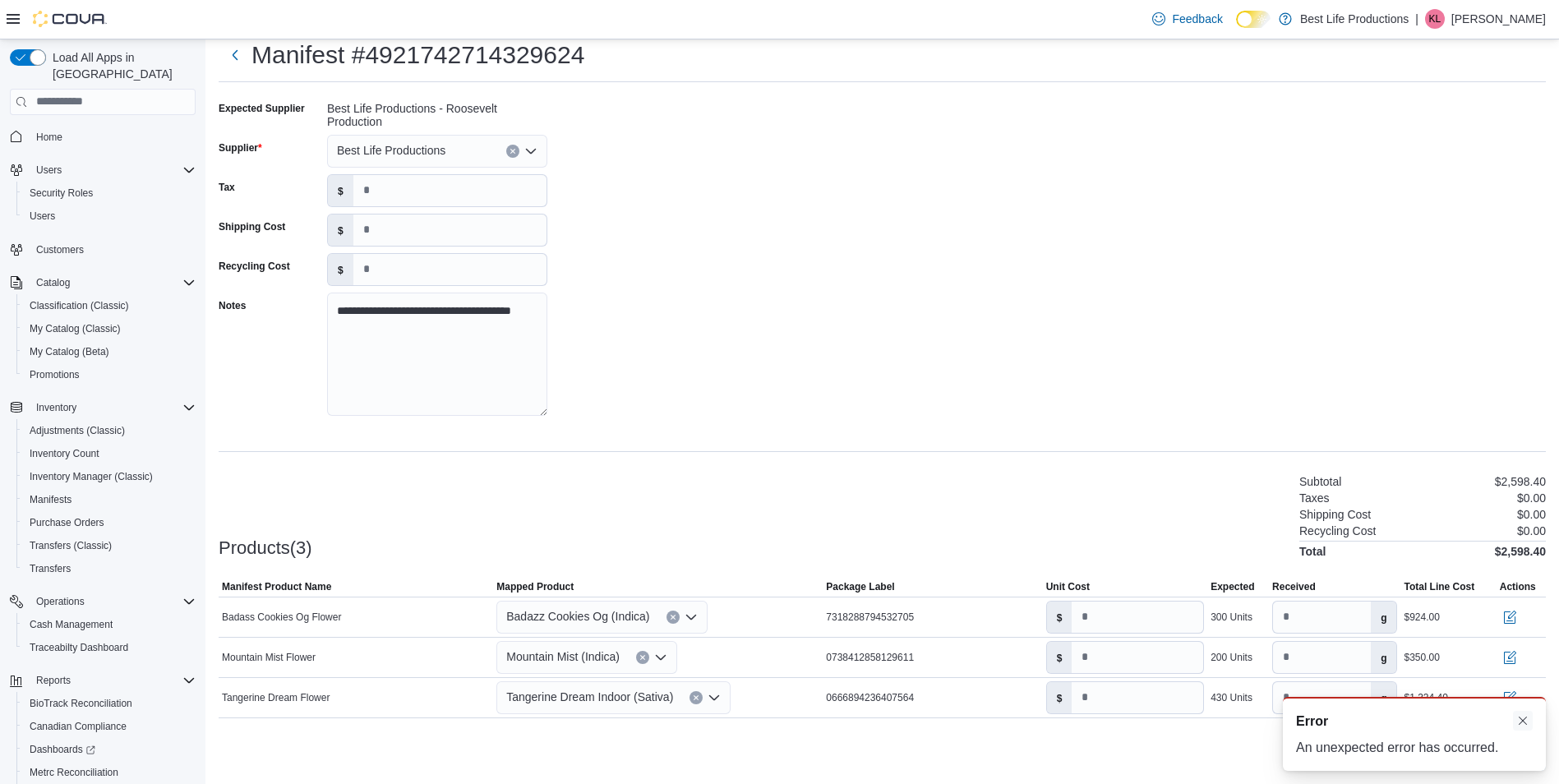
click at [1520, 719] on button "Dismiss toast" at bounding box center [1523, 720] width 19 height 19
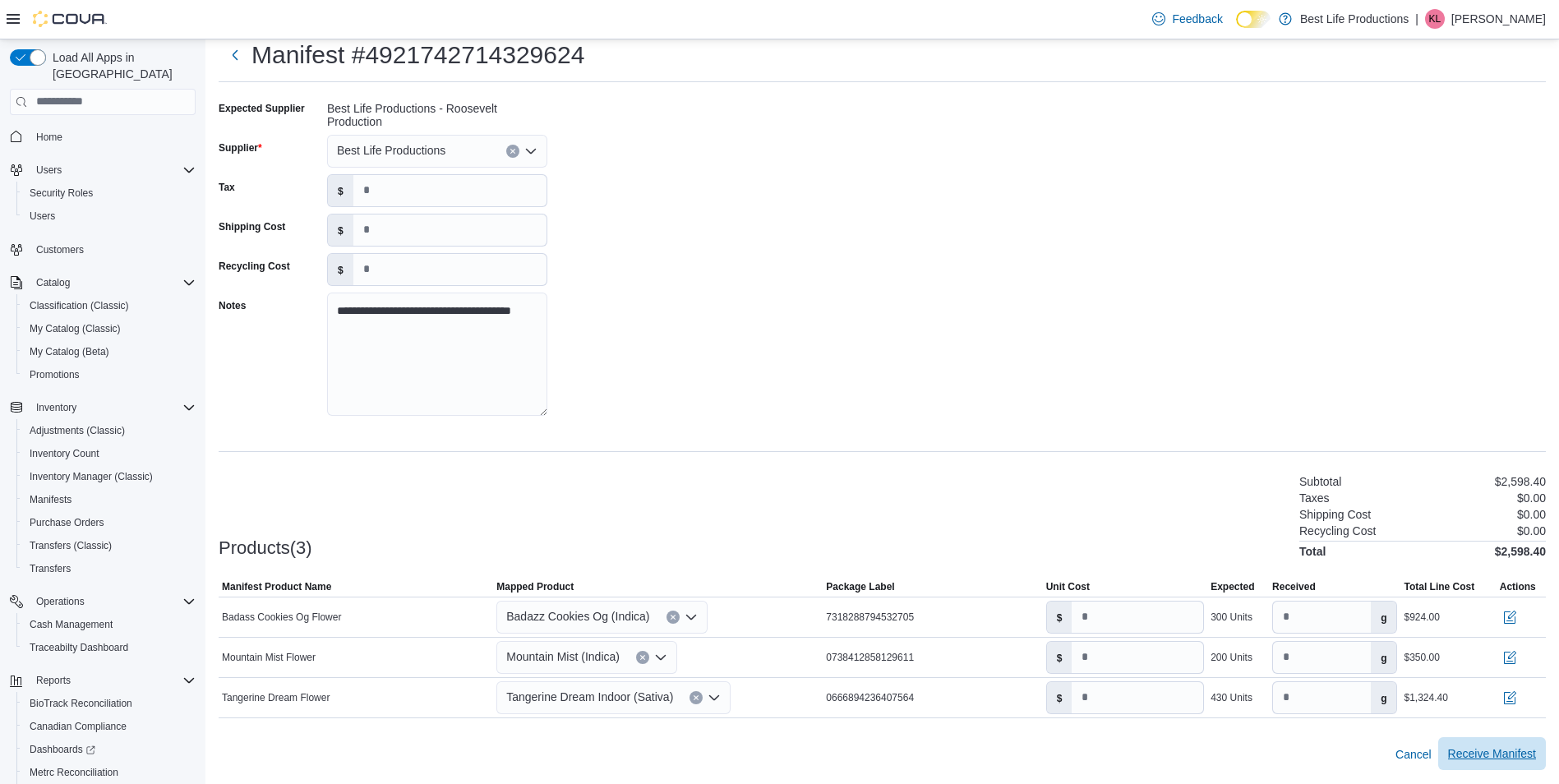
click at [1517, 755] on span "Receive Manifest" at bounding box center [1491, 753] width 88 height 16
click at [1502, 754] on span "Receive Manifest" at bounding box center [1491, 753] width 88 height 16
click at [1509, 756] on span "Receive Manifest" at bounding box center [1491, 753] width 88 height 16
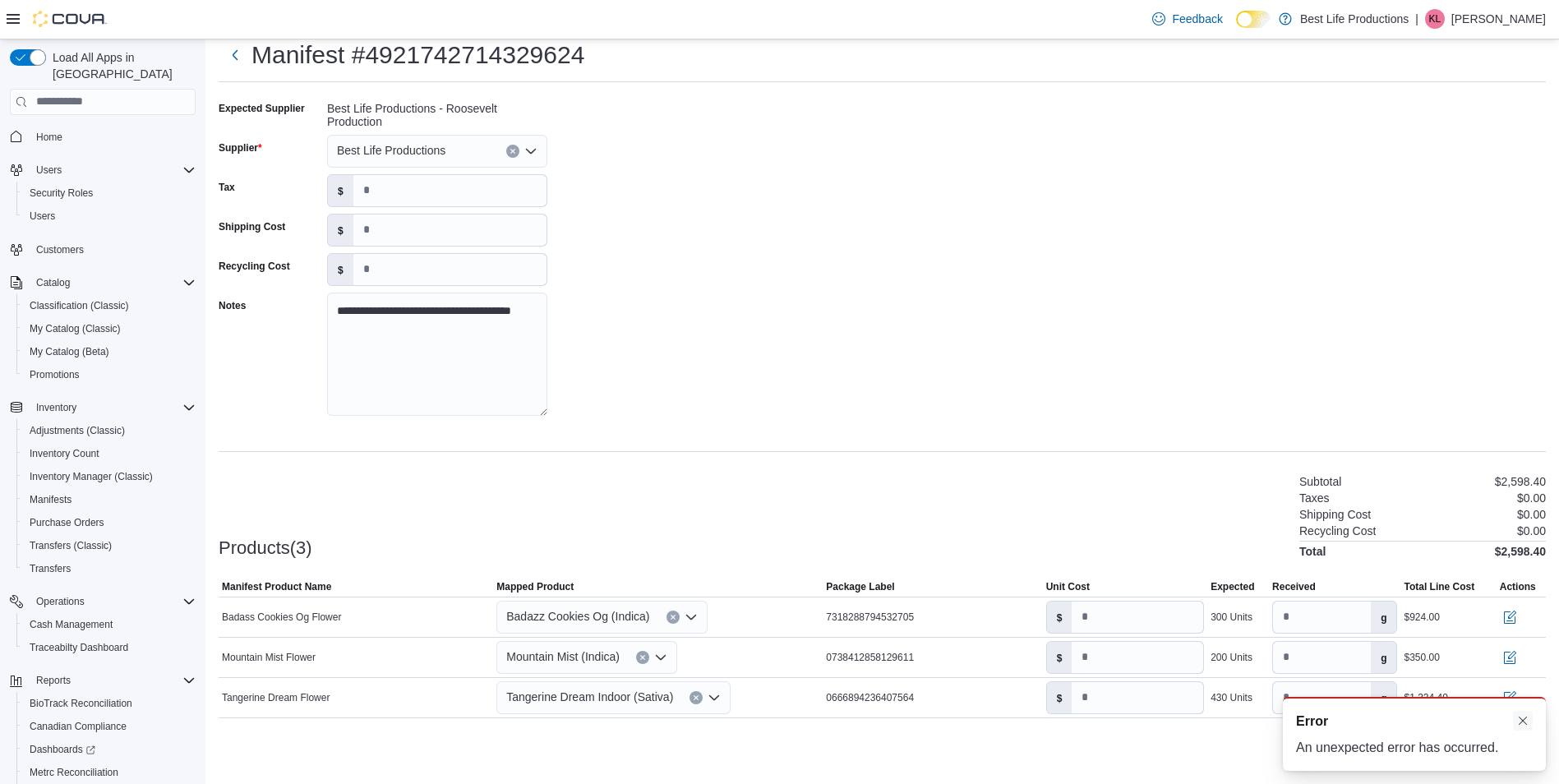
click at [1524, 718] on button "Dismiss toast" at bounding box center [1523, 720] width 19 height 19
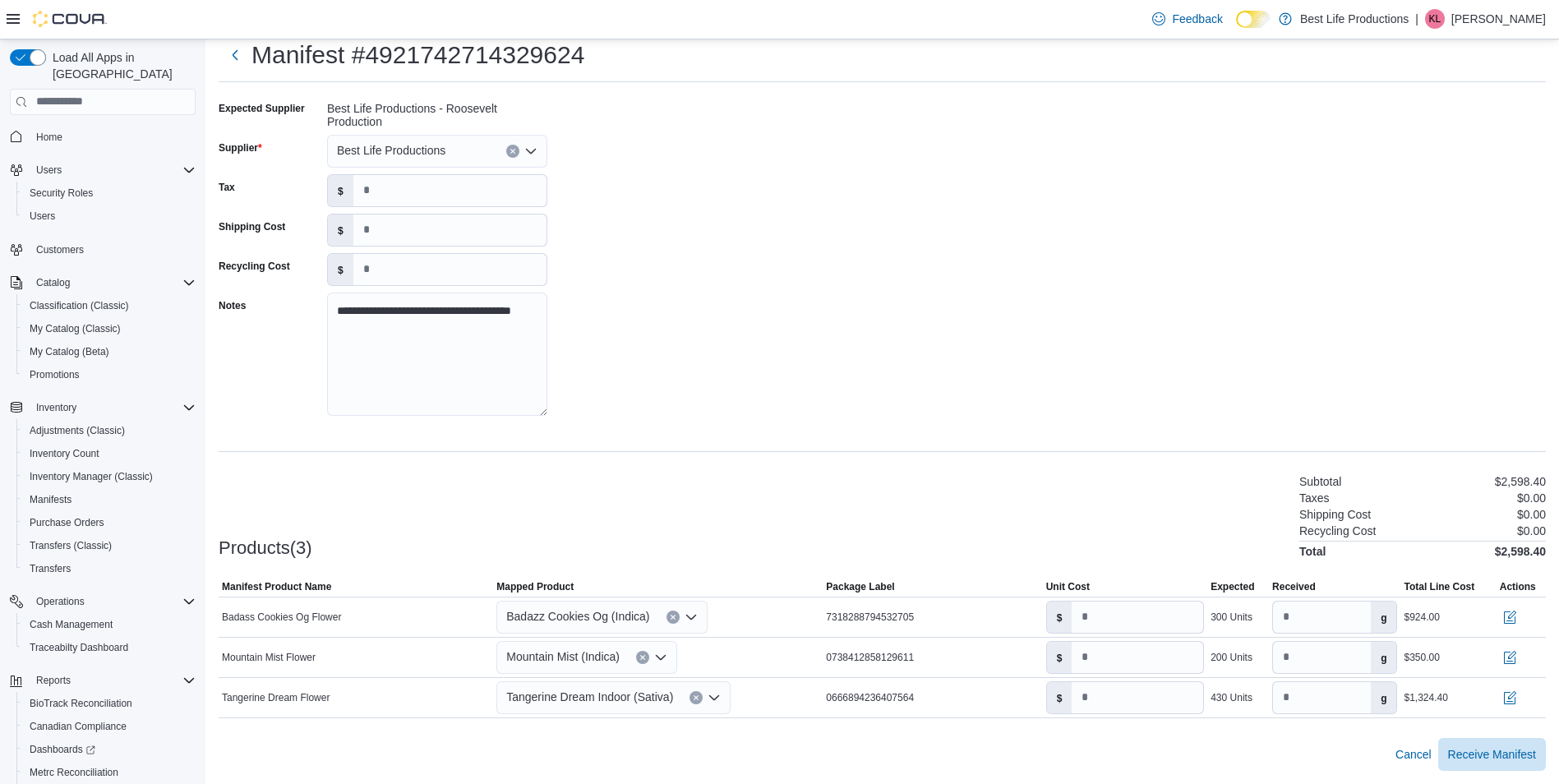
click at [1497, 3] on div "Feedback Dark Mode Best Life Productions | KL Kathy Levacy" at bounding box center [1346, 19] width 400 height 33
click at [1498, 20] on p "[PERSON_NAME]" at bounding box center [1499, 18] width 95 height 19
click at [1222, 19] on span "Feedback" at bounding box center [1197, 18] width 50 height 16
click at [1479, 747] on span "Receive Manifest" at bounding box center [1491, 753] width 88 height 16
click at [1491, 21] on p "[PERSON_NAME]" at bounding box center [1499, 18] width 95 height 19
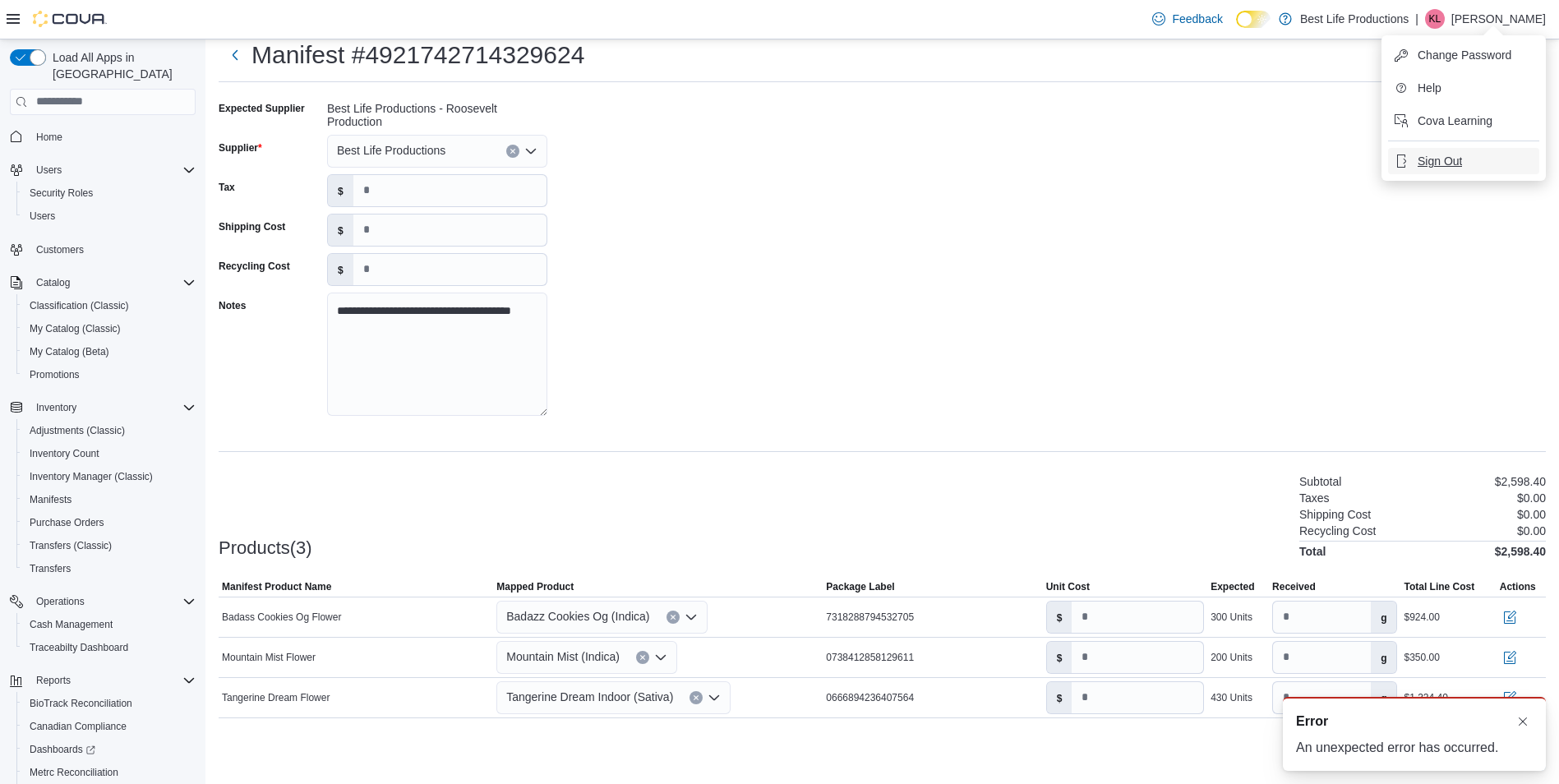
click at [1444, 159] on span "Sign Out" at bounding box center [1440, 160] width 44 height 16
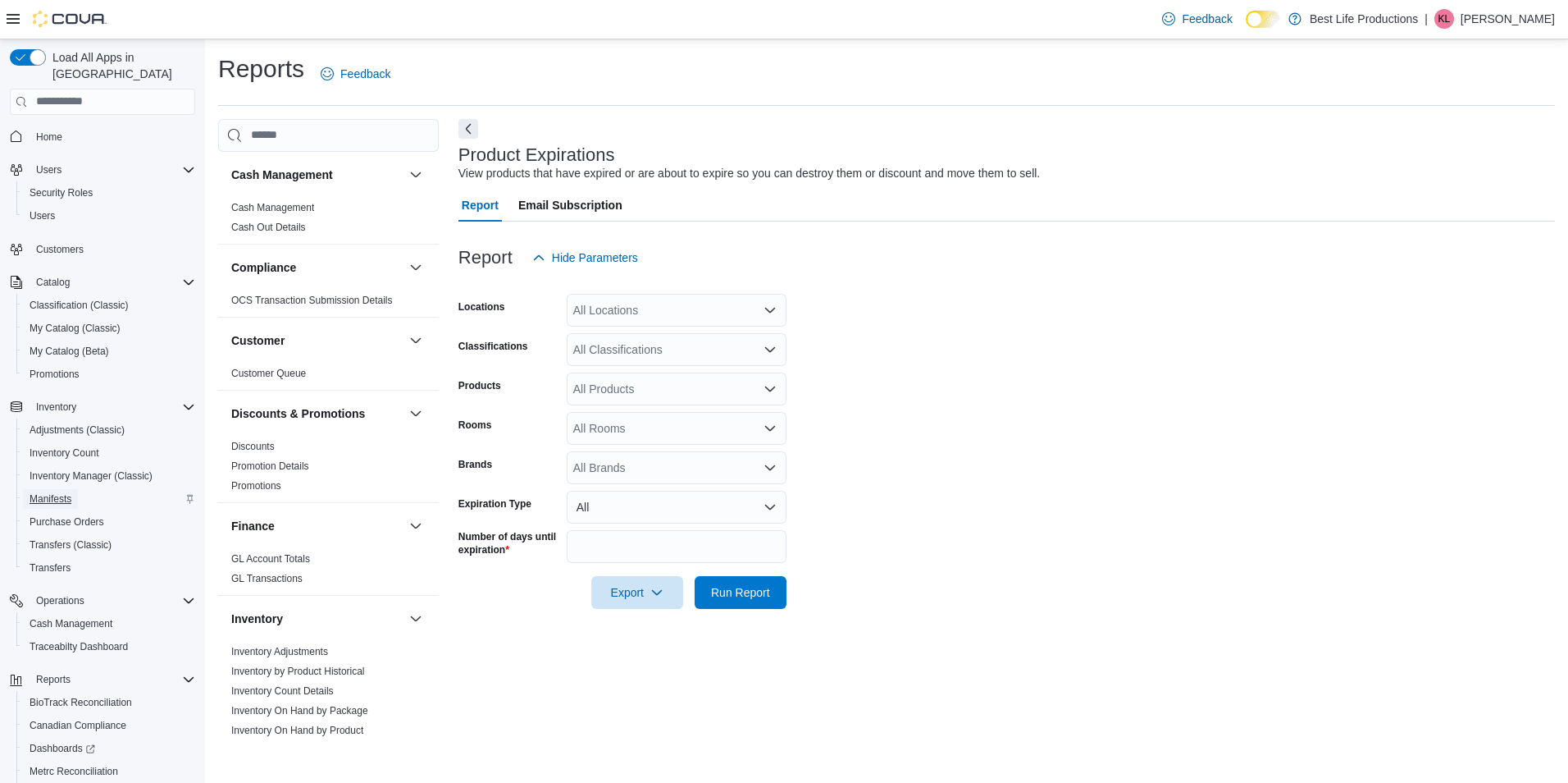
click at [53, 492] on span "Manifests" at bounding box center [50, 499] width 41 height 13
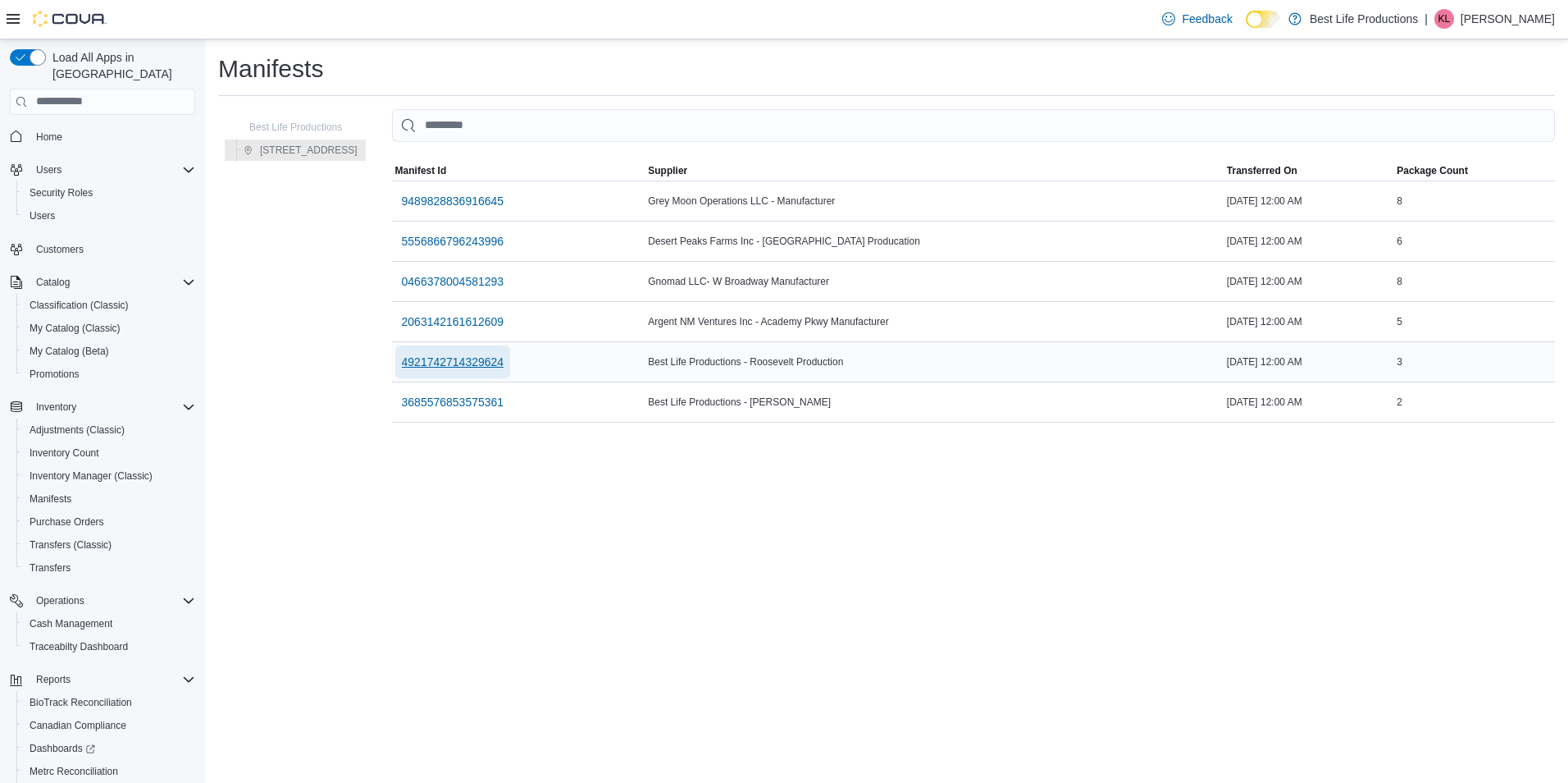
click at [465, 362] on span "4921742714329624" at bounding box center [453, 361] width 103 height 16
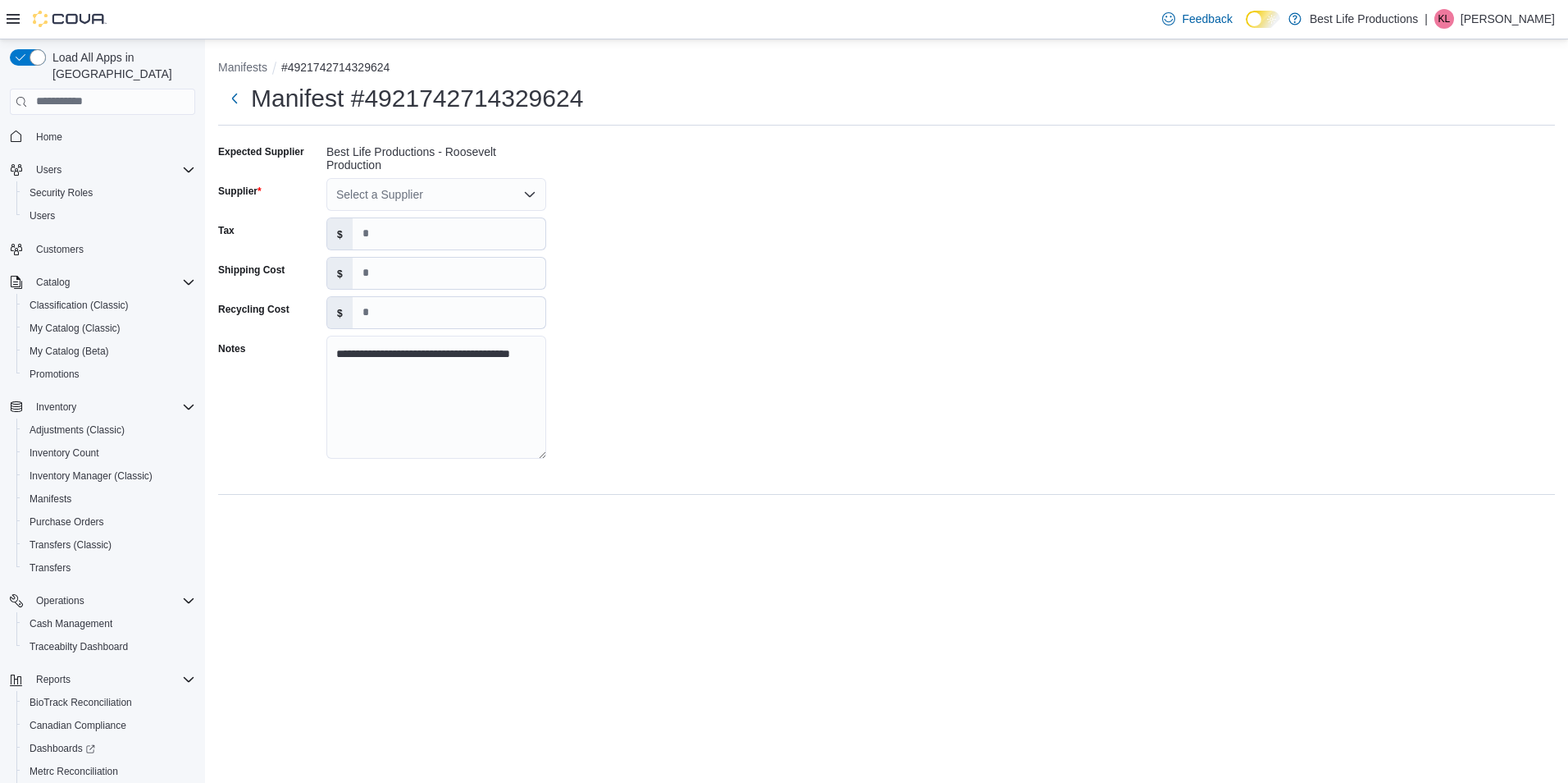
click at [504, 192] on div "Select a Supplier" at bounding box center [436, 195] width 219 height 33
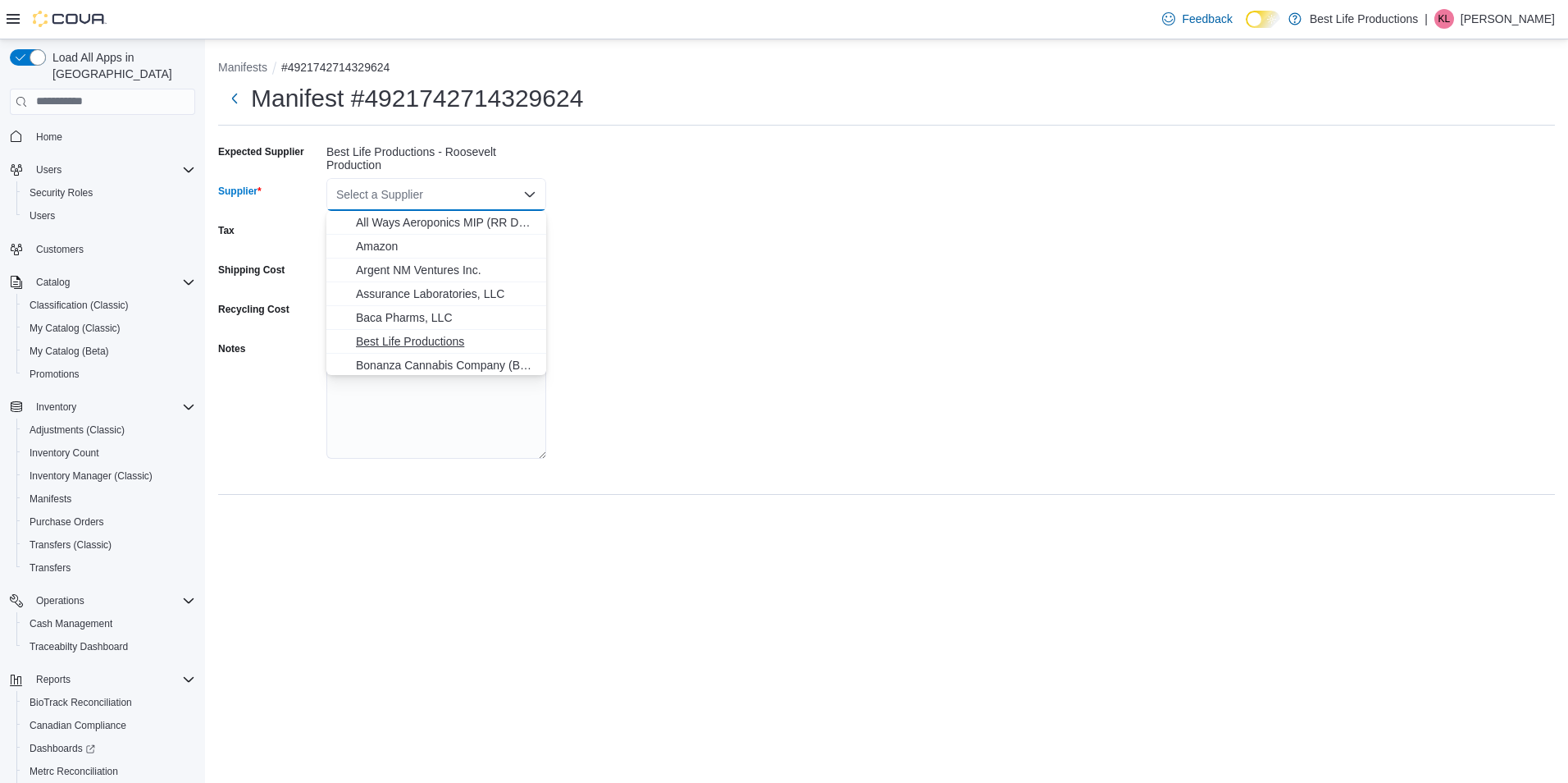
click at [443, 338] on span "Best Life Productions" at bounding box center [446, 341] width 180 height 16
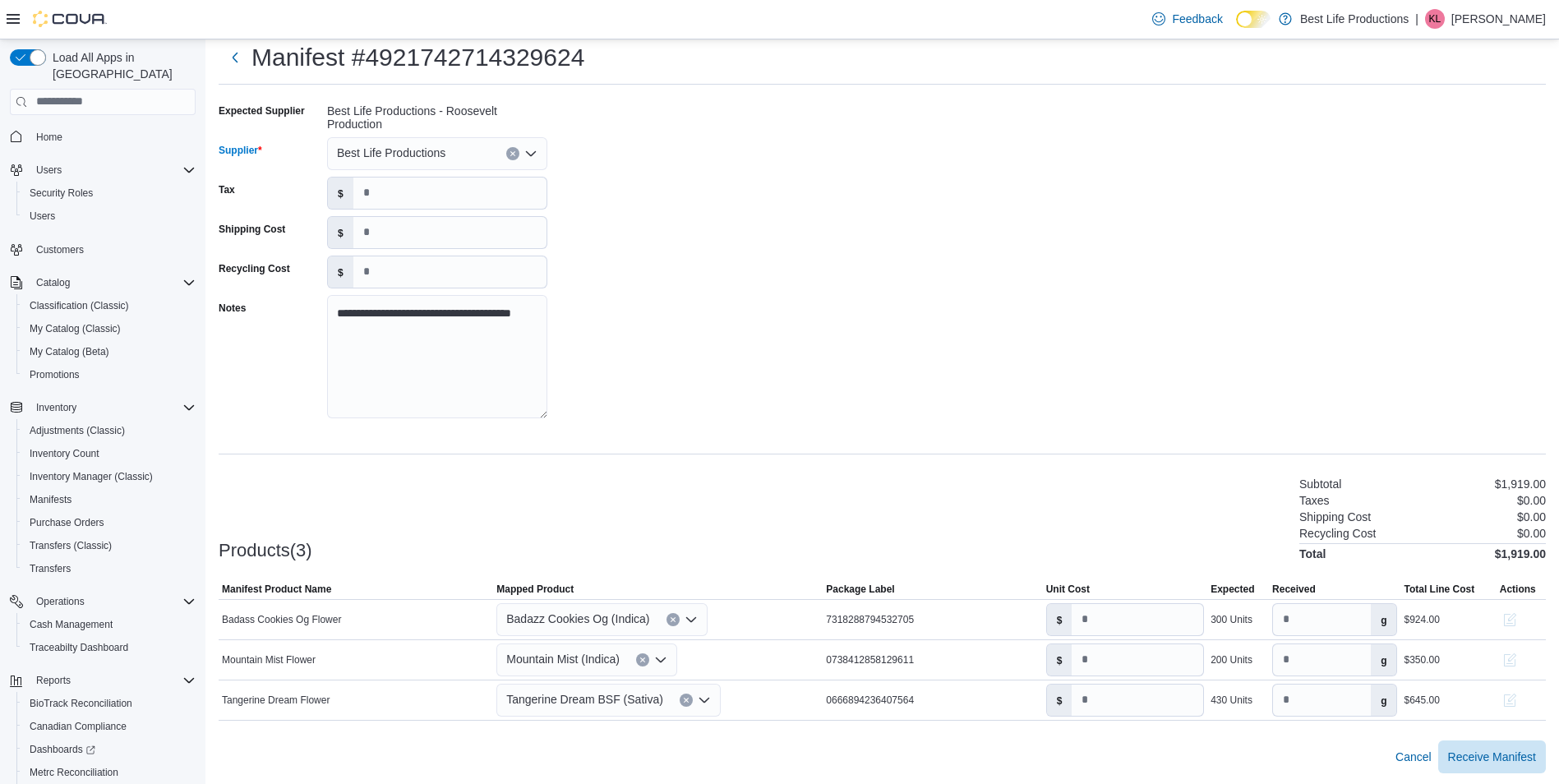
scroll to position [43, 0]
click at [1520, 615] on button "button" at bounding box center [1510, 616] width 19 height 19
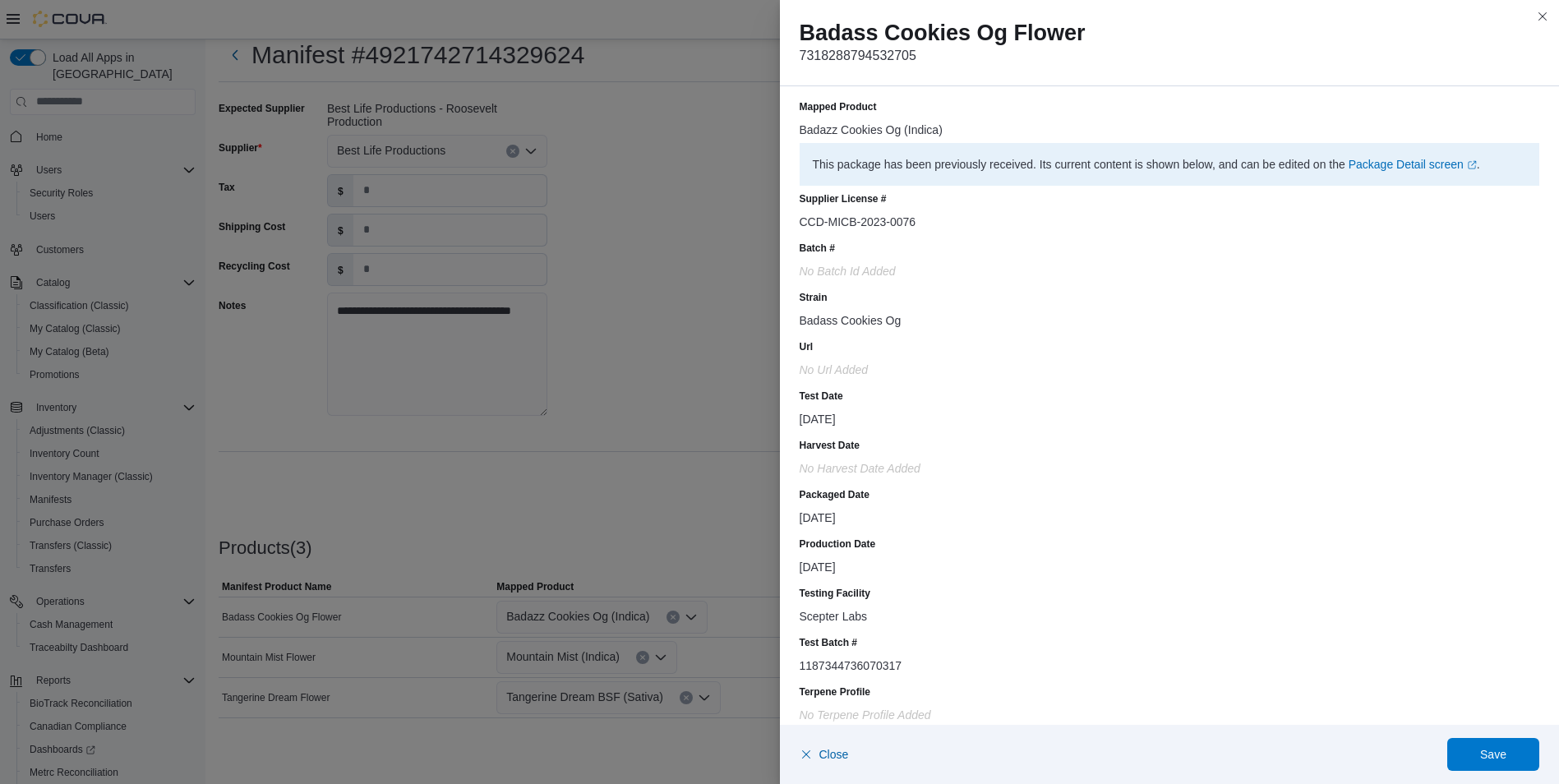
scroll to position [0, 0]
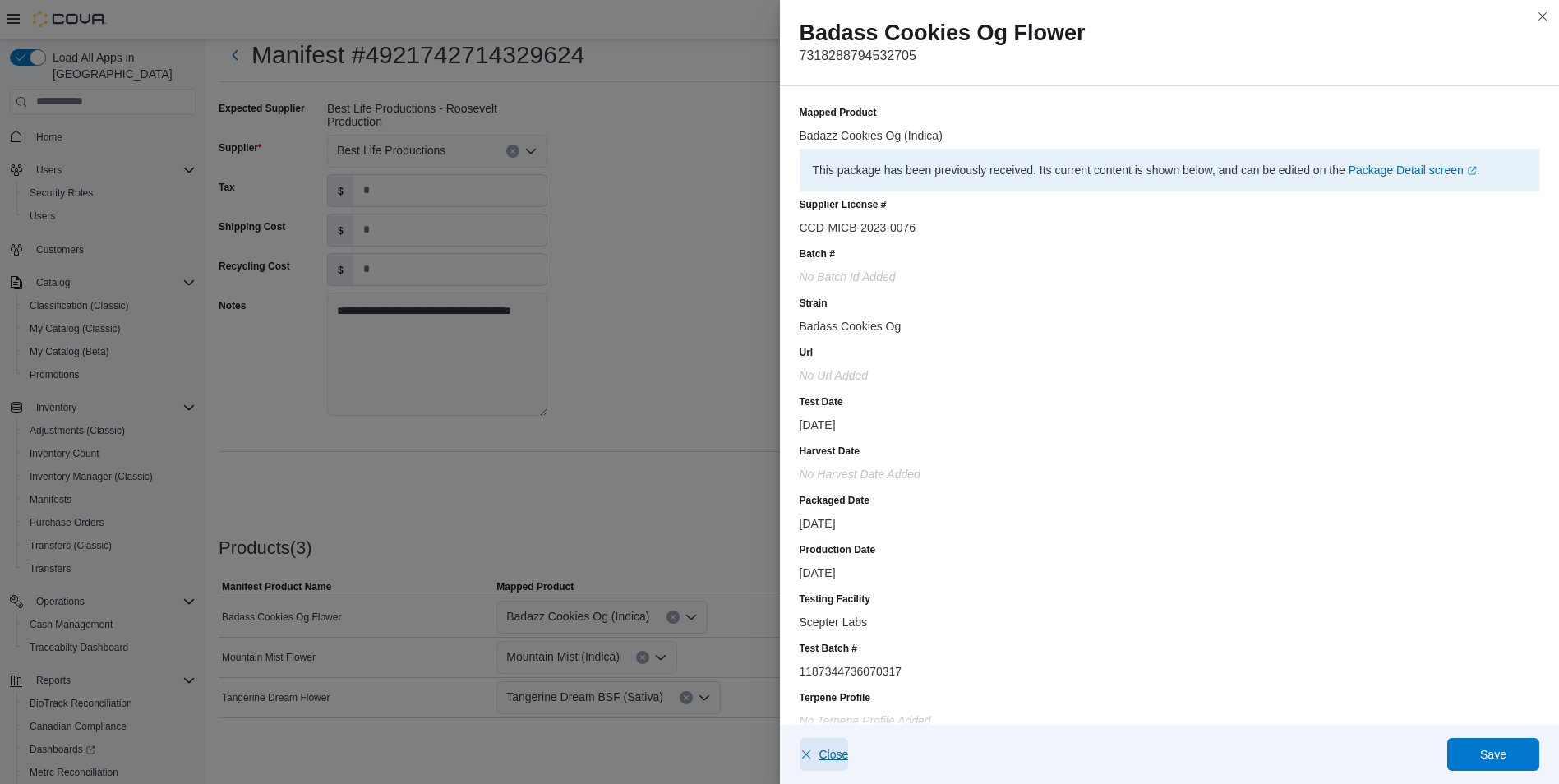
click at [820, 755] on span "Close" at bounding box center [834, 754] width 30 height 16
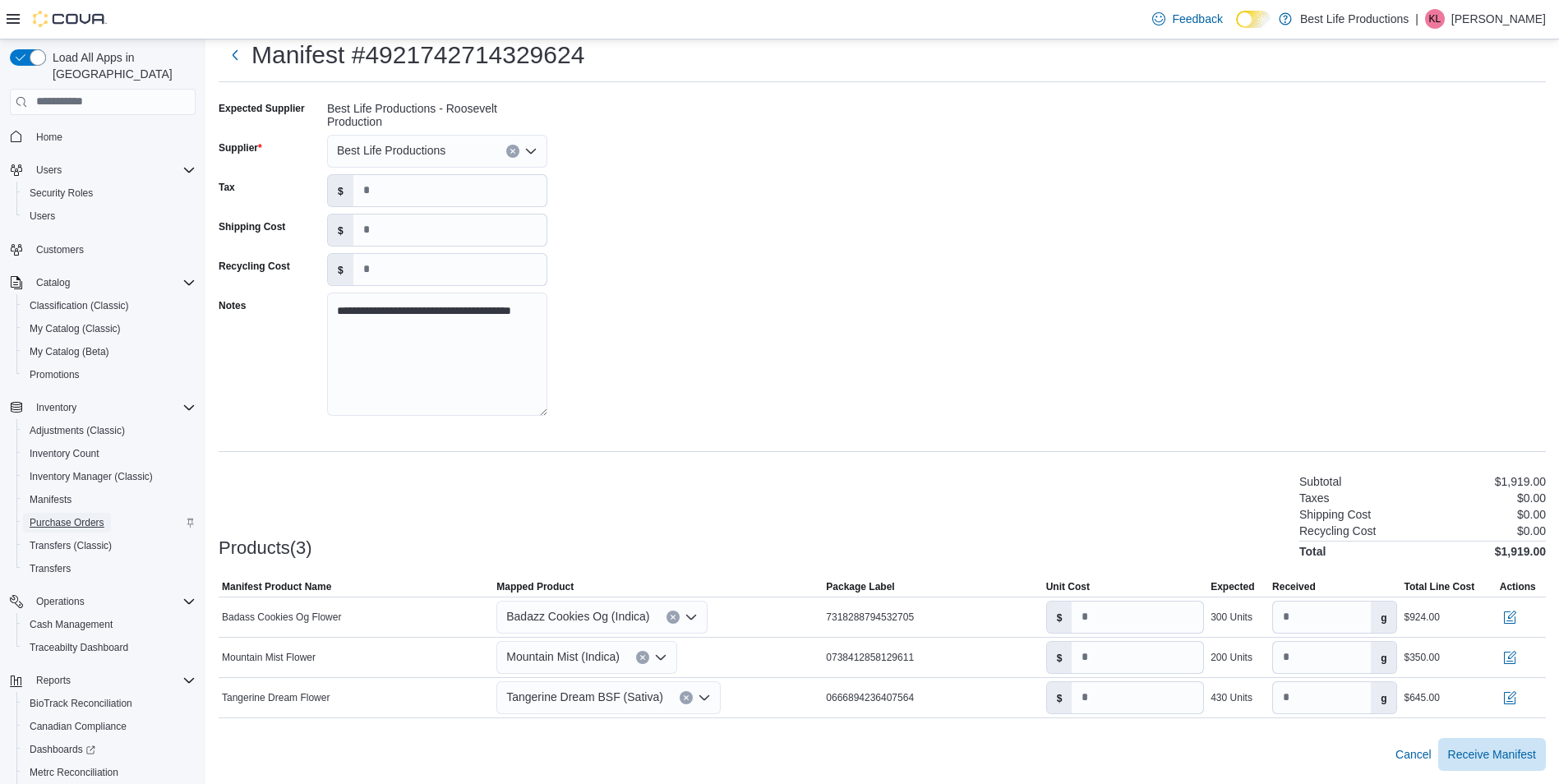
click at [87, 516] on span "Purchase Orders" at bounding box center [68, 523] width 75 height 14
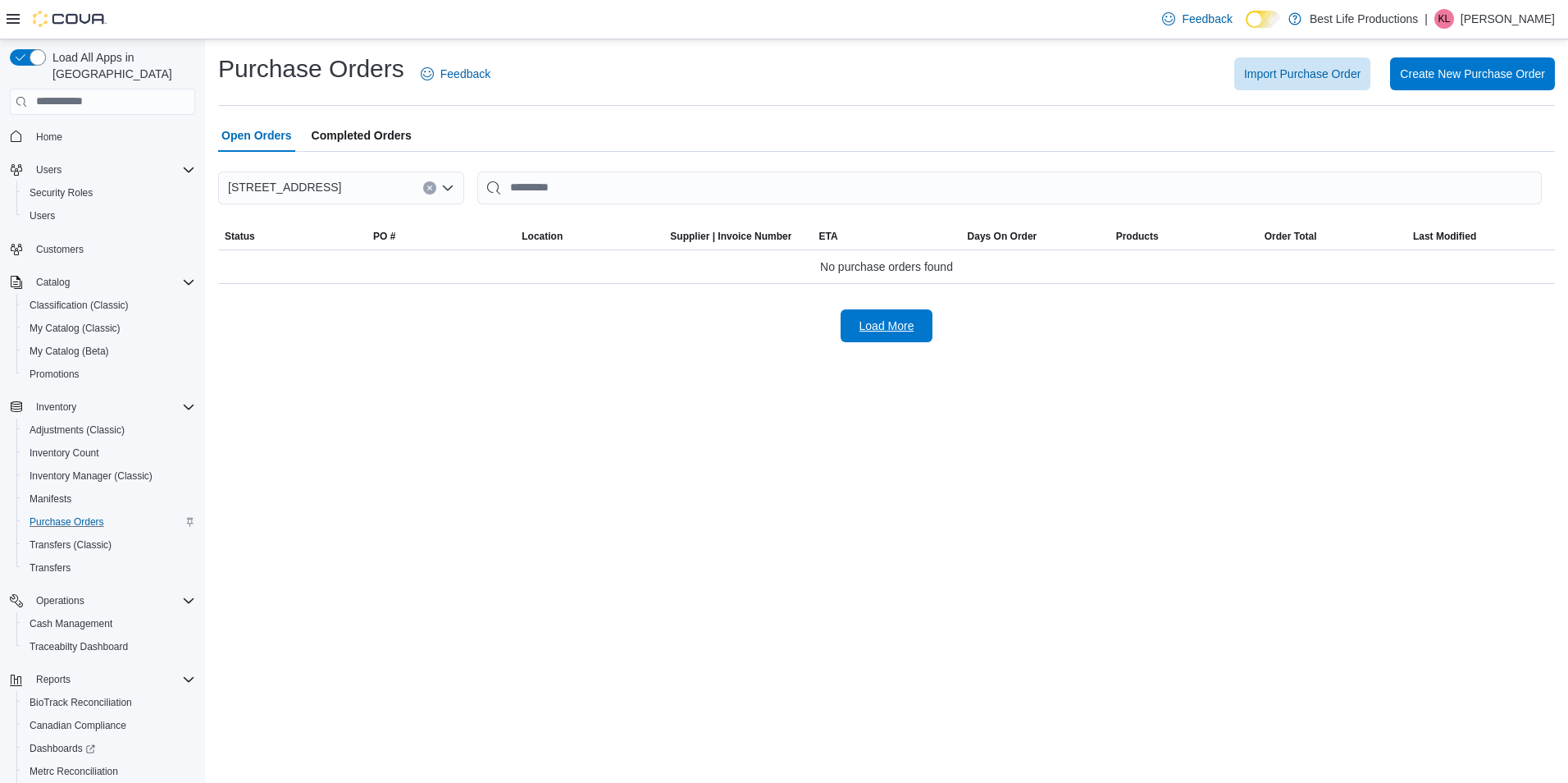
click at [893, 333] on span "Load More" at bounding box center [887, 326] width 55 height 16
click at [86, 469] on span "Inventory Manager (Classic)" at bounding box center [91, 476] width 123 height 13
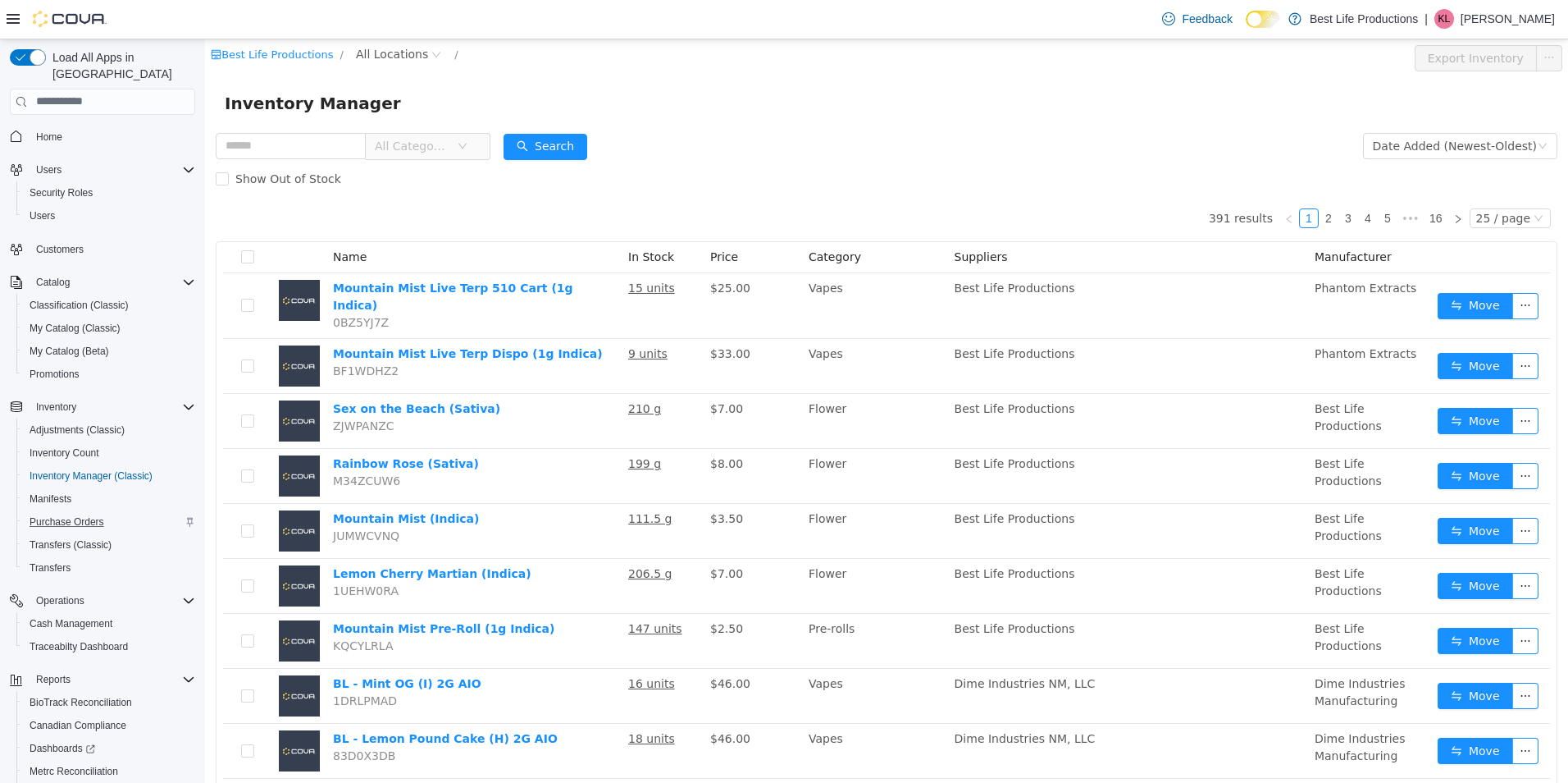
click at [450, 144] on span "All Categories" at bounding box center [412, 144] width 75 height 16
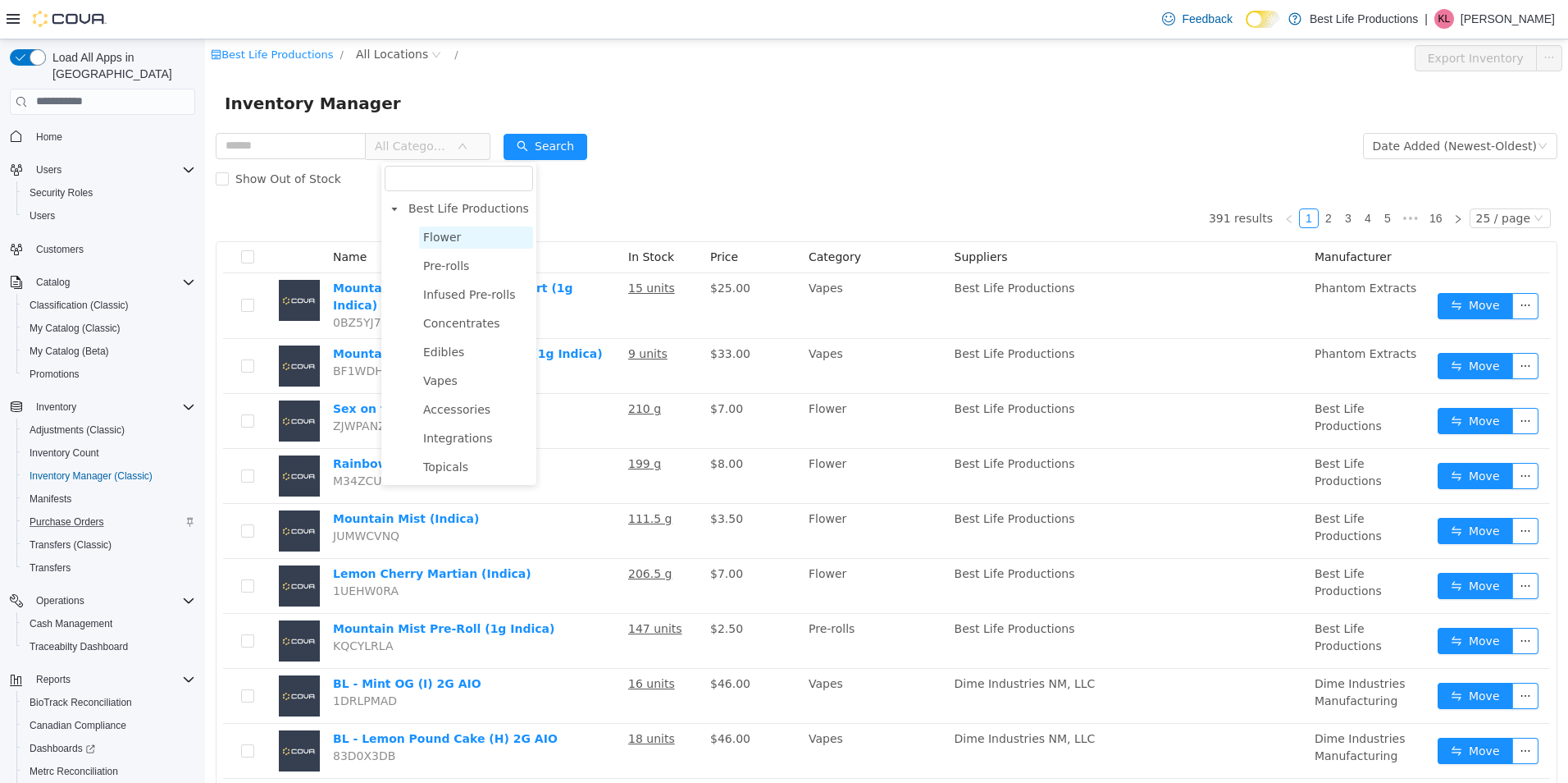
click at [453, 231] on span "Flower" at bounding box center [442, 237] width 38 height 13
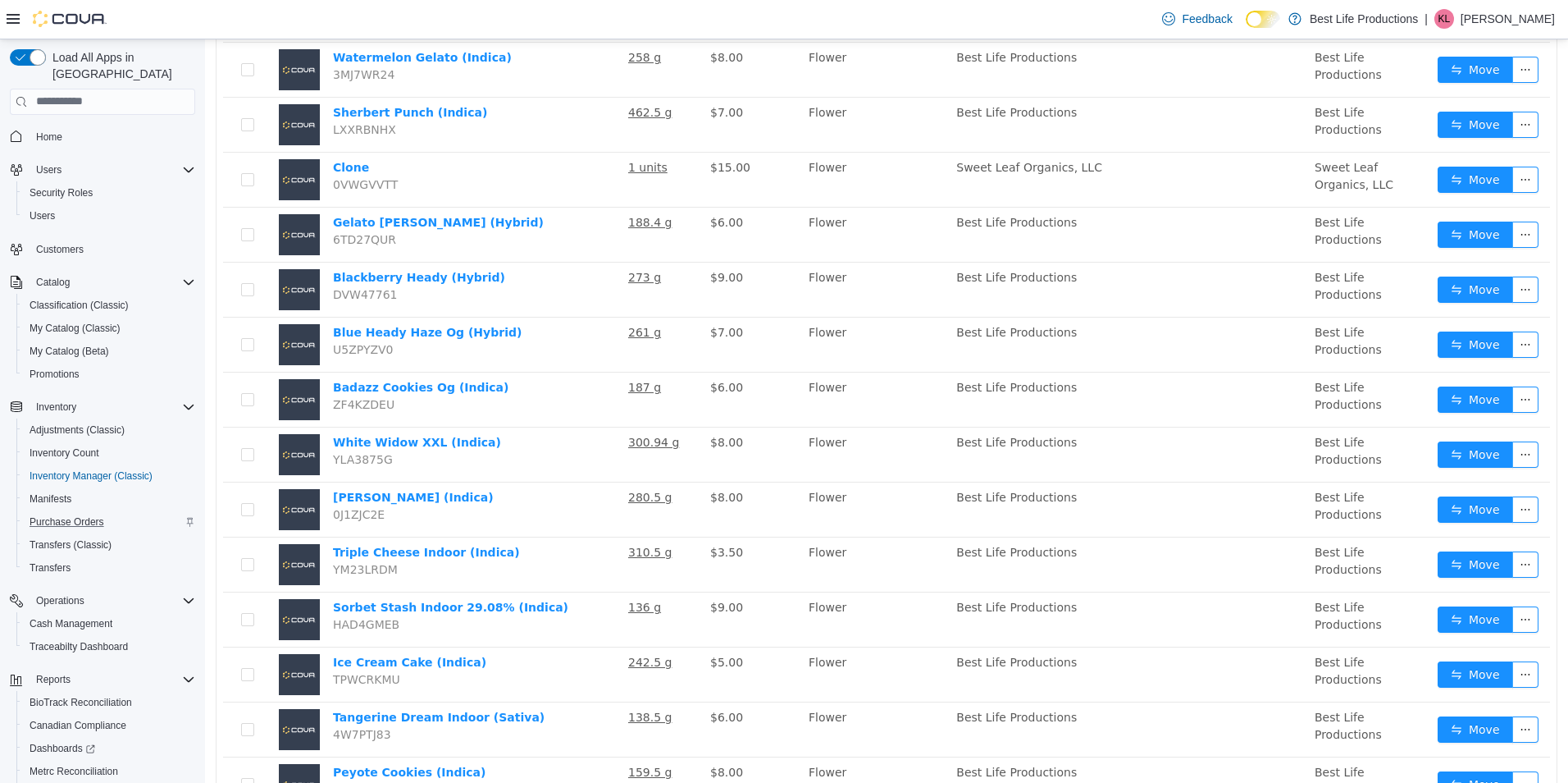
scroll to position [902, 0]
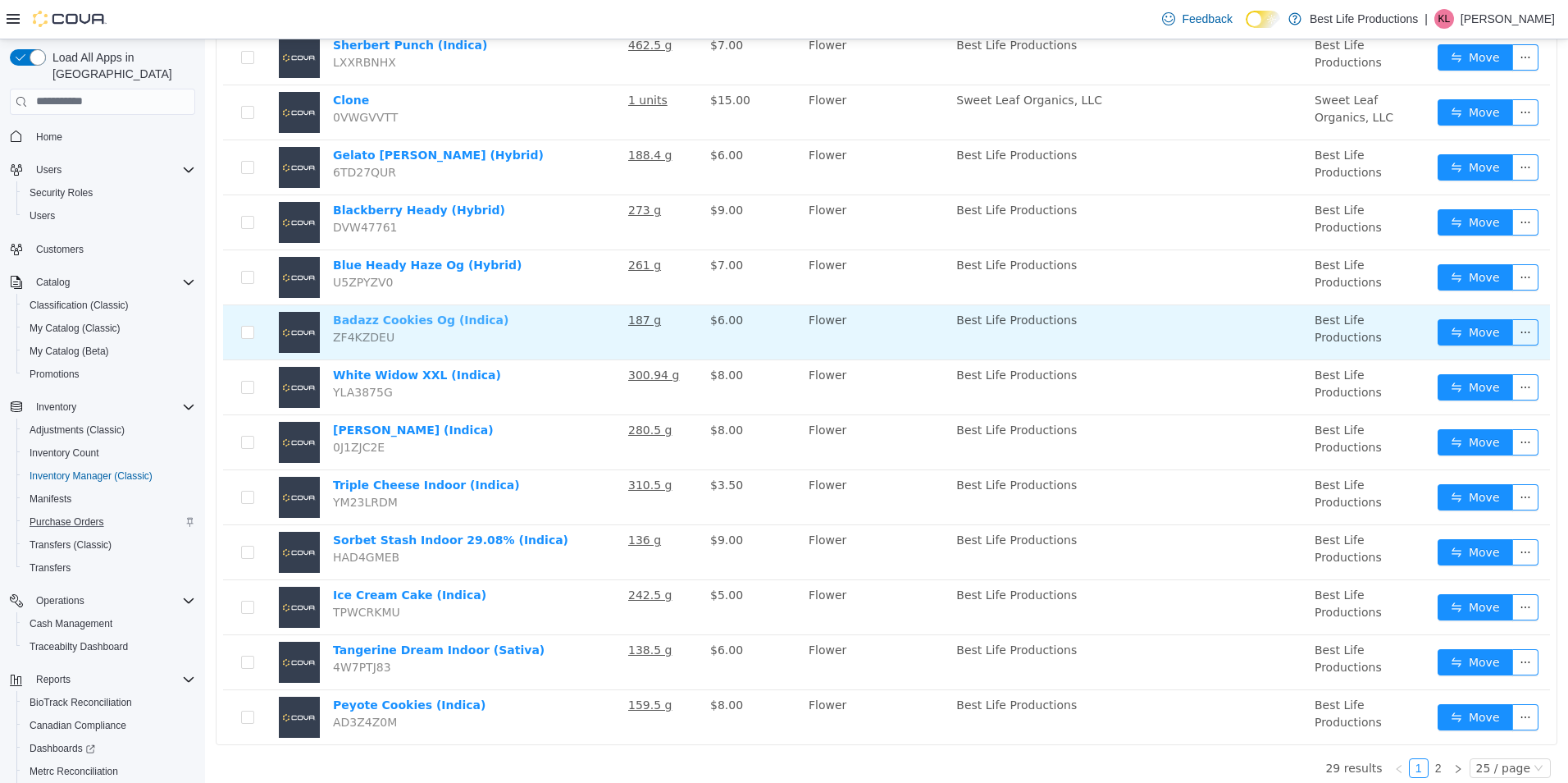
click at [405, 315] on link "Badazz Cookies Og (Indica)" at bounding box center [421, 320] width 175 height 13
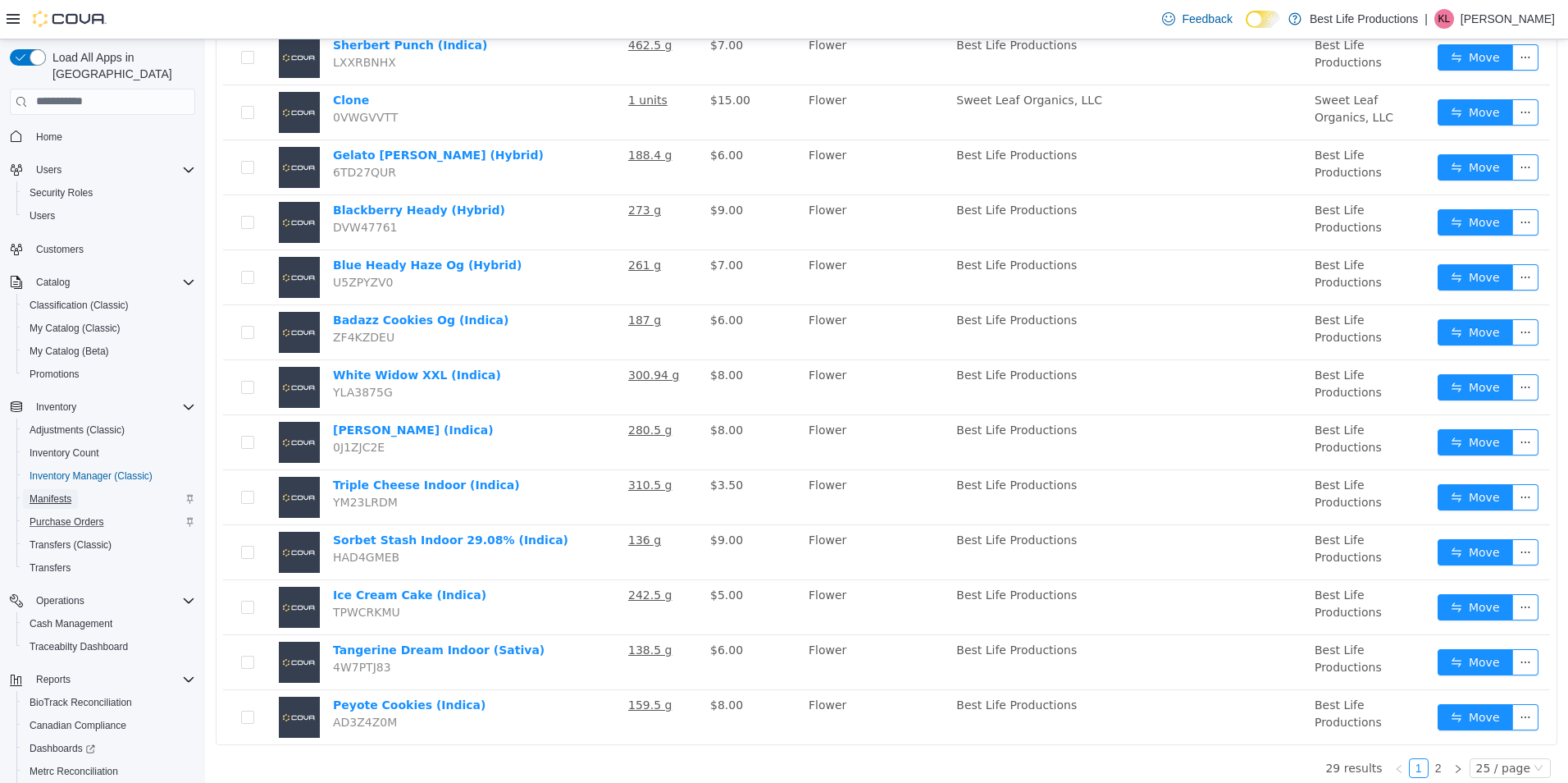
click at [56, 492] on span "Manifests" at bounding box center [50, 499] width 41 height 13
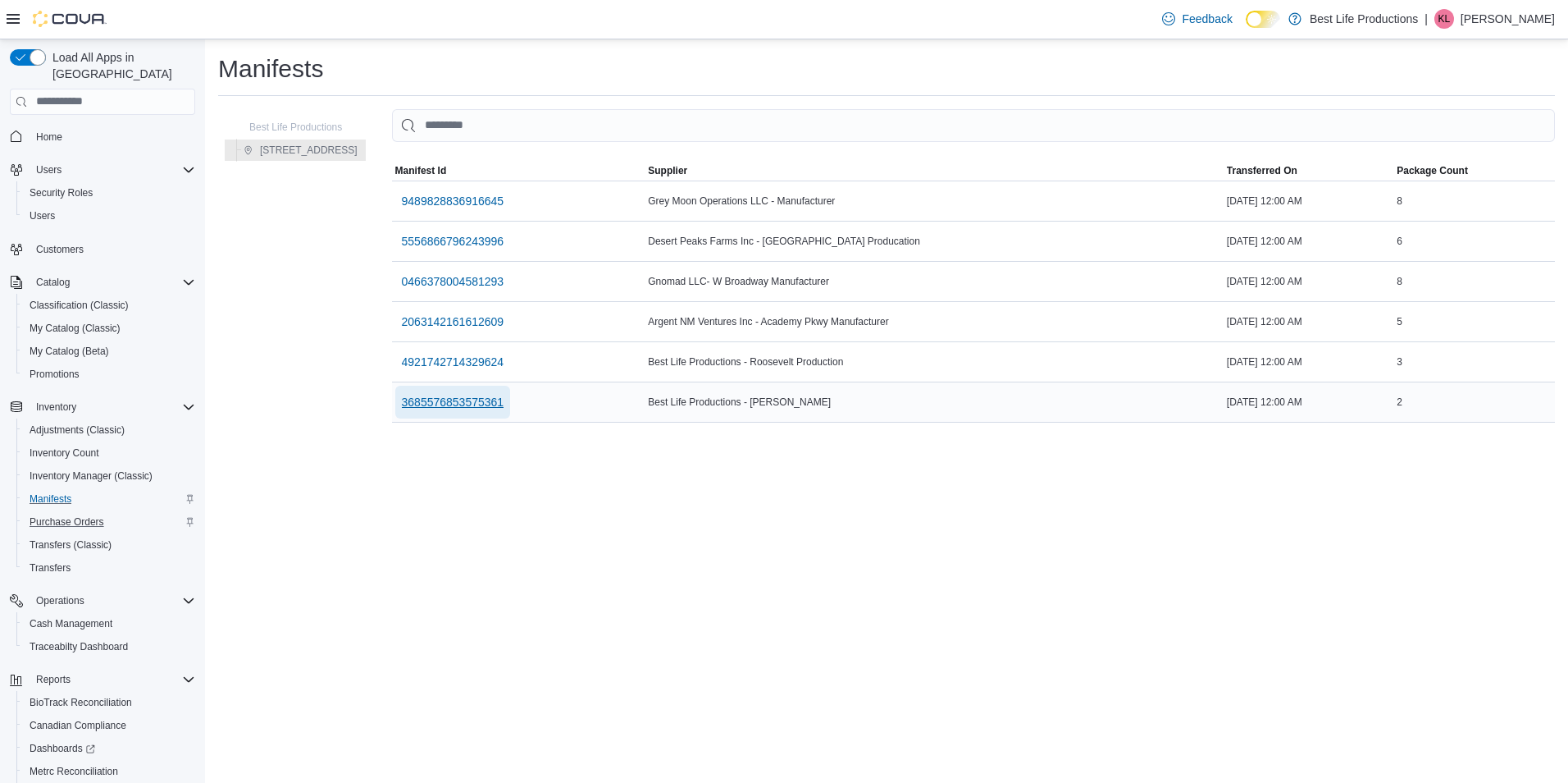
click at [450, 402] on span "3685576853575361" at bounding box center [453, 402] width 103 height 16
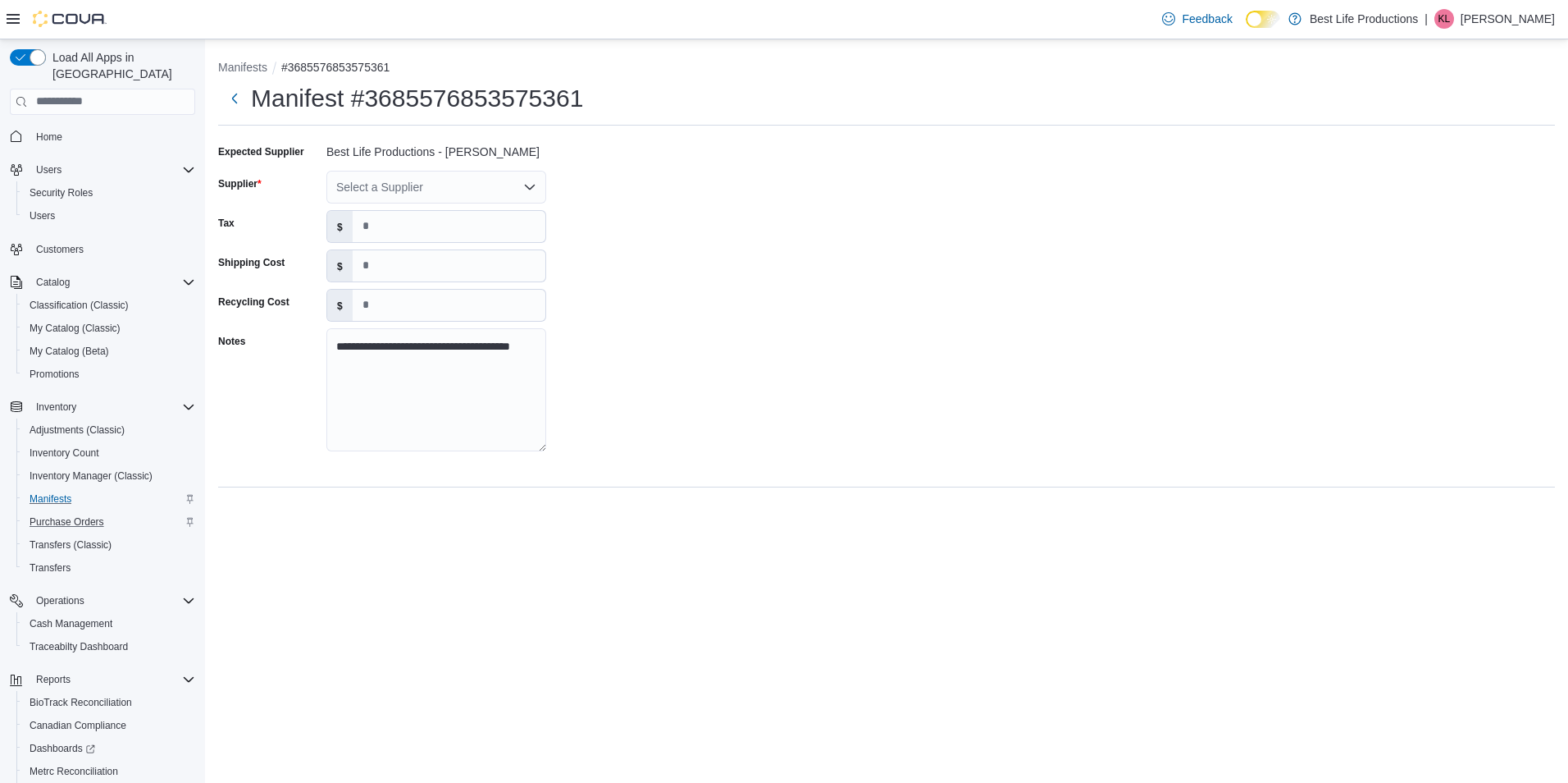
click at [402, 182] on div "Select a Supplier" at bounding box center [436, 187] width 219 height 33
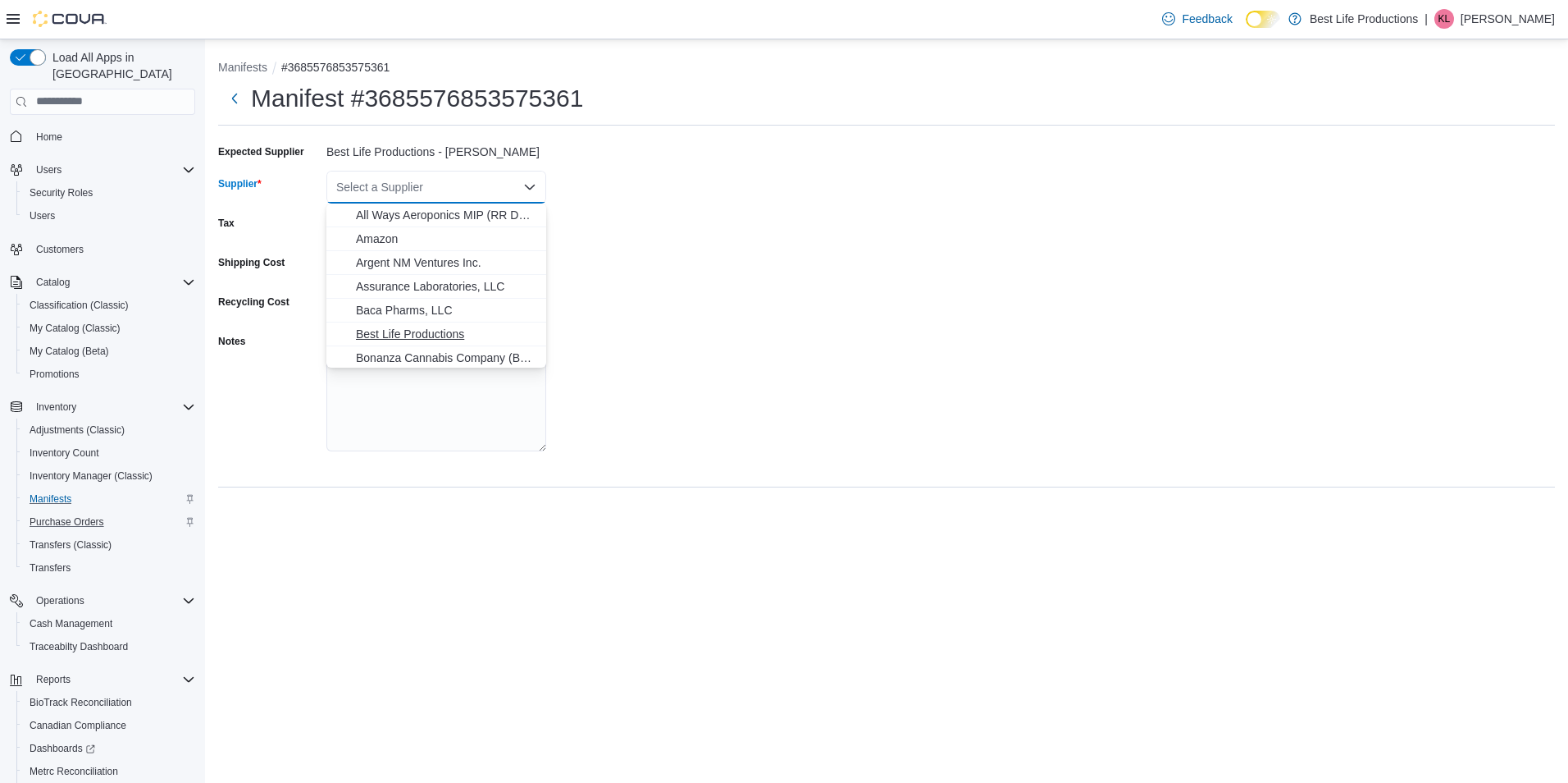
click at [419, 333] on span "Best Life Productions" at bounding box center [446, 333] width 180 height 16
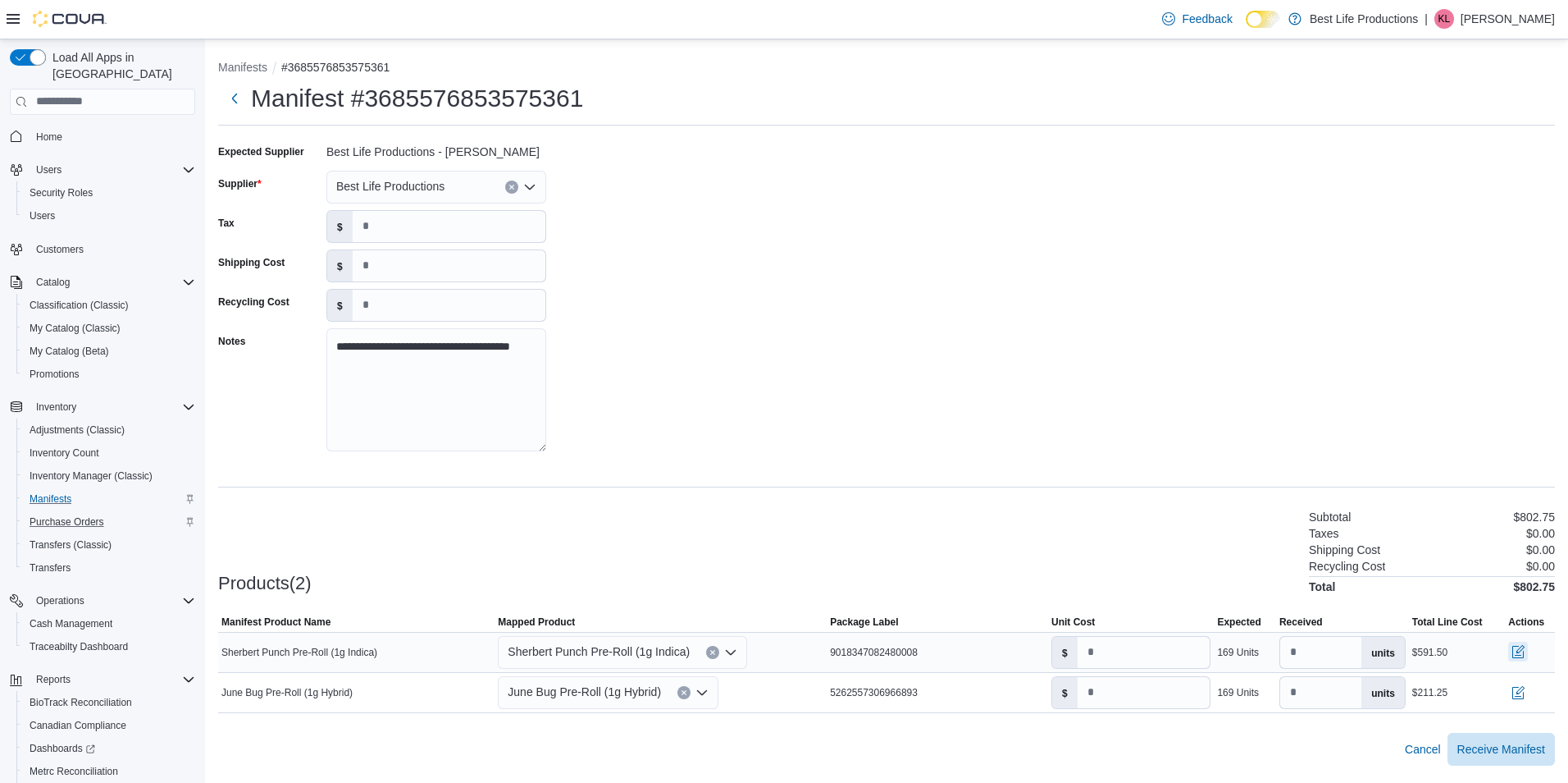
click at [1519, 651] on button "button" at bounding box center [1518, 651] width 19 height 19
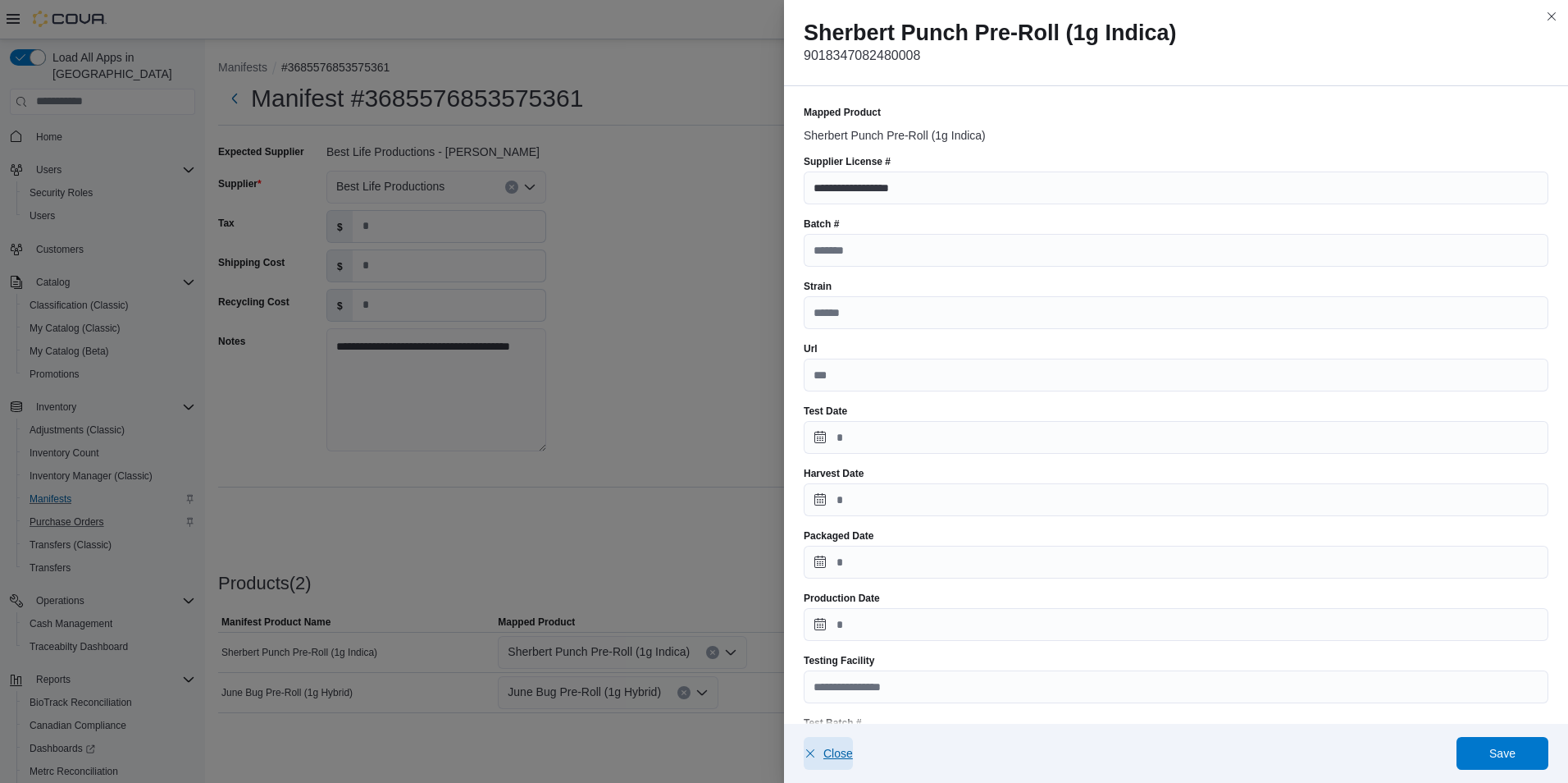
click at [840, 755] on span "Close" at bounding box center [837, 753] width 30 height 16
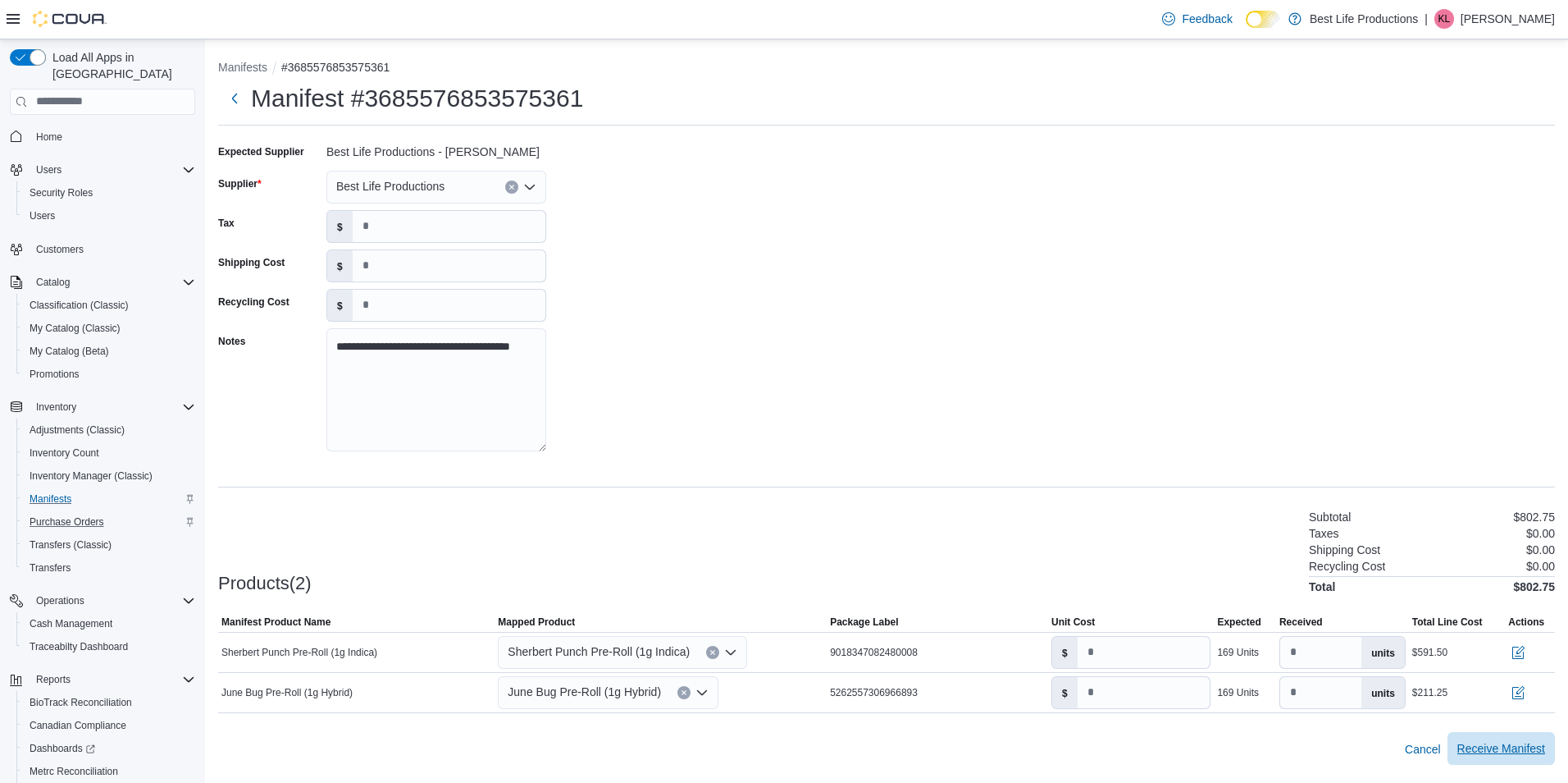
click at [1500, 746] on span "Receive Manifest" at bounding box center [1501, 748] width 88 height 16
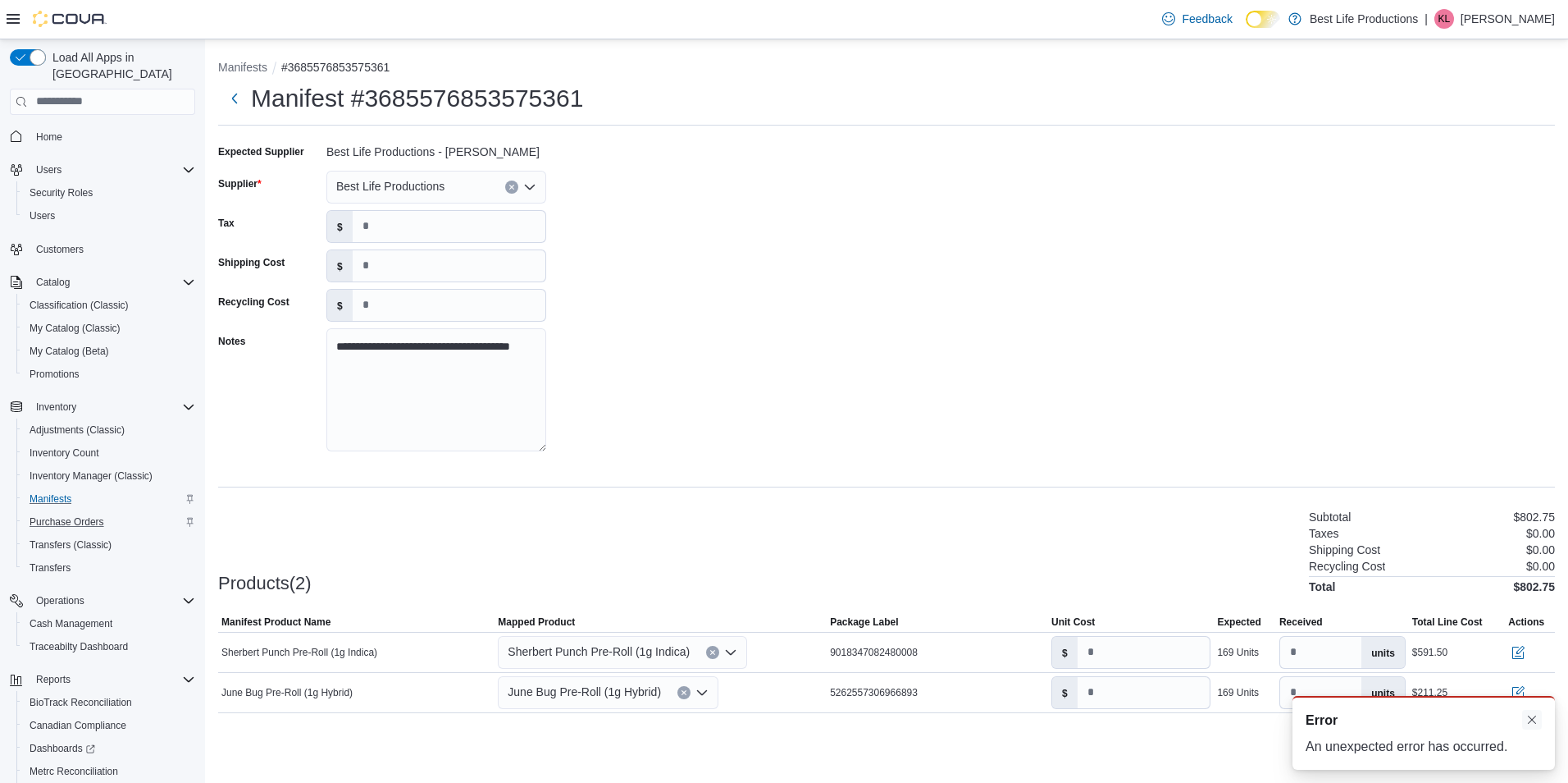
click at [1529, 720] on button "Dismiss toast" at bounding box center [1531, 719] width 19 height 19
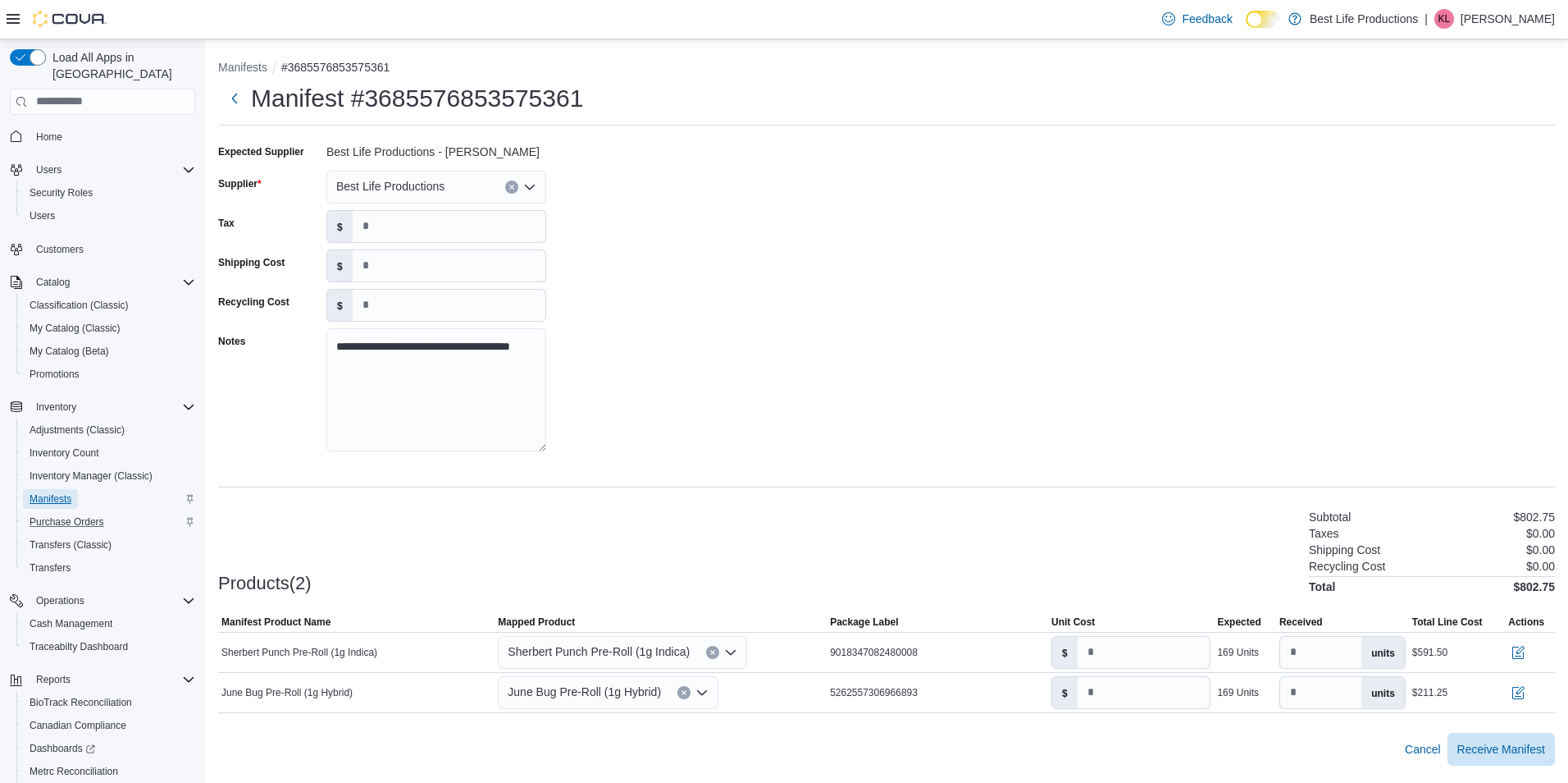
click at [59, 492] on span "Manifests" at bounding box center [50, 499] width 41 height 13
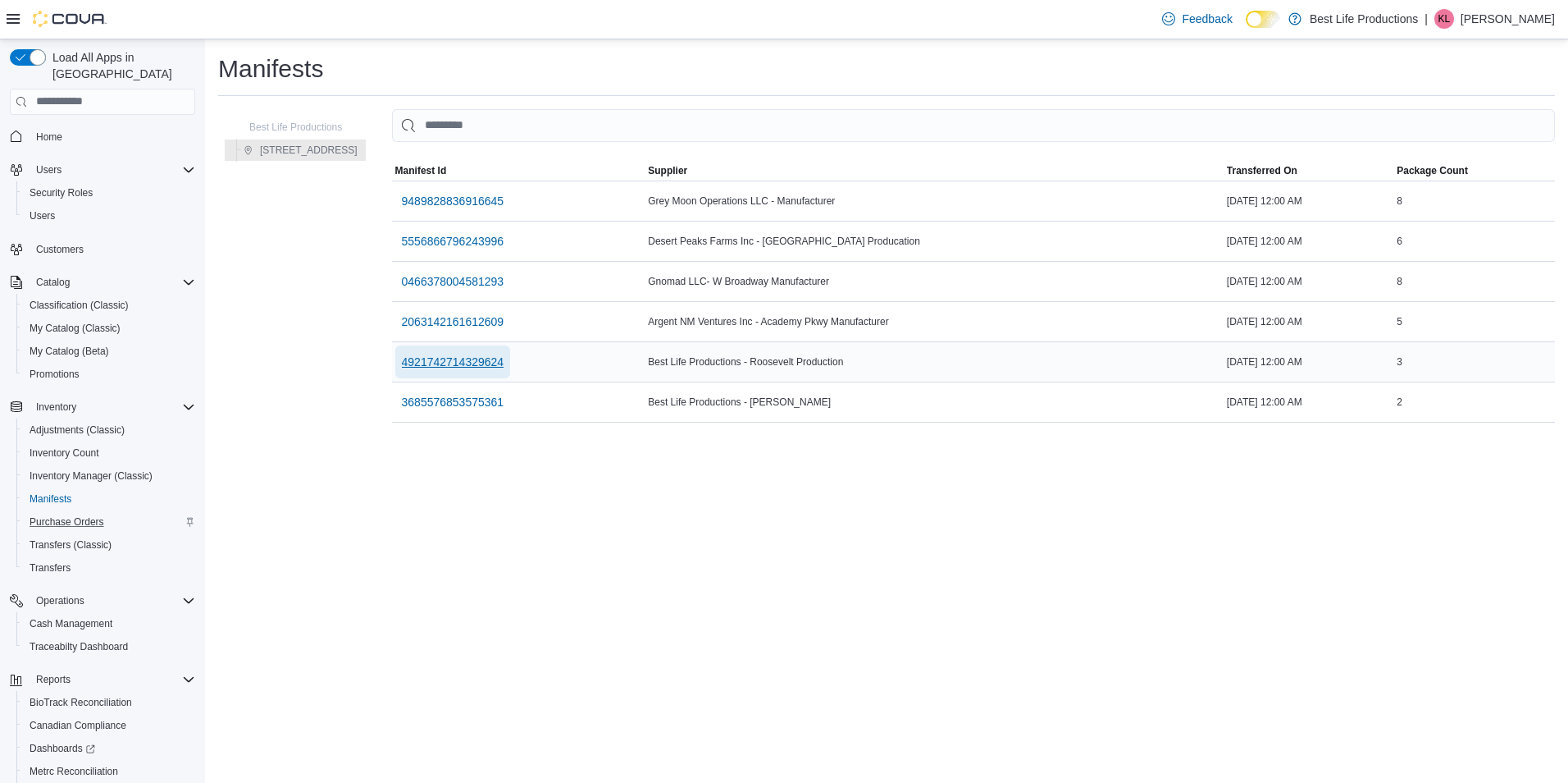
click at [467, 362] on span "4921742714329624" at bounding box center [453, 361] width 103 height 16
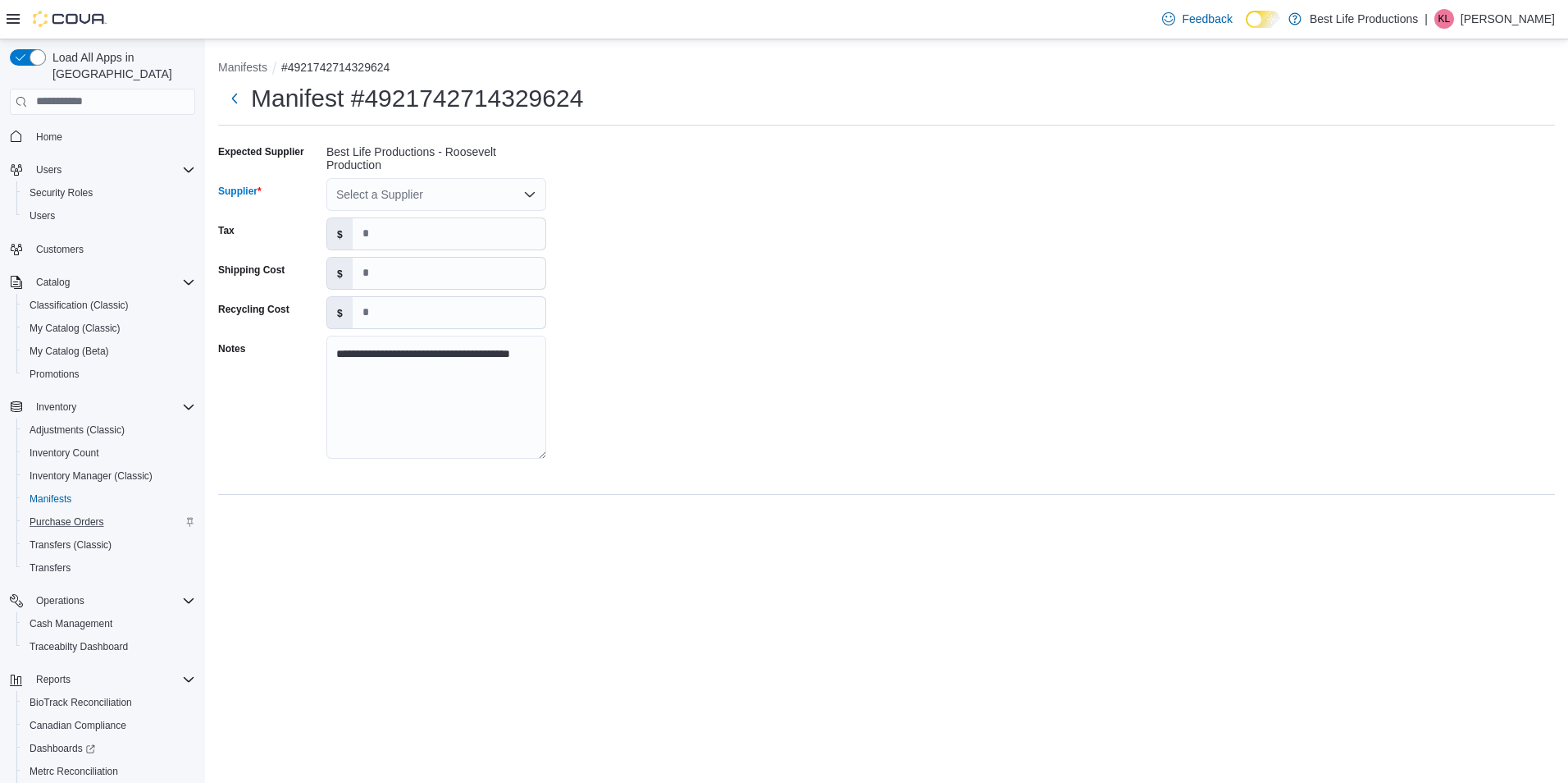
click at [520, 194] on div "Select a Supplier" at bounding box center [436, 195] width 219 height 33
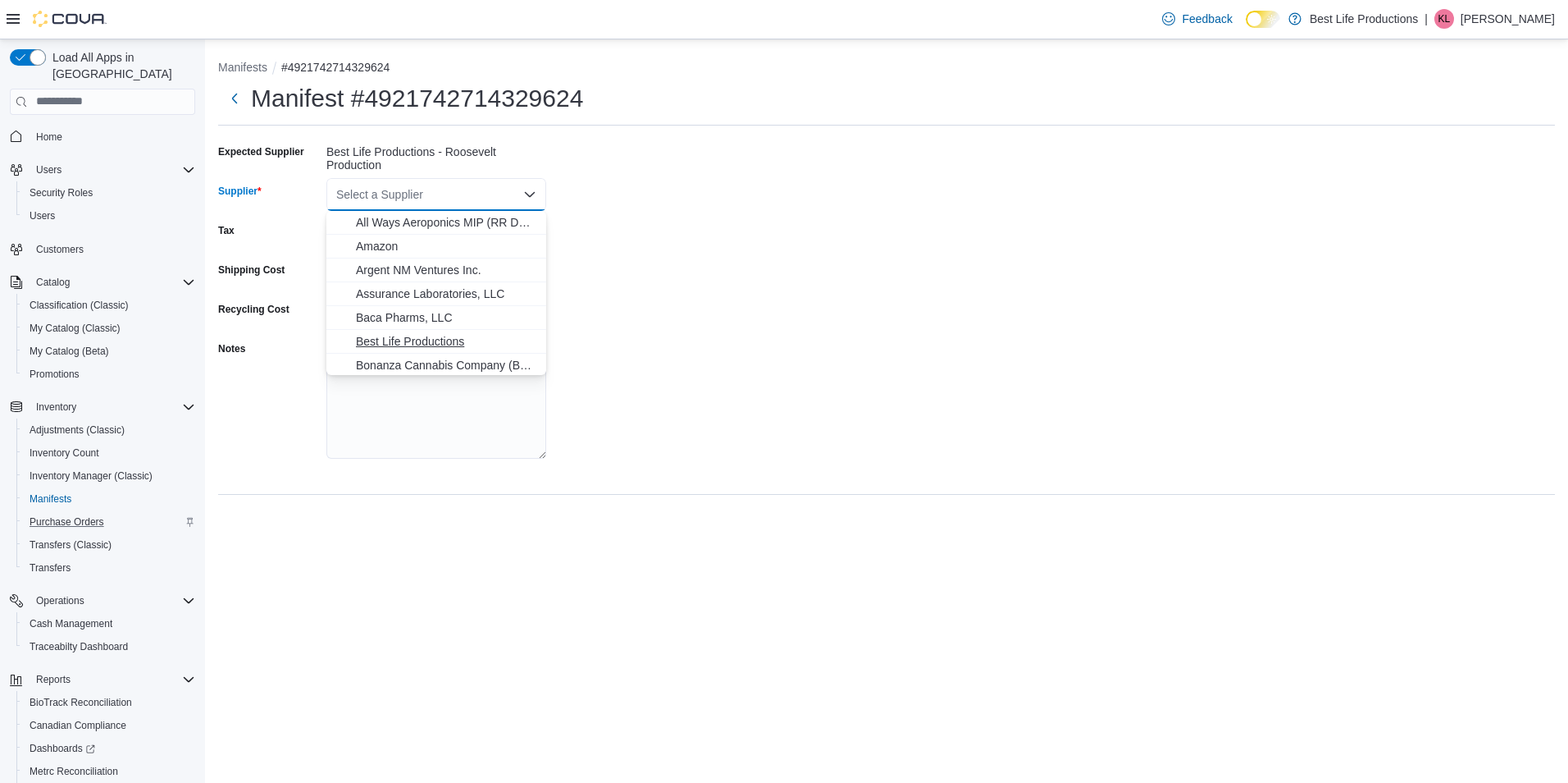
click at [434, 341] on span "Best Life Productions" at bounding box center [446, 341] width 180 height 16
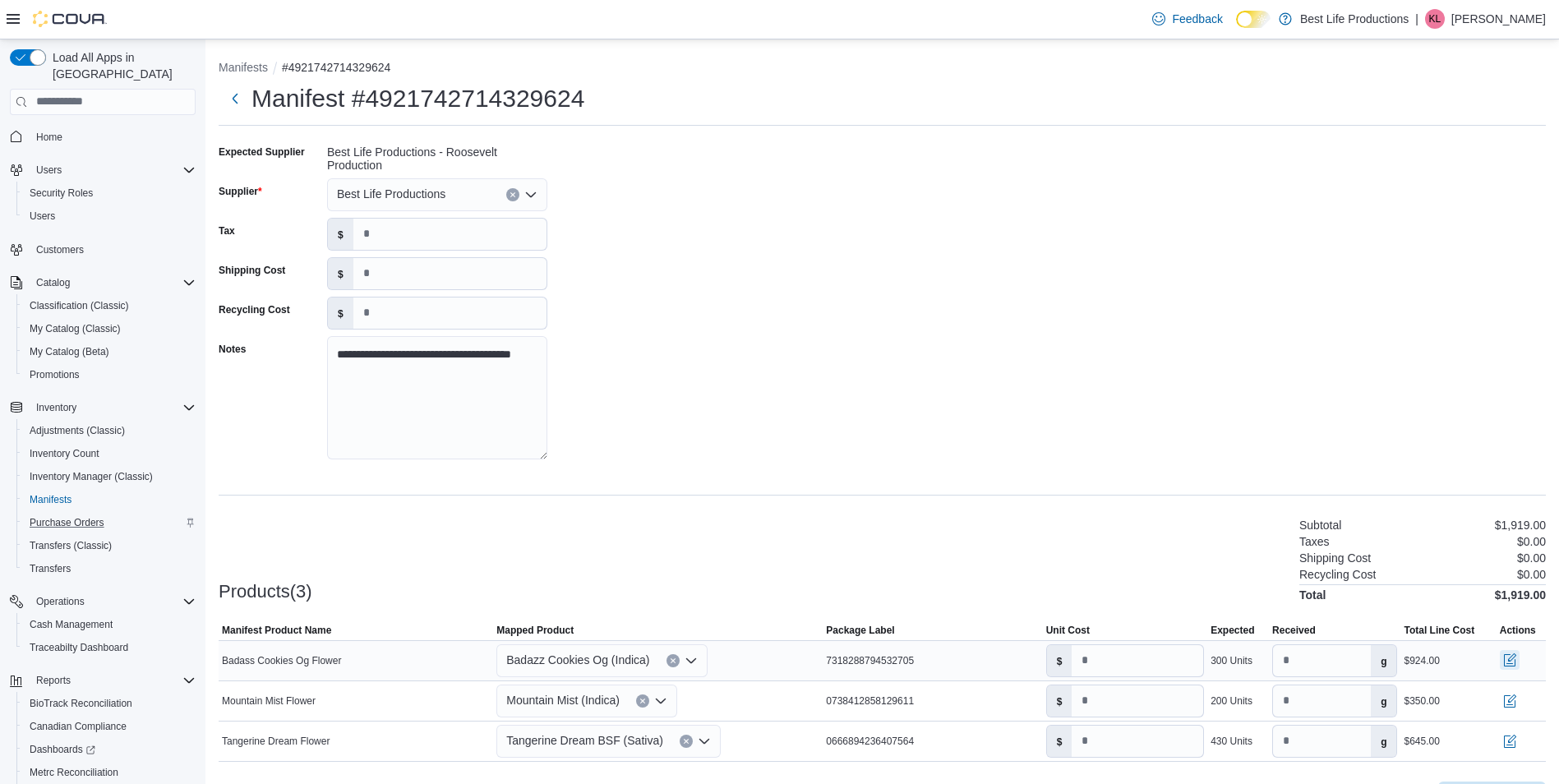
click at [1517, 659] on button "button" at bounding box center [1510, 660] width 19 height 19
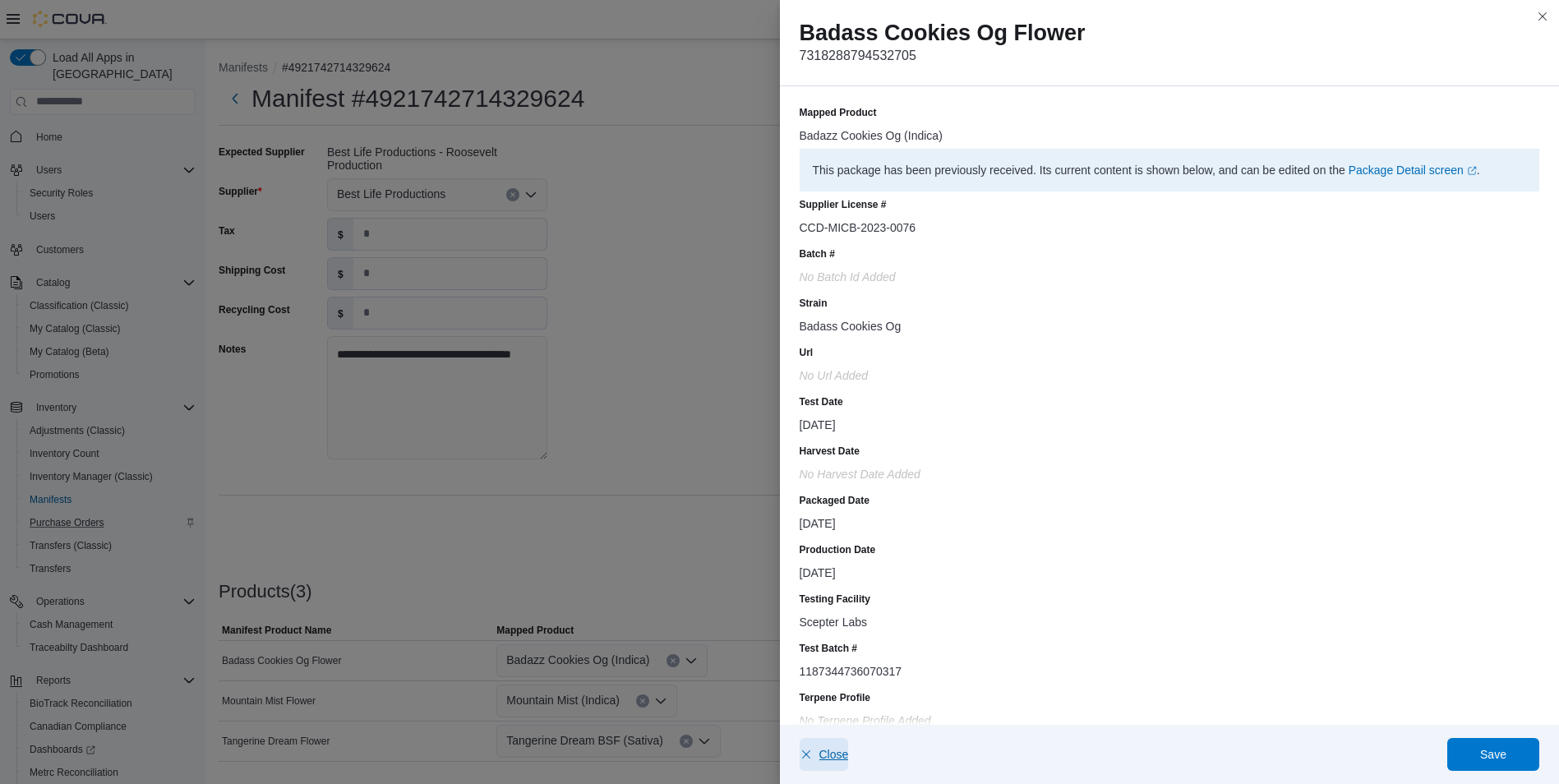
click at [821, 750] on span "Close" at bounding box center [834, 754] width 30 height 16
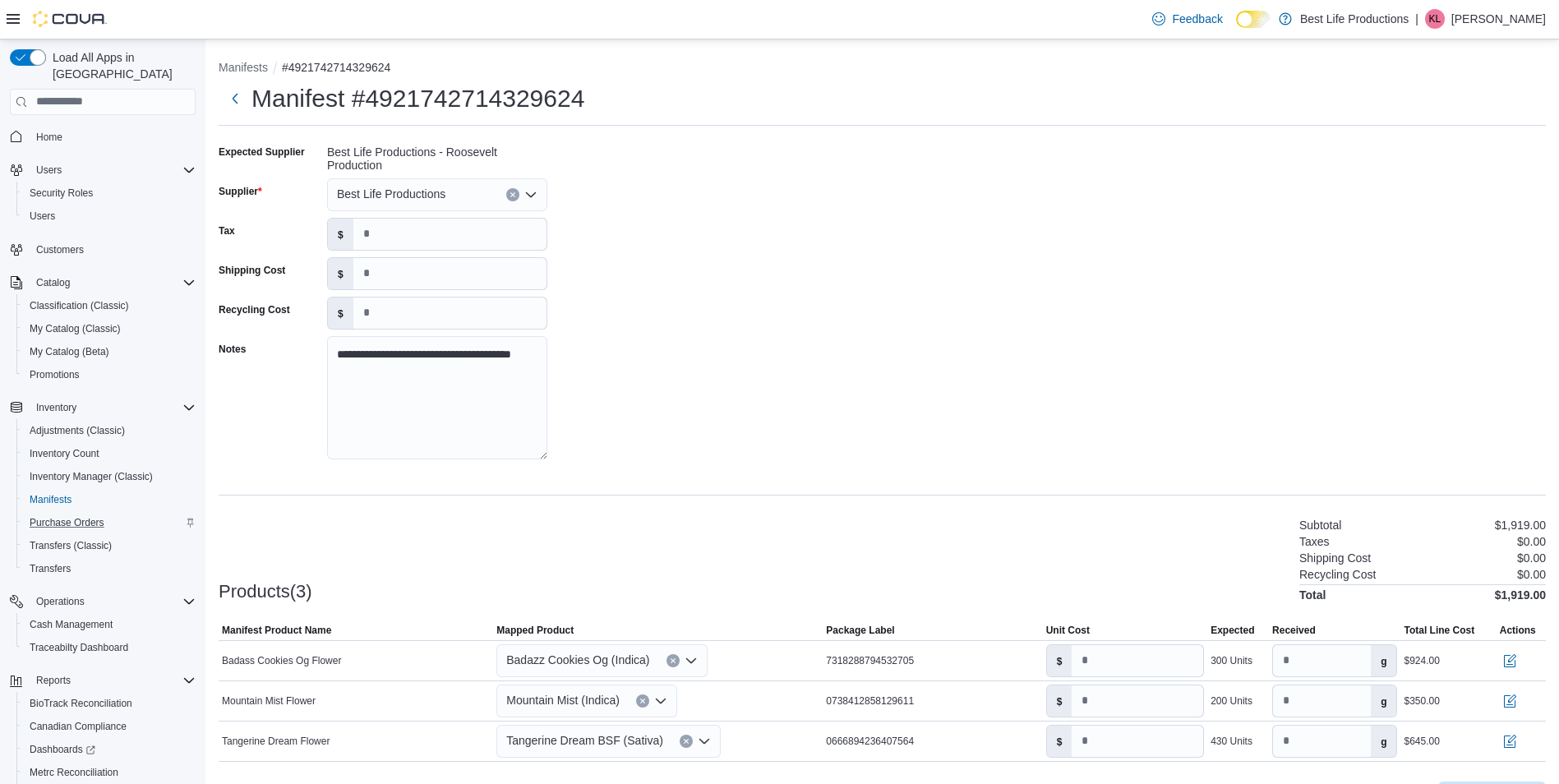
click at [1497, 14] on p "[PERSON_NAME]" at bounding box center [1499, 18] width 95 height 19
click at [1443, 157] on span "Sign Out" at bounding box center [1440, 160] width 44 height 16
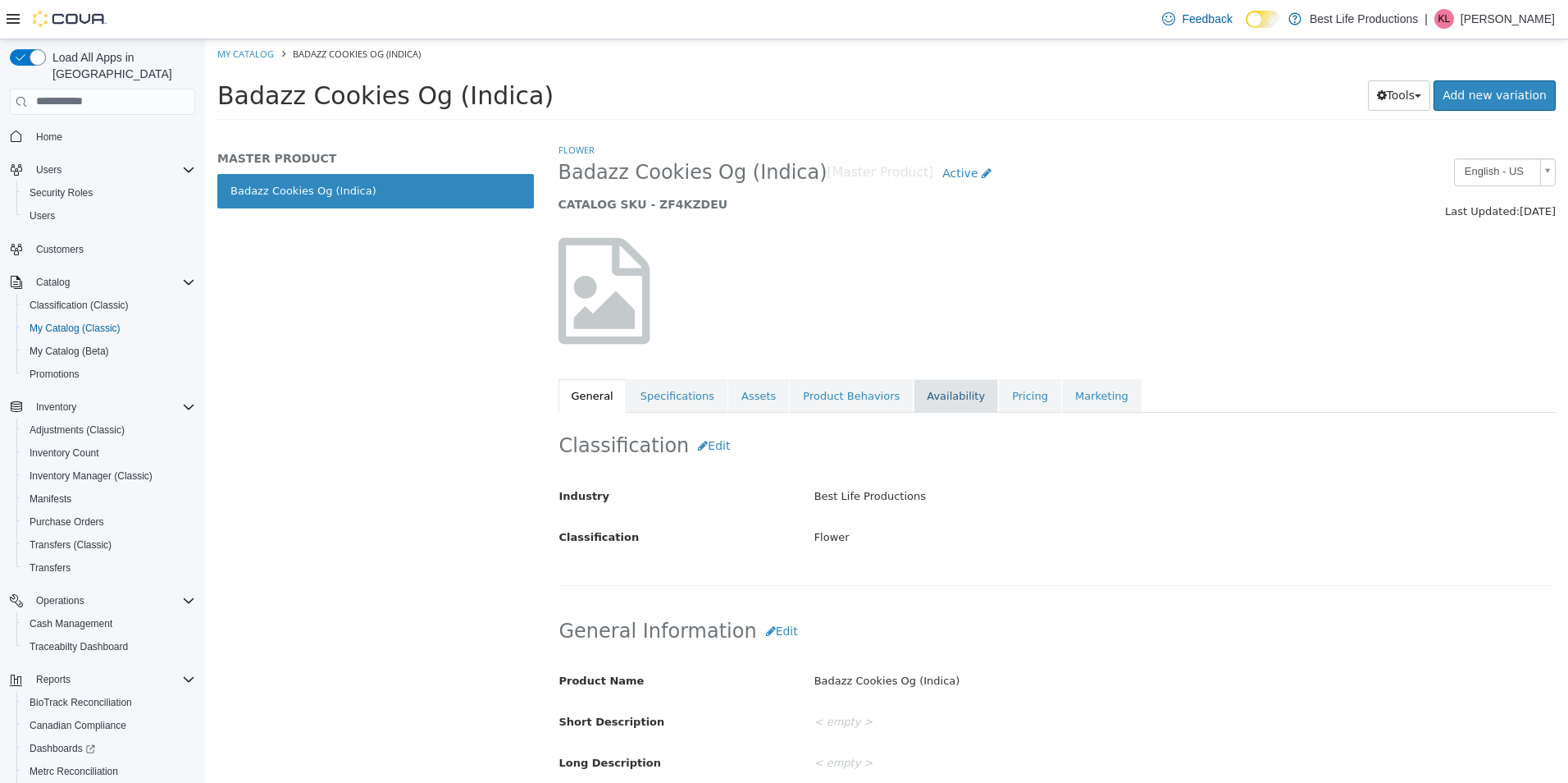
click at [934, 394] on link "Availability" at bounding box center [956, 396] width 85 height 35
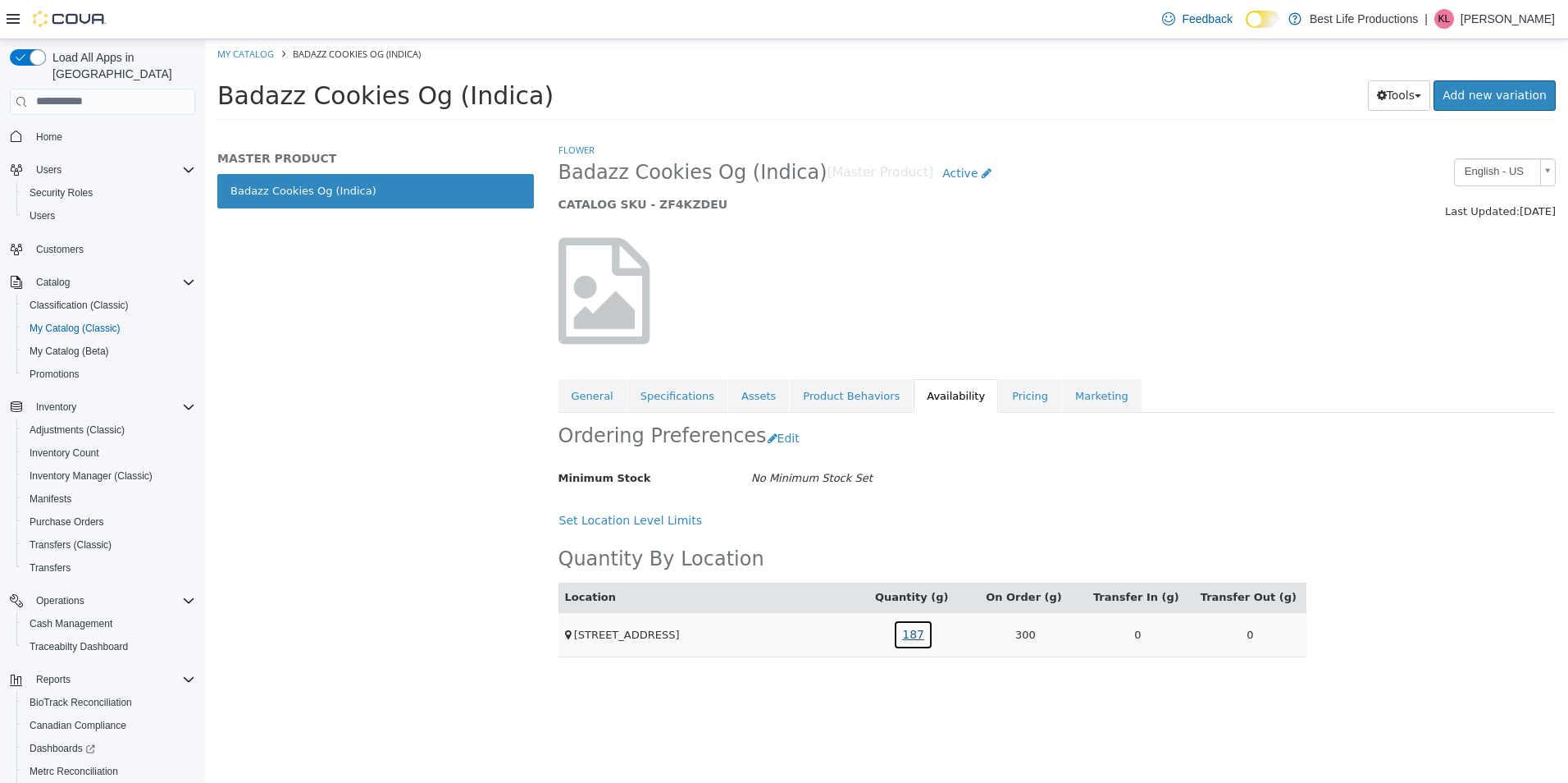
click at [922, 638] on link "187" at bounding box center [913, 634] width 40 height 31
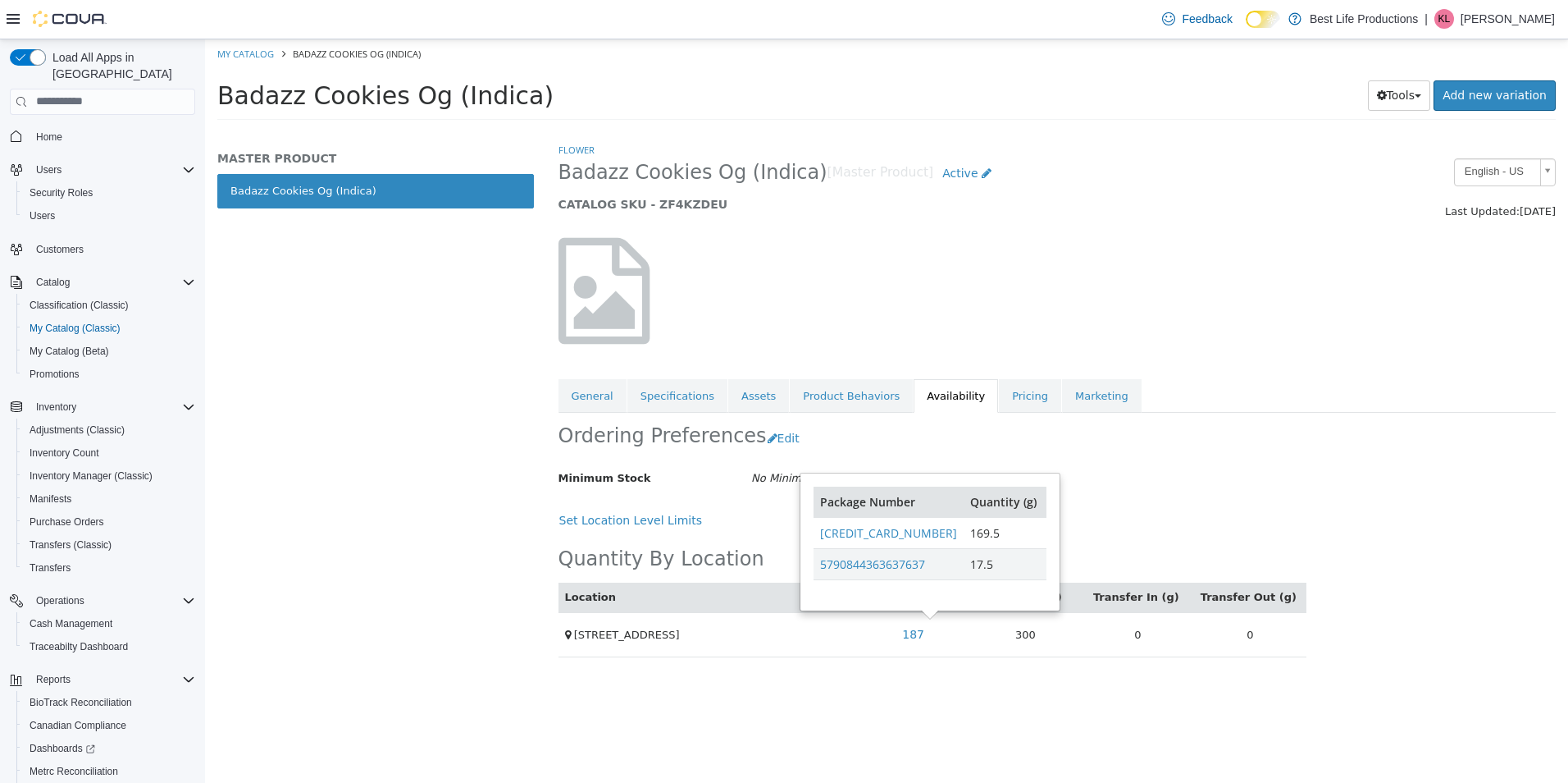
click at [1093, 492] on div "Minimum Stock No Minimum Stock Set" at bounding box center [932, 478] width 773 height 29
